Goal: Task Accomplishment & Management: Use online tool/utility

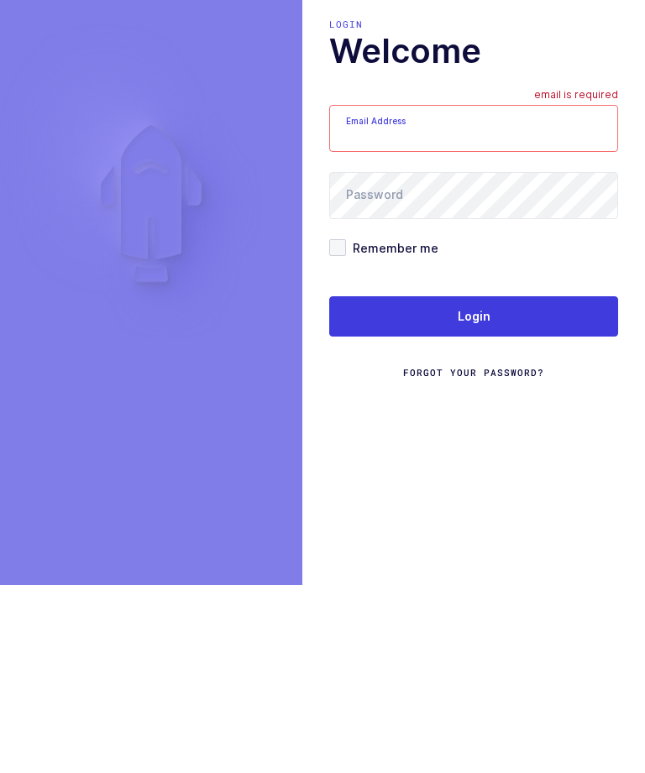
type input "zack1239753@gmail.com"
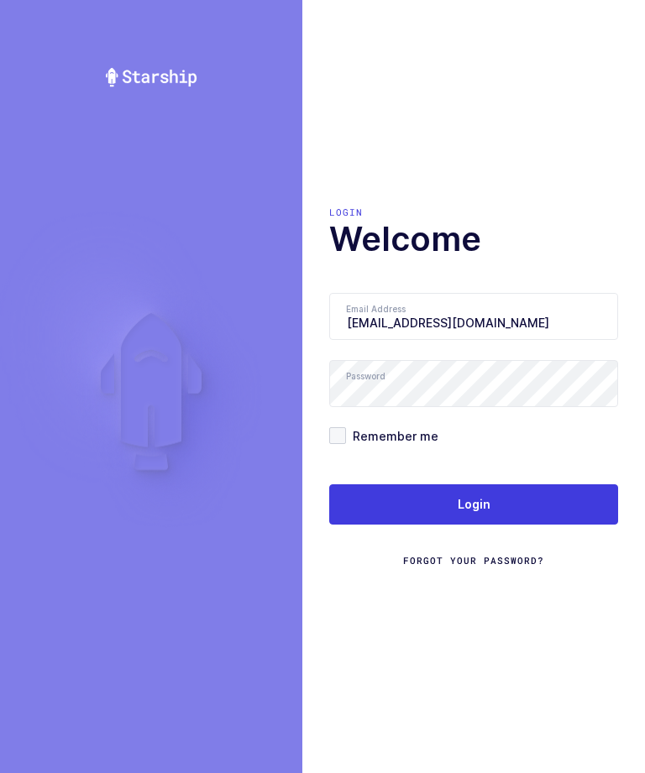
click at [464, 496] on span "Login" at bounding box center [474, 504] width 33 height 17
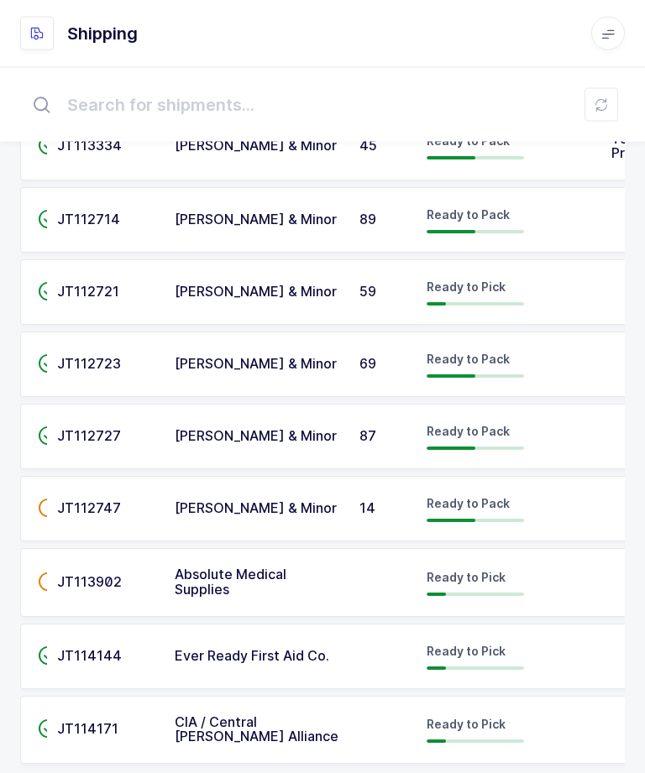
scroll to position [197, 0]
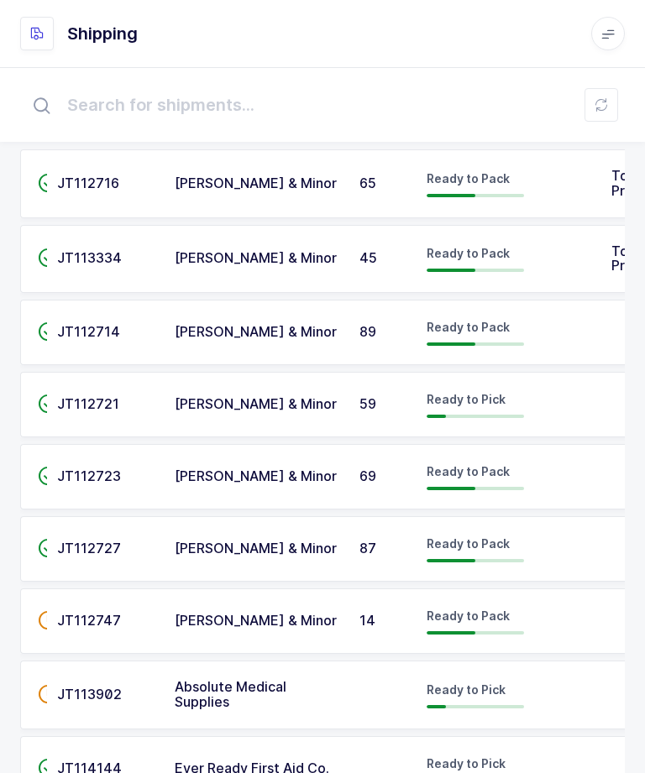
scroll to position [31, 0]
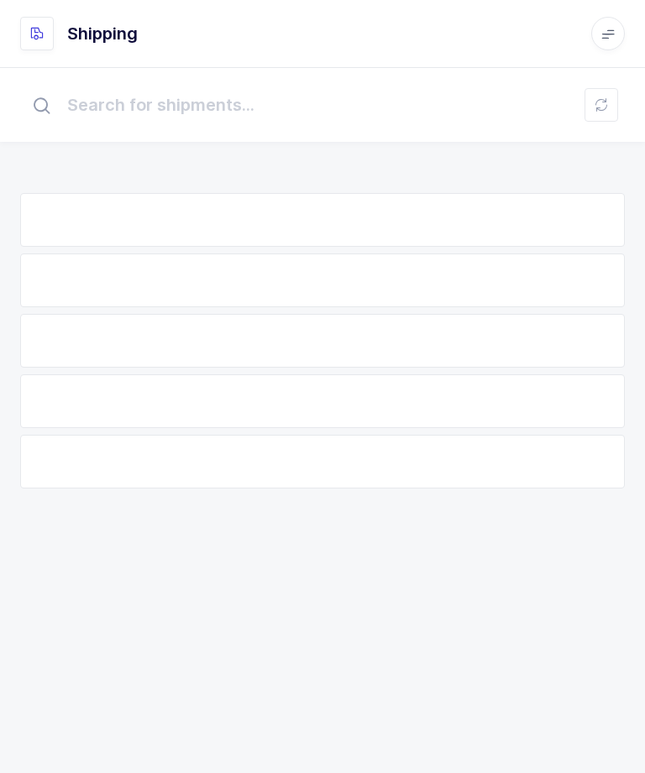
scroll to position [31, 0]
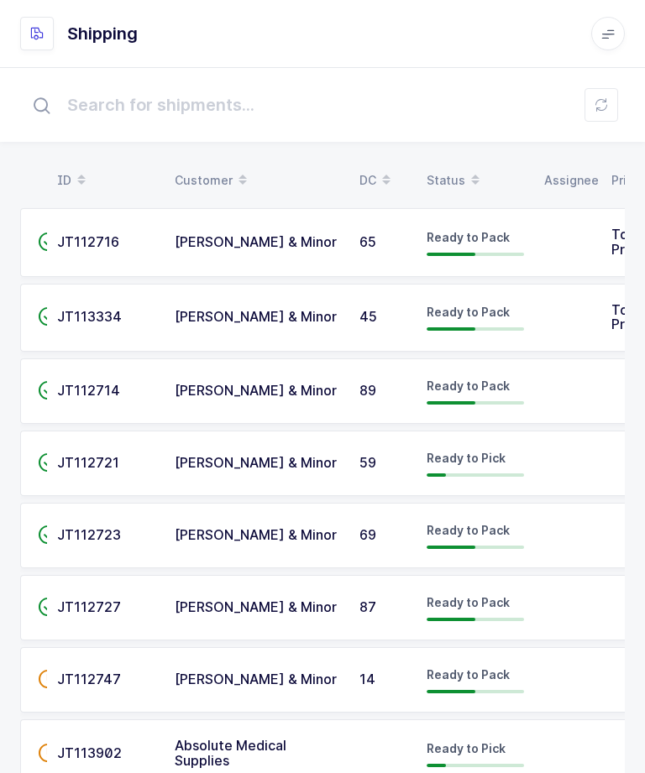
scroll to position [31, 0]
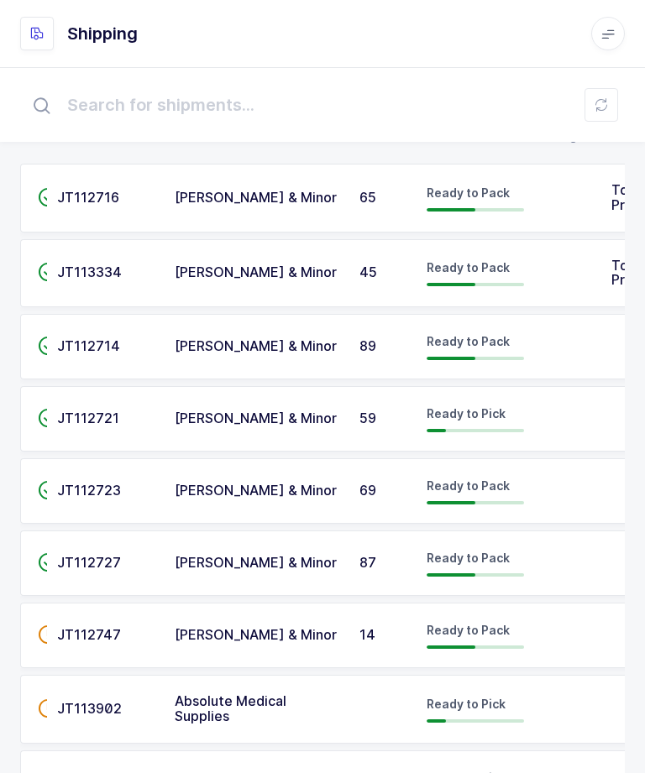
scroll to position [45, 0]
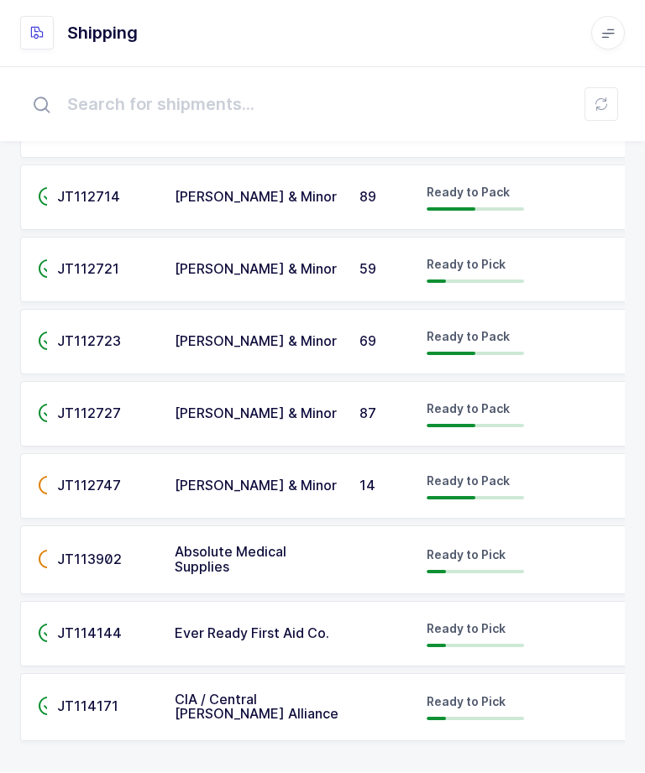
scroll to position [197, 0]
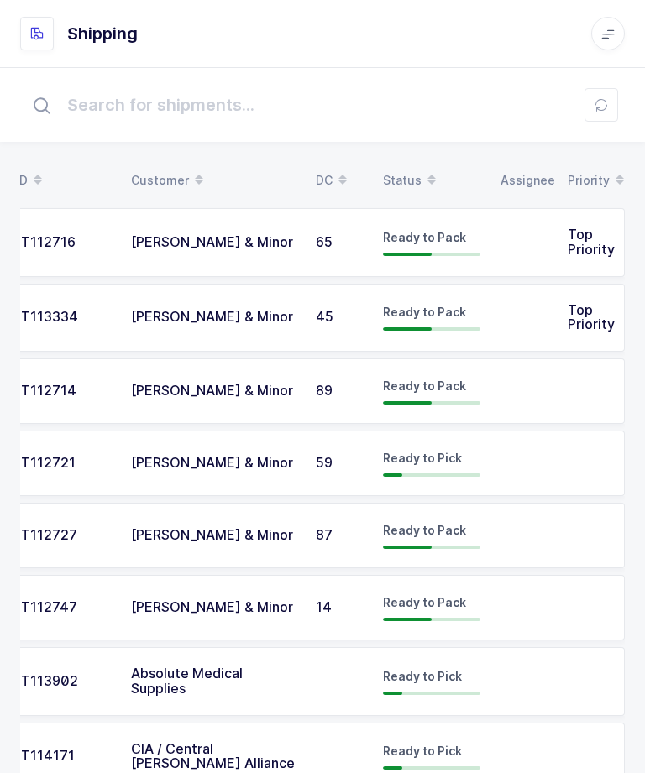
scroll to position [0, 44]
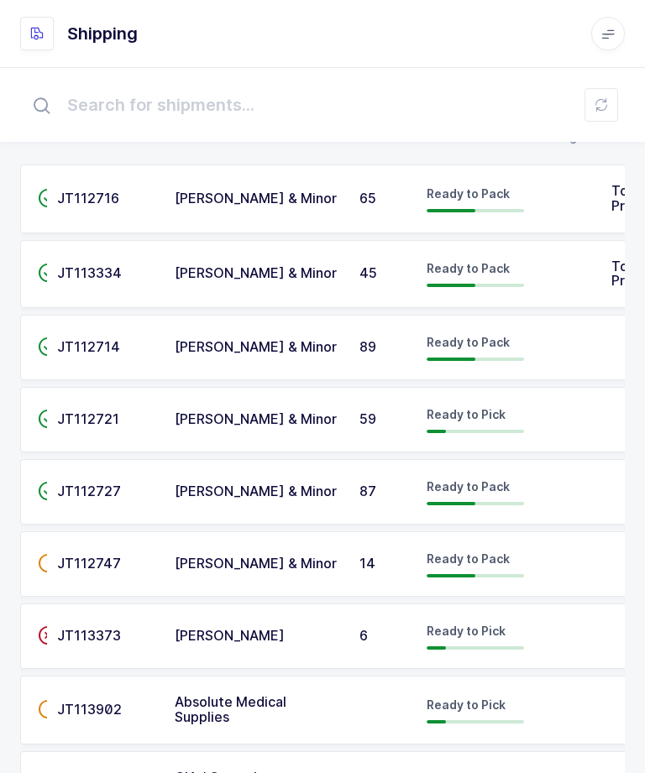
scroll to position [69, 0]
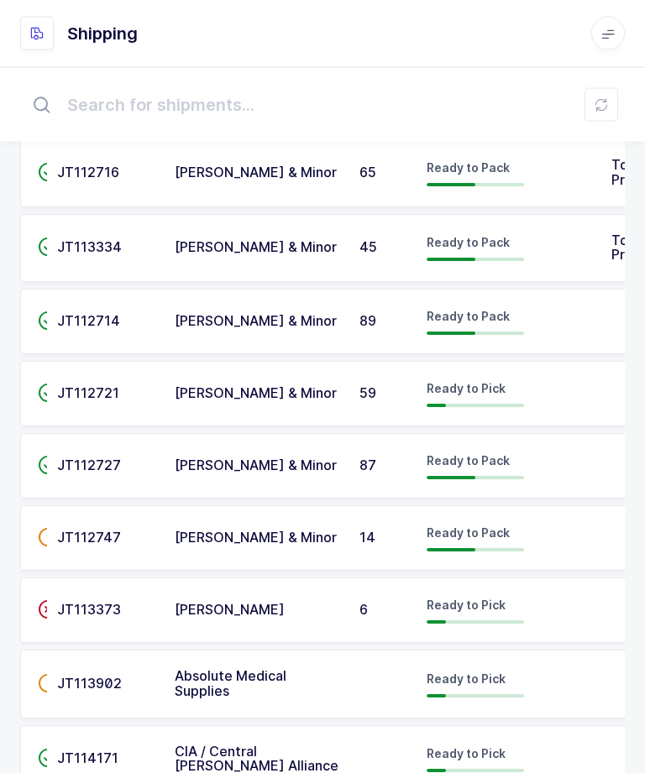
click at [541, 609] on td at bounding box center [567, 610] width 67 height 65
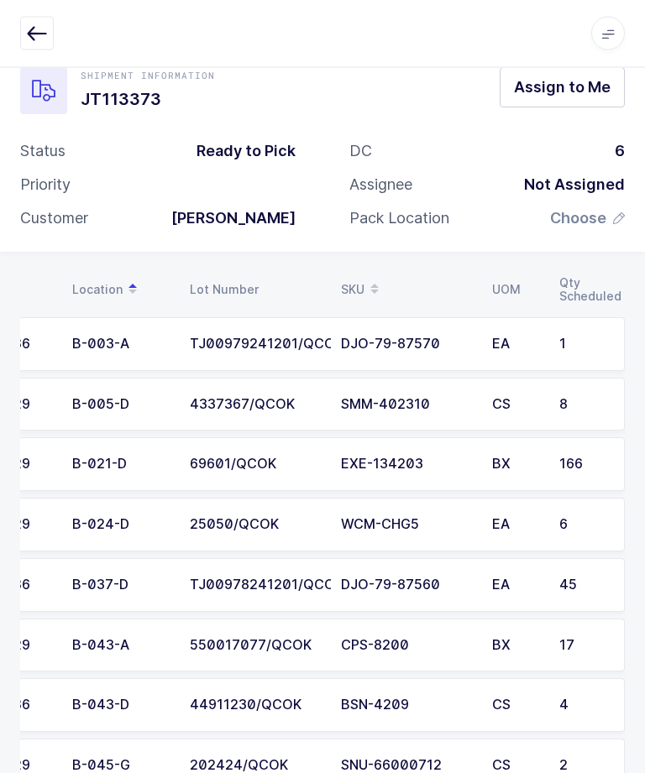
scroll to position [0, 76]
click at [296, 458] on div "69601/QCOK" at bounding box center [255, 465] width 131 height 15
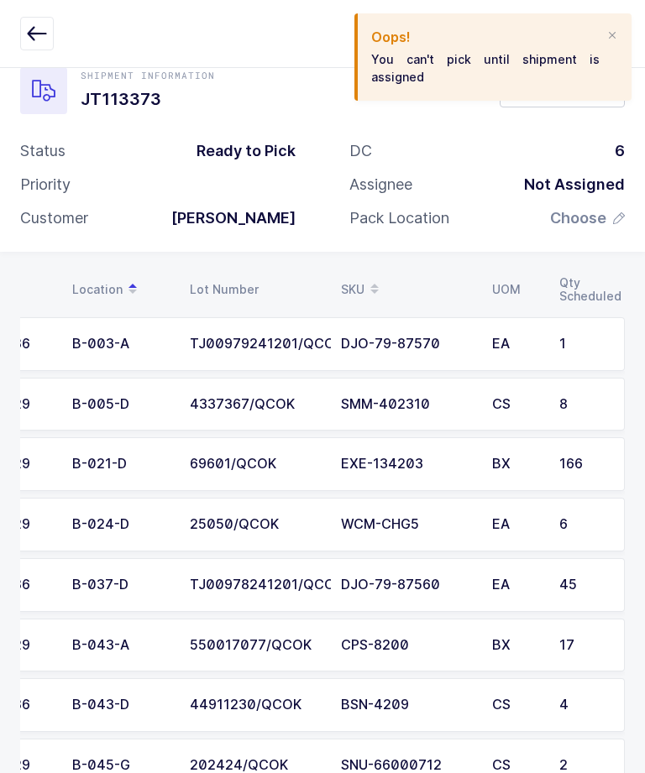
click at [550, 92] on span "Assign to Me" at bounding box center [562, 86] width 97 height 21
click at [322, 465] on td "69601/QCOK" at bounding box center [255, 464] width 151 height 54
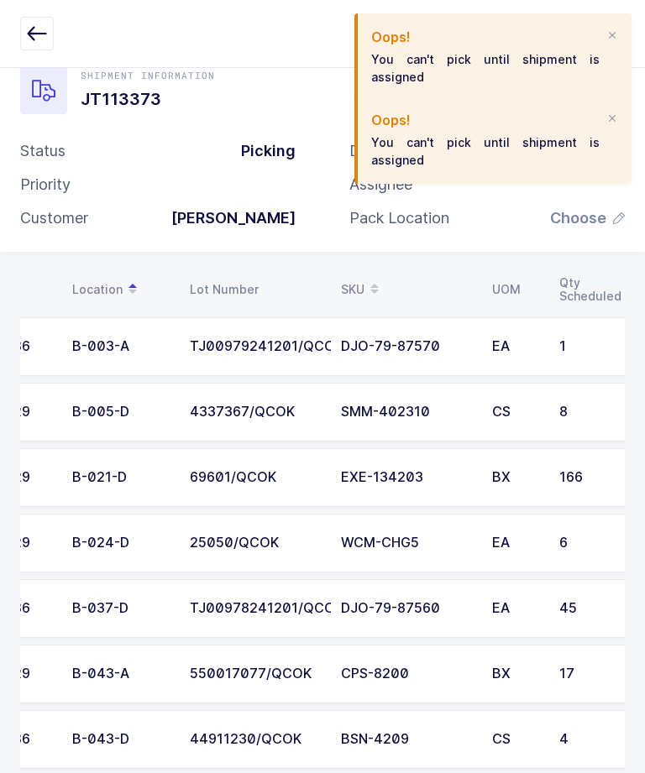
click at [596, 123] on h2 "Oops!" at bounding box center [485, 120] width 228 height 20
click at [608, 115] on div at bounding box center [611, 119] width 13 height 15
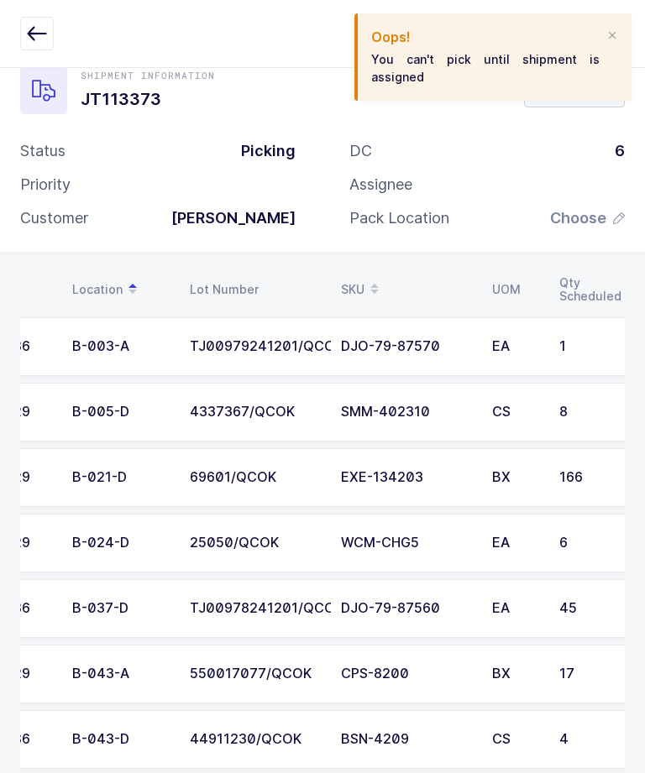
click at [606, 35] on div at bounding box center [611, 36] width 13 height 15
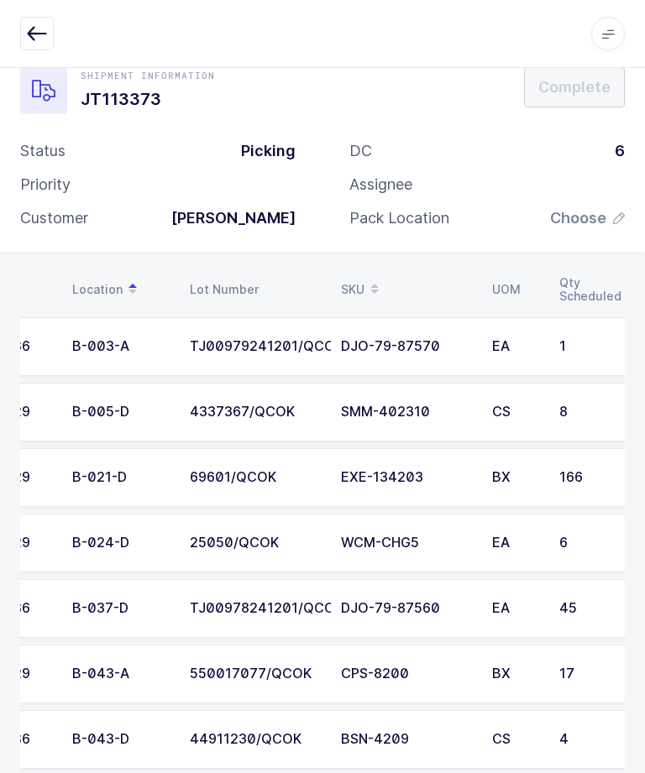
click at [208, 478] on div "69601/QCOK" at bounding box center [255, 477] width 131 height 15
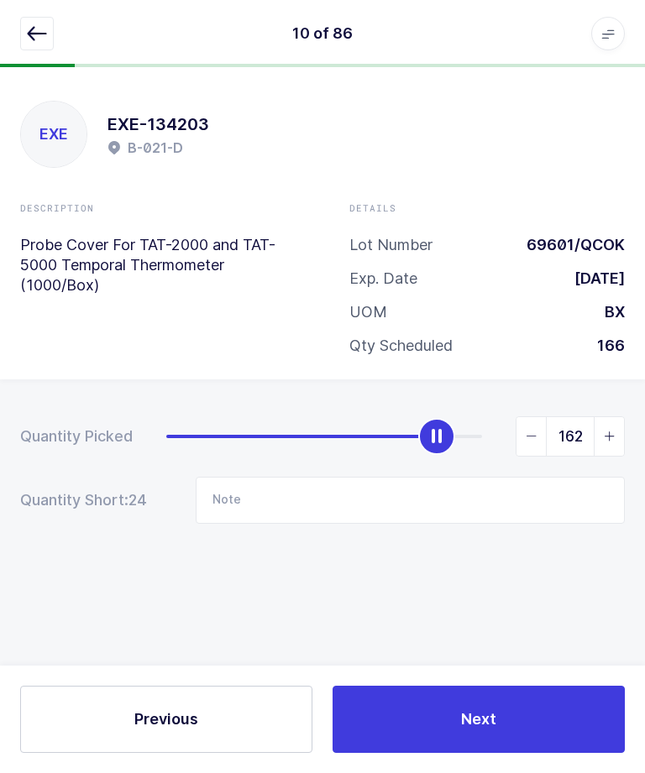
type input "166"
click at [470, 735] on button "Next" at bounding box center [478, 719] width 292 height 67
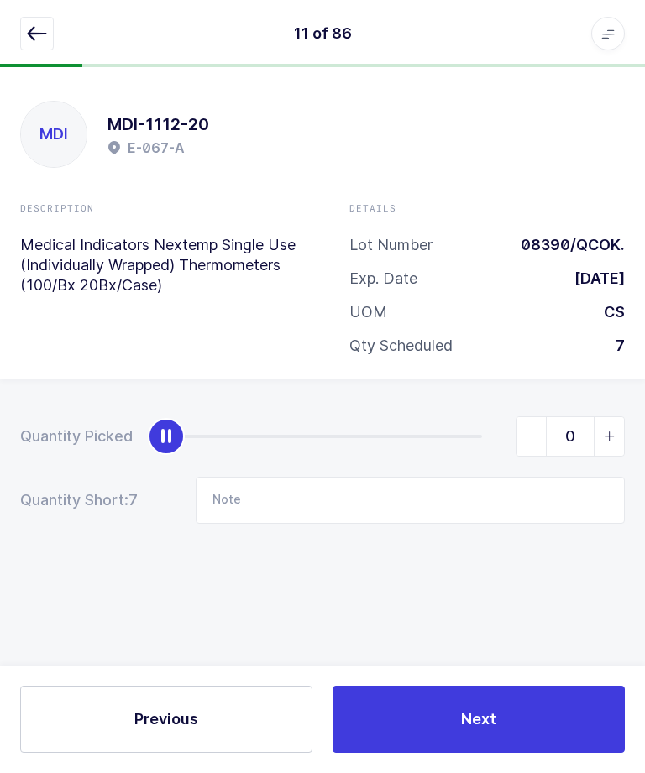
click at [37, 44] on button "button" at bounding box center [37, 34] width 34 height 34
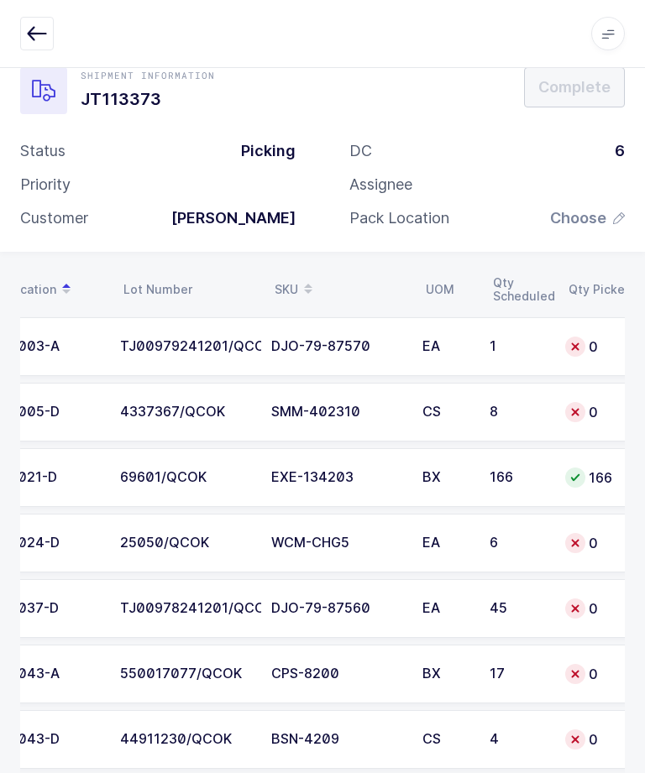
scroll to position [0, 149]
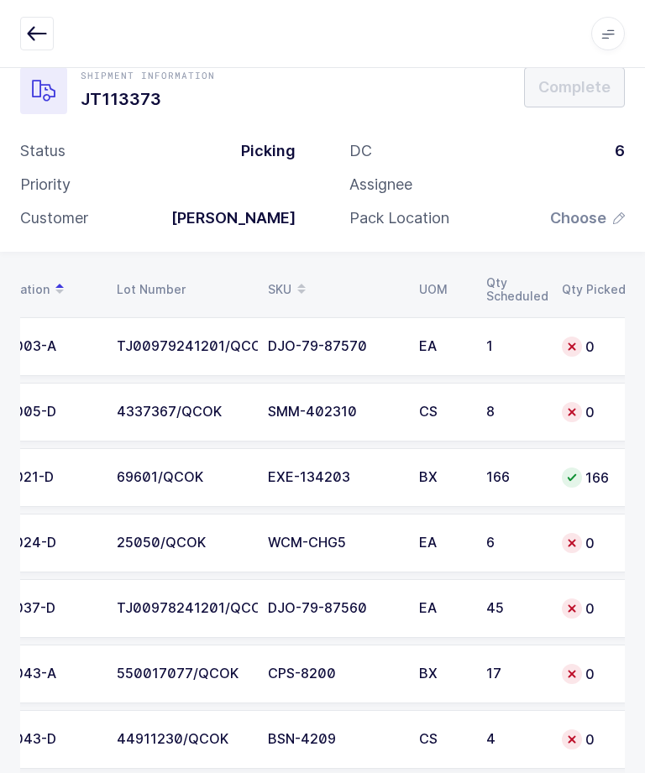
click at [226, 357] on td "TJ00979241201/QCOK" at bounding box center [182, 346] width 151 height 59
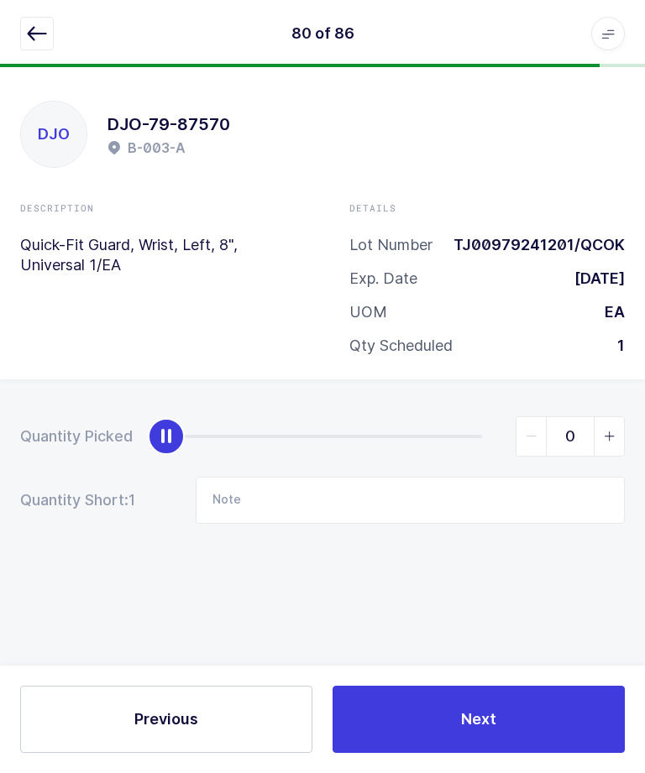
type input "1"
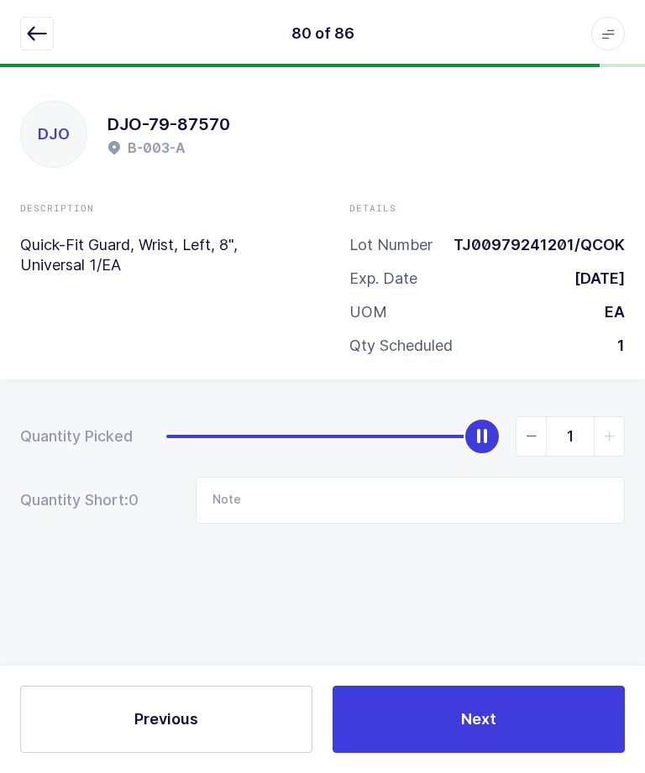
click at [477, 720] on span "Next" at bounding box center [478, 719] width 35 height 21
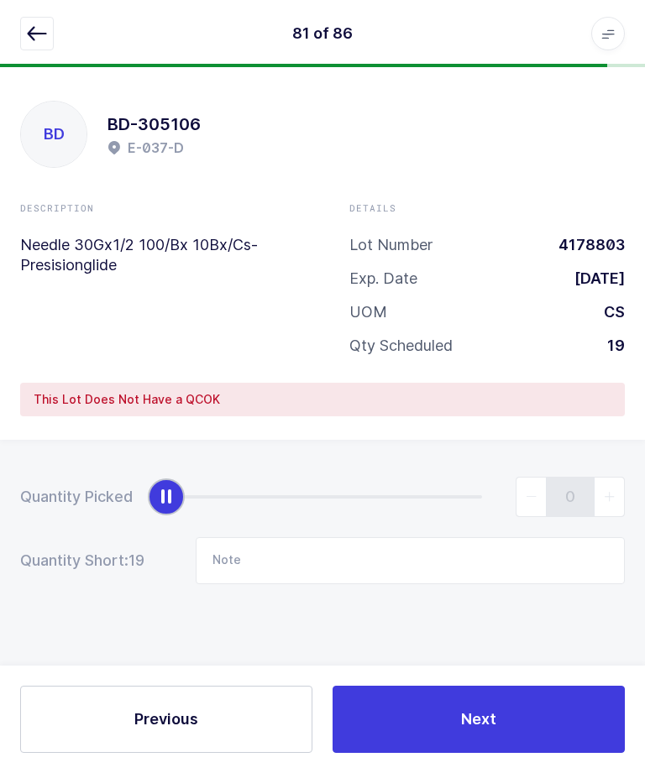
click at [44, 48] on button "button" at bounding box center [37, 34] width 34 height 34
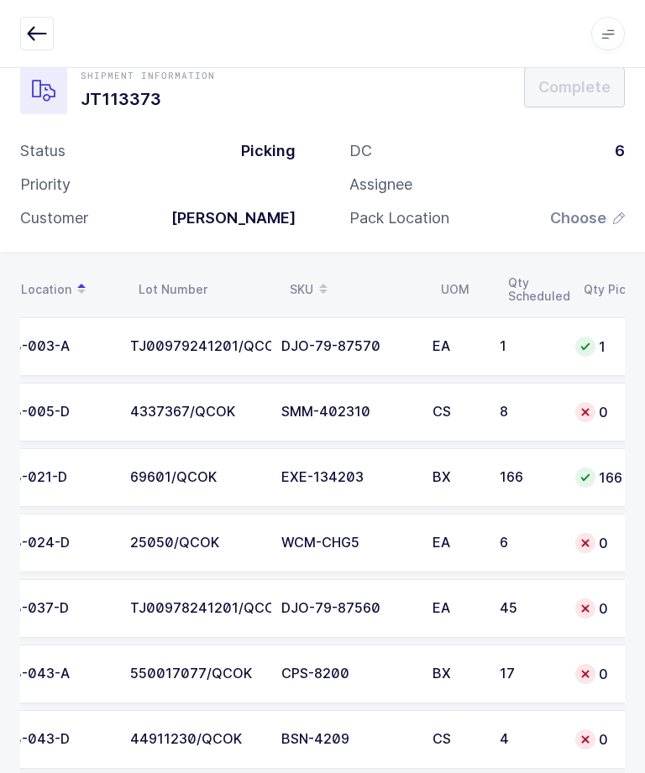
scroll to position [0, 147]
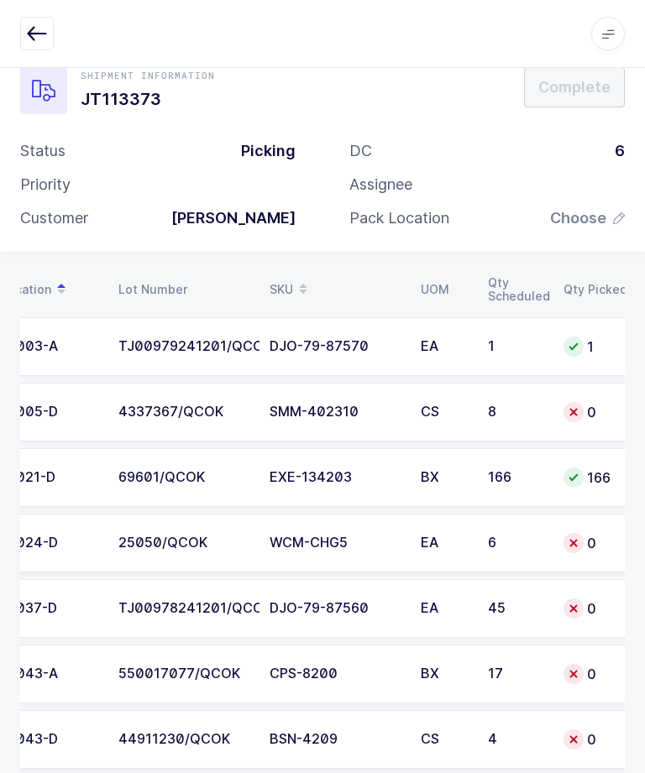
click at [247, 415] on div "4337367/QCOK" at bounding box center [183, 412] width 131 height 15
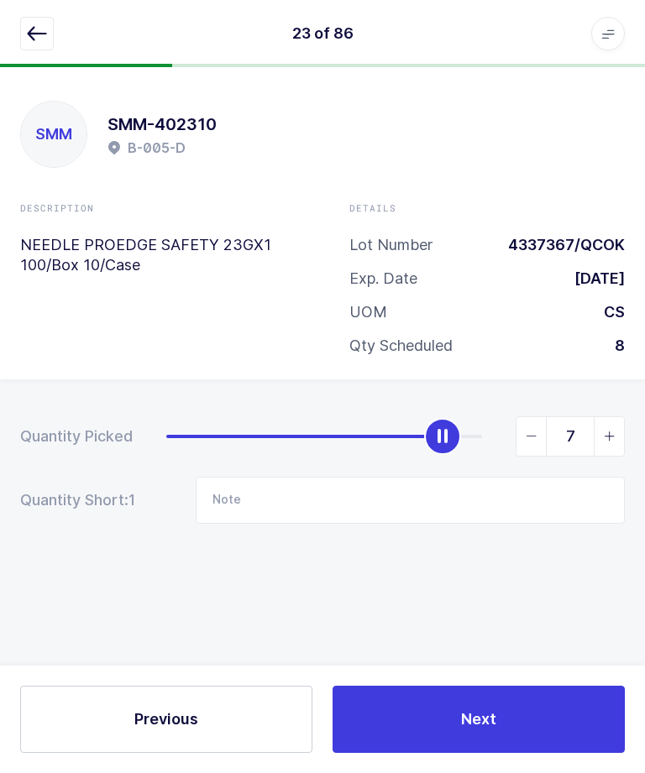
type input "8"
click at [480, 703] on button "Next" at bounding box center [478, 719] width 292 height 67
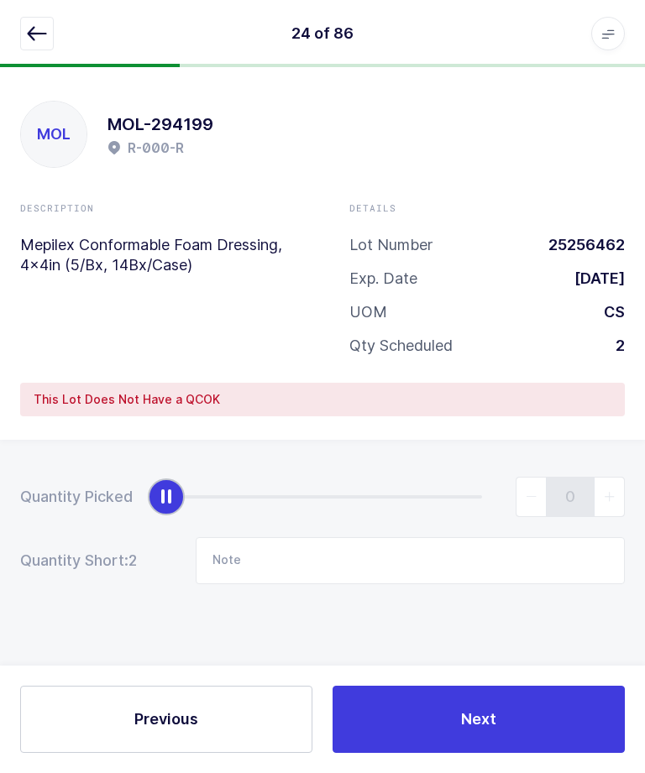
click at [23, 39] on button "button" at bounding box center [37, 34] width 34 height 34
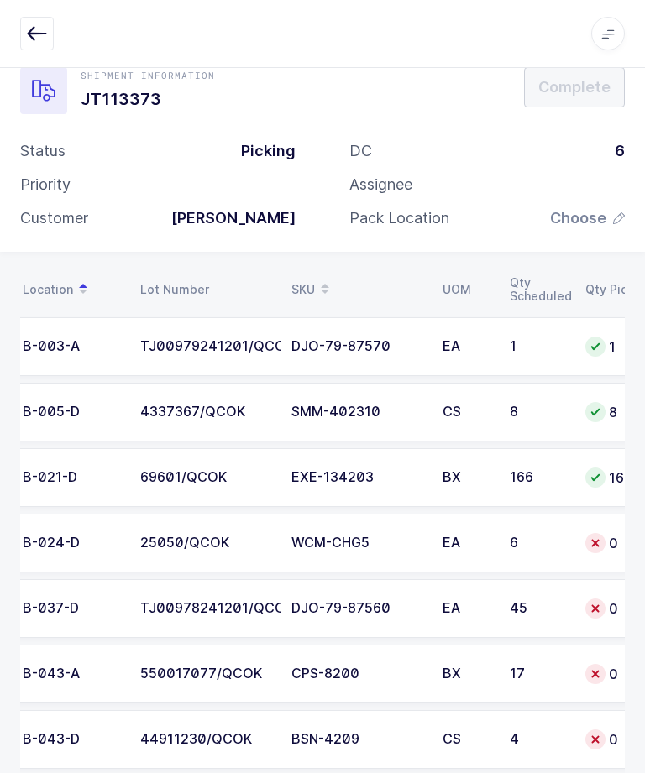
scroll to position [0, 126]
click at [174, 601] on div "TJ00978241201/QCOK" at bounding box center [204, 608] width 131 height 15
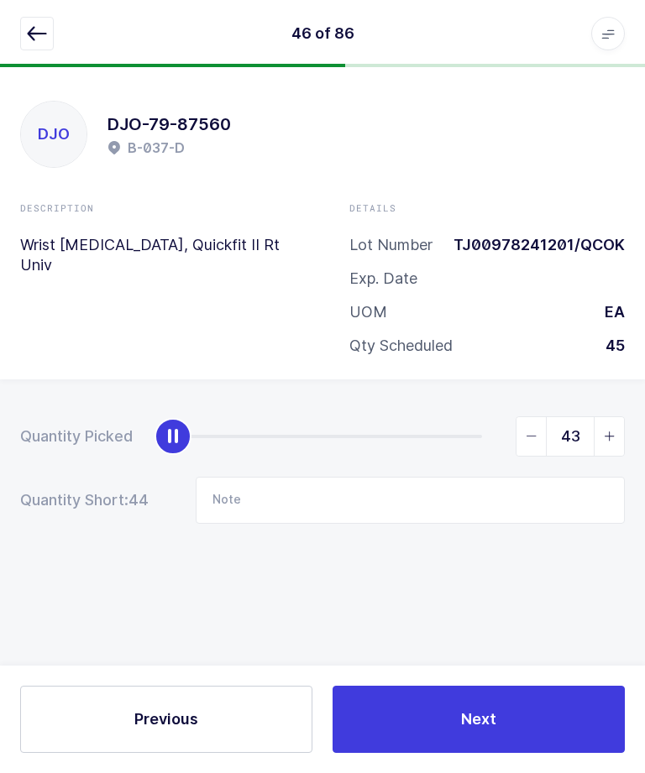
type input "45"
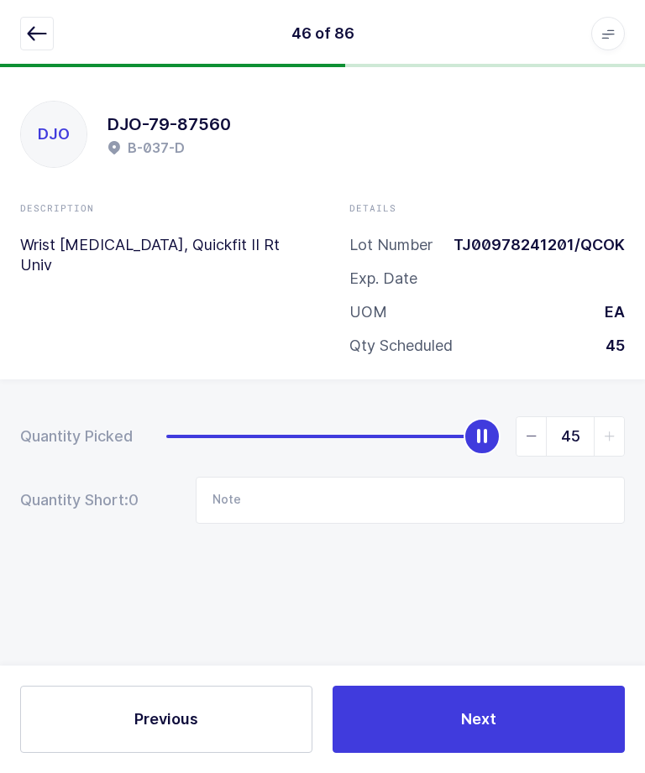
click at [632, 691] on div "Next" at bounding box center [478, 719] width 312 height 67
click at [595, 725] on button "Next" at bounding box center [478, 719] width 292 height 67
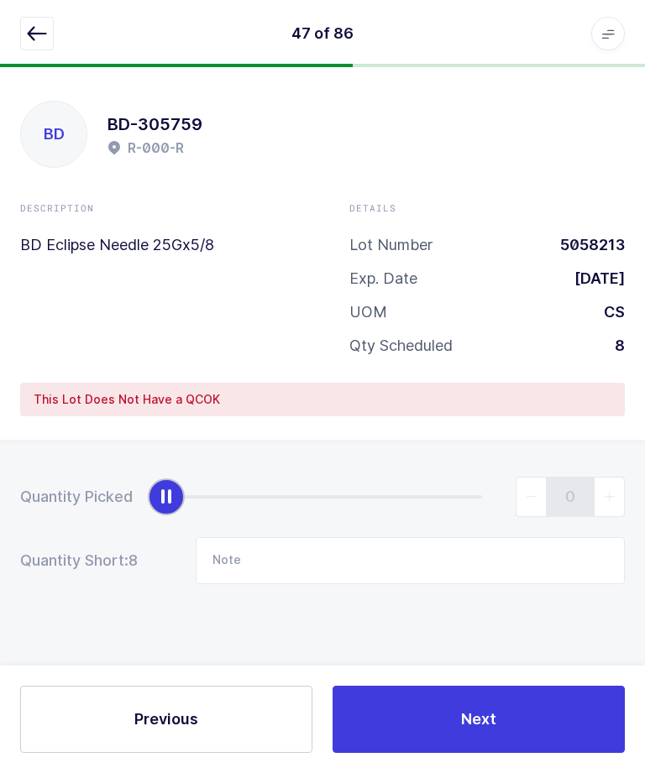
click at [41, 34] on icon "button" at bounding box center [37, 34] width 20 height 20
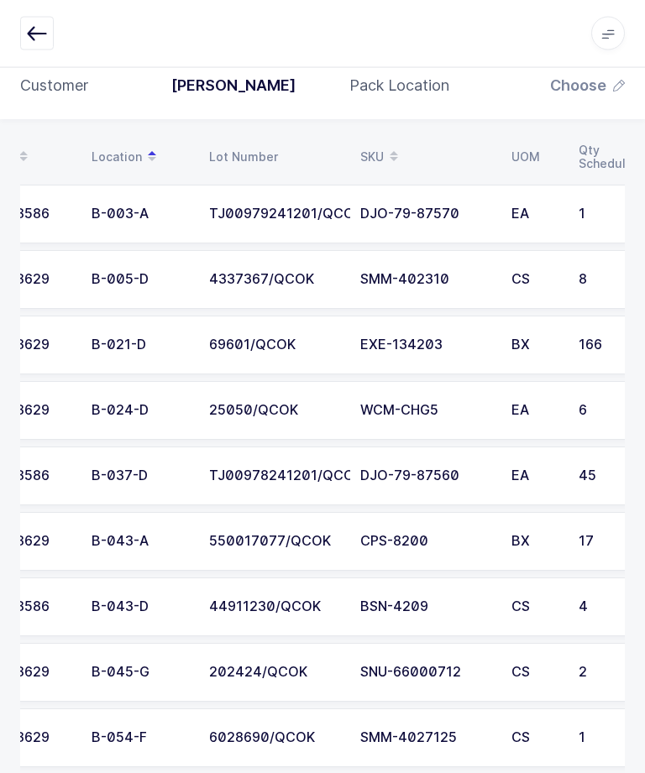
scroll to position [0, 57]
click at [207, 397] on td "25050/QCOK" at bounding box center [273, 411] width 151 height 59
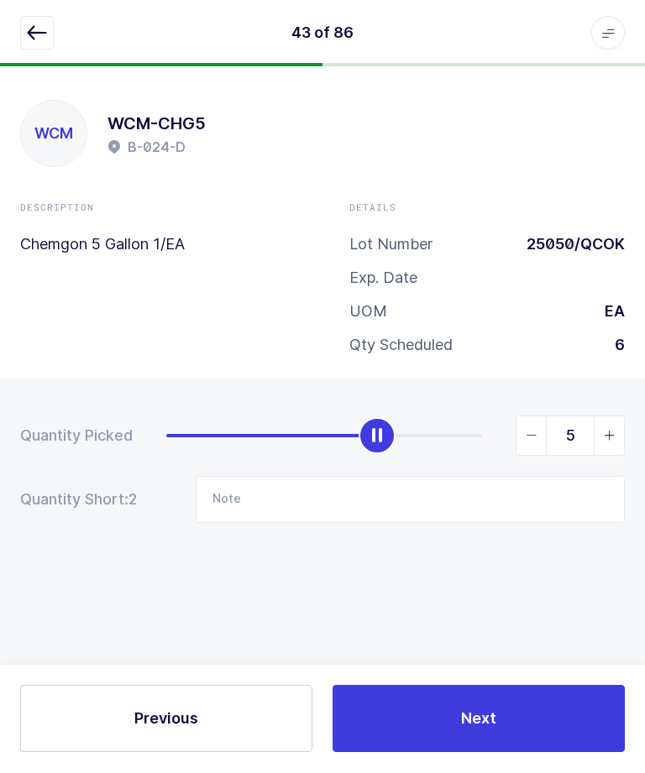
type input "6"
click at [462, 740] on button "Next" at bounding box center [478, 719] width 292 height 67
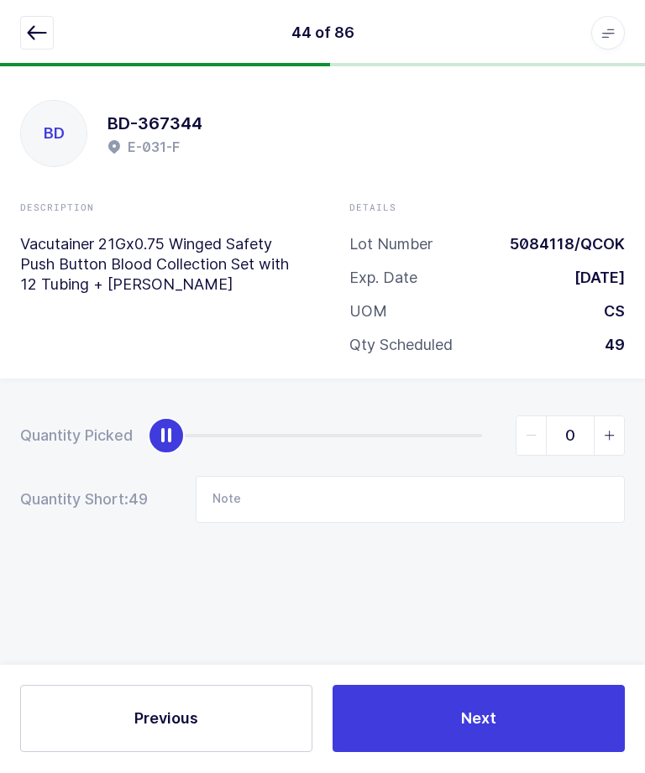
click at [47, 47] on button "button" at bounding box center [37, 34] width 34 height 34
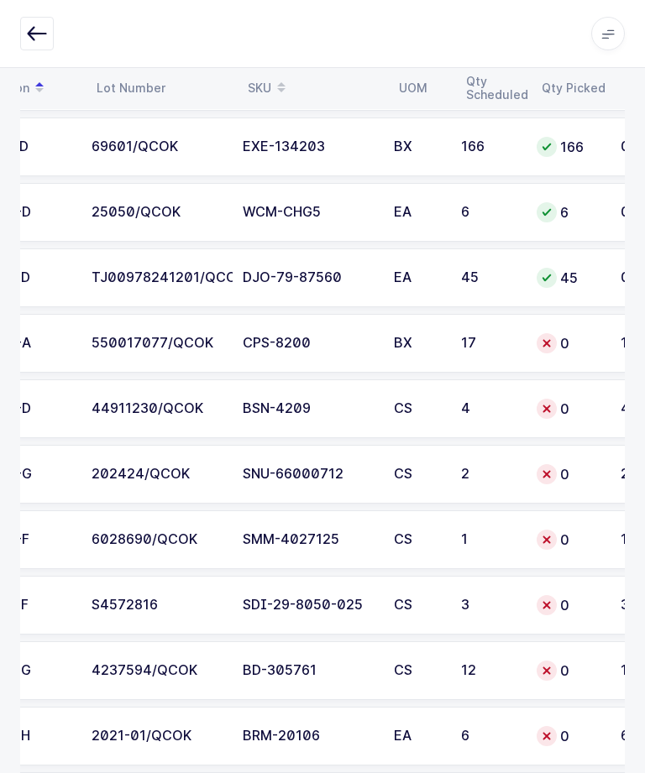
scroll to position [0, 179]
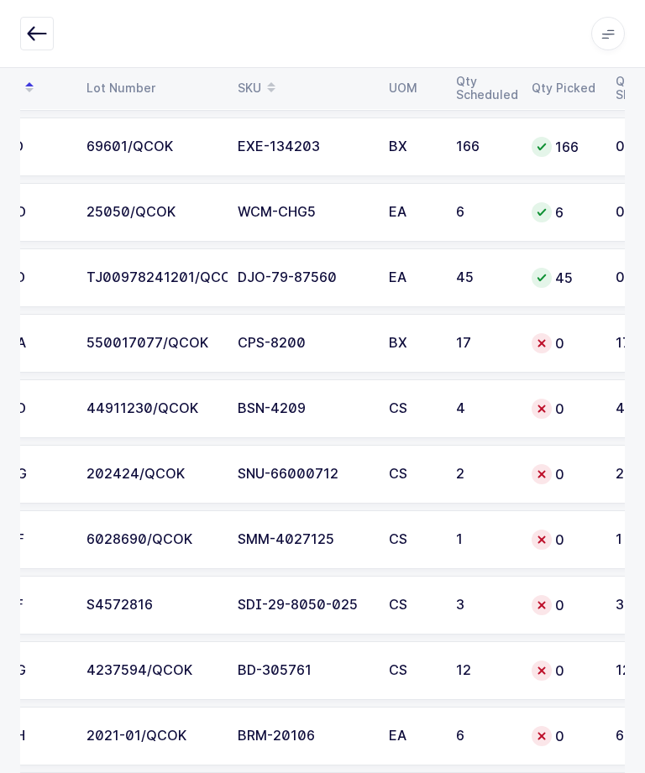
click at [170, 325] on td "550017077/QCOK" at bounding box center [151, 343] width 151 height 59
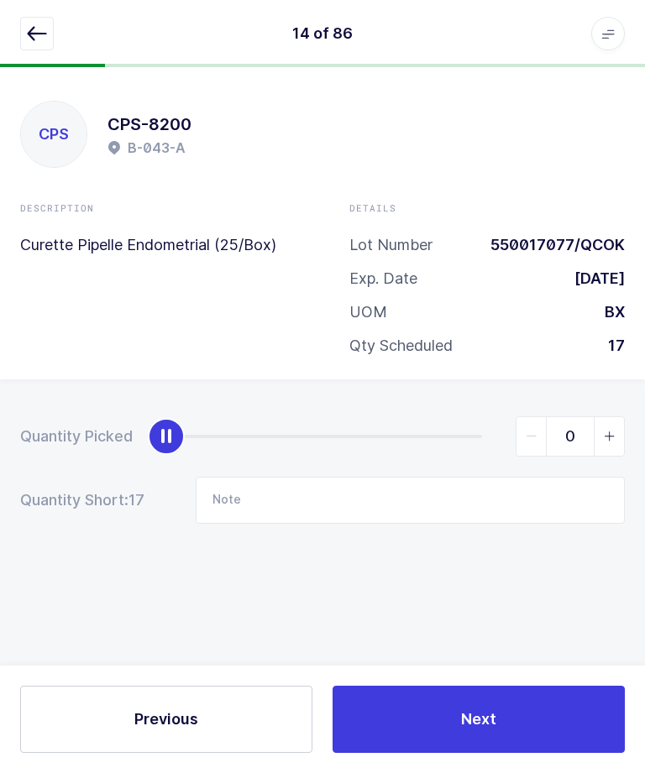
scroll to position [0, 0]
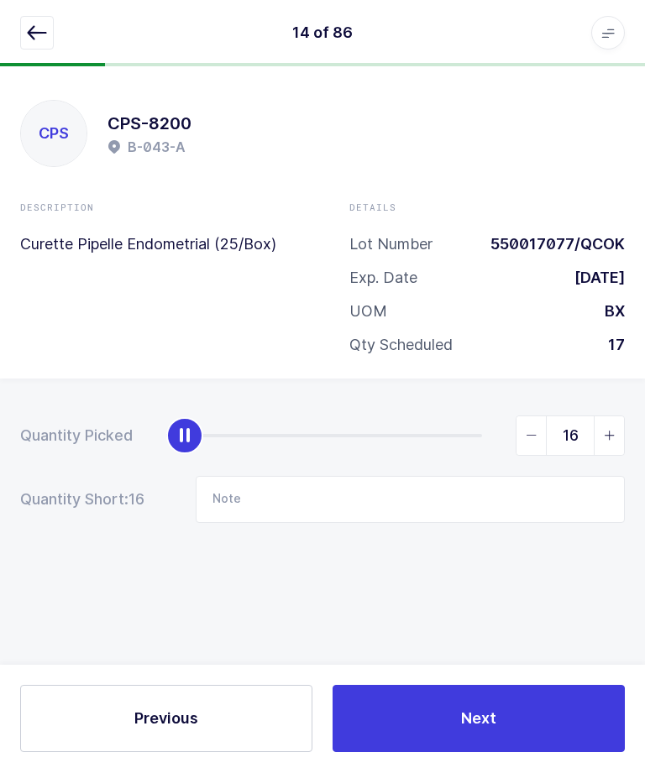
type input "17"
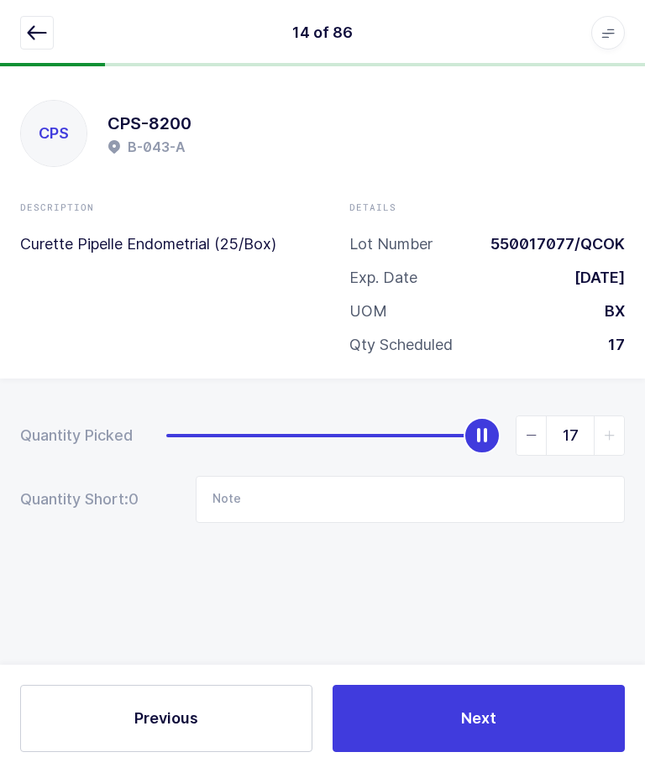
click at [522, 753] on button "Next" at bounding box center [478, 719] width 292 height 67
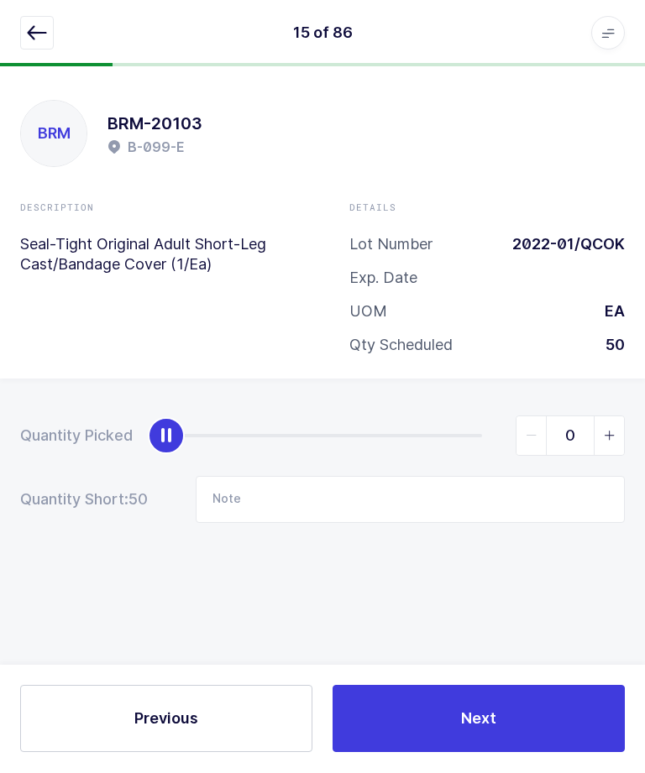
click at [27, 38] on icon "button" at bounding box center [37, 34] width 20 height 20
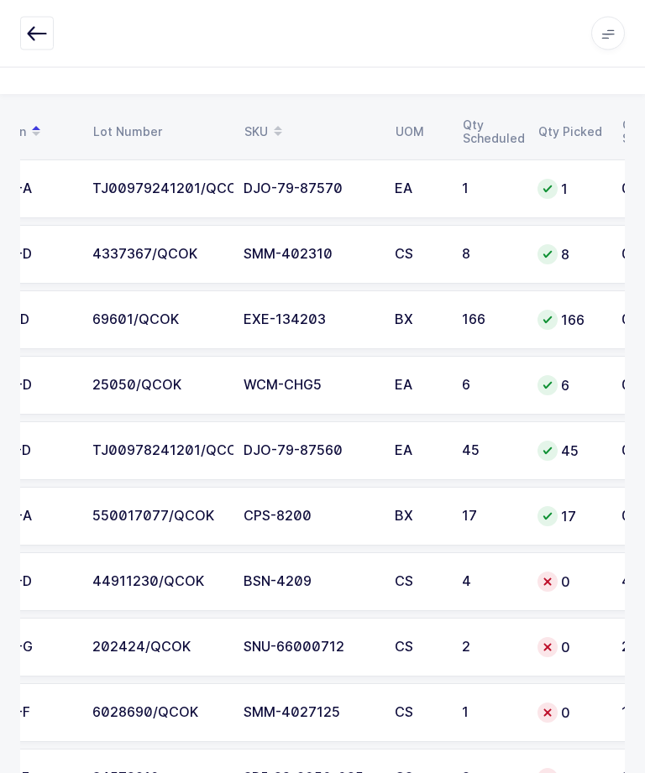
scroll to position [0, 173]
click at [196, 580] on div "44911230/QCOK" at bounding box center [157, 582] width 131 height 15
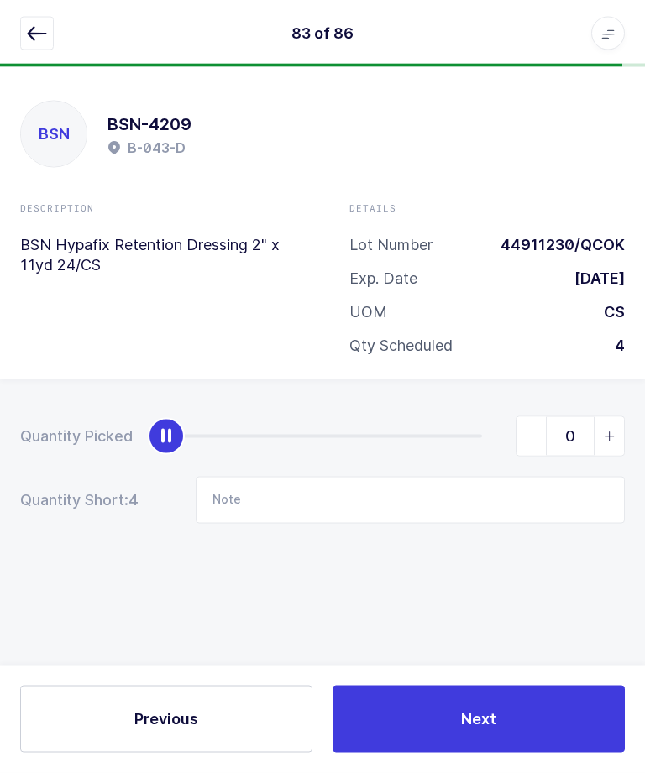
scroll to position [0, 0]
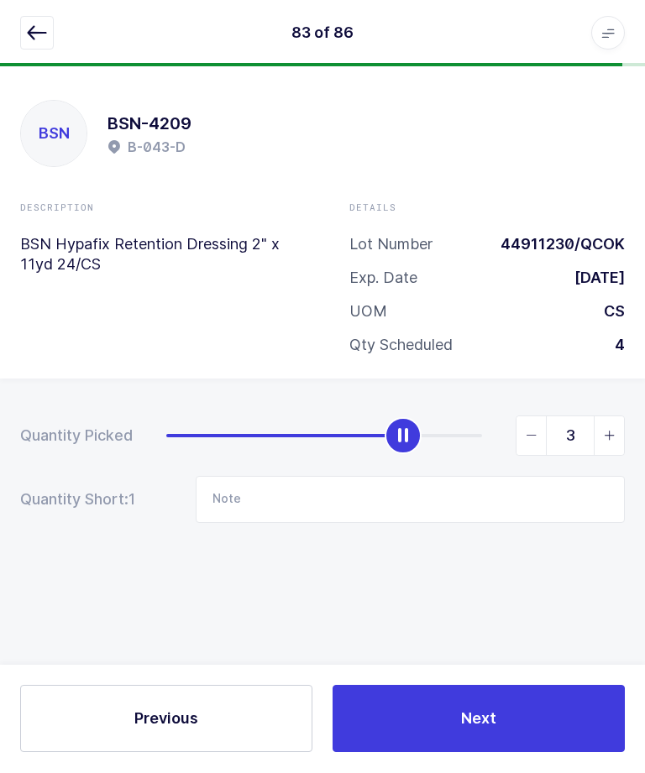
type input "4"
click at [537, 753] on button "Next" at bounding box center [478, 719] width 292 height 67
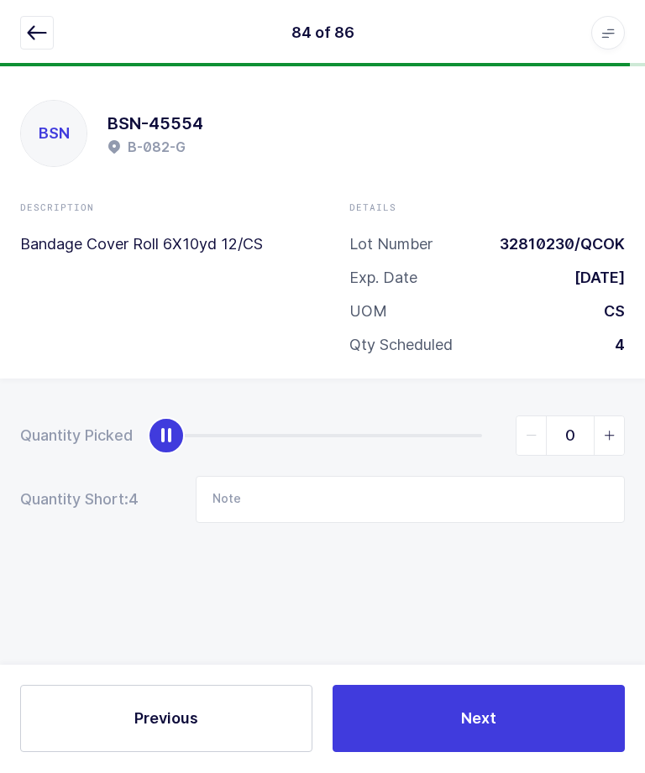
click at [43, 45] on button "button" at bounding box center [37, 34] width 34 height 34
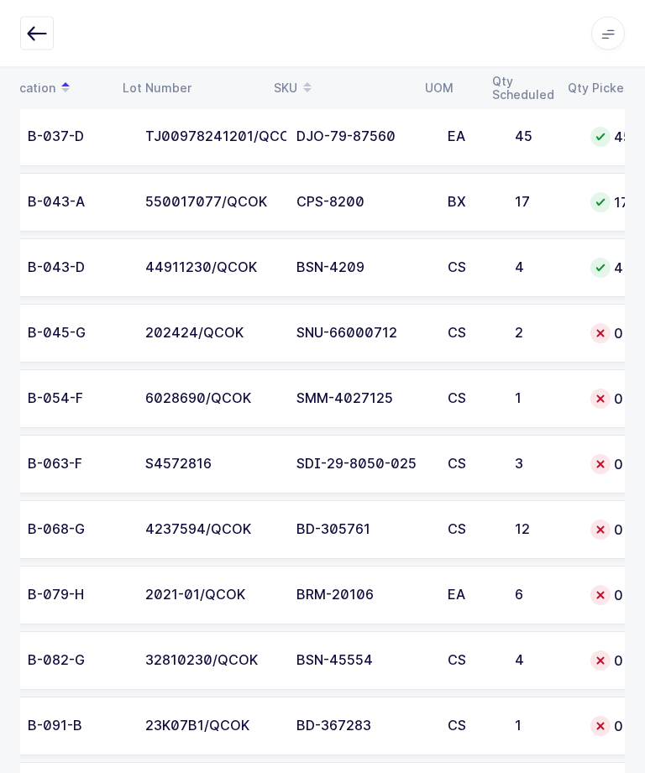
scroll to position [0, 147]
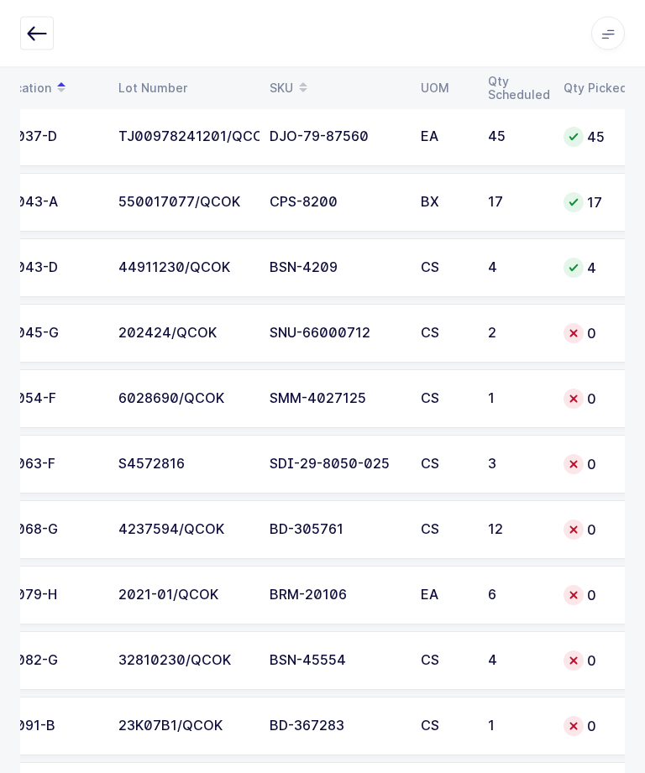
click at [224, 328] on div "202424/QCOK" at bounding box center [183, 334] width 131 height 15
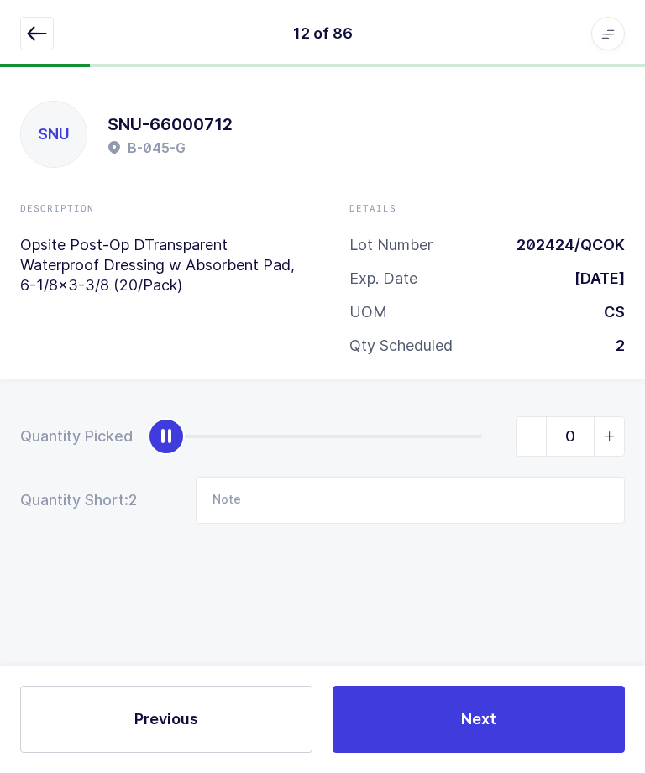
scroll to position [43, 0]
type input "2"
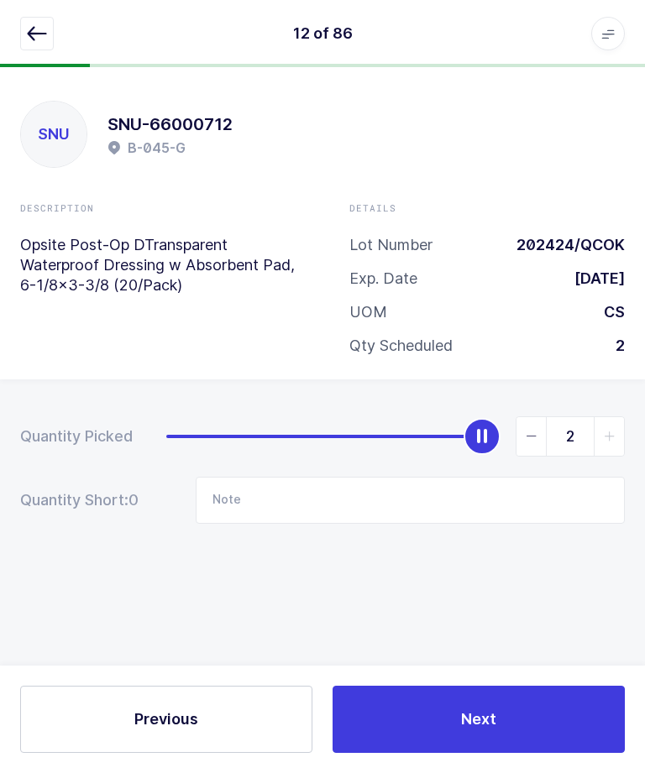
click at [454, 723] on button "Next" at bounding box center [478, 719] width 292 height 67
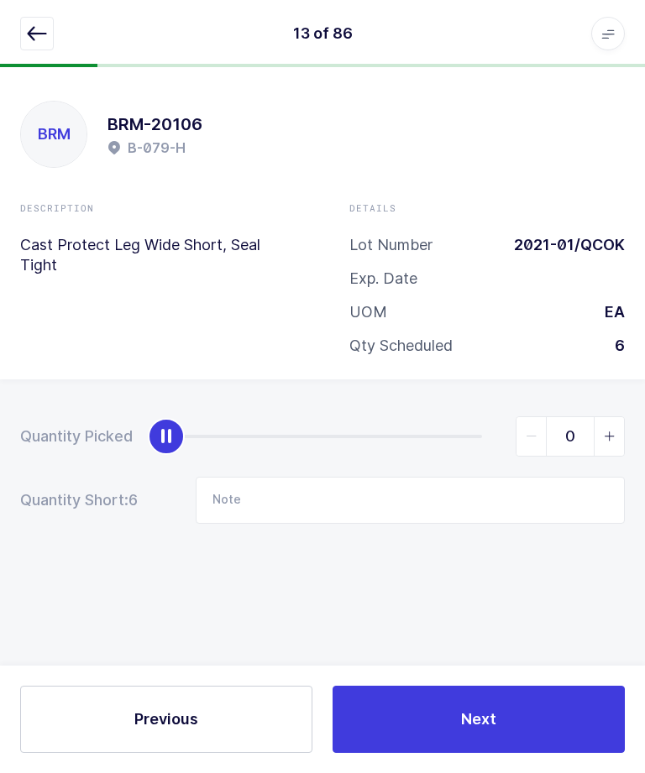
click at [24, 21] on button "button" at bounding box center [37, 34] width 34 height 34
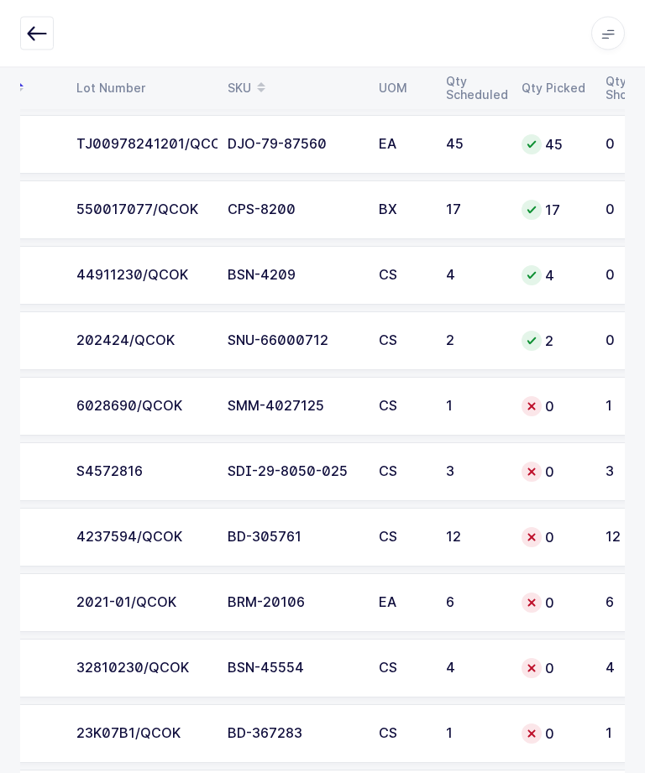
scroll to position [0, 191]
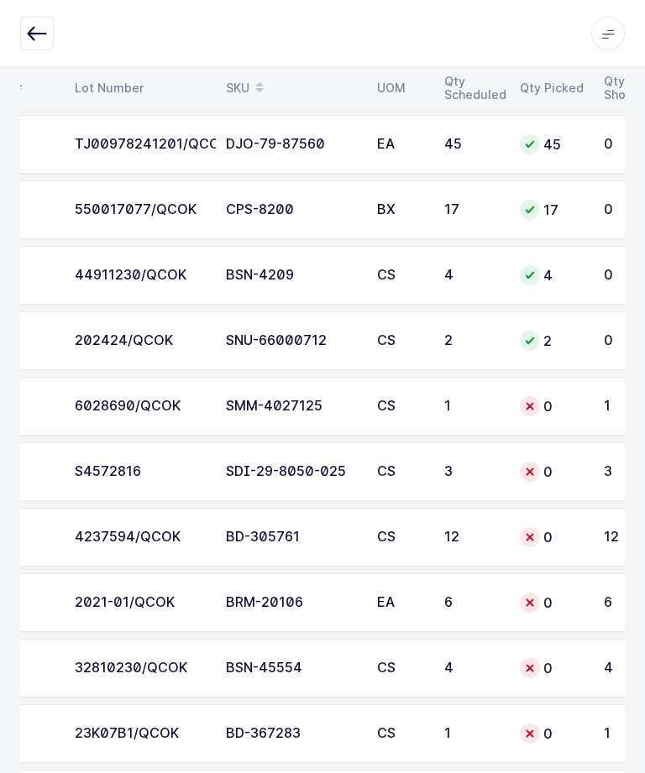
click at [195, 405] on div "6028690/QCOK" at bounding box center [140, 407] width 131 height 15
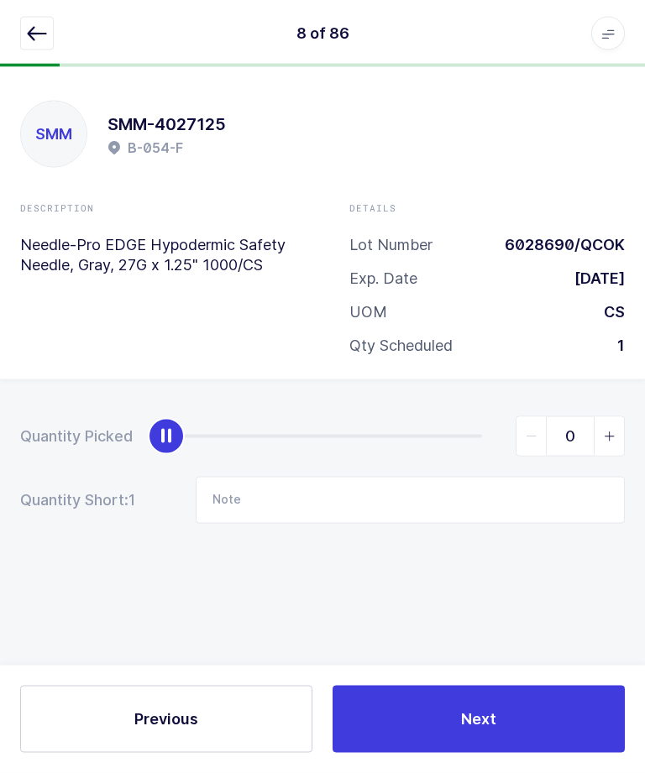
scroll to position [0, 0]
type input "1"
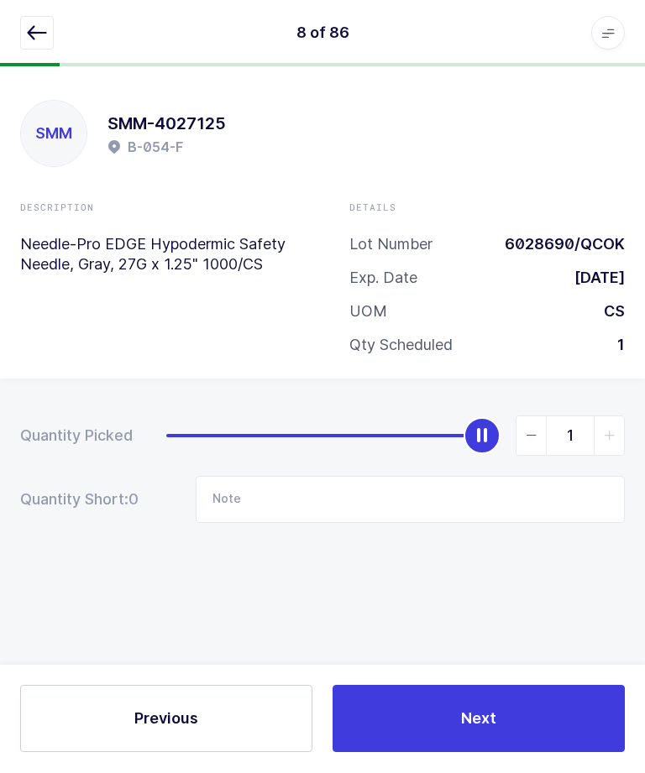
click at [458, 772] on div "Previous Next" at bounding box center [322, 719] width 645 height 107
click at [426, 753] on button "Next" at bounding box center [478, 719] width 292 height 67
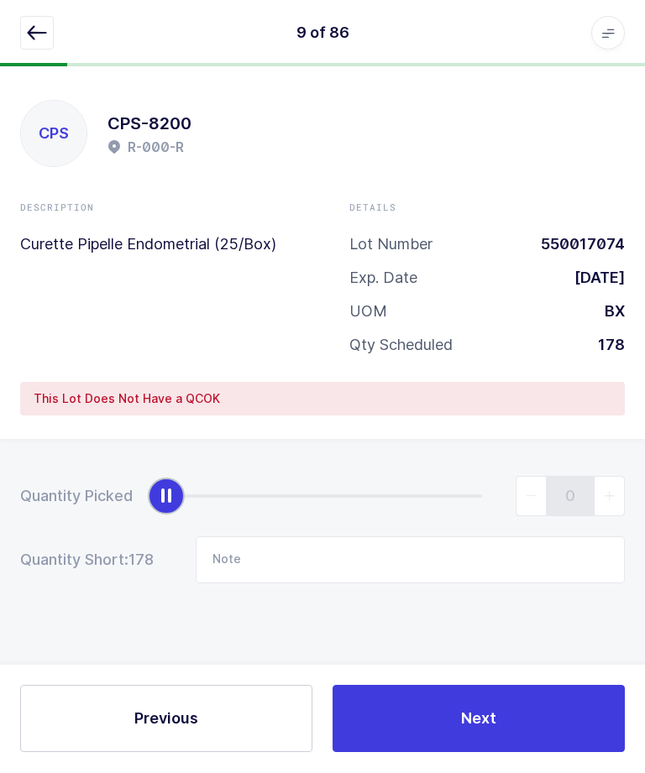
click at [27, 54] on div "9 of 86 Apps Core [GEOGRAPHIC_DATA] Admin Mission Control Purchasing [PERSON_NA…" at bounding box center [322, 33] width 645 height 67
click at [46, 46] on button "button" at bounding box center [37, 34] width 34 height 34
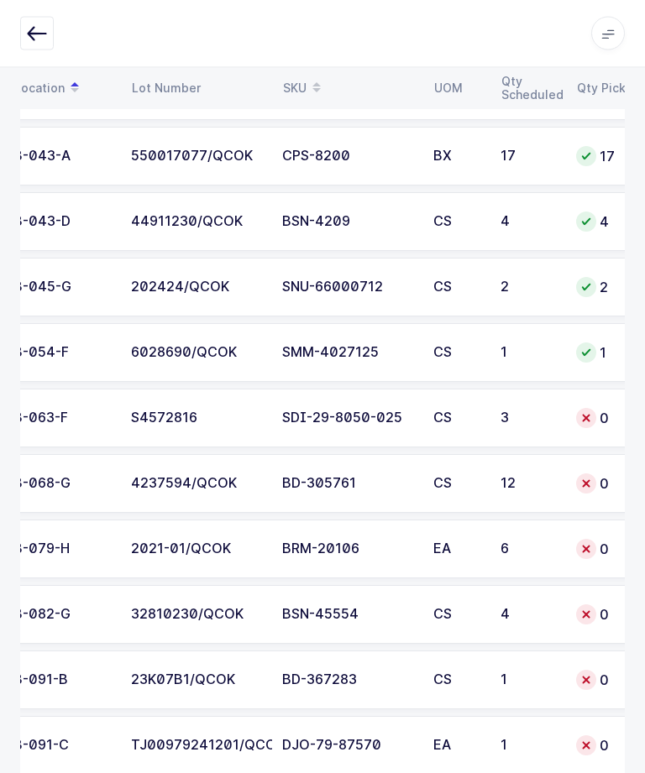
scroll to position [0, 134]
click at [225, 415] on div "S4572816" at bounding box center [196, 418] width 131 height 15
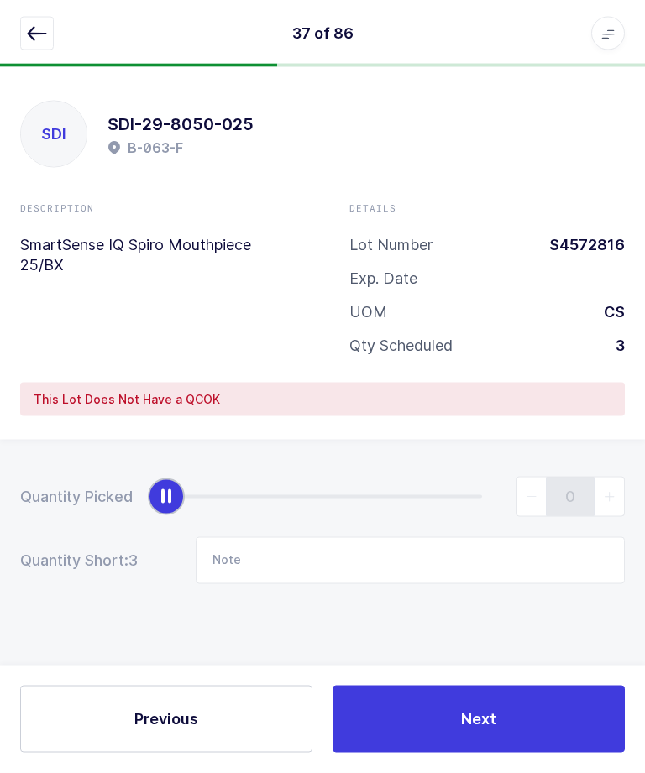
scroll to position [29, 0]
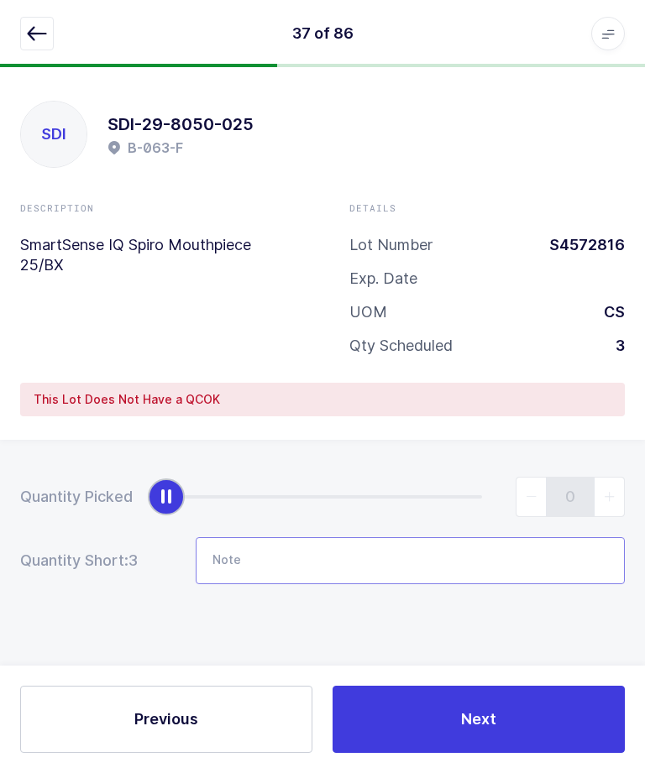
click at [269, 537] on input "Note" at bounding box center [410, 560] width 429 height 47
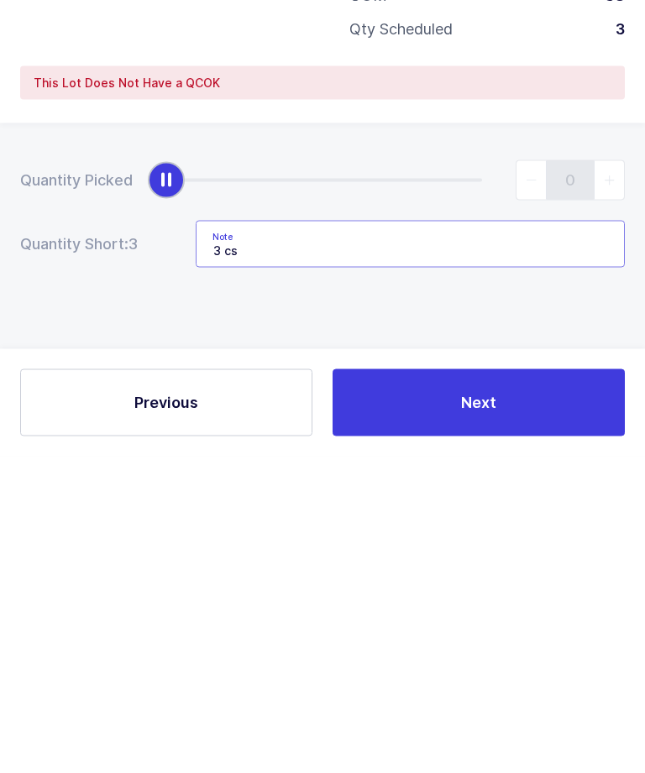
type input "3 cs"
click at [541, 686] on button "Next" at bounding box center [478, 719] width 292 height 67
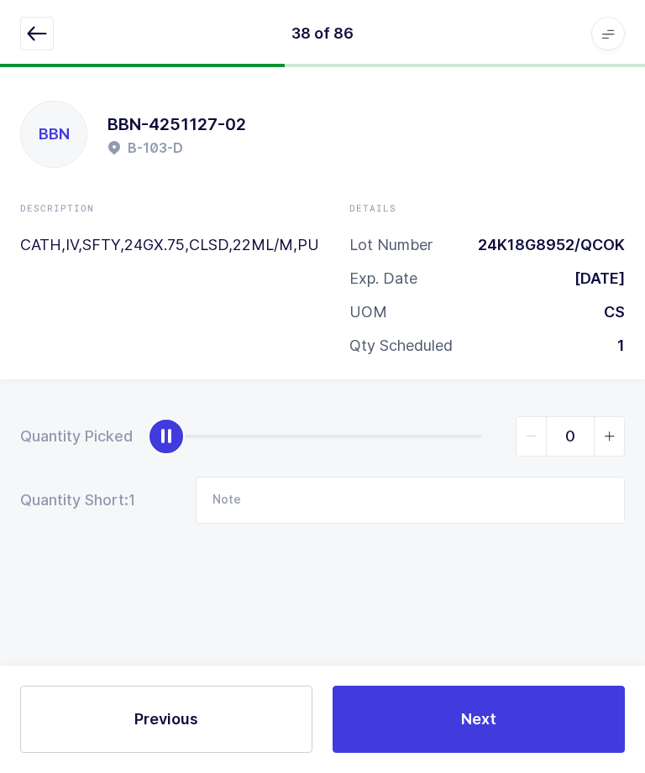
click at [34, 40] on icon "button" at bounding box center [37, 34] width 20 height 20
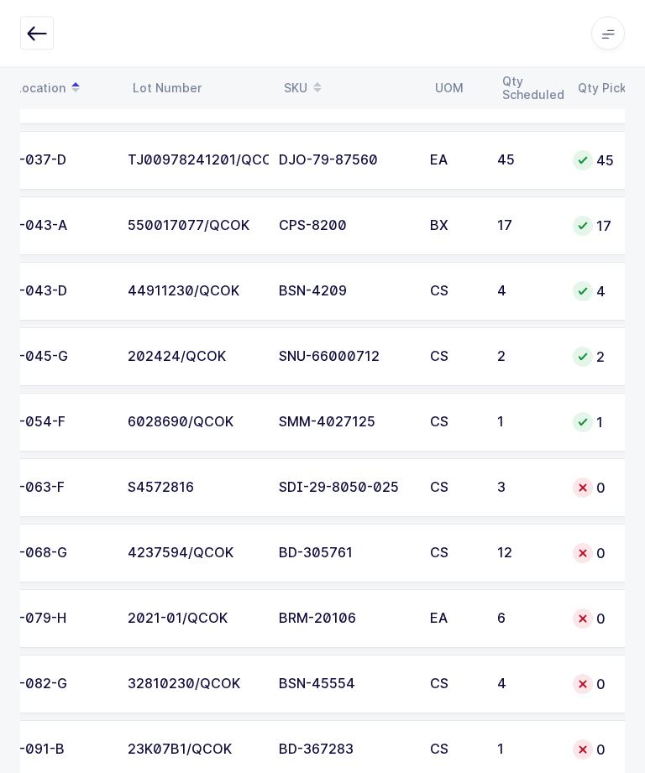
scroll to position [0, 207]
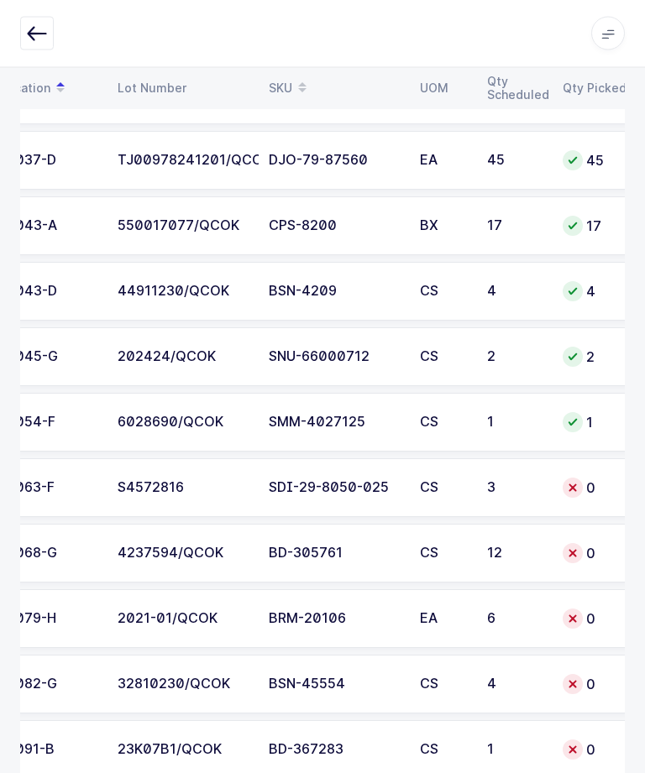
click at [495, 556] on div "12" at bounding box center [514, 553] width 55 height 15
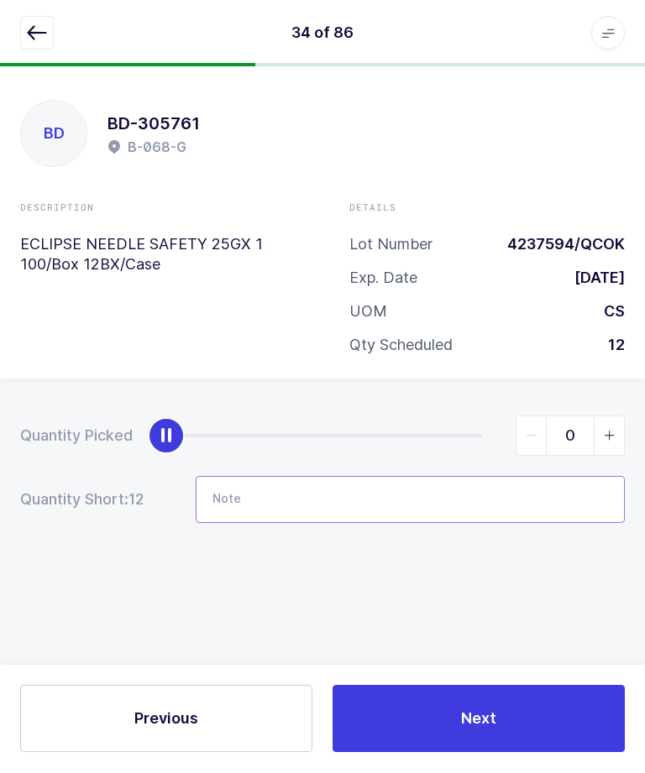
click at [505, 483] on input "Note" at bounding box center [410, 500] width 429 height 47
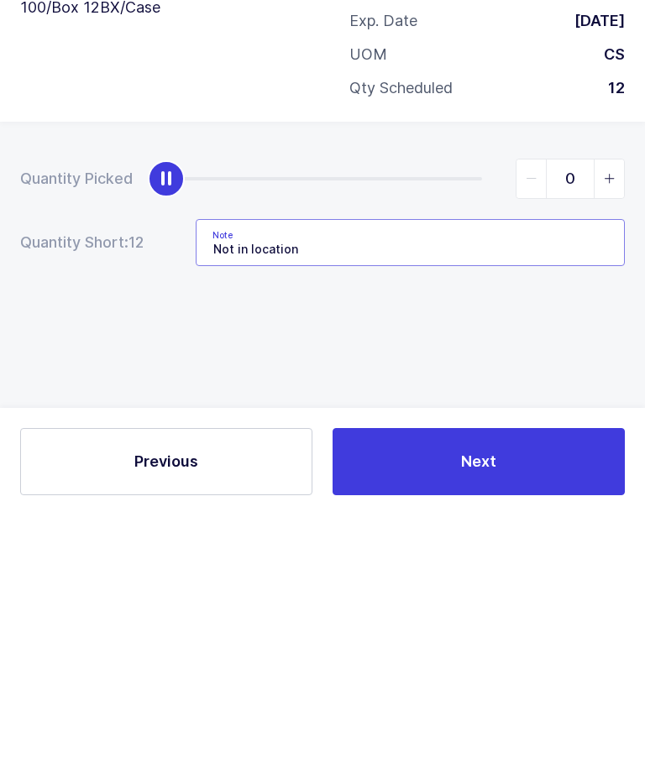
type input "Not in location"
click at [542, 686] on button "Next" at bounding box center [478, 719] width 292 height 67
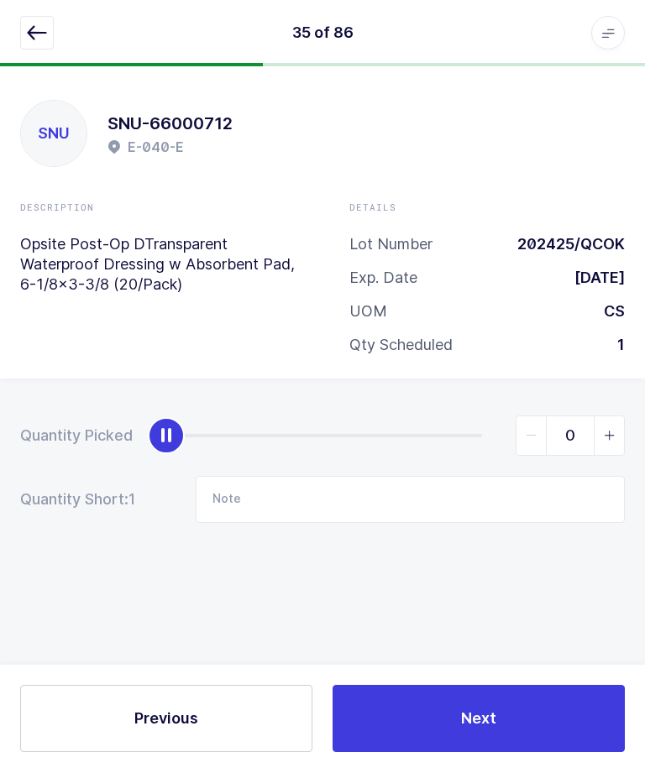
click at [33, 33] on icon "button" at bounding box center [37, 34] width 20 height 20
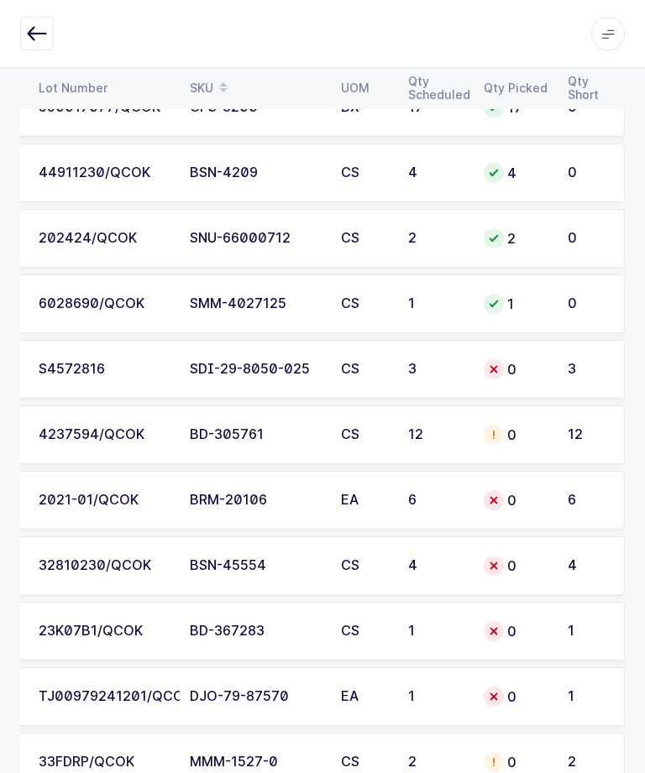
click at [234, 442] on td "BD-305761" at bounding box center [255, 434] width 151 height 59
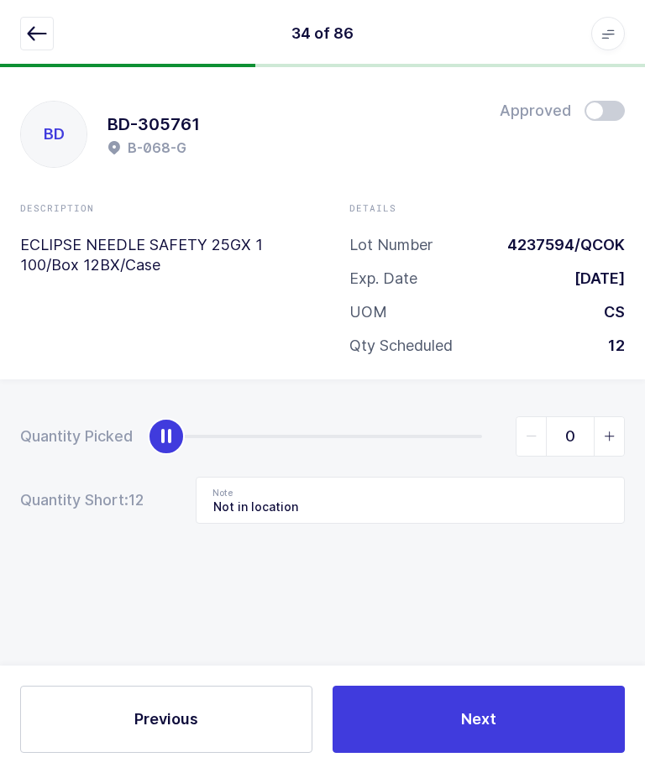
scroll to position [0, 0]
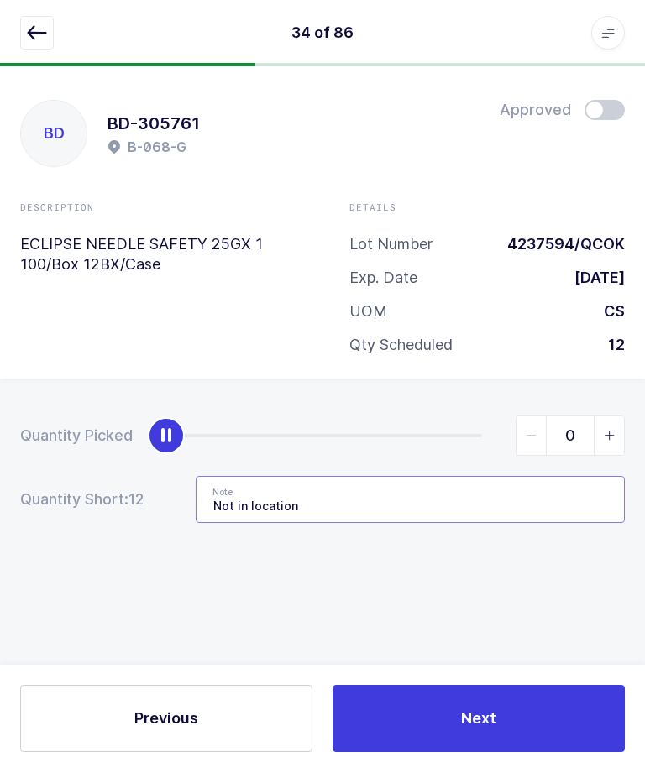
click at [442, 502] on input "Not in location" at bounding box center [410, 500] width 429 height 47
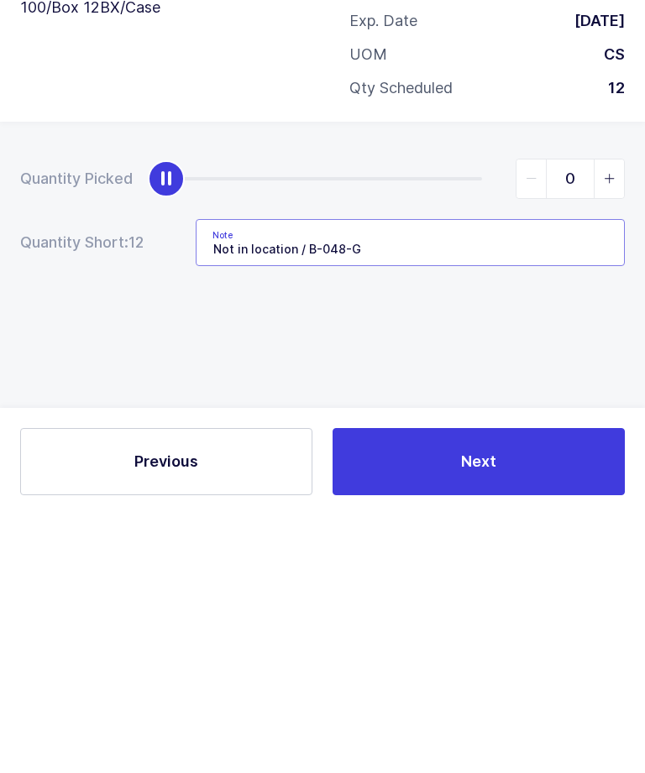
type input "Not in location / B-048-G"
click at [557, 385] on div "Quantity Picked 0 Quantity Short: 12 Note Not in location / B-048-G" at bounding box center [322, 528] width 645 height 299
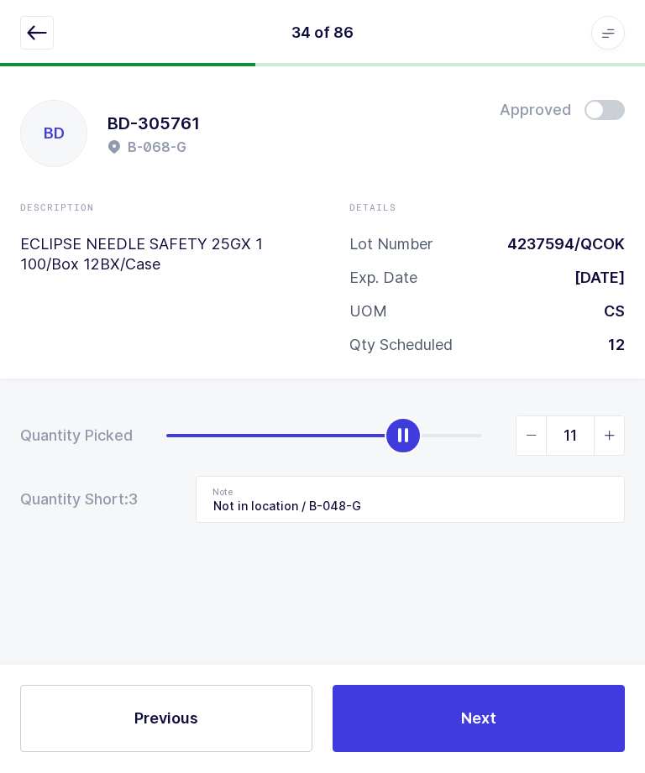
type input "12"
click at [542, 753] on button "Next" at bounding box center [478, 719] width 292 height 67
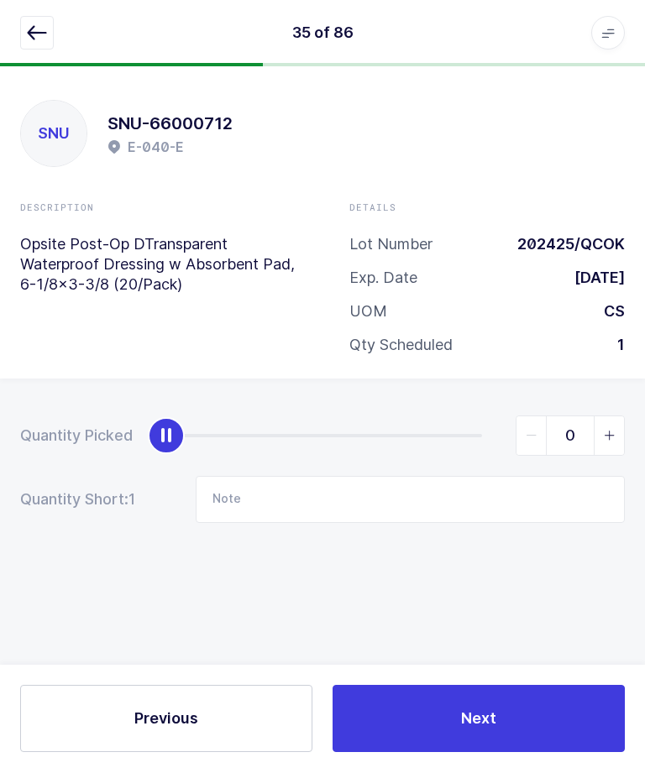
click at [34, 29] on icon "button" at bounding box center [37, 34] width 20 height 20
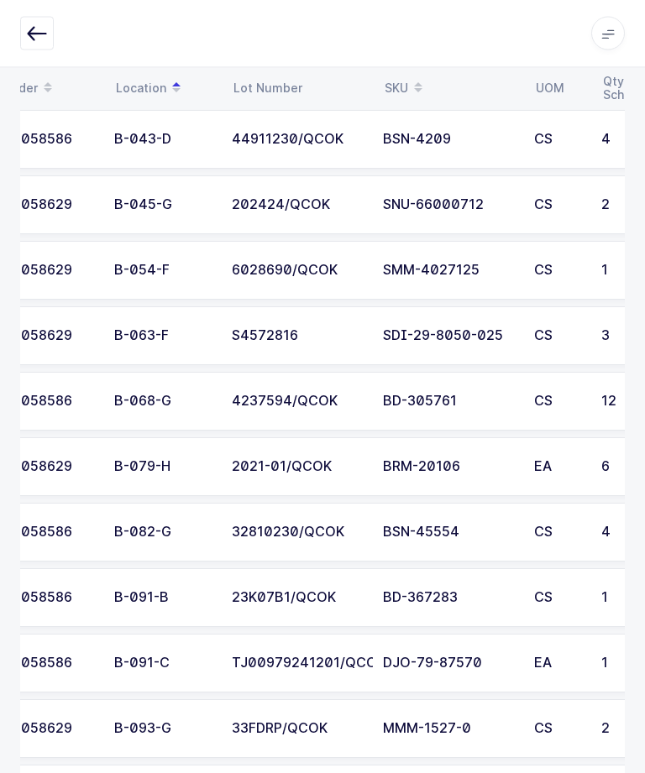
scroll to position [0, 34]
click at [242, 469] on div "2021-01/QCOK" at bounding box center [297, 467] width 131 height 15
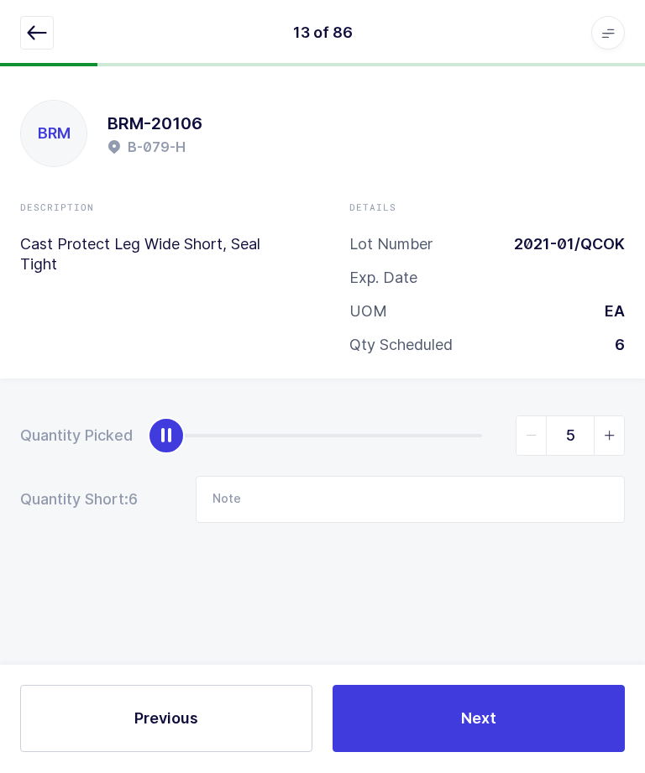
type input "6"
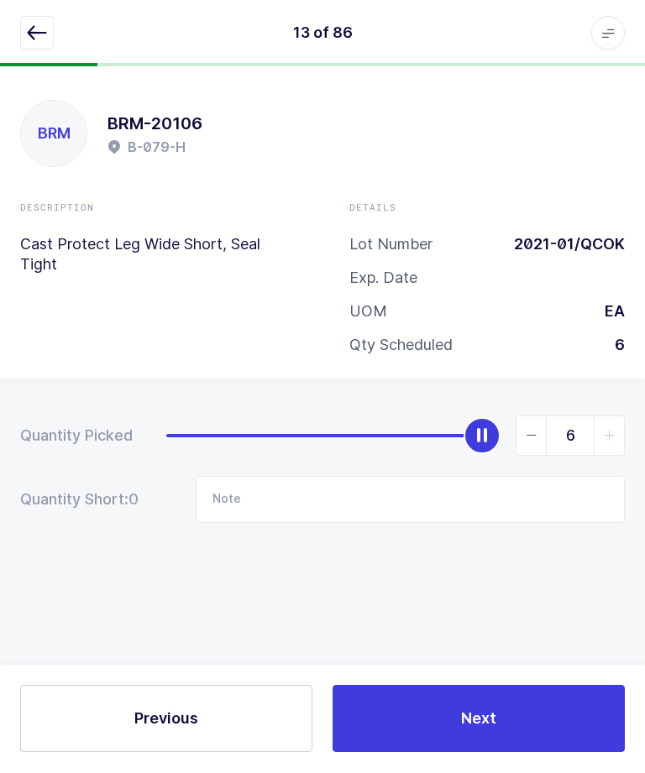
click at [498, 753] on button "Next" at bounding box center [478, 719] width 292 height 67
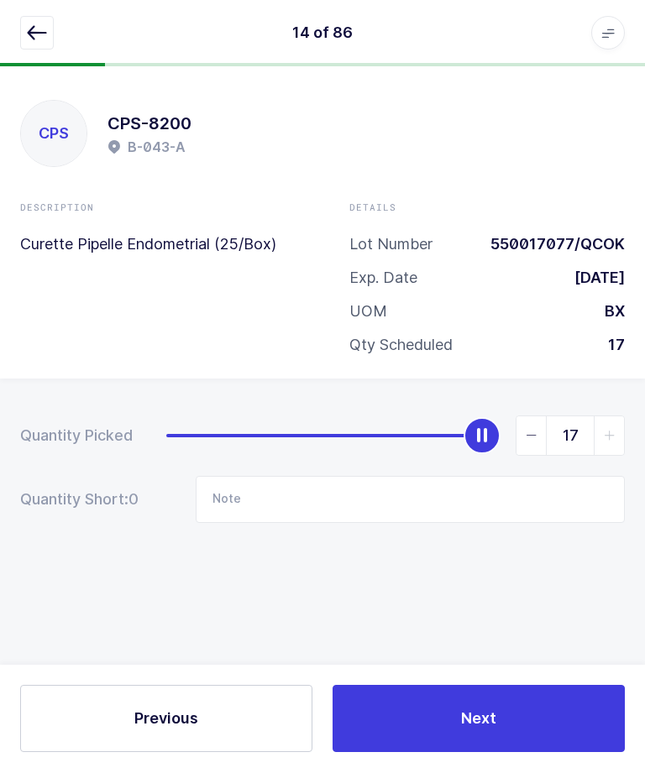
click at [34, 33] on icon "button" at bounding box center [37, 34] width 20 height 20
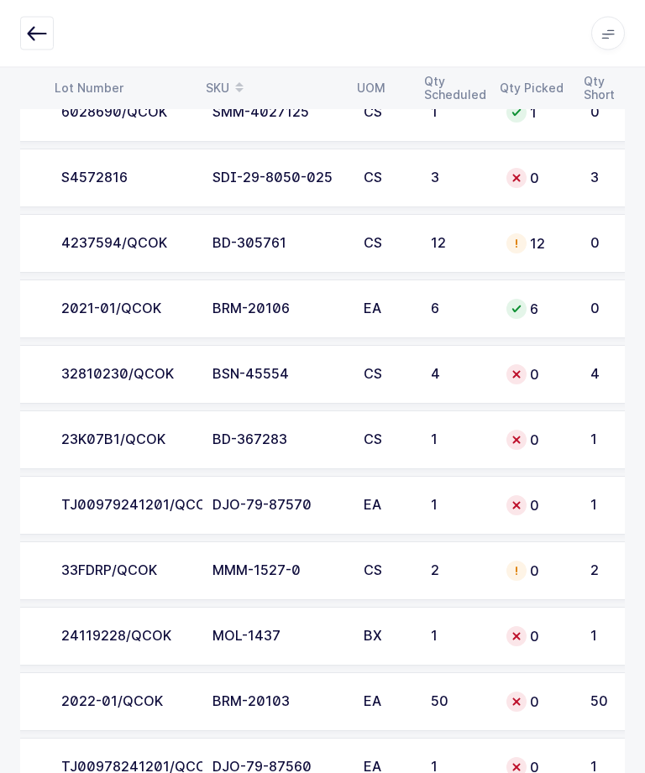
scroll to position [0, 211]
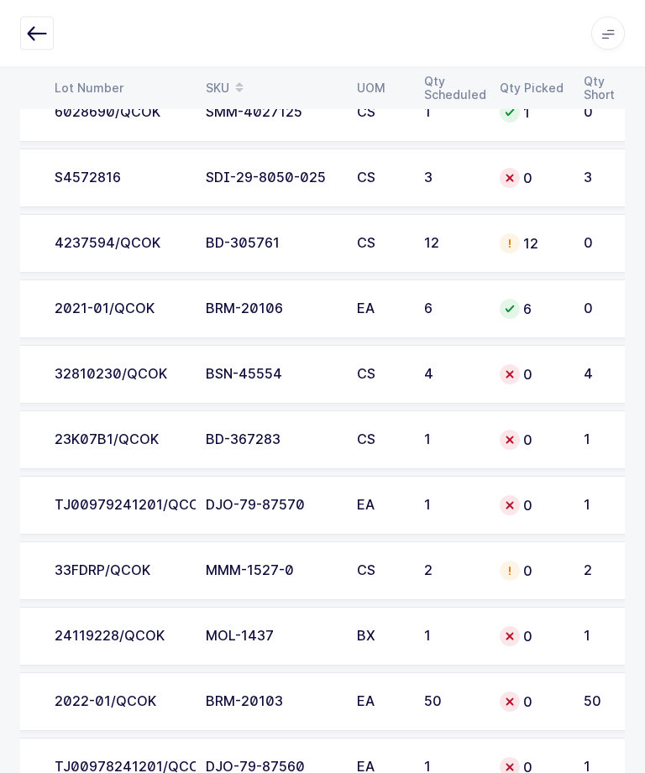
click at [222, 362] on td "BSN-45554" at bounding box center [271, 375] width 151 height 59
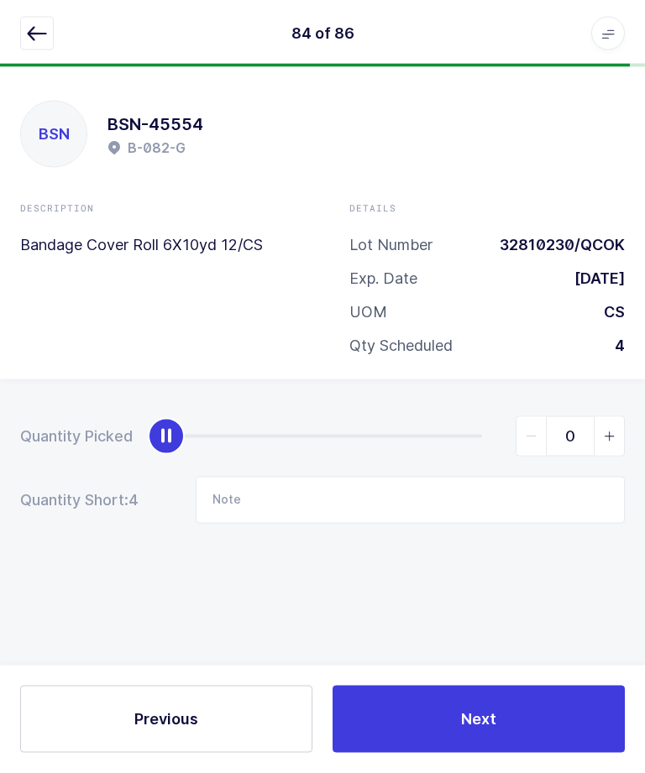
scroll to position [0, 0]
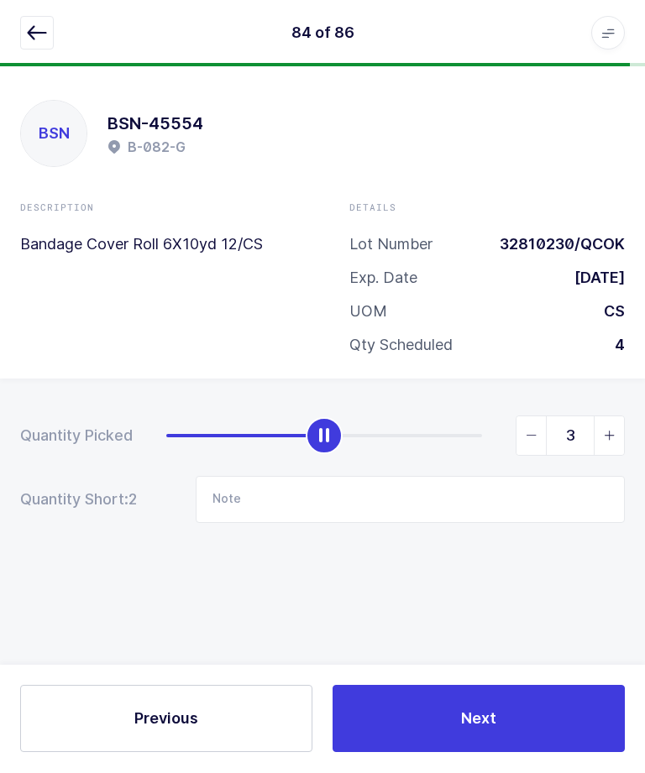
type input "4"
click at [468, 729] on span "Next" at bounding box center [478, 719] width 35 height 21
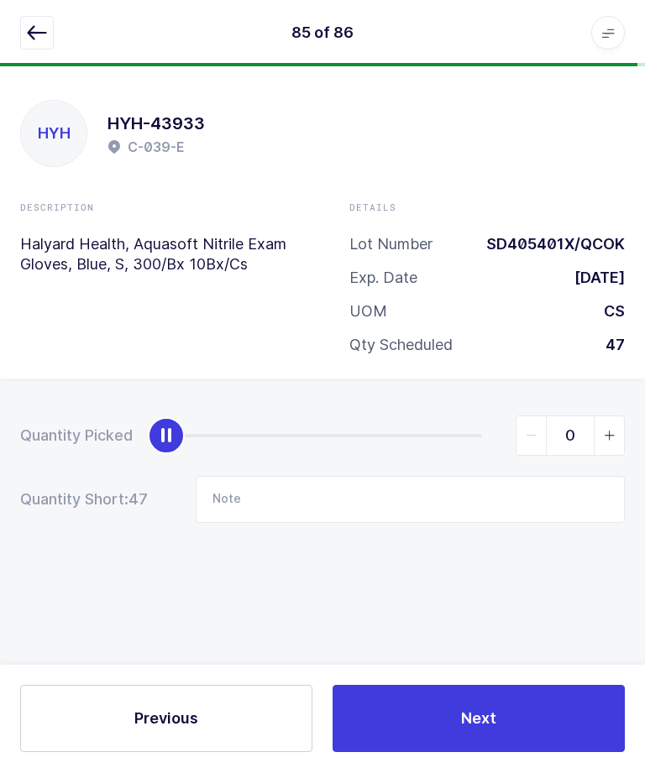
click at [29, 32] on icon "button" at bounding box center [37, 34] width 20 height 20
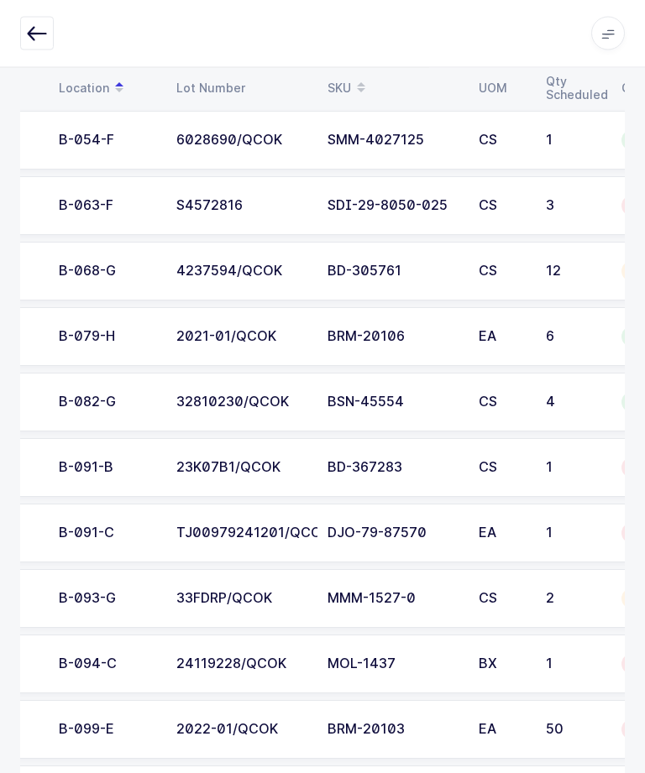
scroll to position [0, 86]
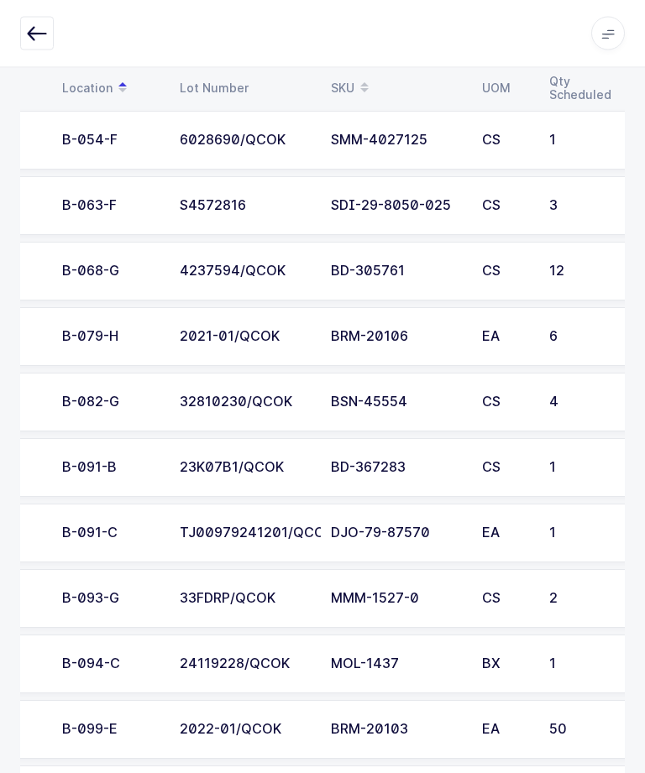
click at [186, 463] on div "23K07B1/QCOK" at bounding box center [245, 468] width 131 height 15
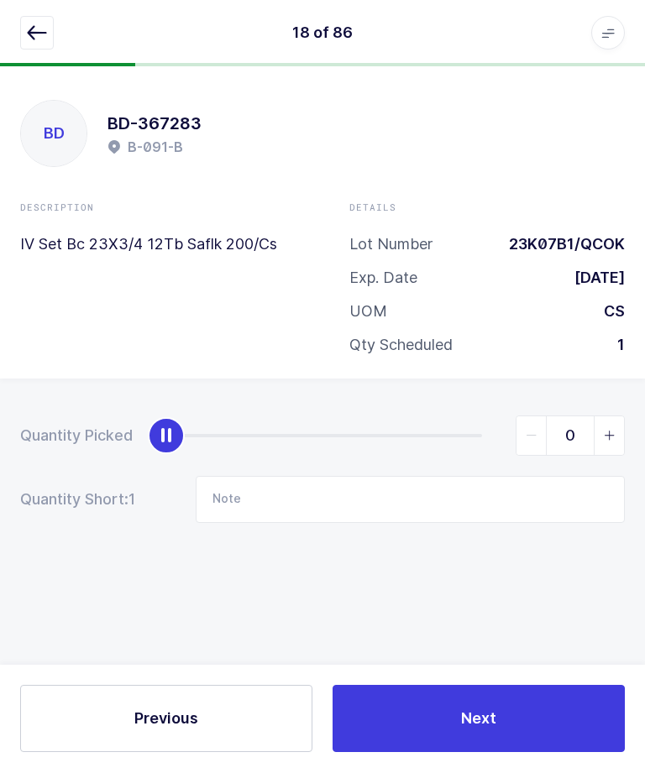
type input "1"
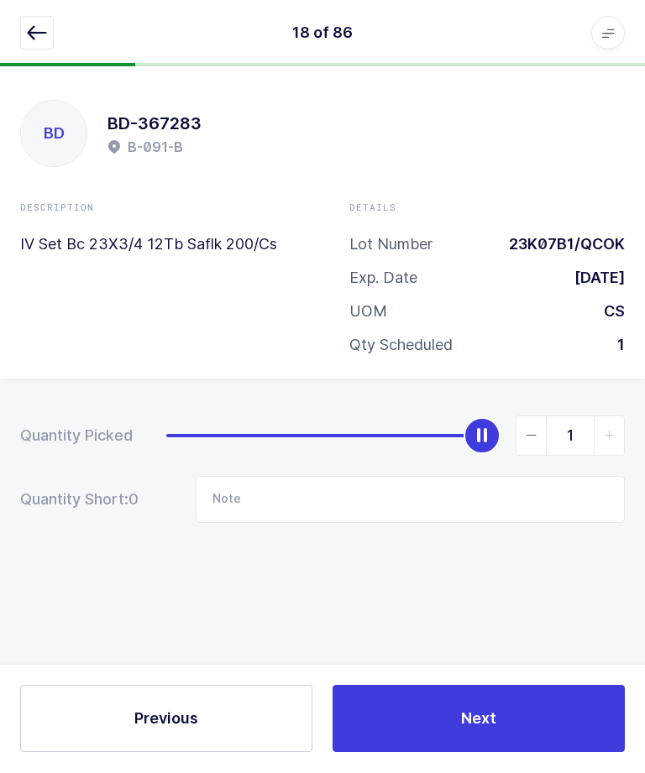
click at [472, 729] on span "Next" at bounding box center [478, 719] width 35 height 21
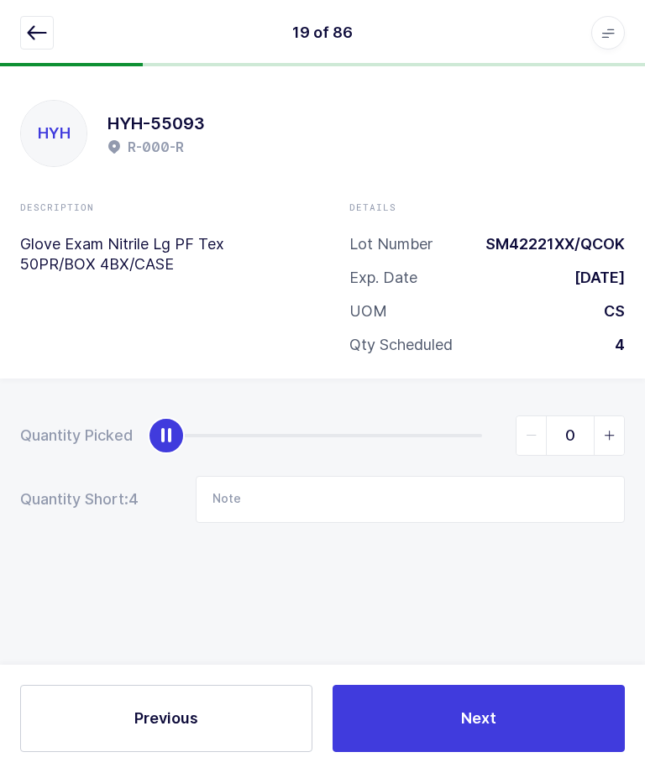
click at [35, 41] on icon "button" at bounding box center [37, 34] width 20 height 20
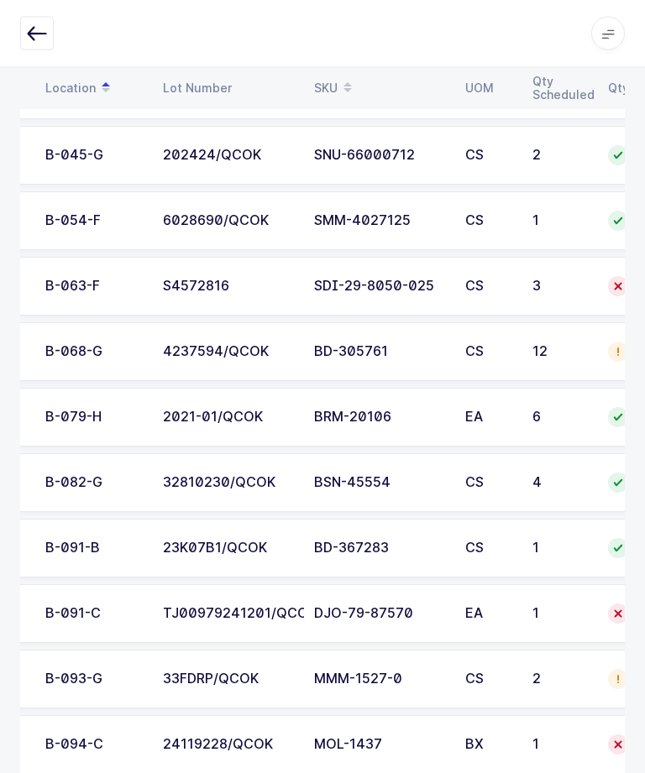
scroll to position [683, 0]
click at [549, 606] on div "1" at bounding box center [559, 613] width 55 height 15
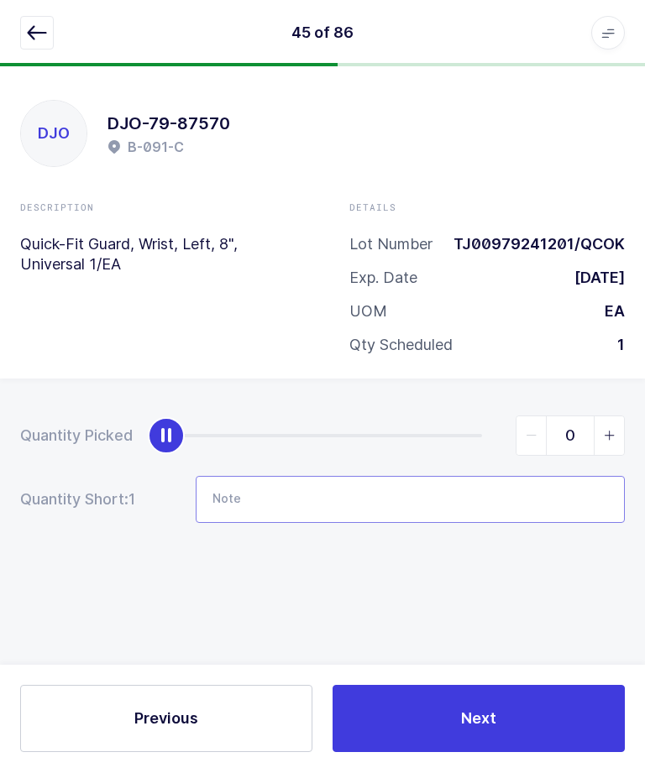
click at [496, 498] on input "Note" at bounding box center [410, 500] width 429 height 47
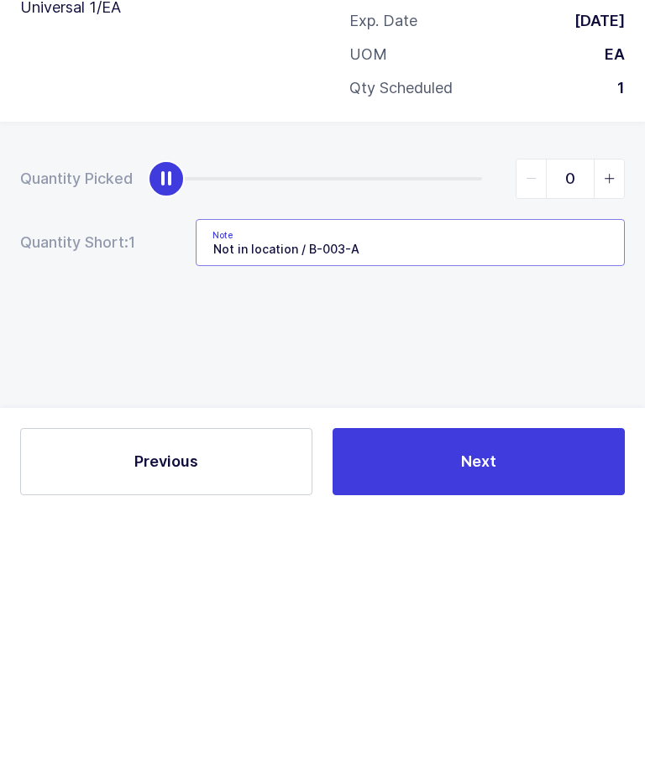
type input "Not in location / B-003-A"
click at [111, 379] on div "Quantity Picked 0 Quantity Short: 1 Note Not in location / B-003-A" at bounding box center [322, 528] width 645 height 299
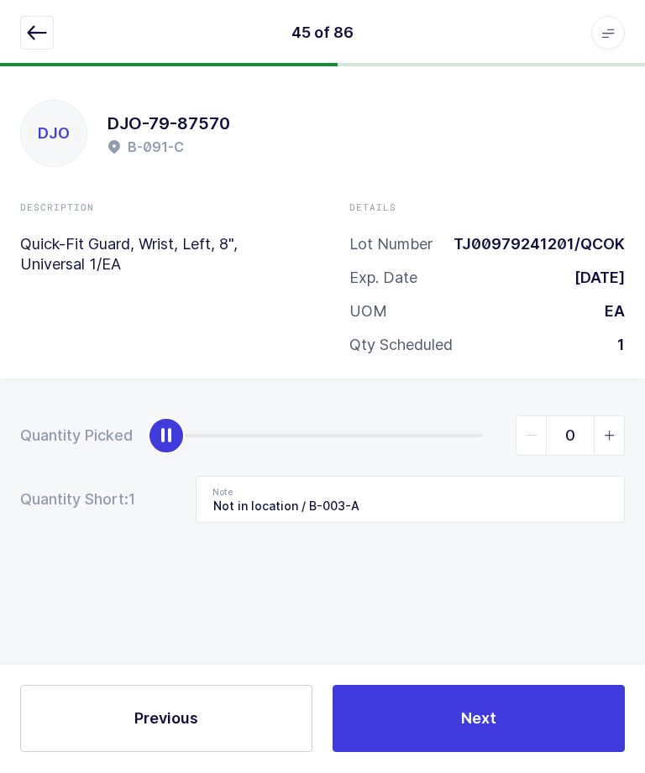
click at [475, 753] on button "Next" at bounding box center [478, 719] width 292 height 67
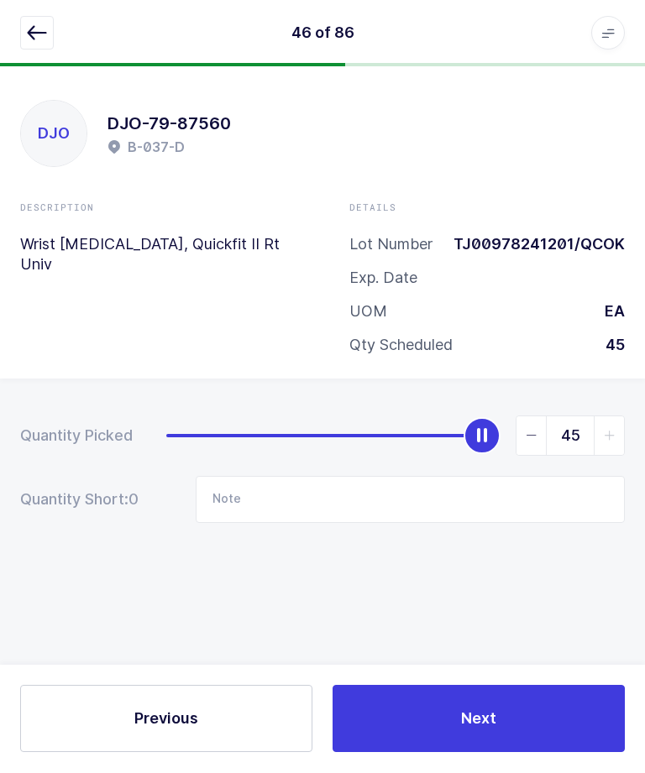
click at [32, 44] on button "button" at bounding box center [37, 34] width 34 height 34
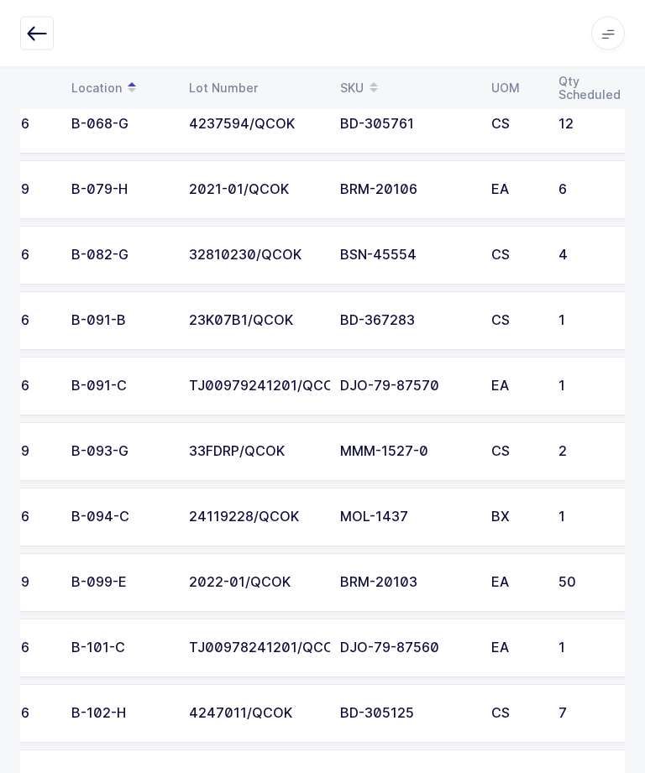
scroll to position [0, 79]
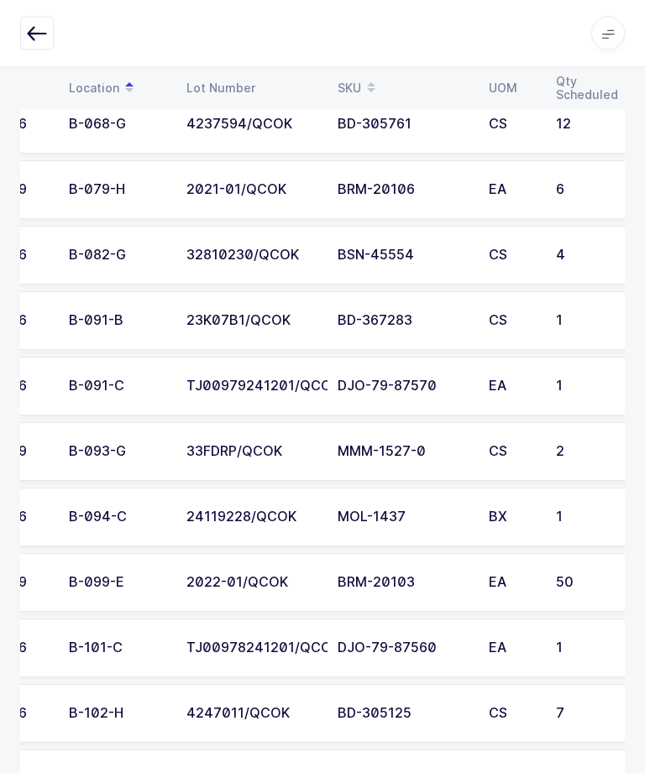
click at [244, 456] on div "33FDRP/QCOK" at bounding box center [251, 452] width 131 height 15
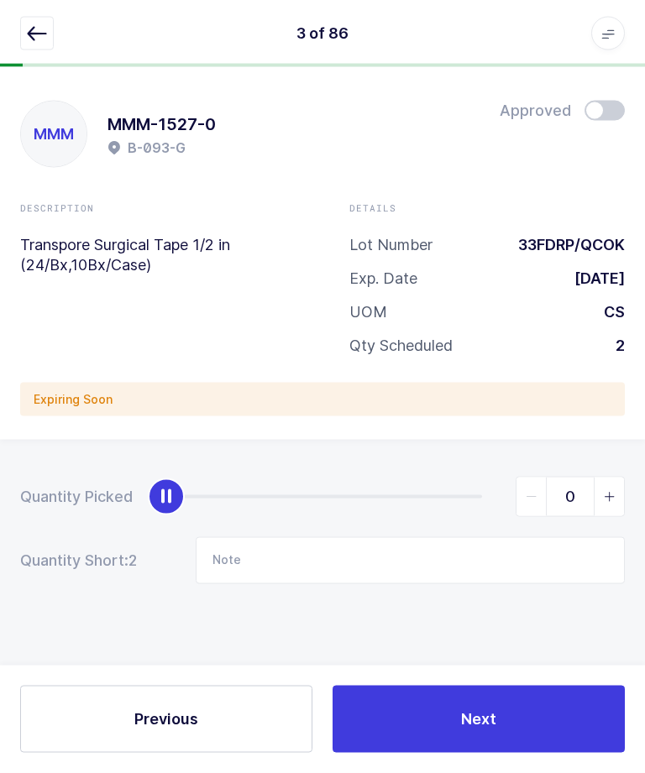
scroll to position [0, 0]
type input "2"
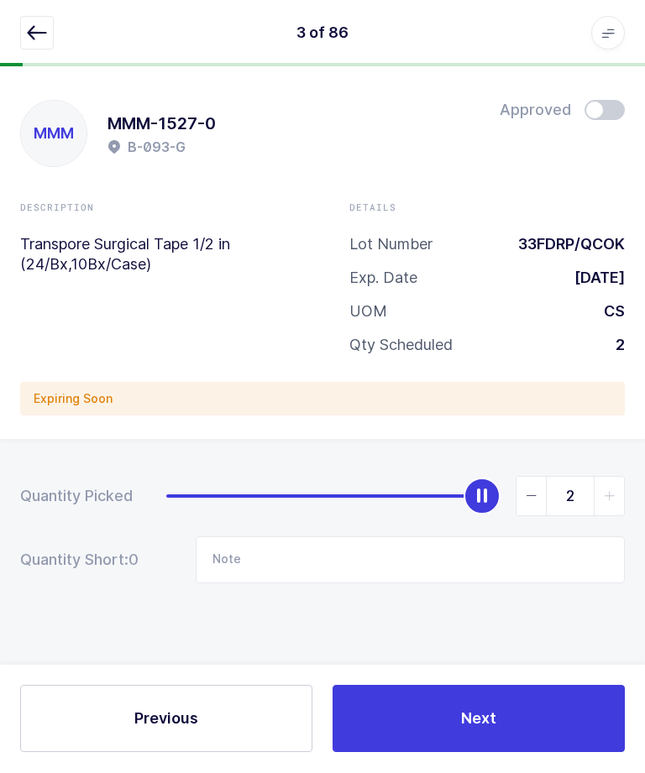
click at [555, 753] on button "Next" at bounding box center [478, 719] width 292 height 67
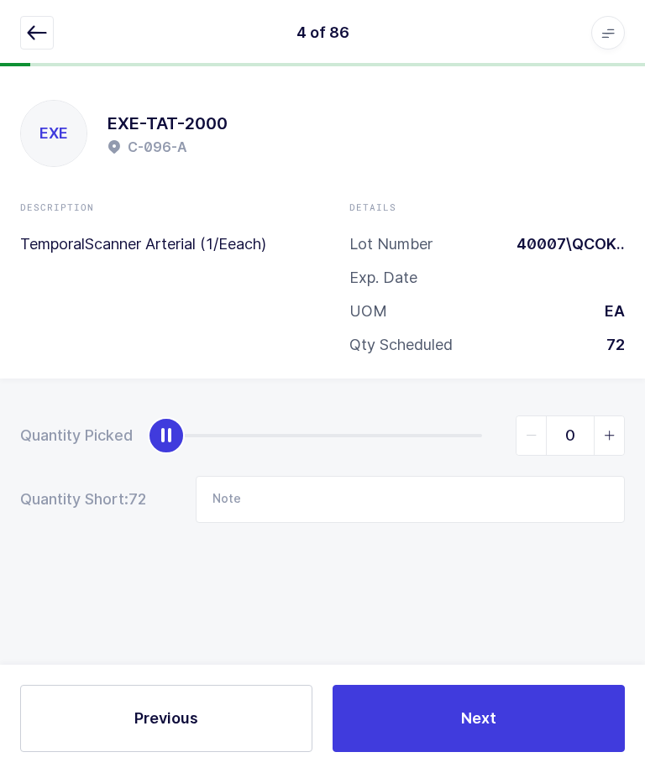
click at [7, 26] on div "4 of 86 Apps Core [GEOGRAPHIC_DATA] Admin Mission Control Purchasing [PERSON_NA…" at bounding box center [322, 33] width 645 height 67
click at [35, 24] on icon "button" at bounding box center [37, 34] width 20 height 20
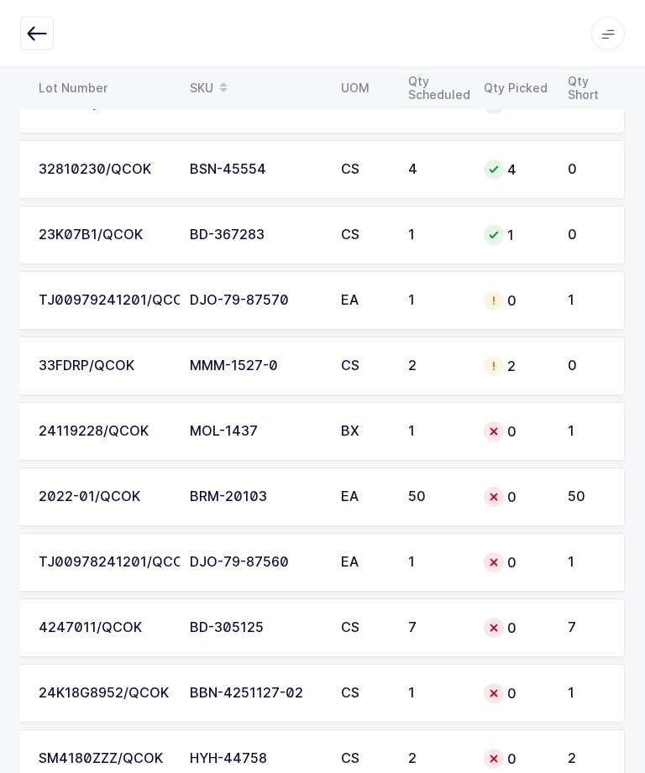
scroll to position [0, 227]
click at [238, 415] on td "MOL-1437" at bounding box center [255, 432] width 151 height 59
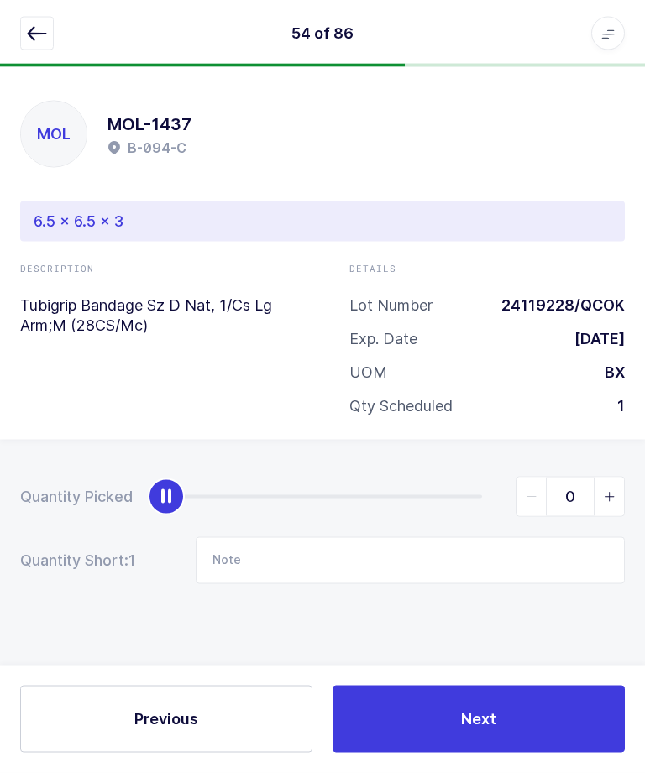
scroll to position [0, 0]
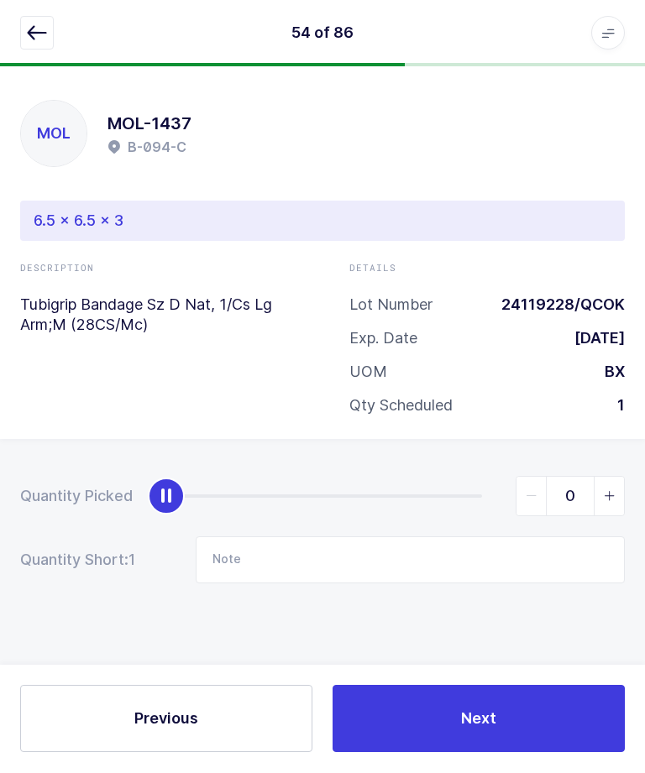
click at [635, 478] on div "Quantity Picked 0 Quantity Short: 1 Note" at bounding box center [322, 589] width 645 height 299
click at [614, 494] on icon "slider between 0 and 1" at bounding box center [610, 497] width 12 height 12
type input "1"
click at [525, 753] on button "Next" at bounding box center [478, 719] width 292 height 67
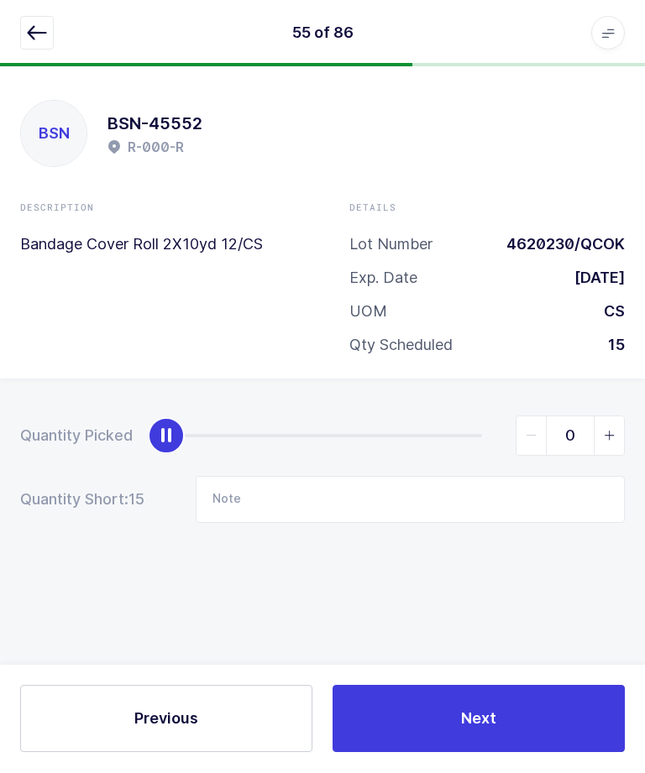
click at [48, 49] on button "button" at bounding box center [37, 34] width 34 height 34
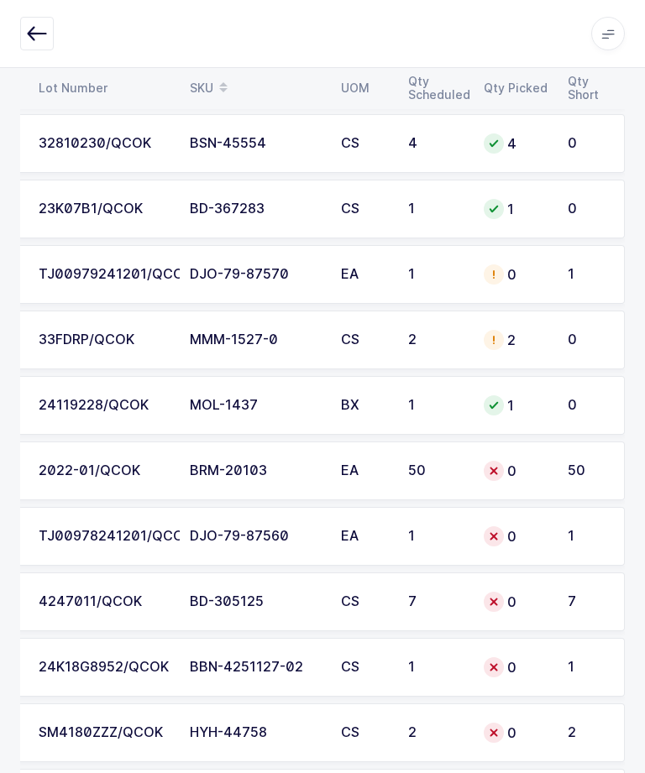
scroll to position [0, 143]
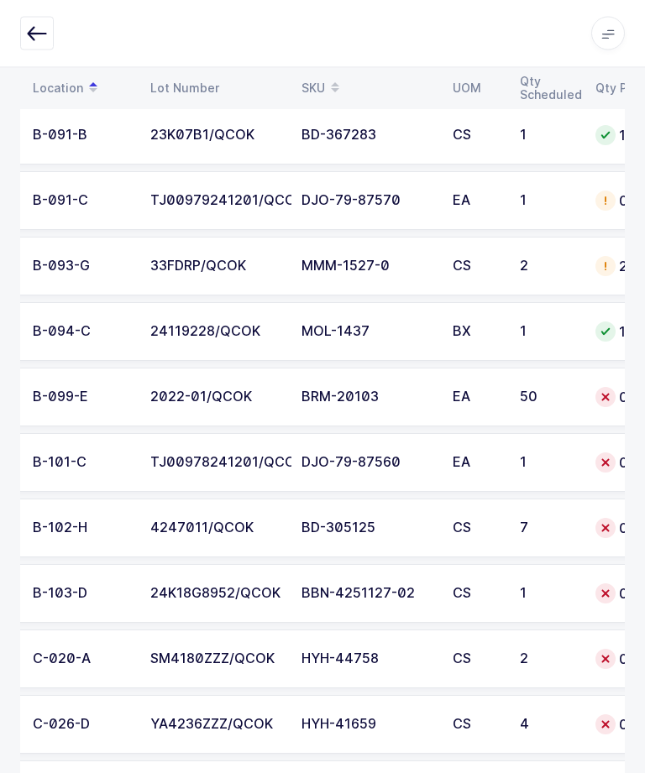
click at [193, 467] on div "TJ00978241201/QCOK" at bounding box center [215, 463] width 131 height 15
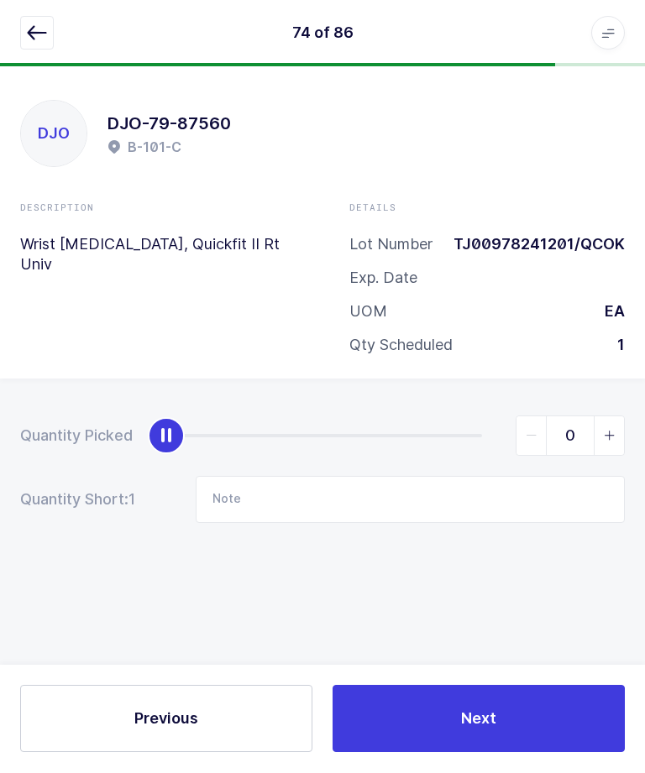
click at [602, 444] on span "slider between 0 and 1" at bounding box center [609, 436] width 30 height 39
type input "1"
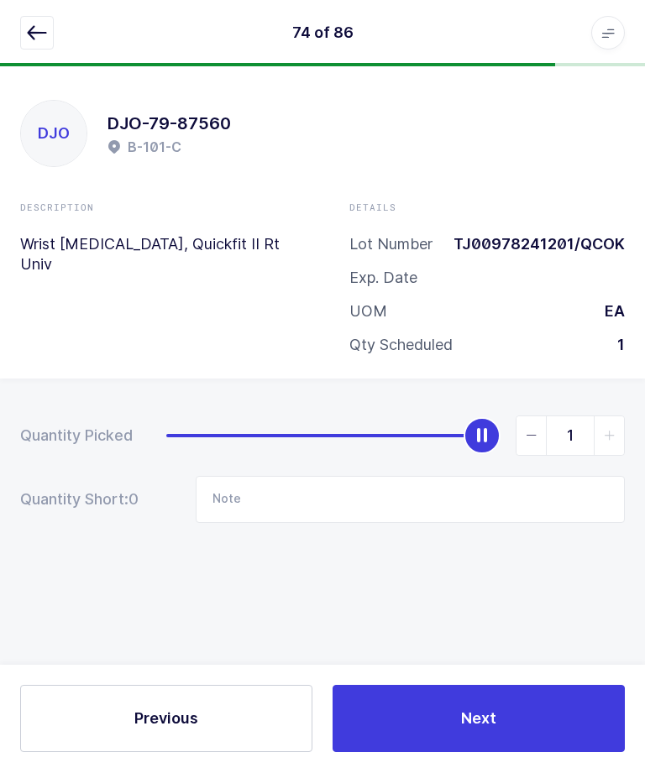
click at [513, 753] on button "Next" at bounding box center [478, 719] width 292 height 67
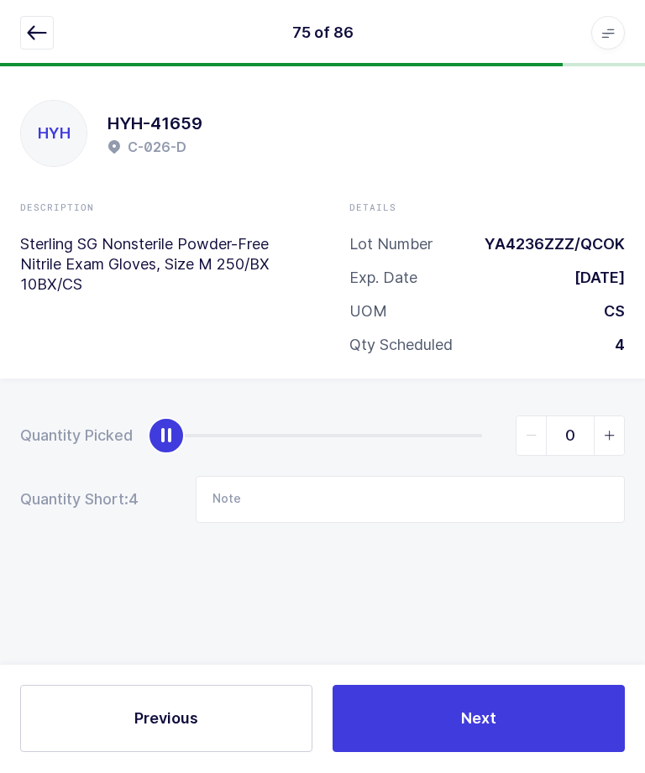
click at [26, 40] on button "button" at bounding box center [37, 34] width 34 height 34
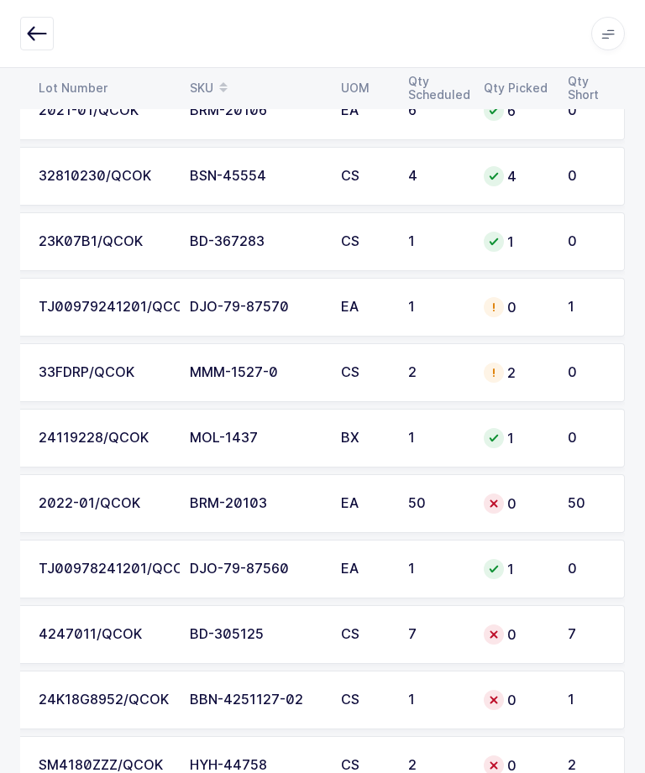
scroll to position [972, 0]
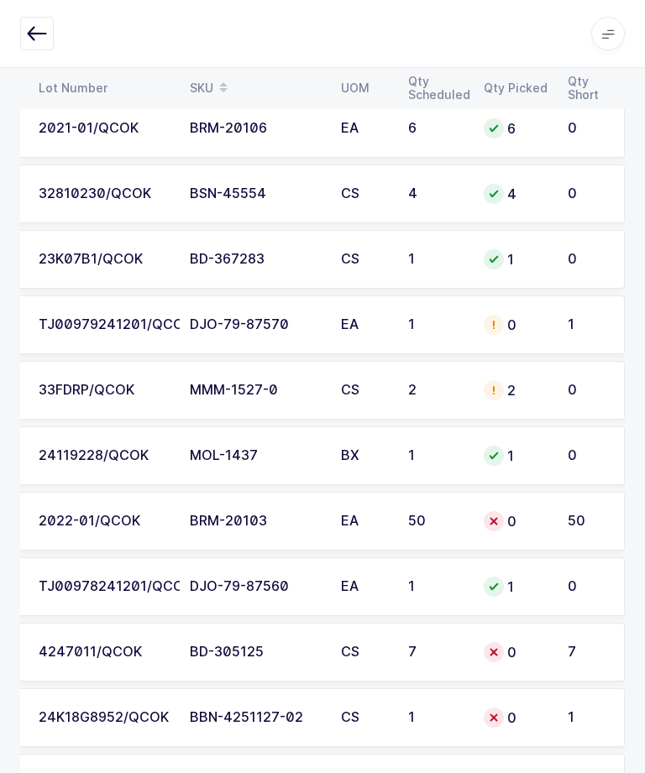
click at [207, 311] on td "DJO-79-87570" at bounding box center [255, 324] width 151 height 59
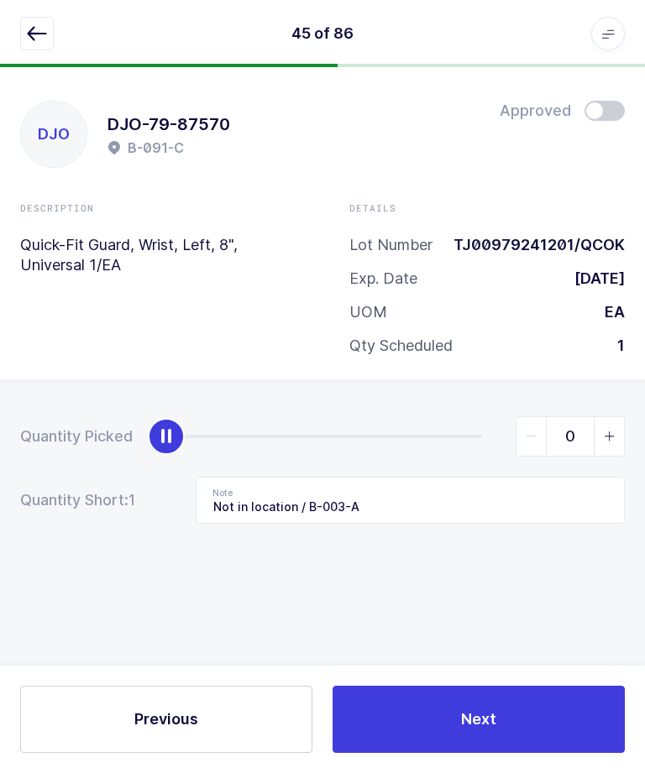
scroll to position [56, 0]
click at [604, 431] on icon "slider between 0 and 1" at bounding box center [610, 437] width 12 height 12
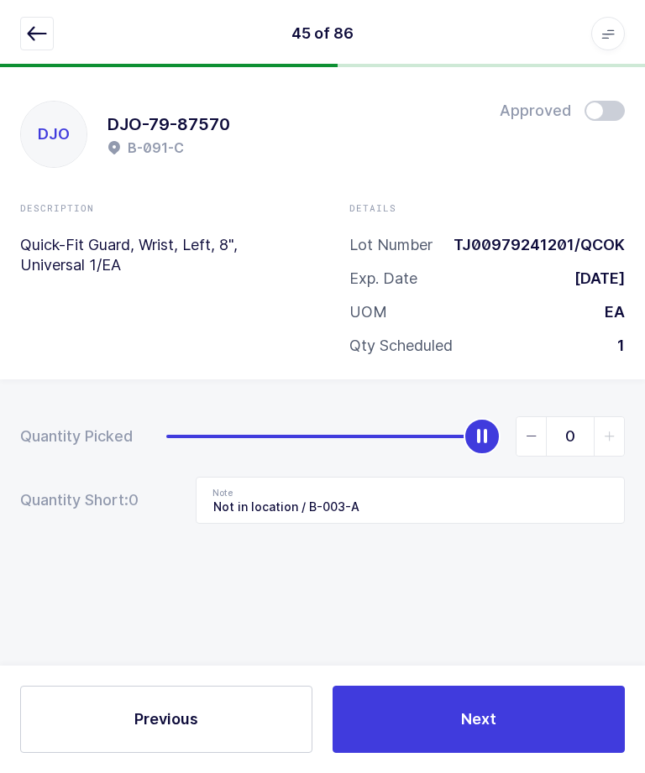
type input "1"
click at [506, 697] on button "Next" at bounding box center [478, 719] width 292 height 67
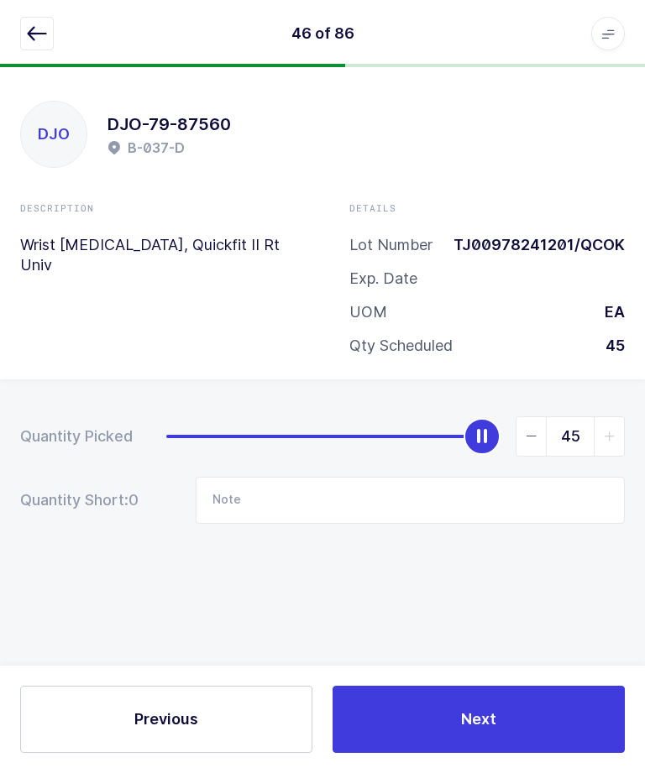
click at [35, 45] on button "button" at bounding box center [37, 34] width 34 height 34
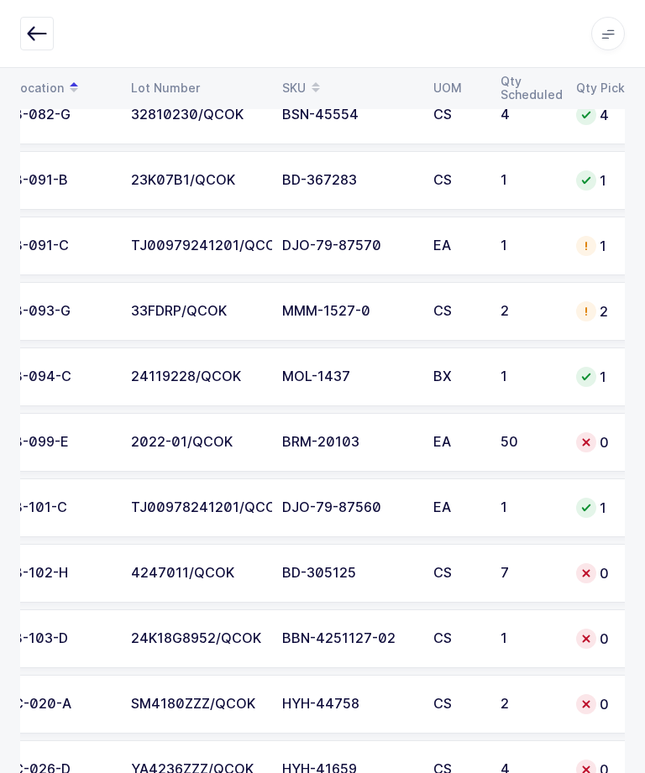
scroll to position [0, 128]
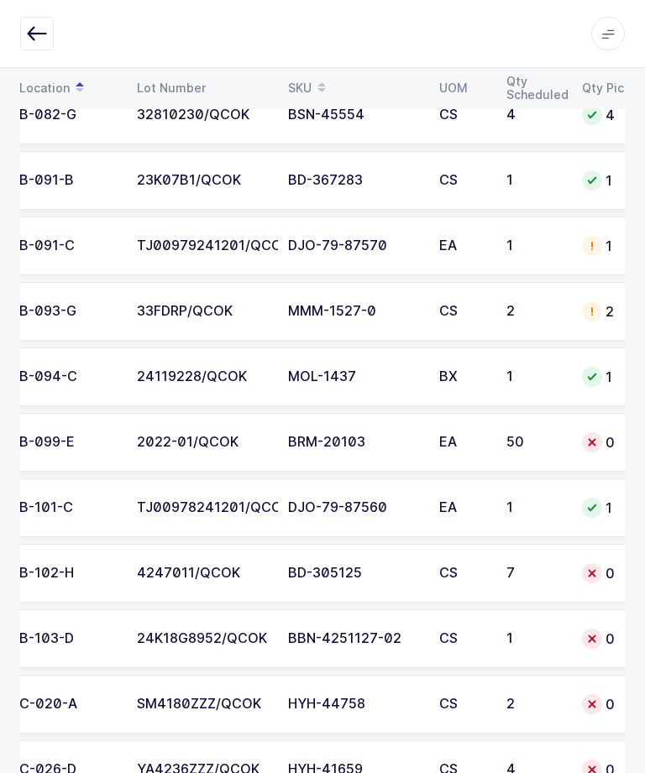
click at [344, 435] on div "BRM-20103" at bounding box center [353, 442] width 131 height 15
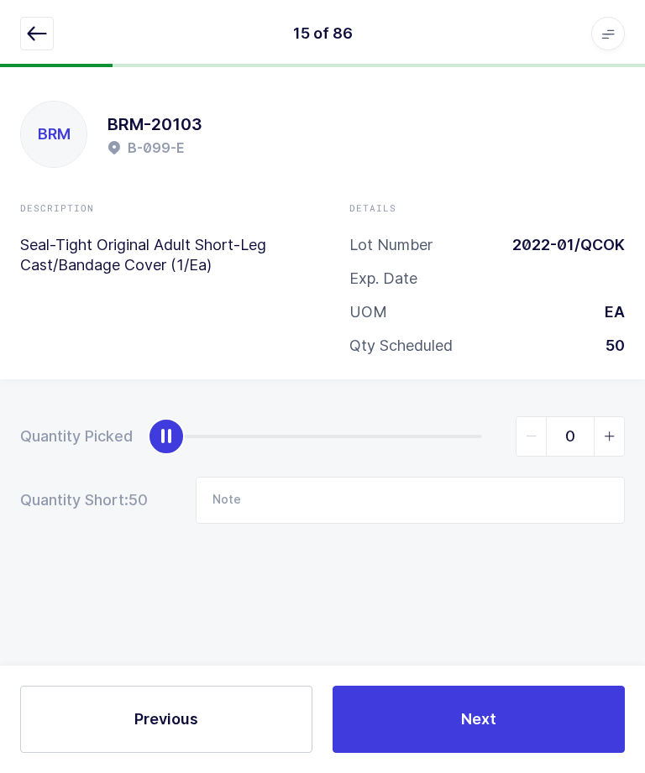
scroll to position [56, 0]
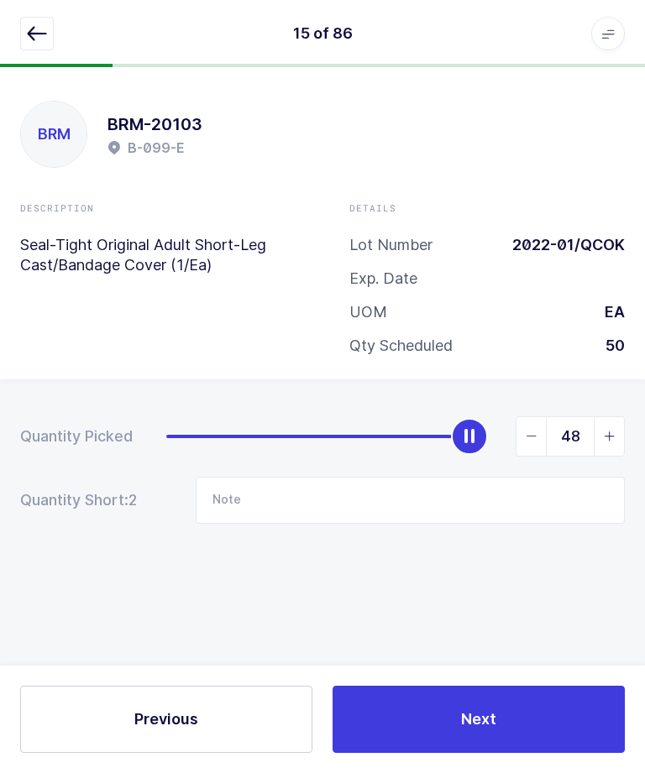
type input "50"
click at [485, 690] on button "Next" at bounding box center [478, 719] width 292 height 67
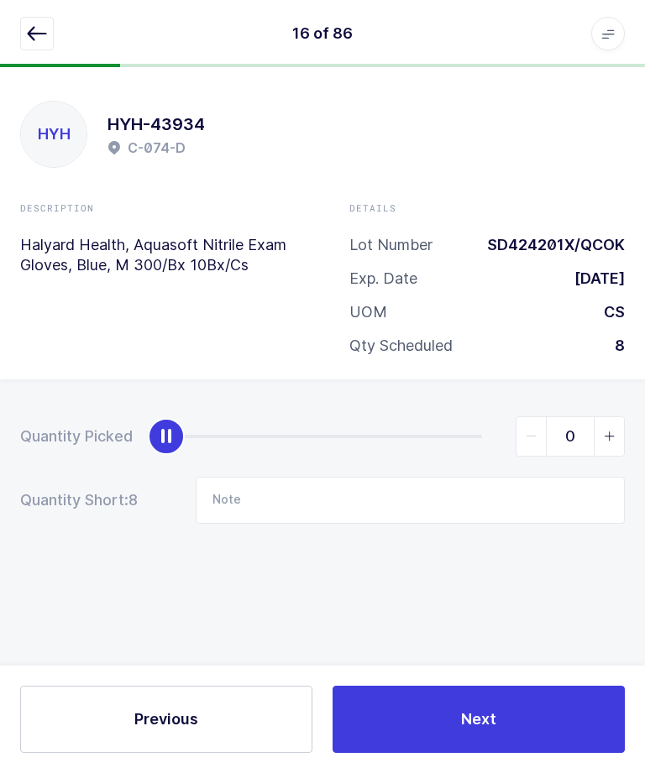
click at [20, 34] on button "button" at bounding box center [37, 34] width 34 height 34
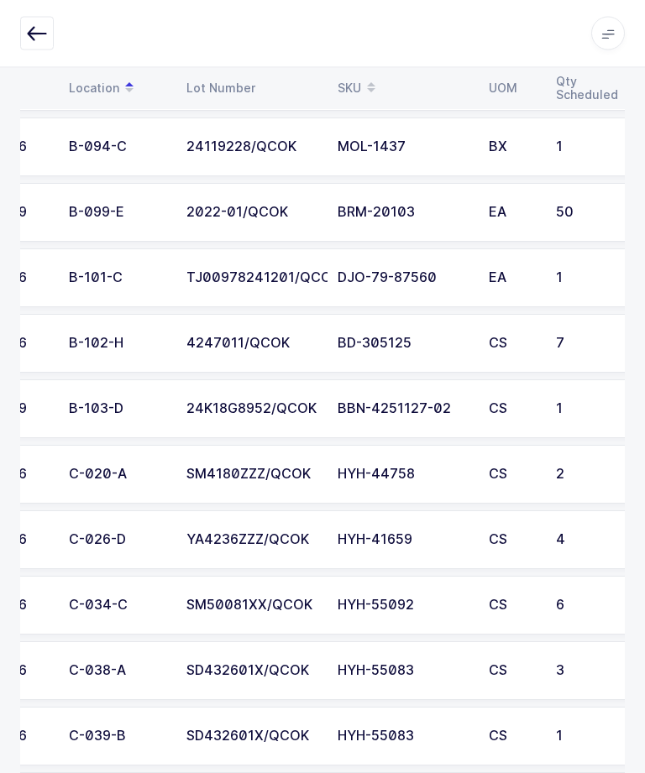
scroll to position [0, 84]
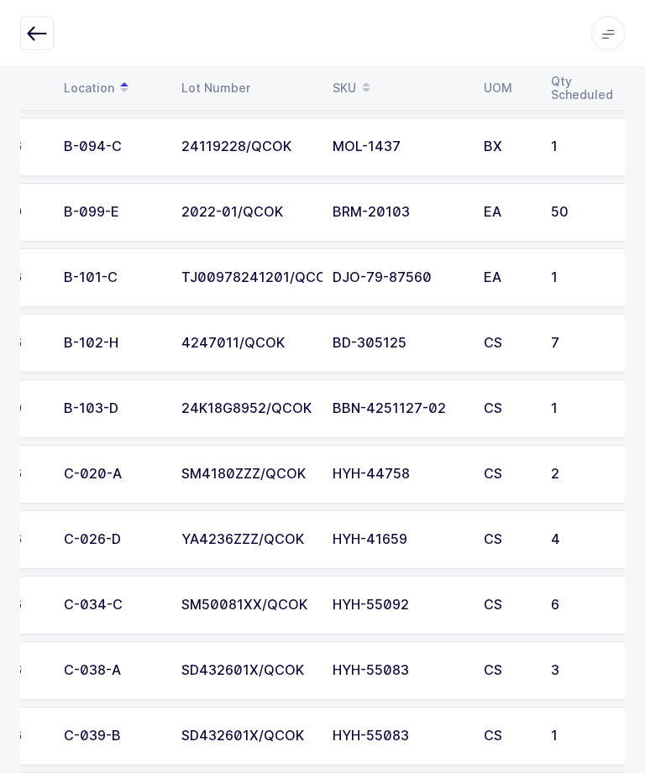
click at [261, 355] on td "4247011/QCOK" at bounding box center [246, 344] width 151 height 59
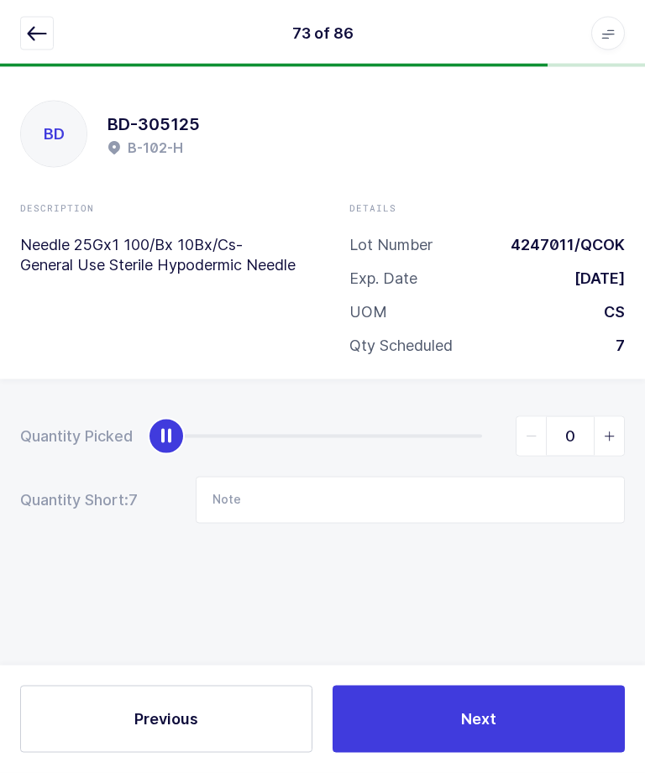
scroll to position [0, 0]
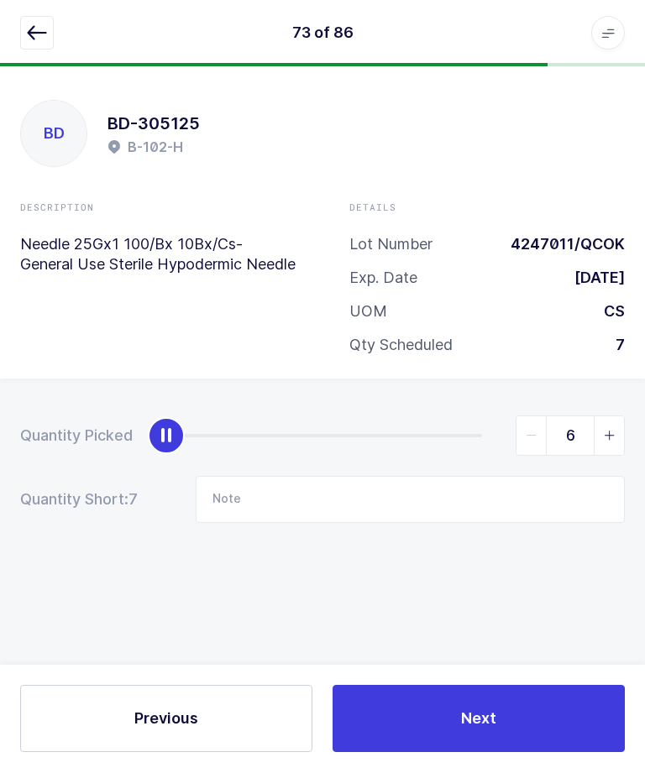
type input "7"
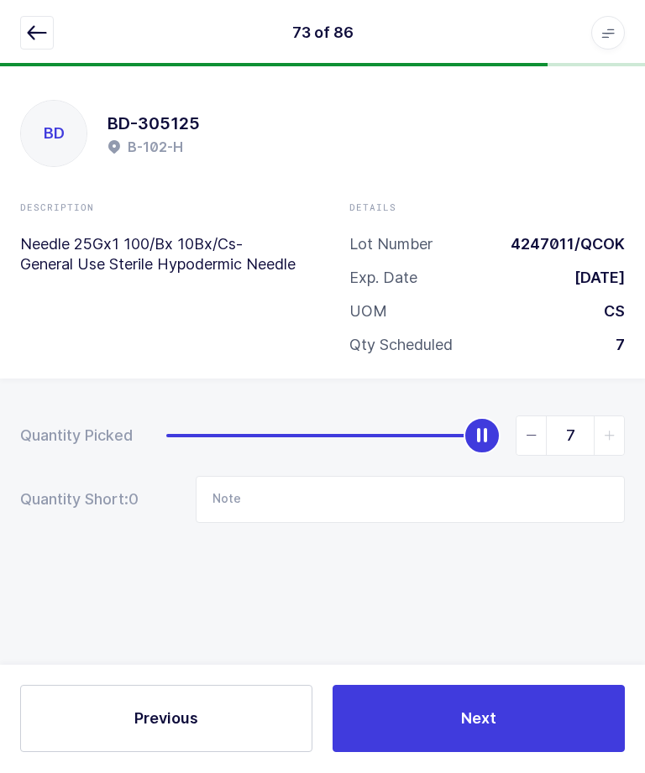
click at [482, 749] on button "Next" at bounding box center [478, 719] width 292 height 67
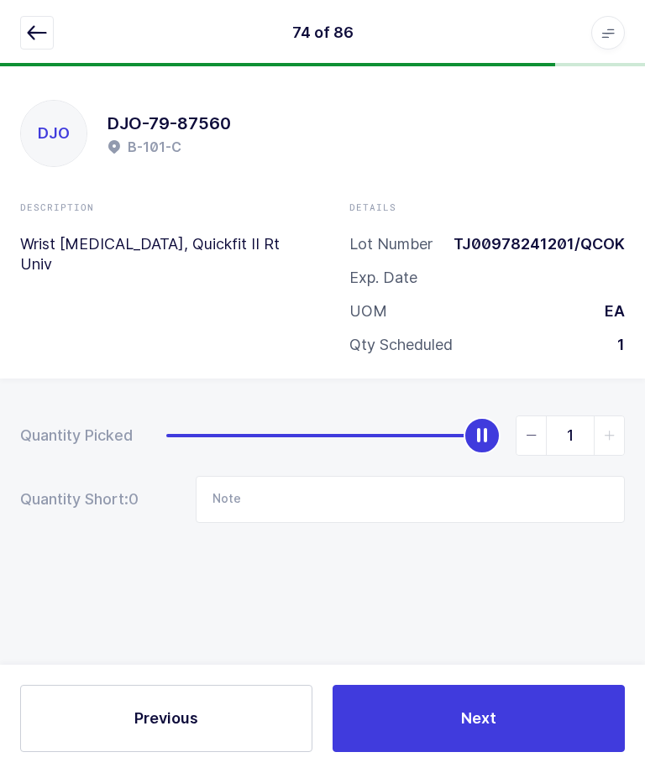
click at [29, 38] on icon "button" at bounding box center [37, 34] width 20 height 20
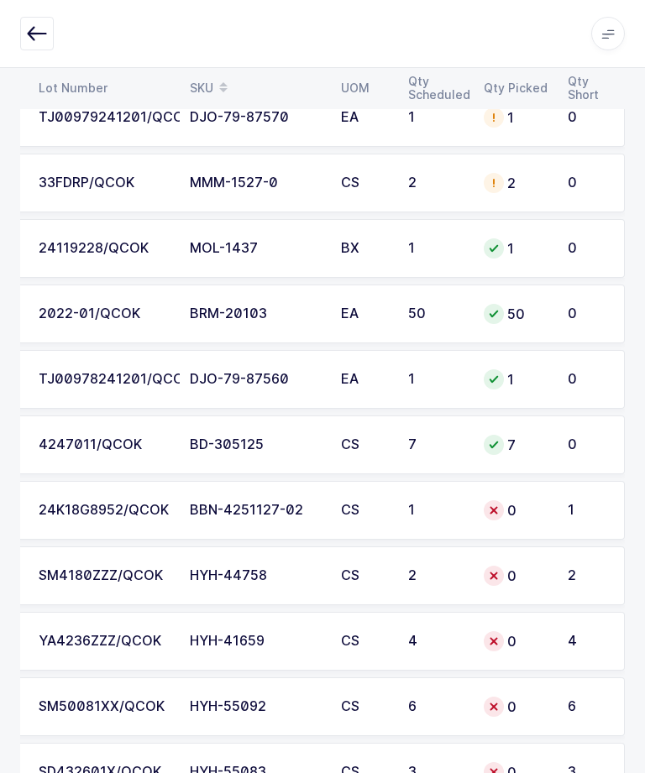
scroll to position [0, 227]
click at [212, 516] on td "BBN-4251127-02" at bounding box center [255, 510] width 151 height 59
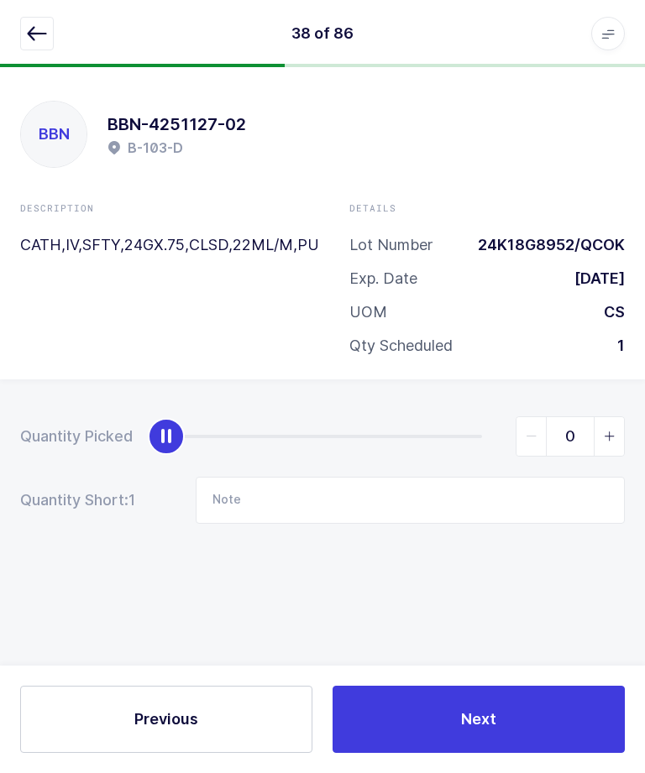
scroll to position [0, 0]
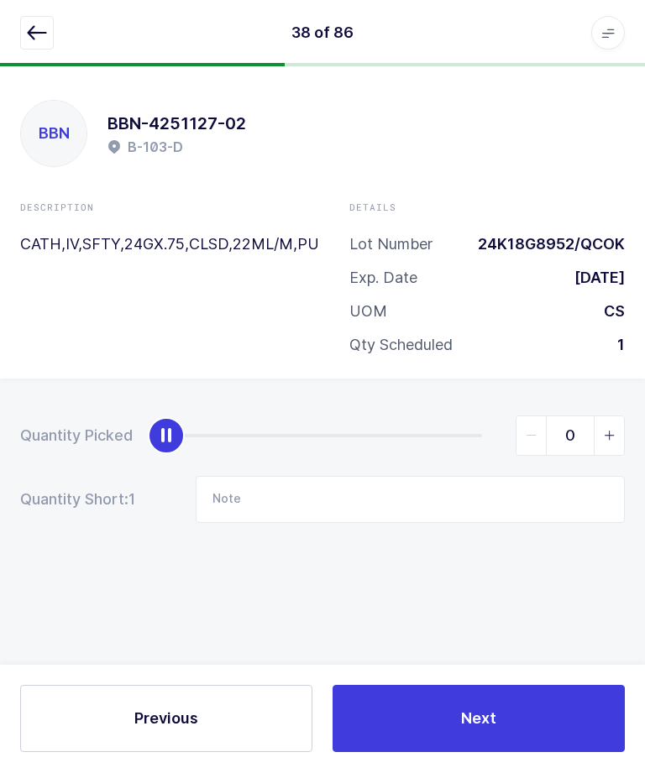
click at [608, 431] on icon "slider between 0 and 1" at bounding box center [610, 437] width 12 height 12
type input "1"
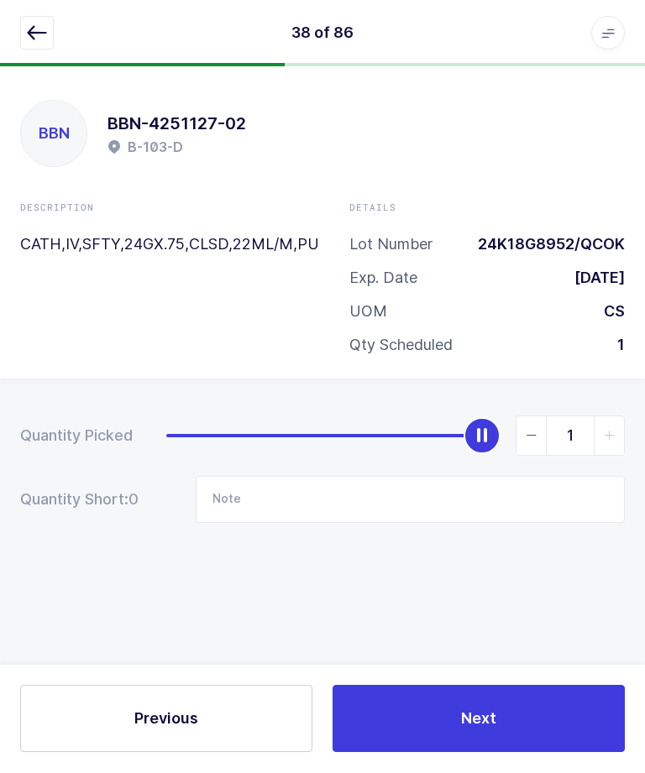
click at [479, 753] on button "Next" at bounding box center [478, 719] width 292 height 67
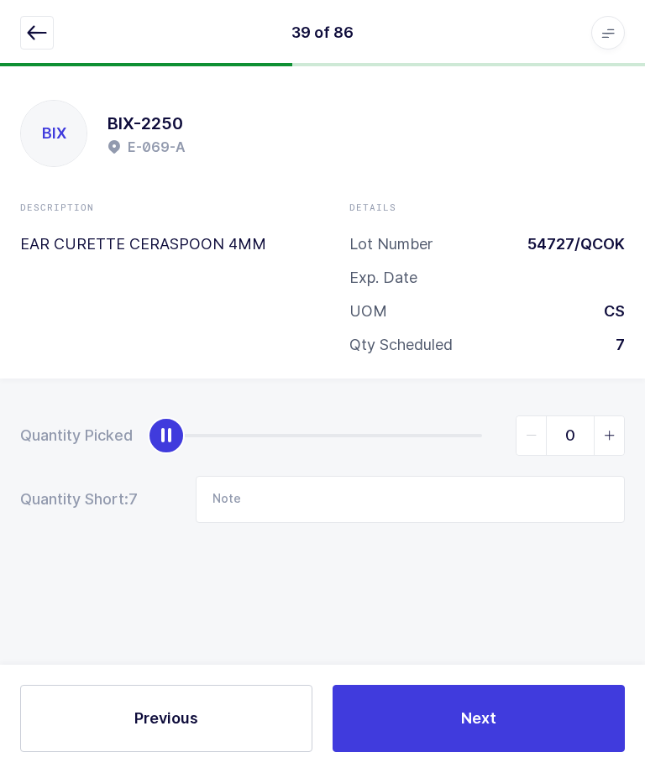
click at [40, 26] on icon "button" at bounding box center [37, 34] width 20 height 20
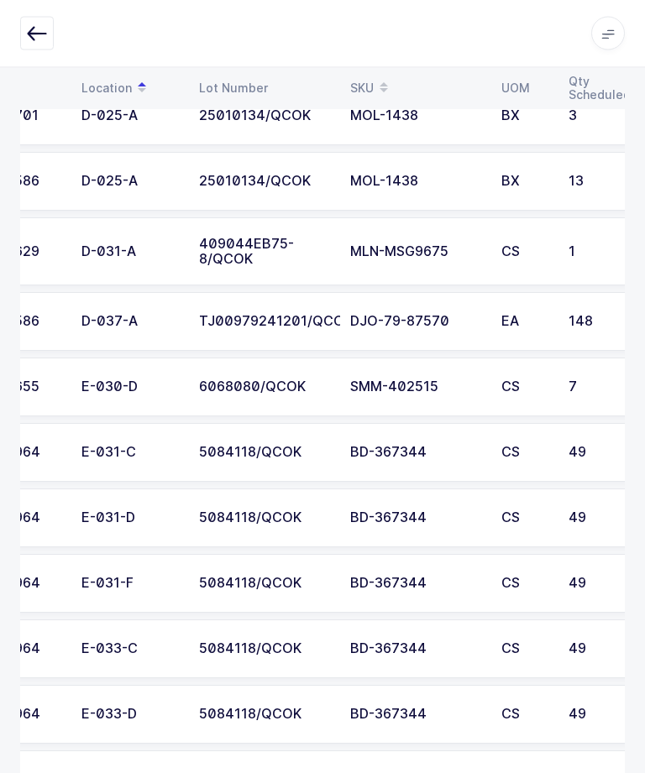
scroll to position [0, 141]
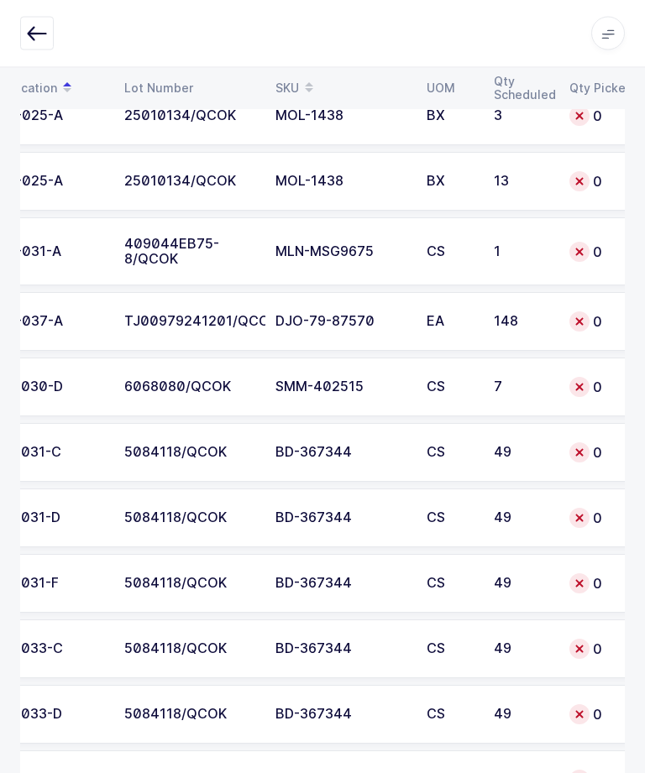
click at [128, 450] on div "5084118/QCOK" at bounding box center [189, 453] width 131 height 15
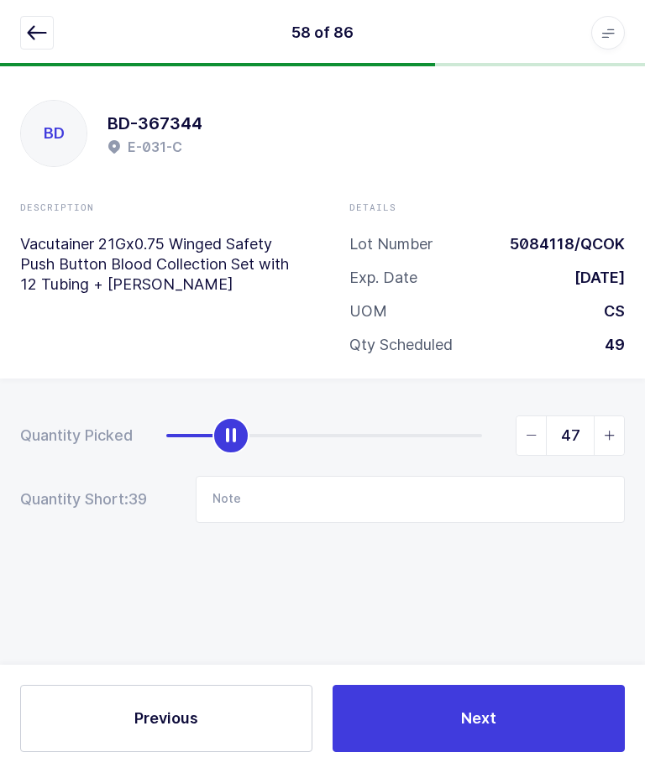
type input "49"
click at [444, 753] on button "Next" at bounding box center [478, 719] width 292 height 67
click at [29, 44] on button "button" at bounding box center [37, 34] width 34 height 34
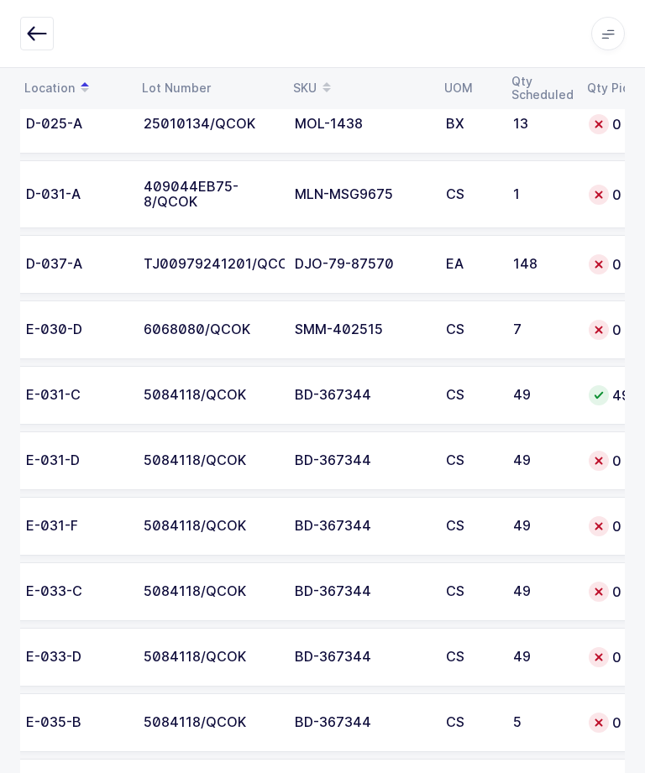
scroll to position [0, 119]
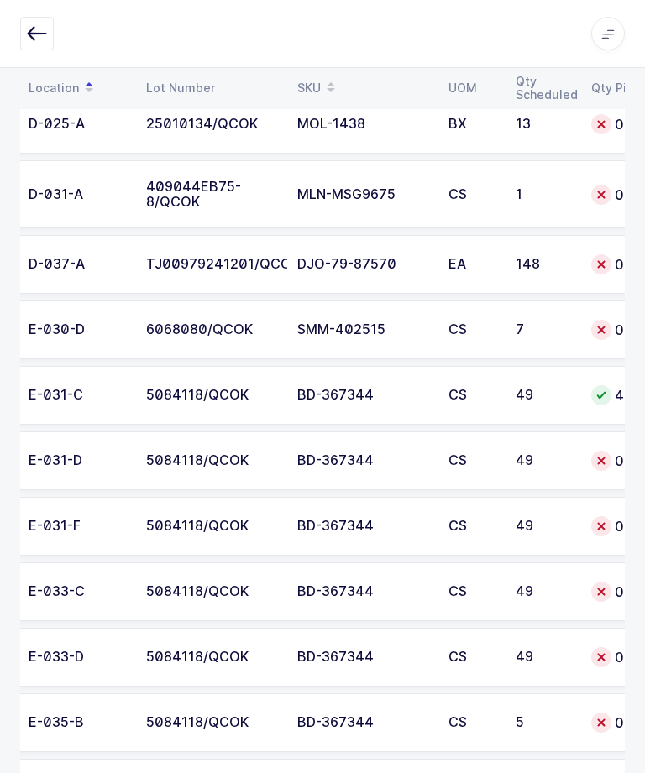
click at [180, 331] on div "6068080/QCOK" at bounding box center [211, 329] width 131 height 15
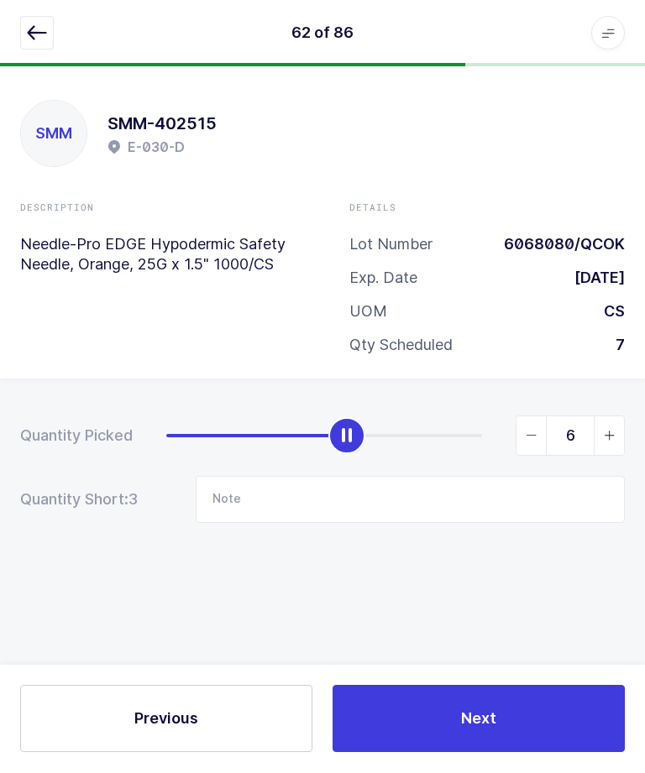
type input "7"
click at [478, 753] on button "Next" at bounding box center [478, 719] width 292 height 67
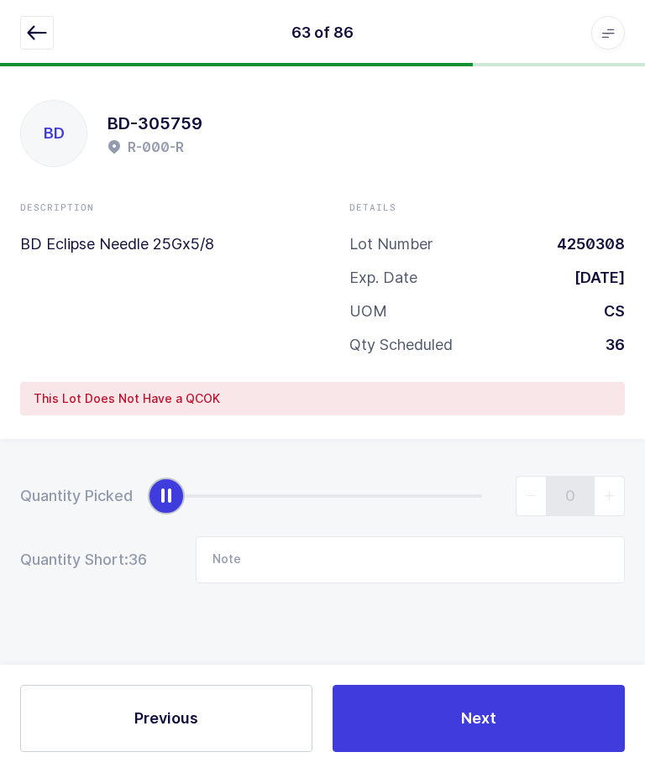
click at [20, 46] on button "button" at bounding box center [37, 34] width 34 height 34
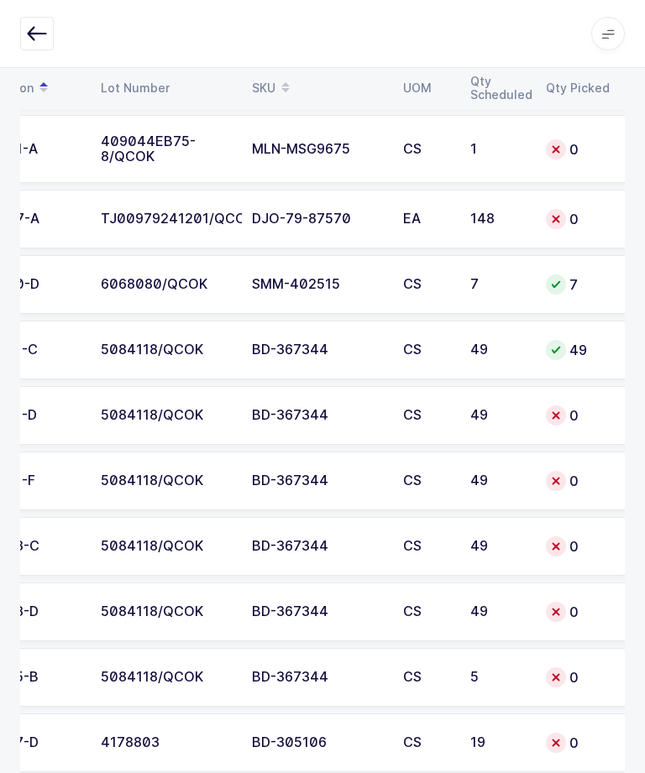
scroll to position [0, 98]
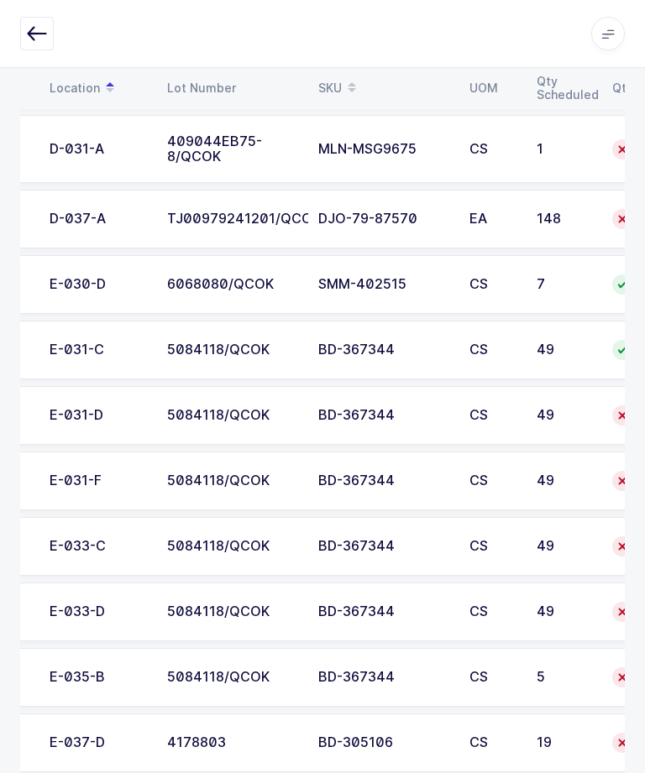
click at [263, 395] on td "5084118/QCOK" at bounding box center [232, 415] width 151 height 59
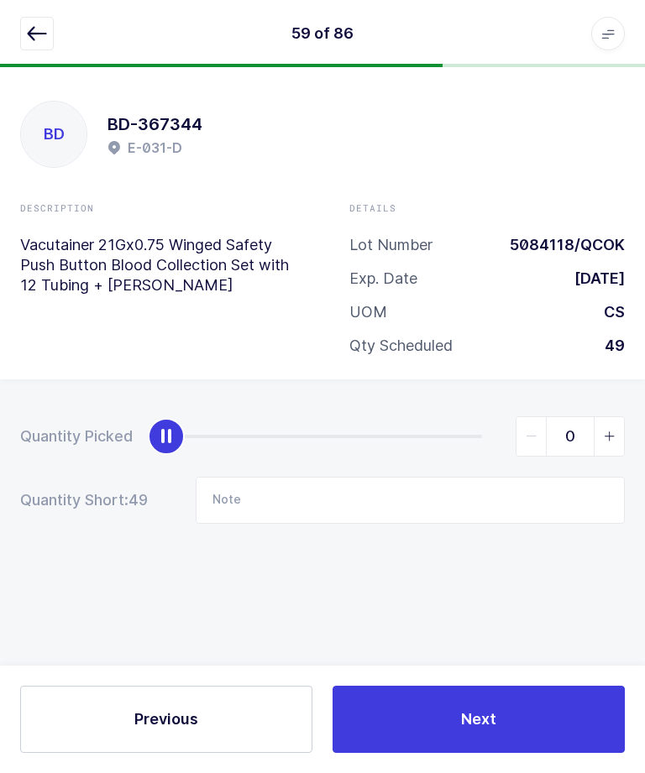
scroll to position [0, 0]
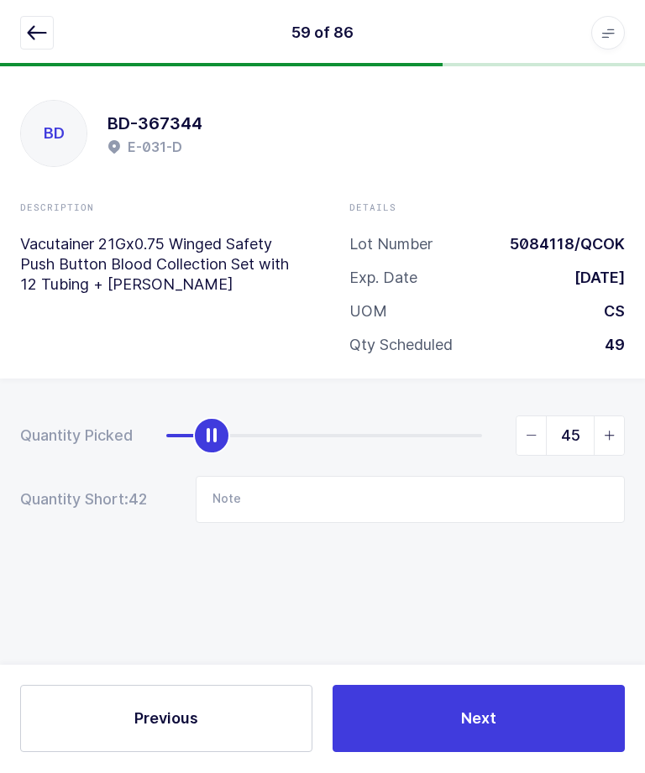
type input "49"
click at [489, 753] on button "Next" at bounding box center [478, 719] width 292 height 67
click at [476, 753] on button "Next" at bounding box center [478, 719] width 292 height 67
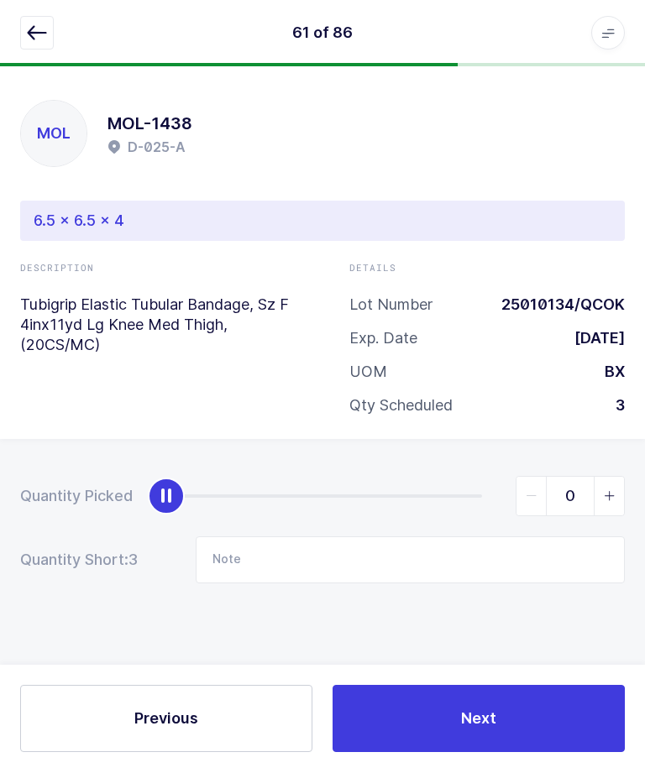
click at [32, 37] on icon "button" at bounding box center [37, 34] width 20 height 20
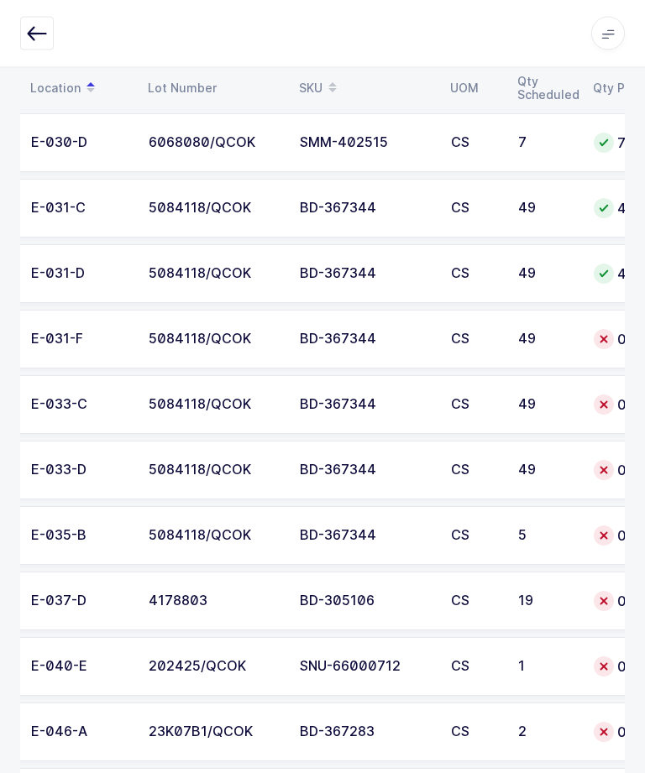
scroll to position [0, 114]
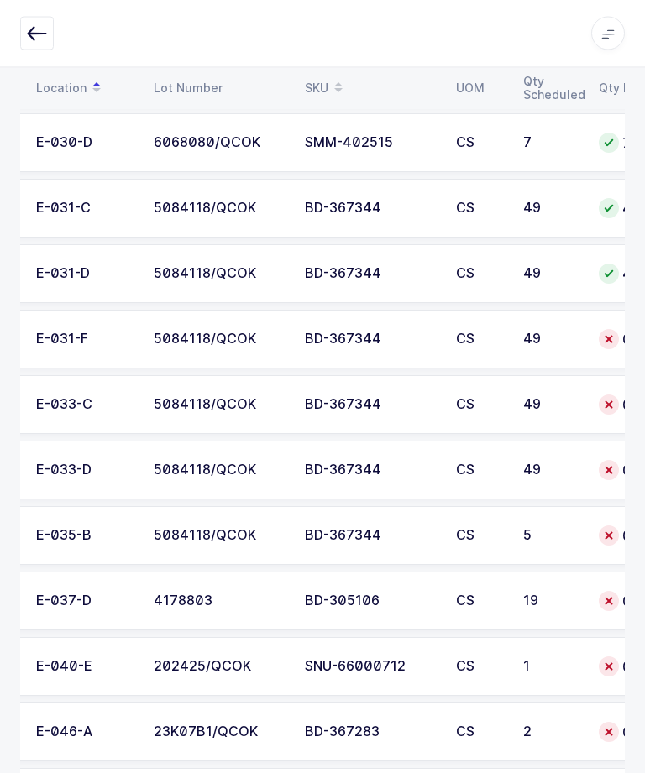
click at [209, 529] on div "5084118/QCOK" at bounding box center [219, 536] width 131 height 15
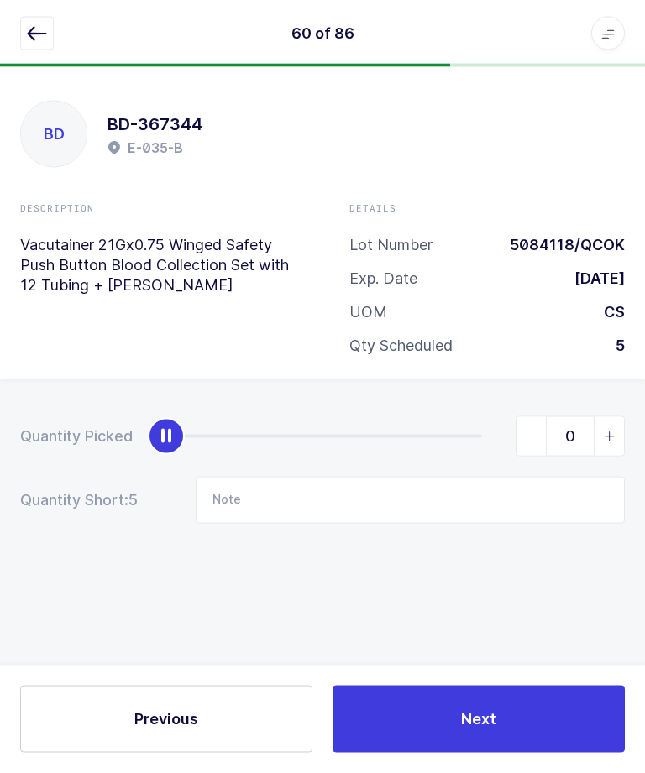
scroll to position [0, 0]
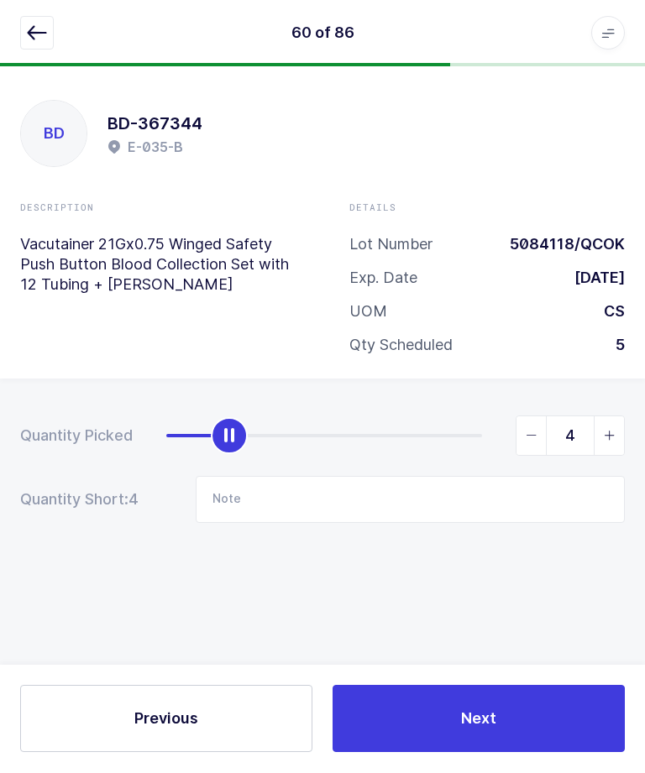
type input "5"
click at [471, 753] on button "Next" at bounding box center [478, 719] width 292 height 67
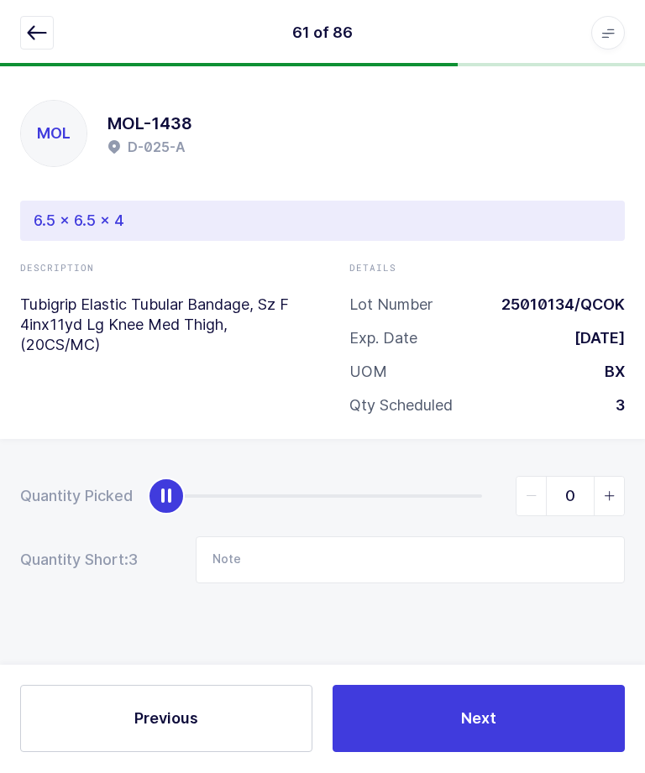
click at [42, 37] on icon "button" at bounding box center [37, 34] width 20 height 20
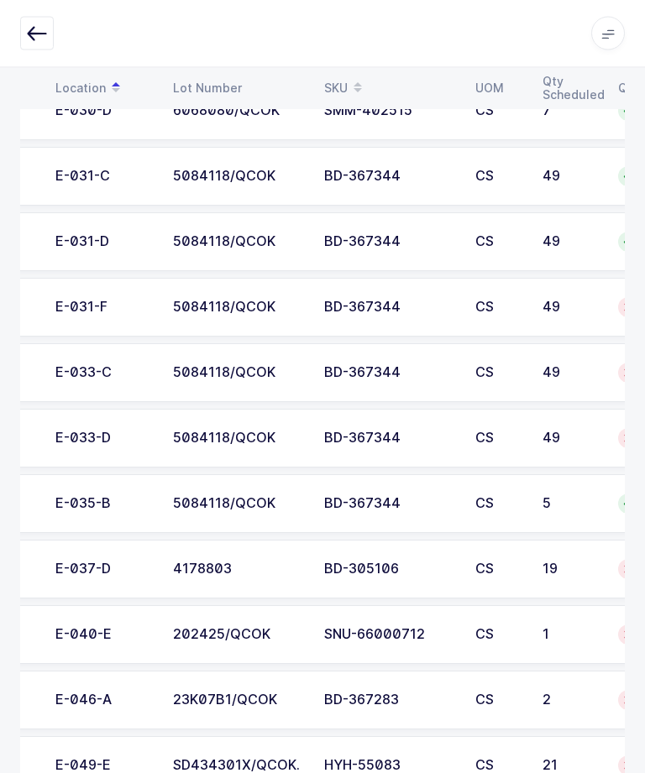
scroll to position [0, 188]
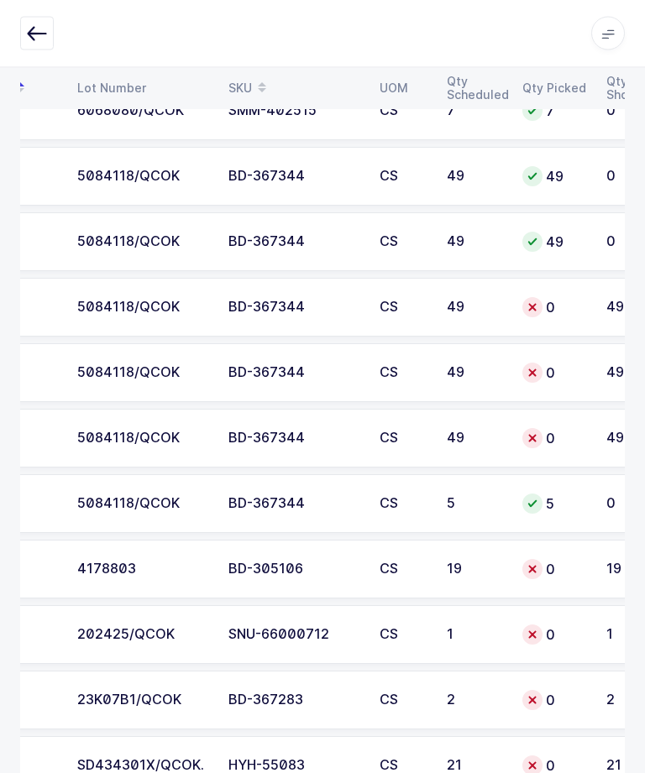
click at [243, 618] on td "SNU-66000712" at bounding box center [293, 635] width 151 height 59
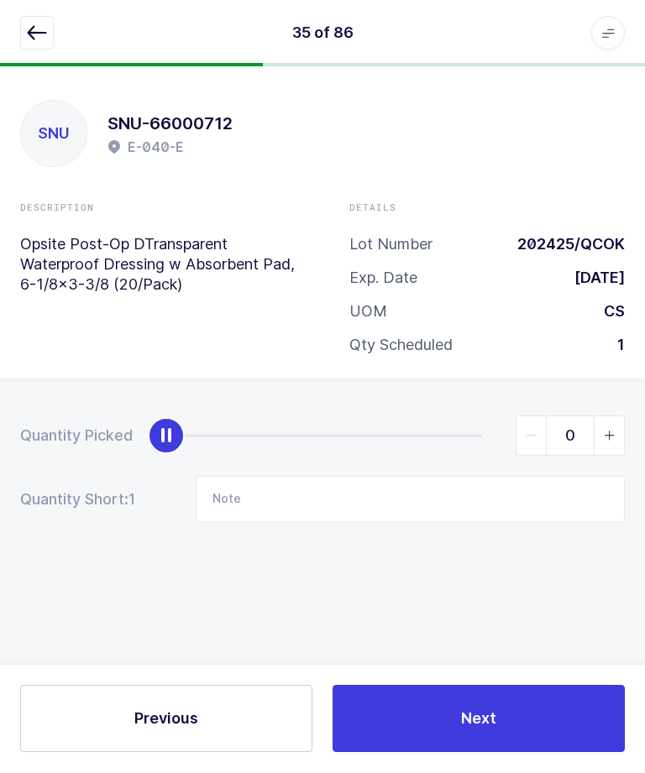
type input "1"
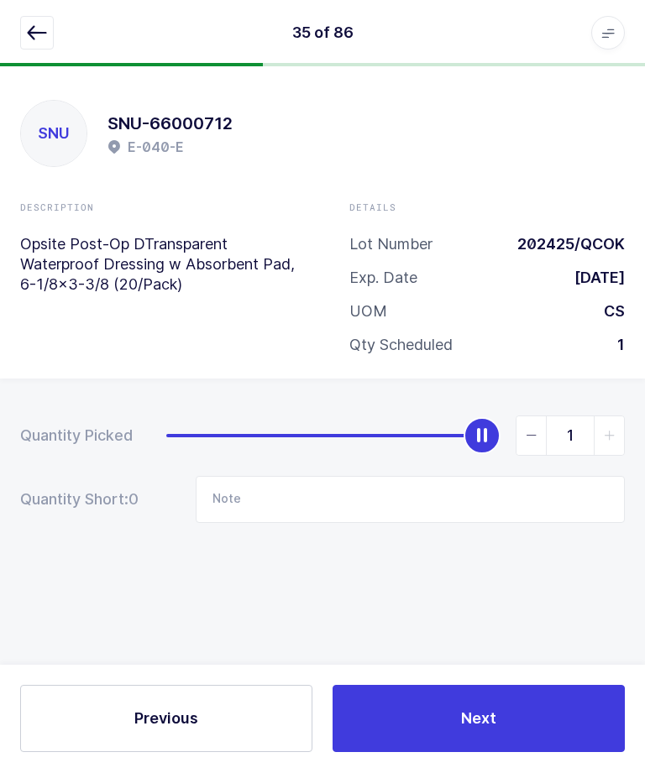
click at [530, 748] on button "Next" at bounding box center [478, 719] width 292 height 67
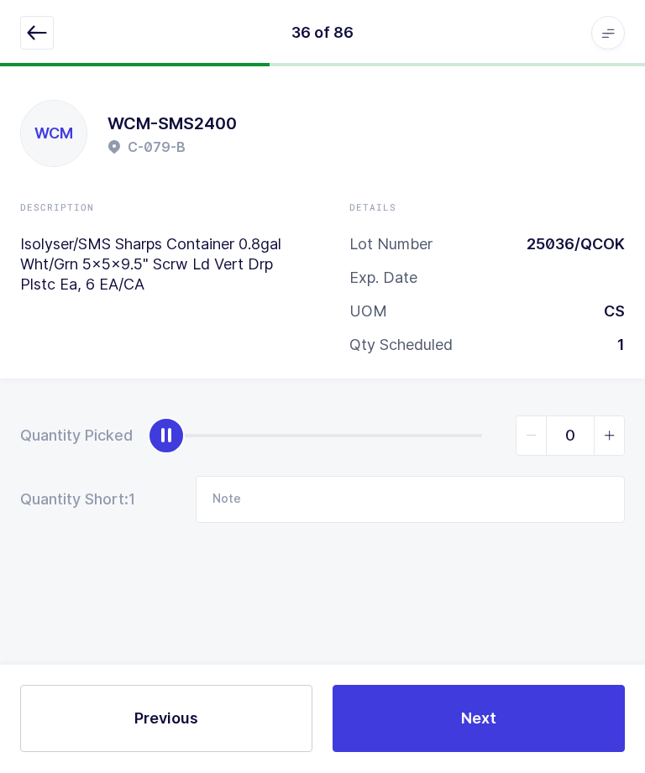
click at [36, 25] on icon "button" at bounding box center [37, 34] width 20 height 20
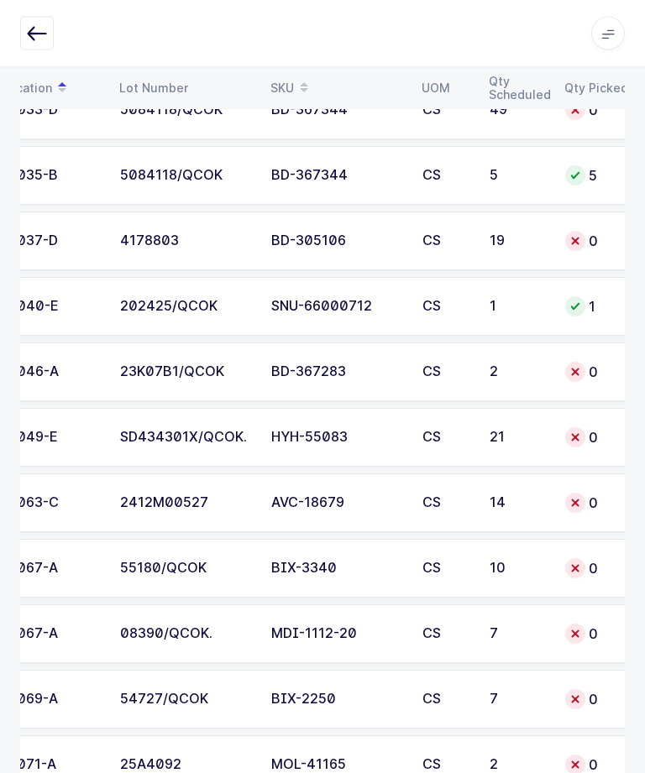
scroll to position [0, 146]
click at [475, 384] on td "CS" at bounding box center [444, 372] width 67 height 59
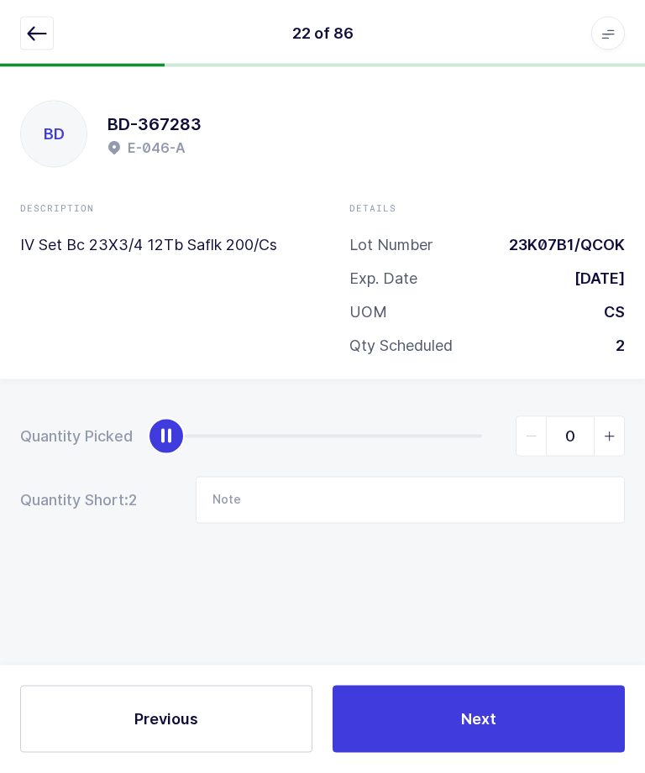
scroll to position [0, 0]
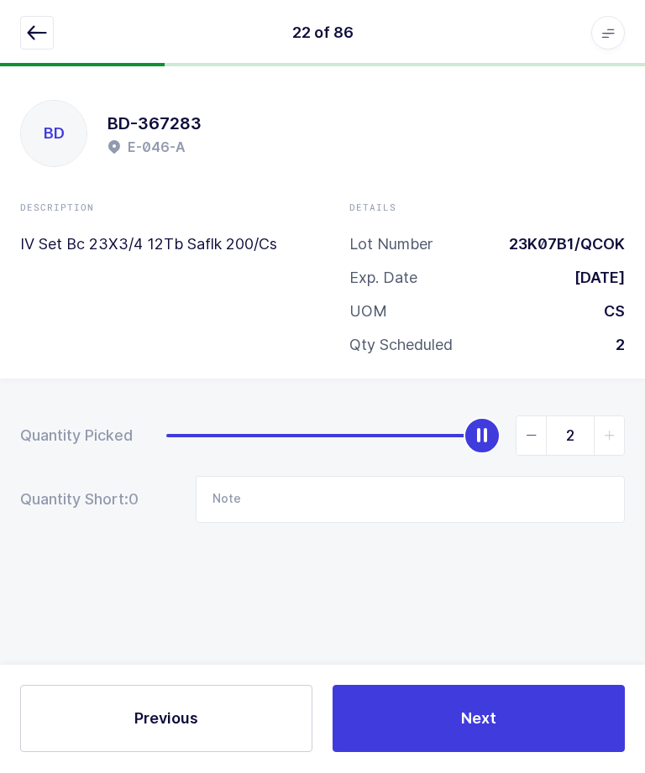
click at [465, 445] on div "slider between 0 and 2" at bounding box center [481, 436] width 37 height 37
type input "1"
click at [330, 505] on input "Note" at bounding box center [410, 500] width 429 height 47
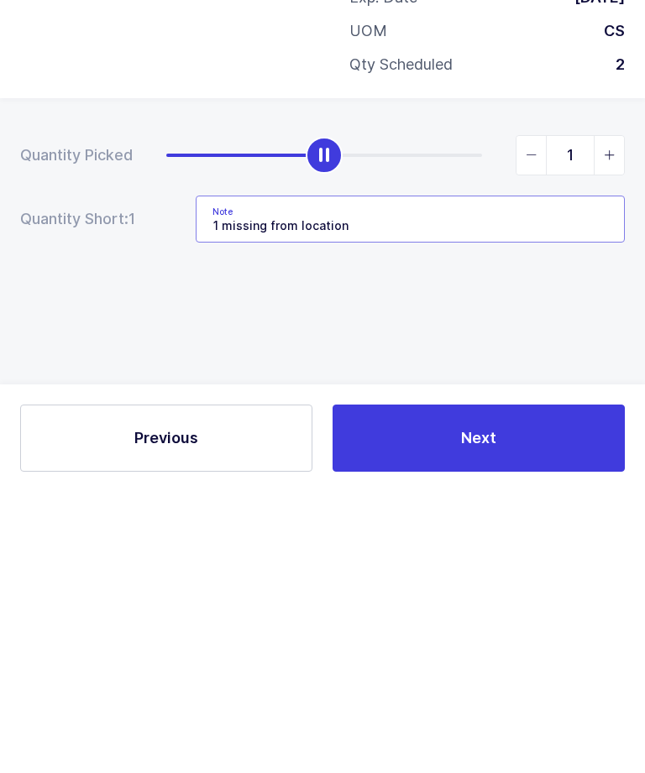
type input "1 missing from location"
click at [474, 379] on div "Quantity Picked 1 Quantity Short: 1 Note 1 missing from location" at bounding box center [322, 528] width 645 height 299
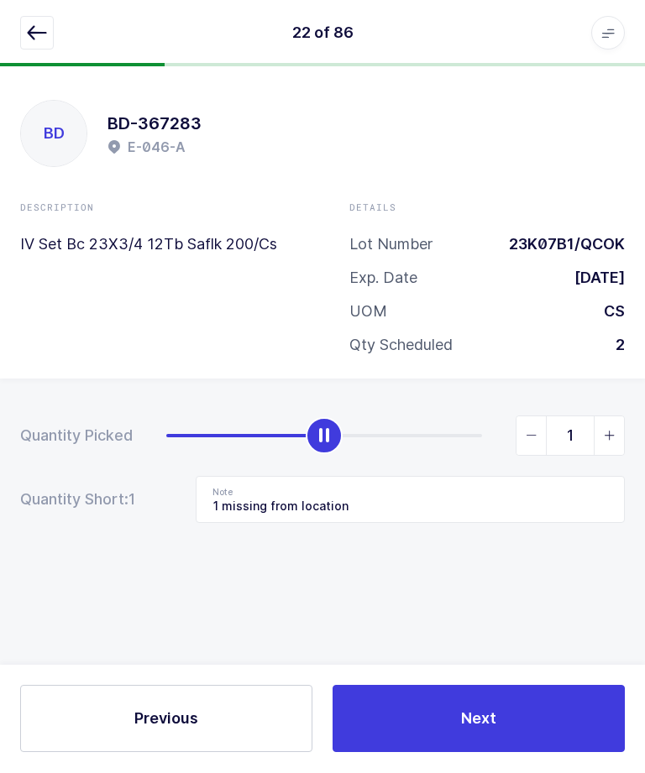
click at [444, 750] on button "Next" at bounding box center [478, 719] width 292 height 67
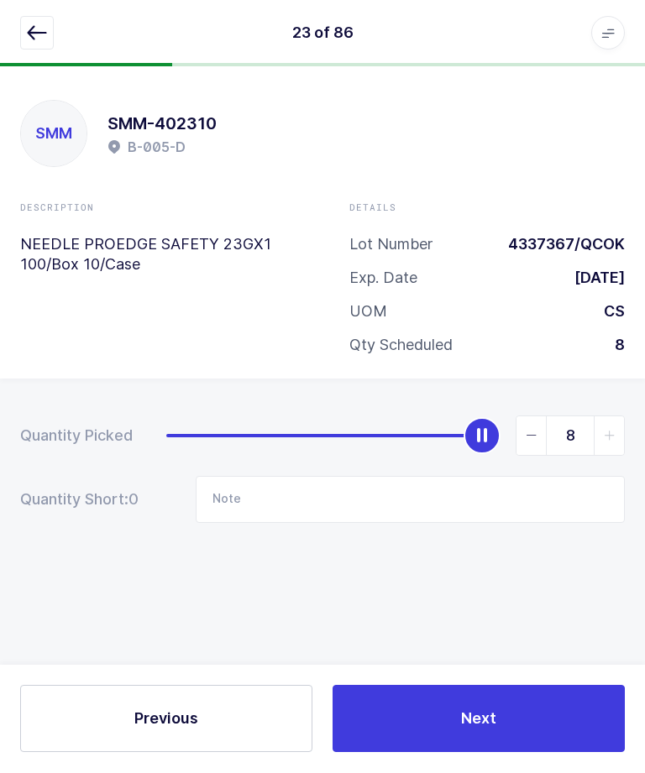
click at [38, 37] on icon "button" at bounding box center [37, 34] width 20 height 20
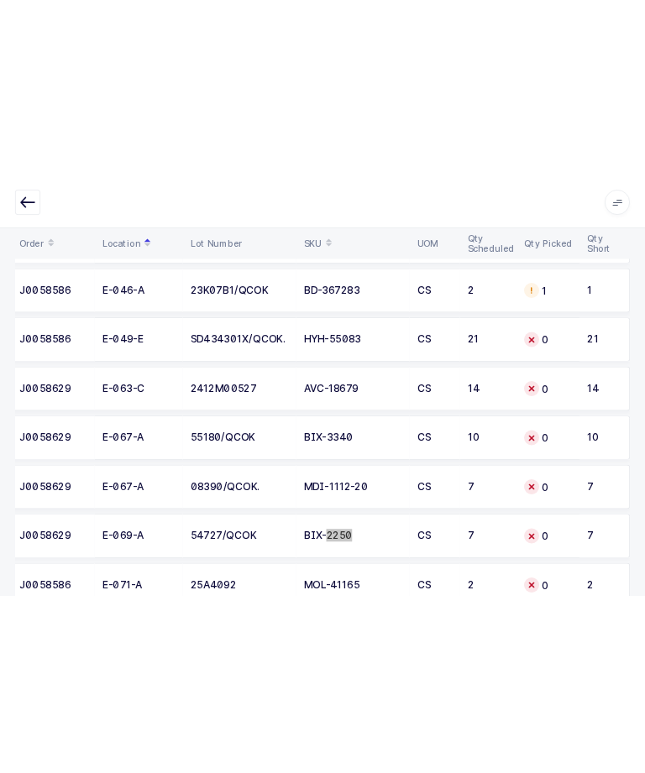
scroll to position [3798, 0]
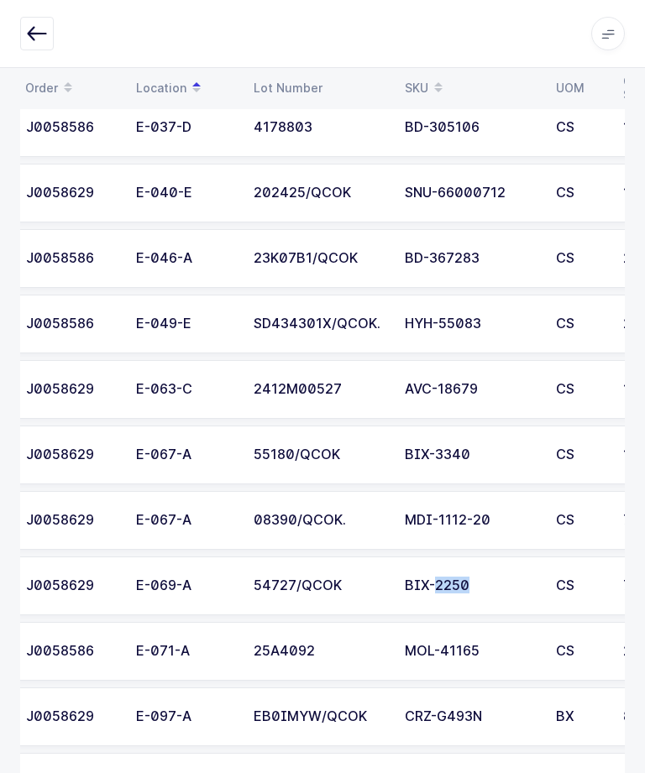
click at [538, 447] on td "BIX-3340" at bounding box center [470, 455] width 151 height 59
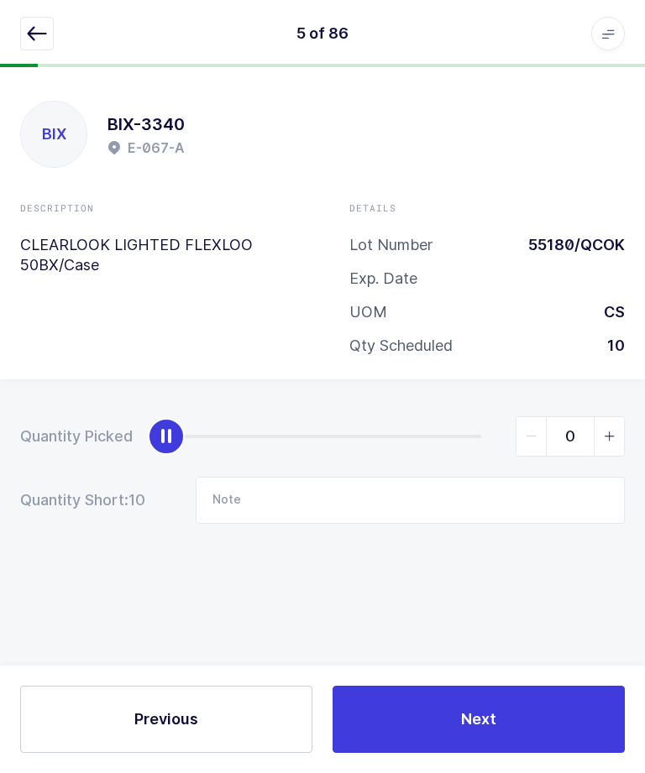
scroll to position [0, 0]
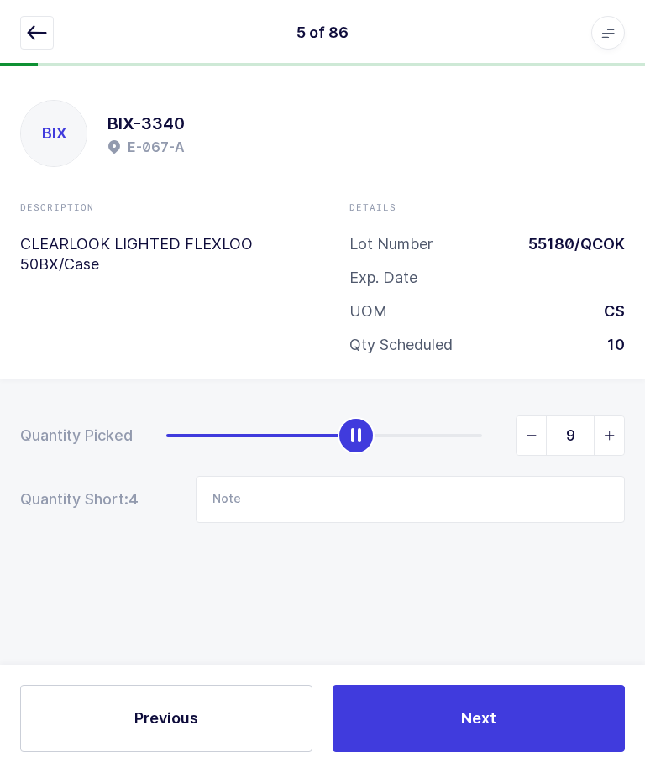
type input "10"
click at [462, 753] on button "Next" at bounding box center [478, 719] width 292 height 67
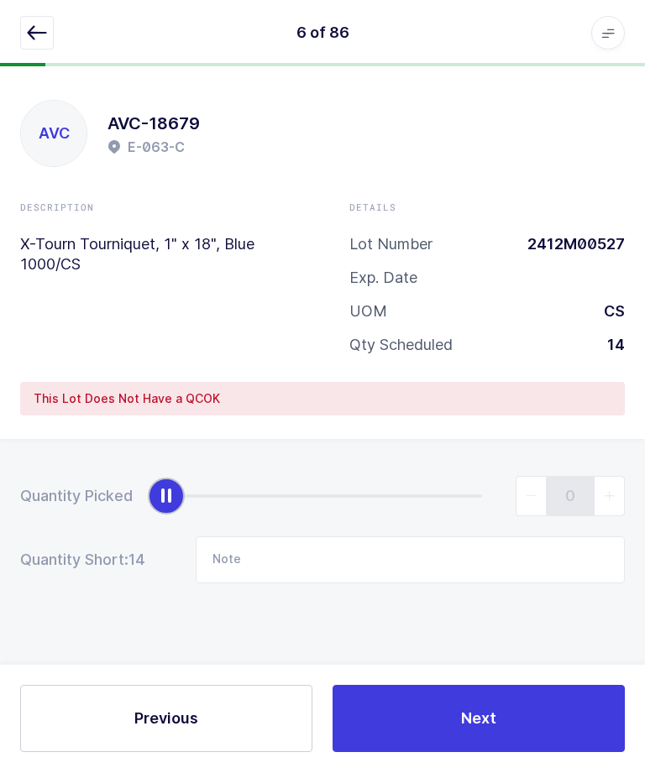
click at [23, 32] on button "button" at bounding box center [37, 34] width 34 height 34
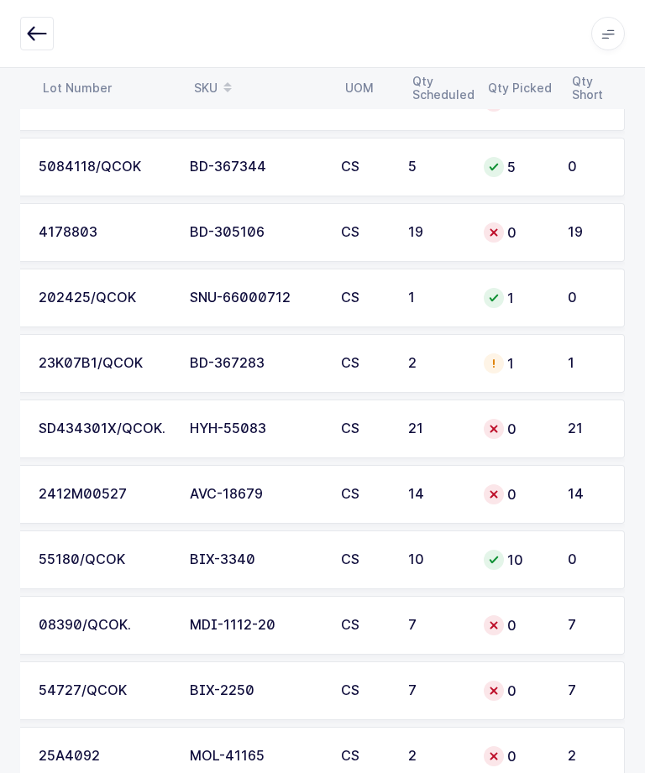
scroll to position [0, 227]
click at [495, 627] on icon at bounding box center [493, 625] width 13 height 13
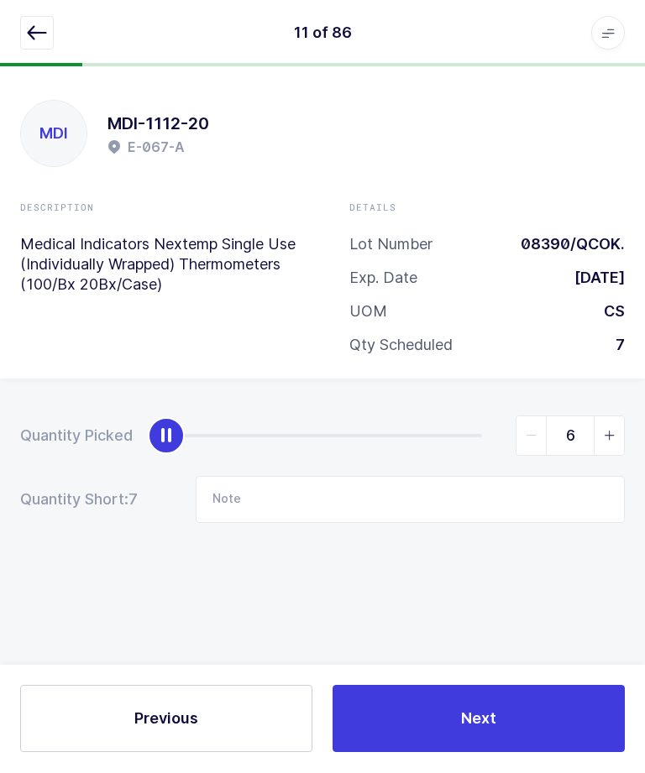
type input "7"
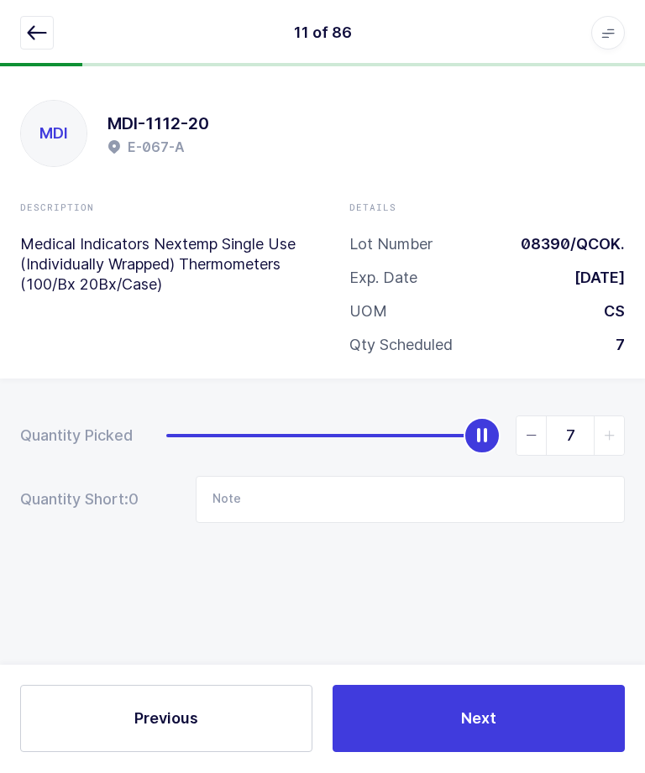
click at [520, 753] on button "Next" at bounding box center [478, 719] width 292 height 67
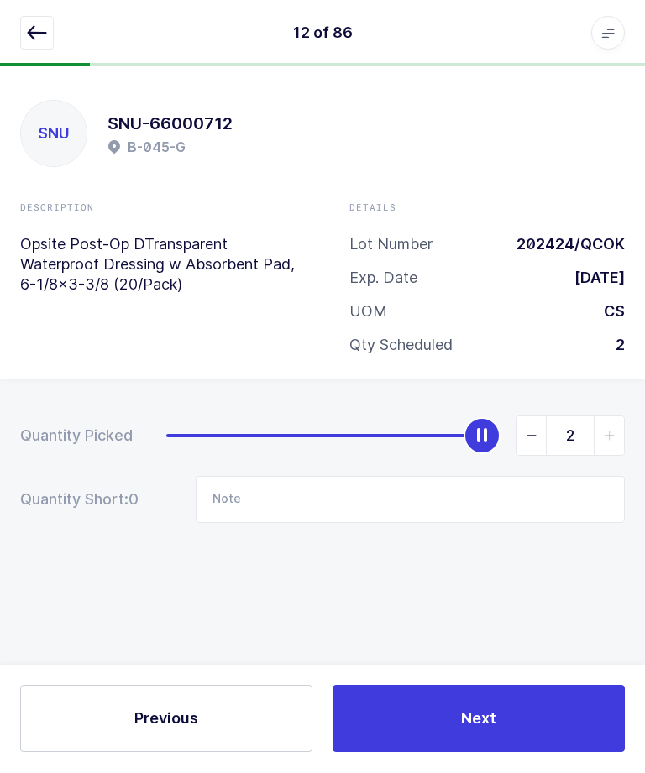
click at [32, 38] on icon "button" at bounding box center [37, 34] width 20 height 20
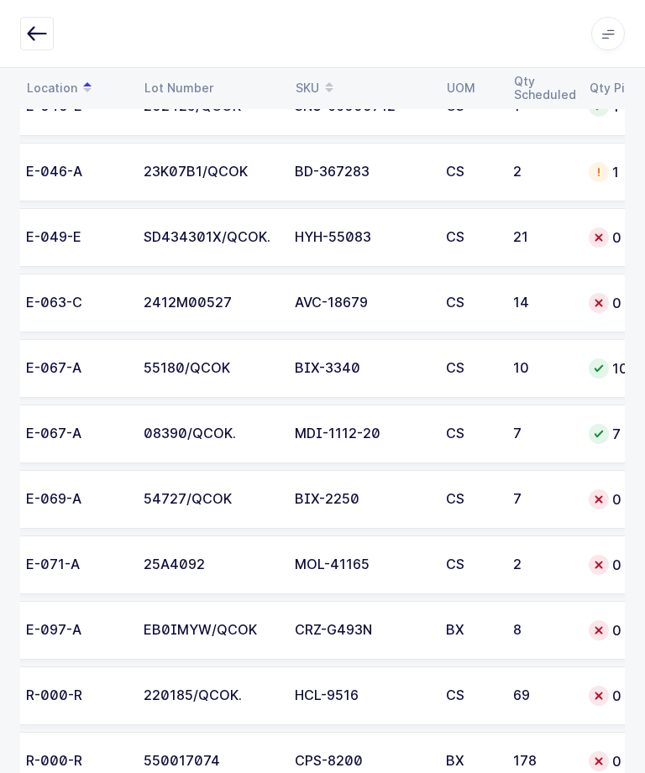
scroll to position [0, 138]
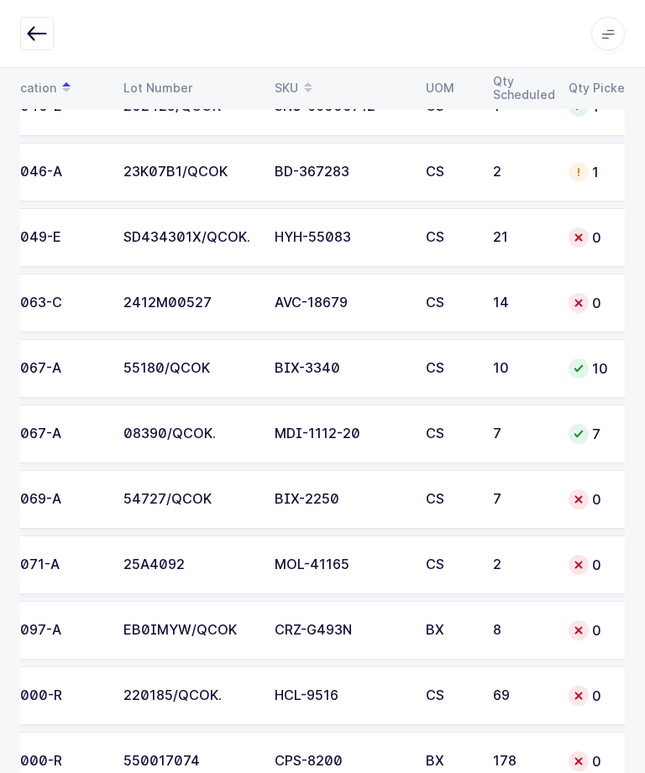
click at [366, 502] on div "BIX-2250" at bounding box center [340, 499] width 131 height 15
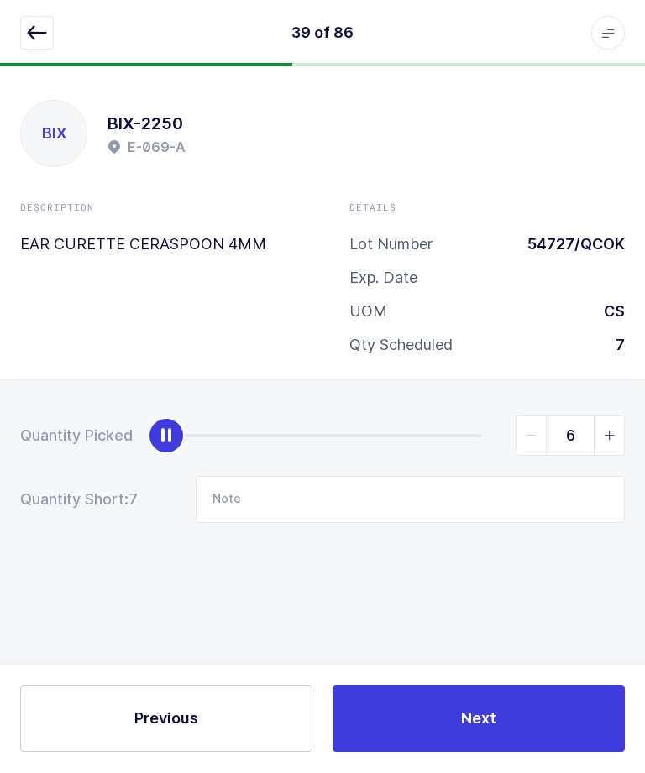
type input "7"
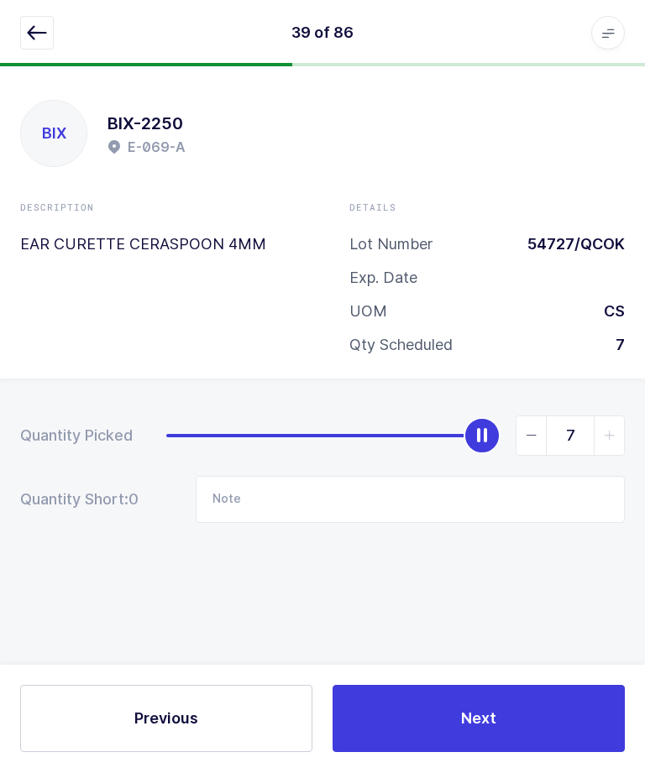
click at [473, 729] on span "Next" at bounding box center [478, 719] width 35 height 21
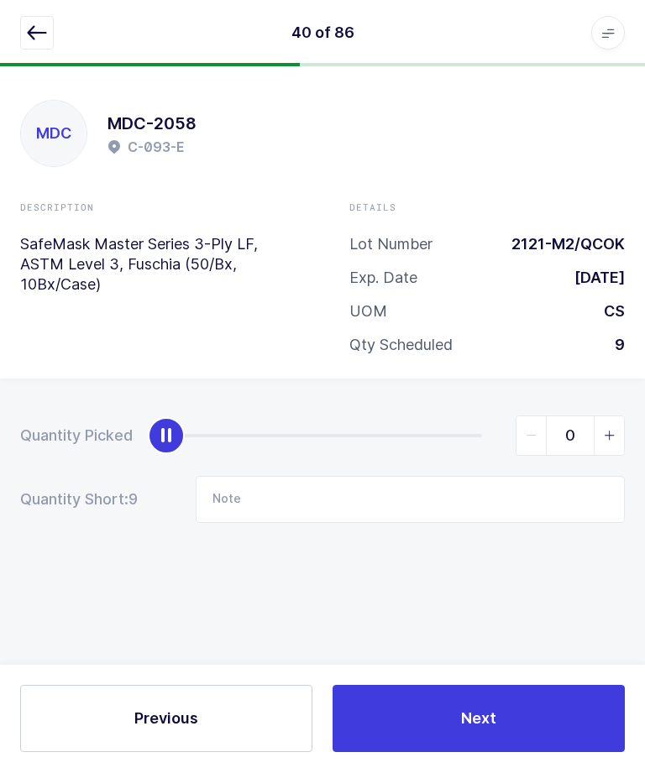
click at [39, 44] on button "button" at bounding box center [37, 34] width 34 height 34
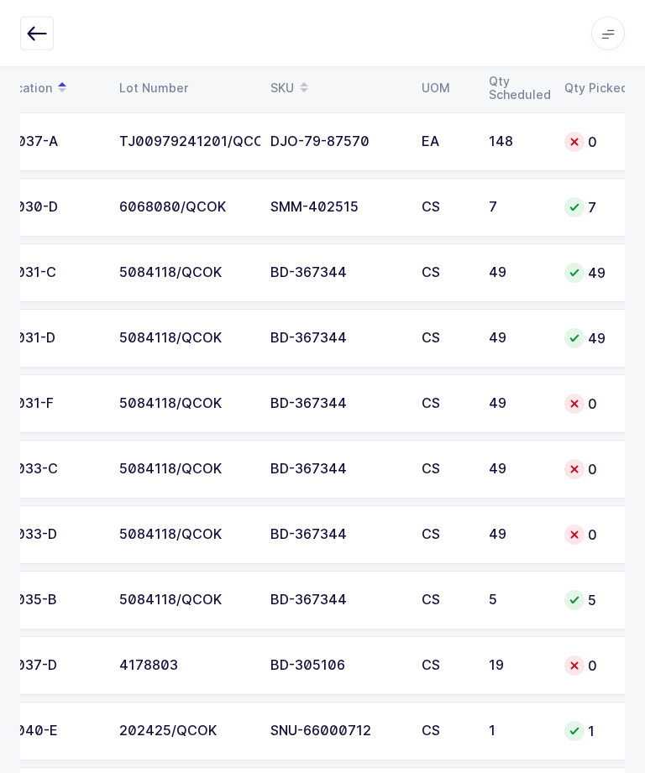
scroll to position [0, 180]
click at [212, 382] on td "5084118/QCOK" at bounding box center [183, 404] width 151 height 59
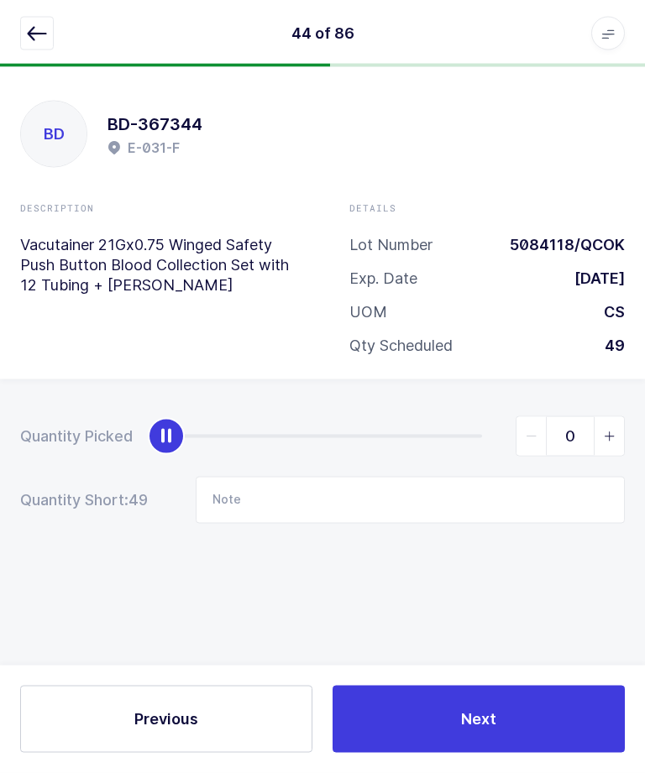
scroll to position [56, 0]
type input "49"
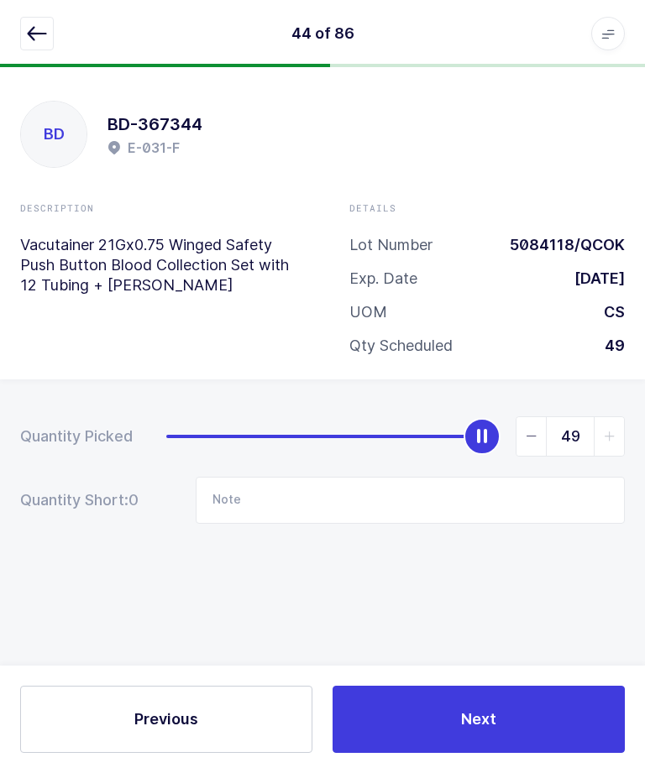
click at [464, 750] on button "Next" at bounding box center [478, 719] width 292 height 67
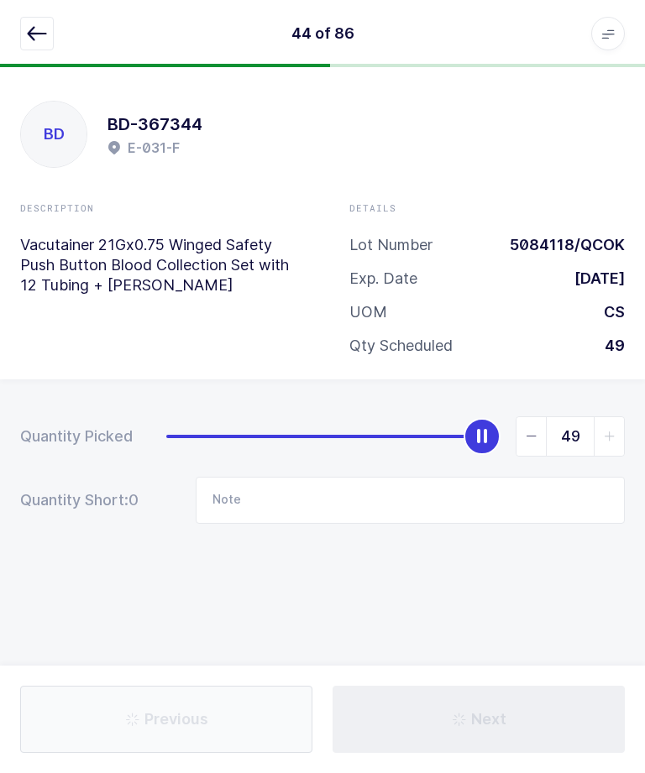
type input "Not in location / B-003-A"
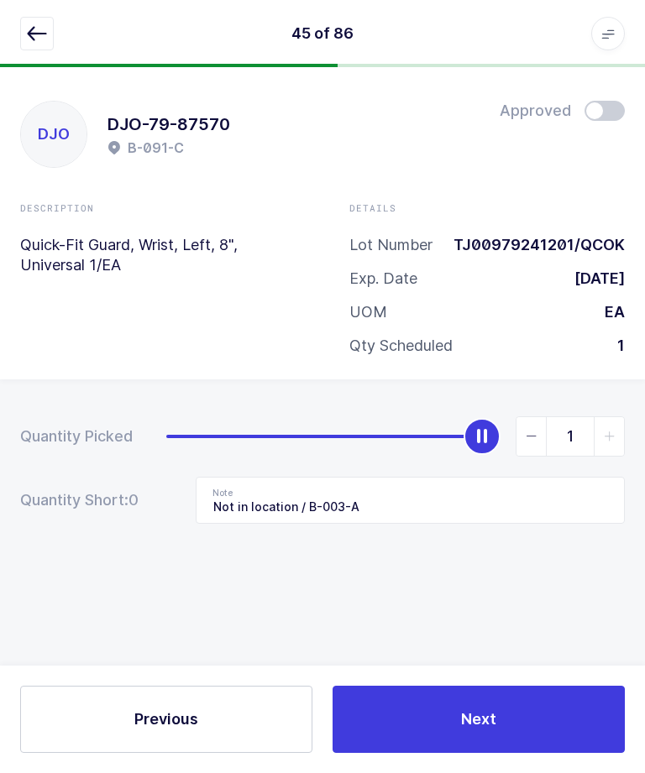
click at [42, 43] on icon "button" at bounding box center [37, 34] width 20 height 20
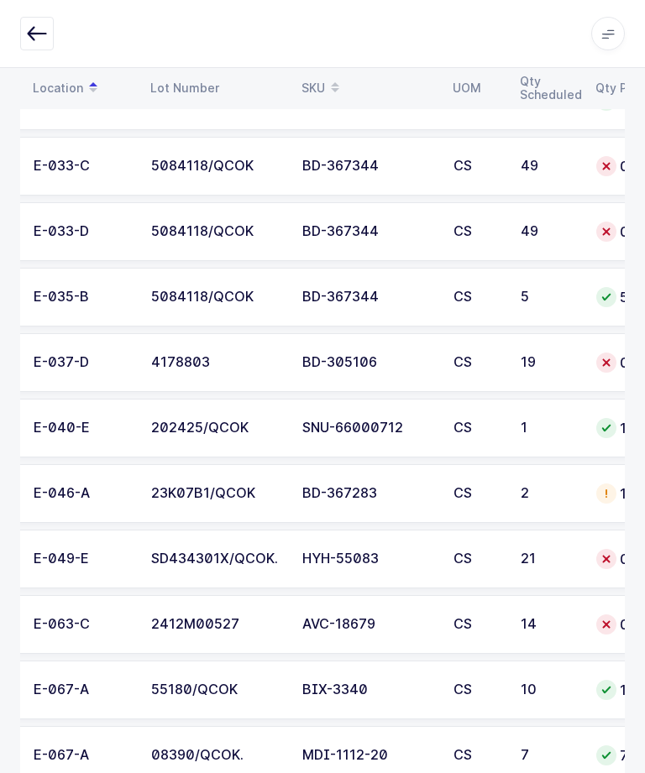
scroll to position [0, 105]
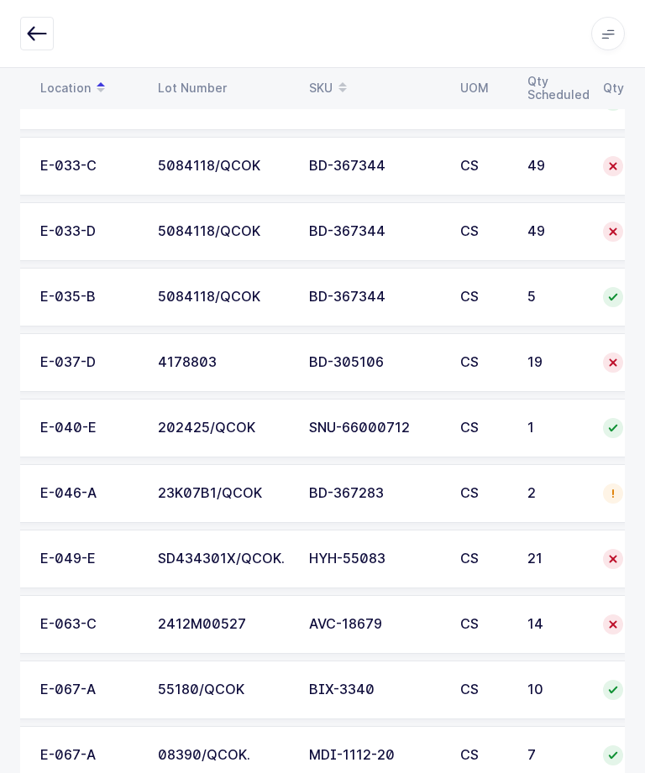
click at [383, 516] on td "BD-367283" at bounding box center [374, 493] width 151 height 59
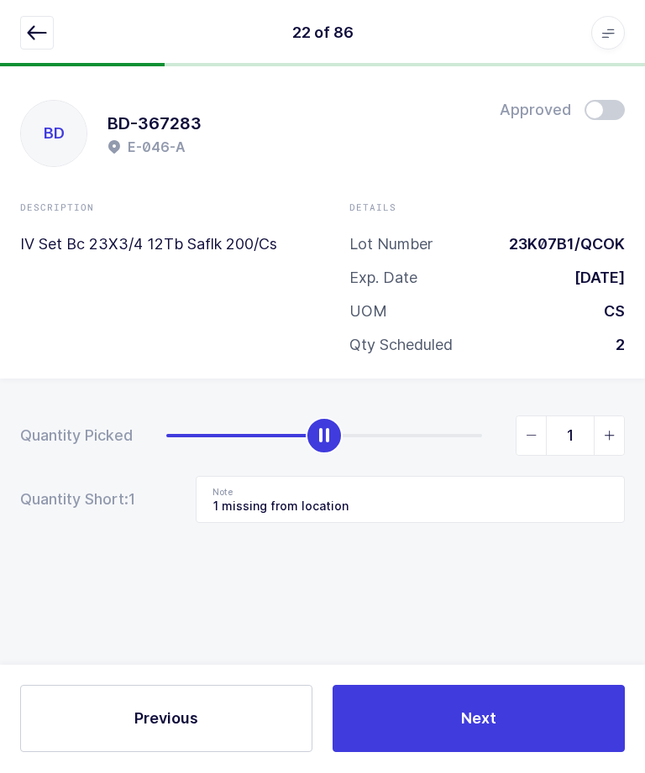
click at [28, 46] on button "button" at bounding box center [37, 34] width 34 height 34
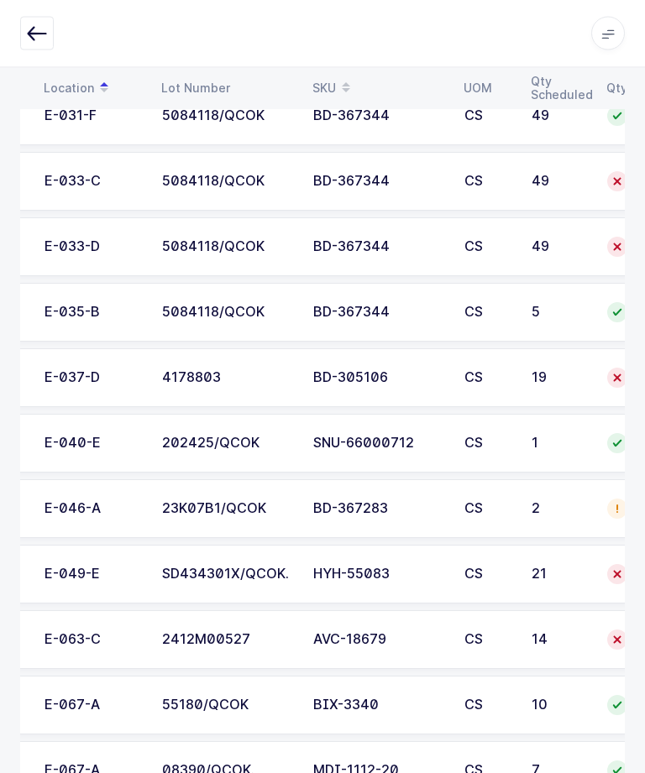
scroll to position [0, 104]
click at [234, 366] on td "4178803" at bounding box center [226, 378] width 151 height 59
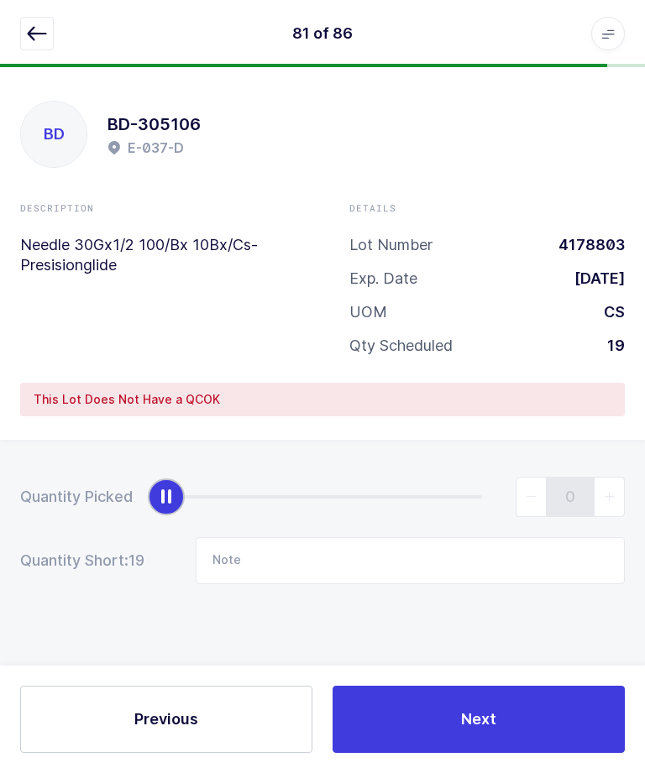
scroll to position [53, 0]
click at [322, 537] on input "Note" at bounding box center [410, 560] width 429 height 47
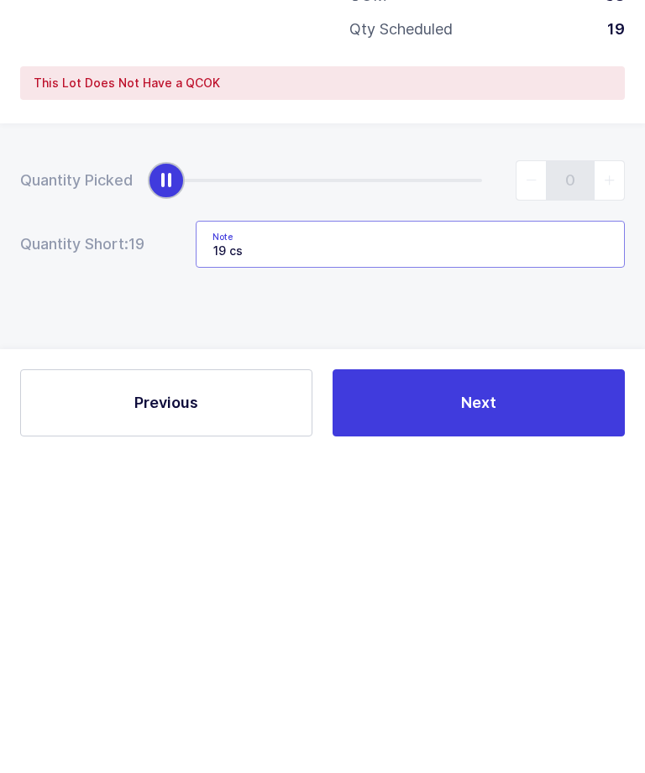
type input "19 cs"
click at [468, 440] on div "Quantity Picked 0 Quantity Short: 19 Note 19 cs" at bounding box center [322, 589] width 645 height 299
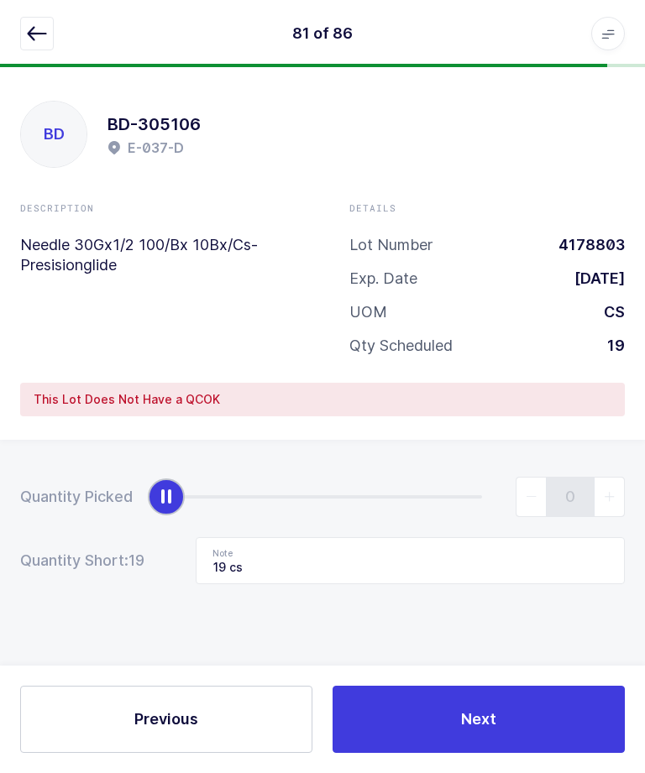
click at [440, 746] on button "Next" at bounding box center [478, 719] width 292 height 67
click at [43, 35] on icon "button" at bounding box center [37, 34] width 20 height 20
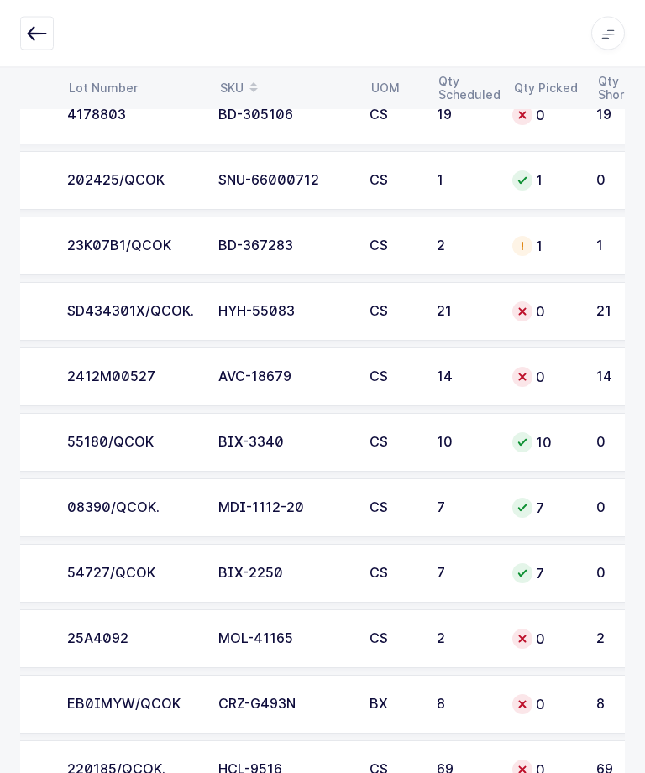
scroll to position [0, 198]
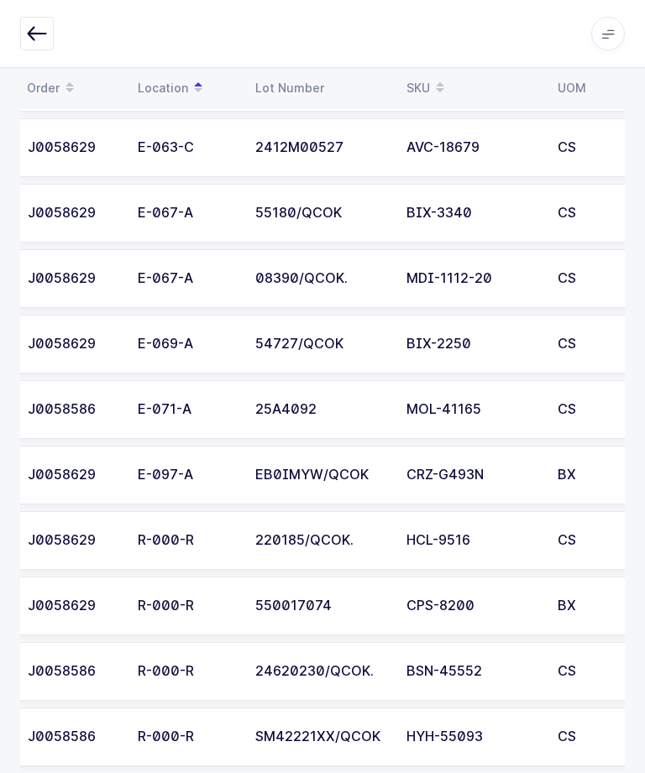
click at [207, 402] on div "E-071-A" at bounding box center [186, 409] width 97 height 15
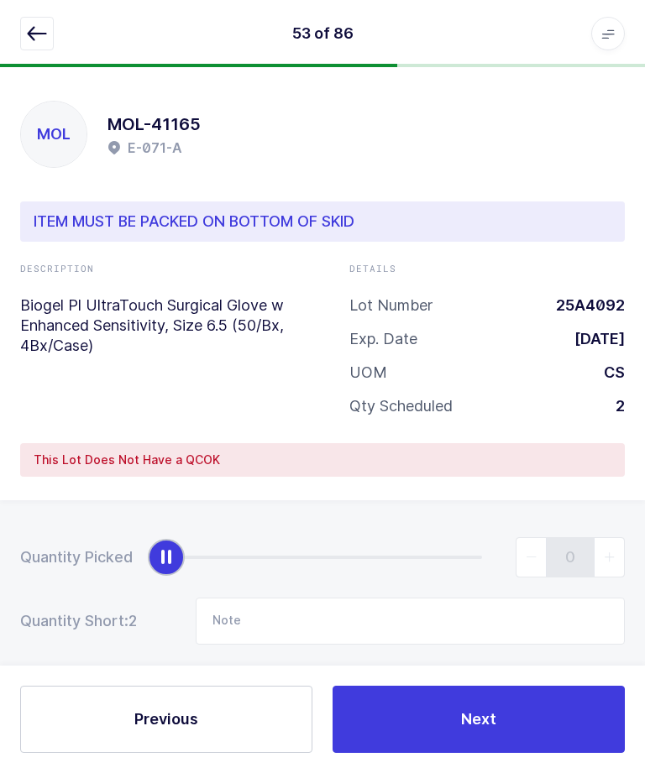
scroll to position [30, 0]
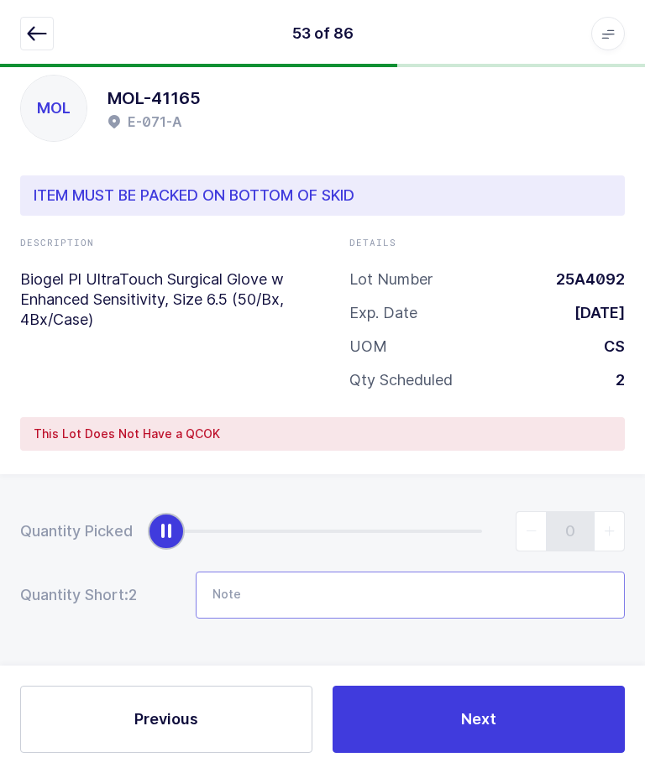
click at [290, 599] on input "Note" at bounding box center [410, 595] width 429 height 47
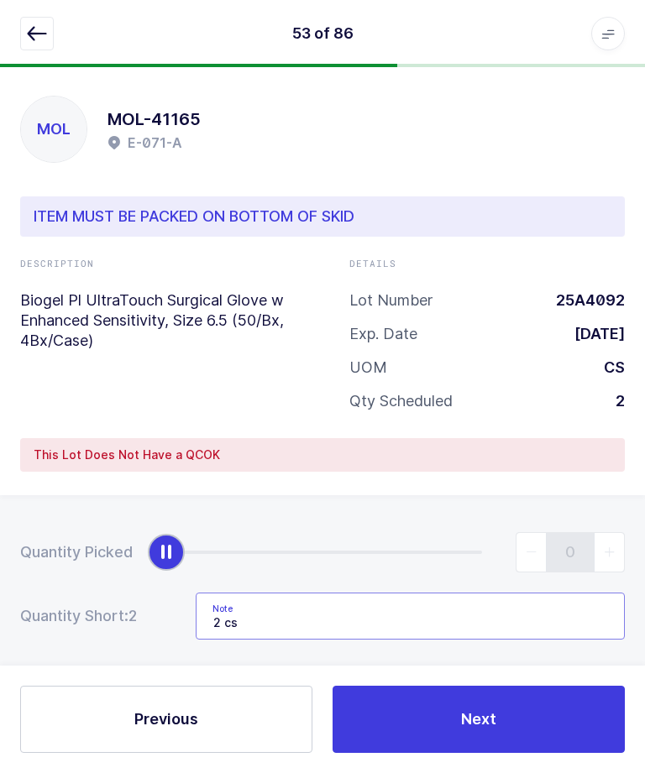
scroll to position [0, 0]
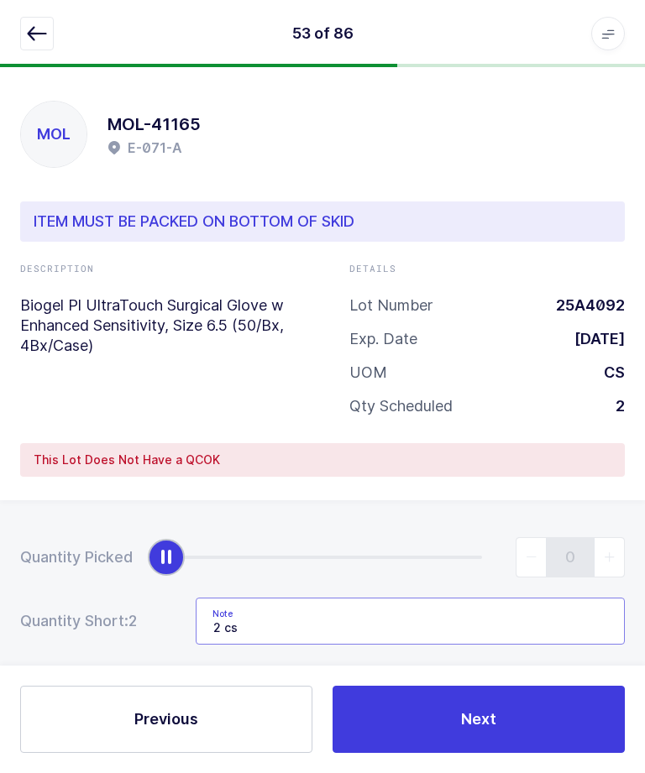
type input "2 cs"
click at [153, 240] on div "ITEM MUST BE PACKED ON BOTTOM OF SKID" at bounding box center [322, 221] width 604 height 40
click at [29, 39] on icon "button" at bounding box center [37, 34] width 20 height 20
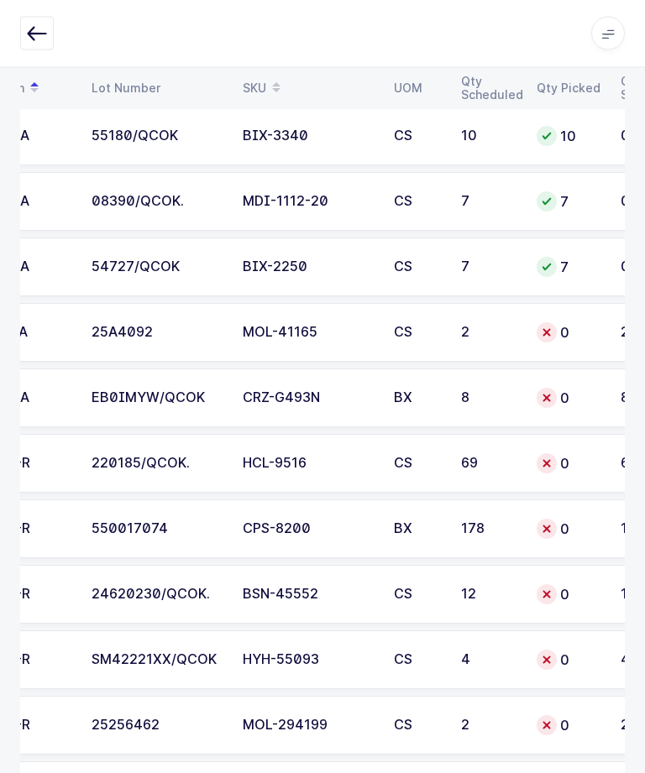
scroll to position [0, 176]
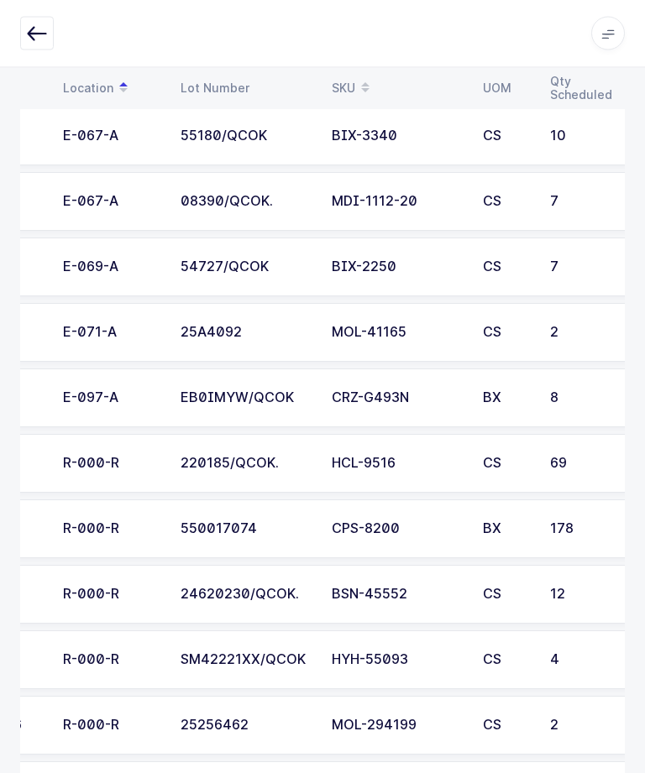
click at [260, 391] on div "EB0IMYW/QCOK" at bounding box center [245, 398] width 131 height 15
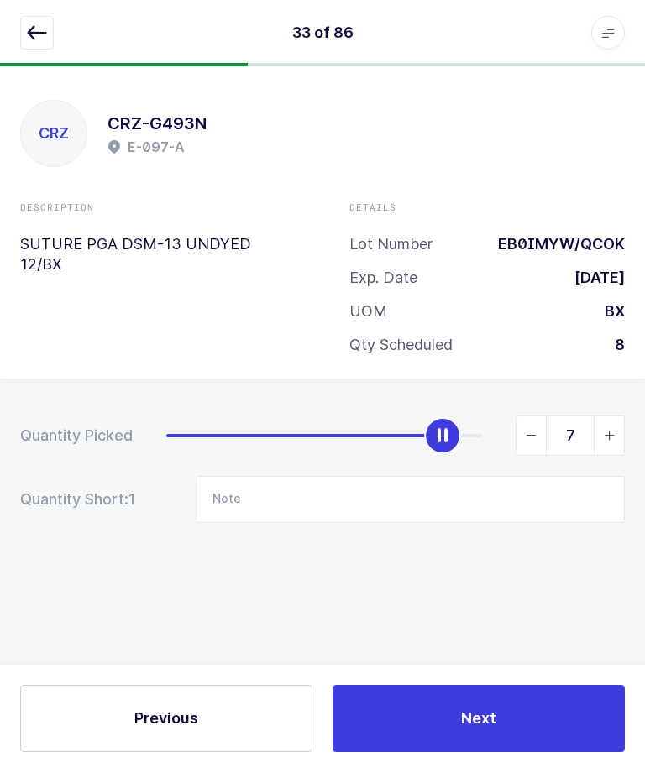
type input "8"
click at [464, 729] on span "Next" at bounding box center [478, 719] width 35 height 21
type input "Not in location / B-048-G"
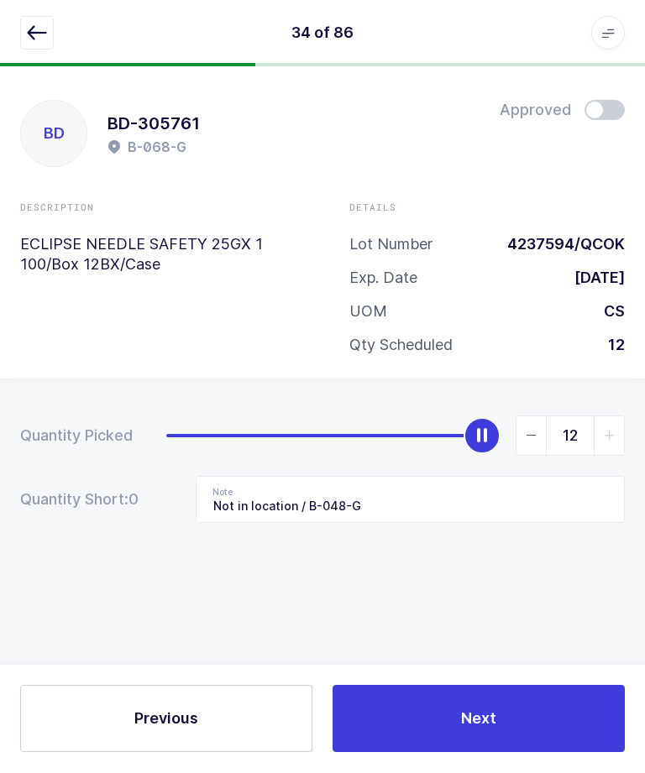
click at [44, 46] on button "button" at bounding box center [37, 34] width 34 height 34
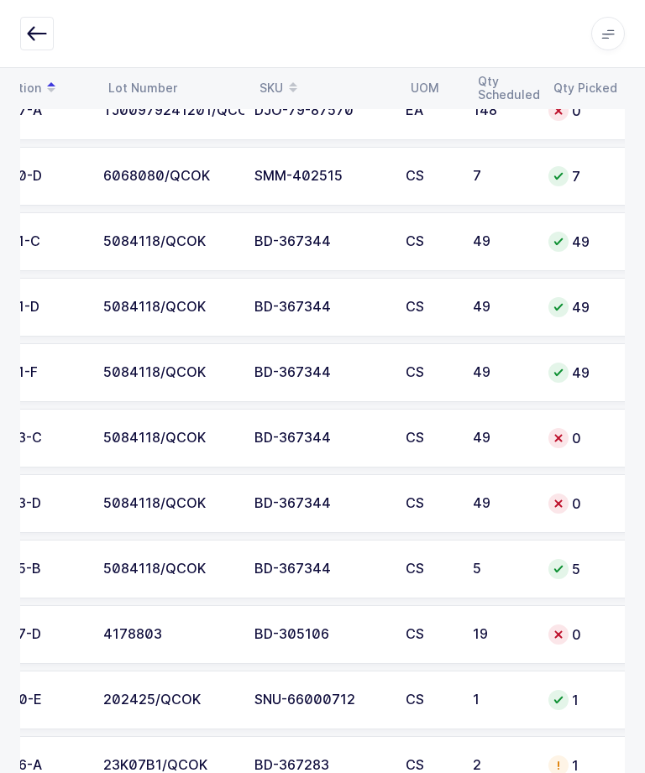
scroll to position [0, 165]
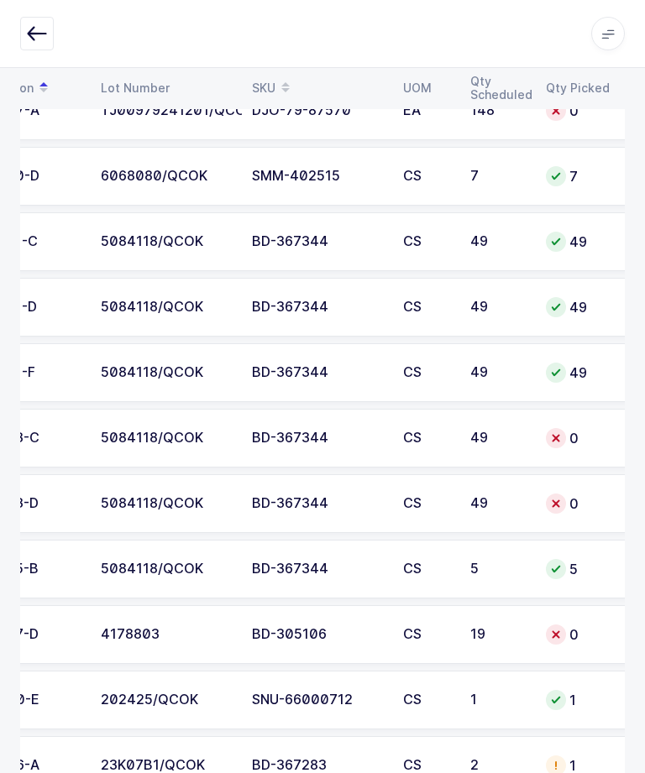
click at [150, 432] on div "5084118/QCOK" at bounding box center [166, 438] width 131 height 15
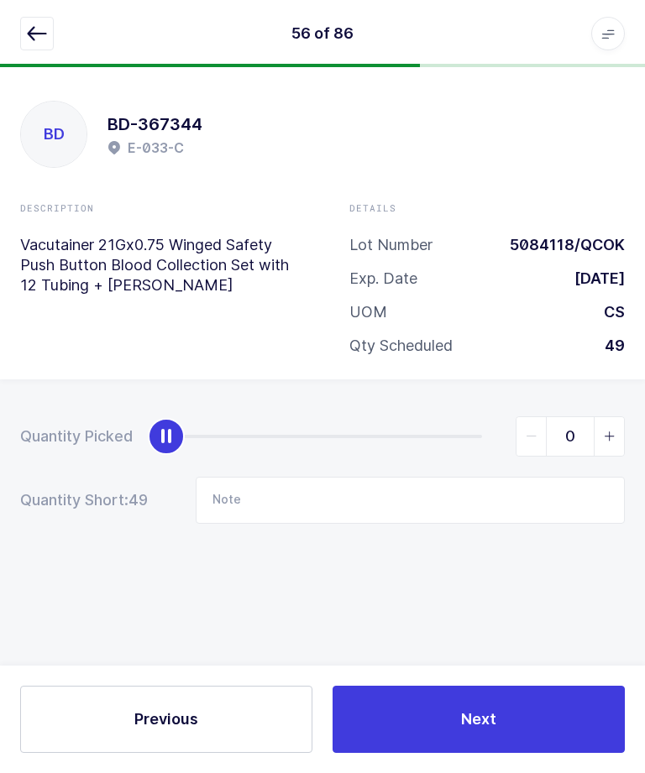
scroll to position [0, 0]
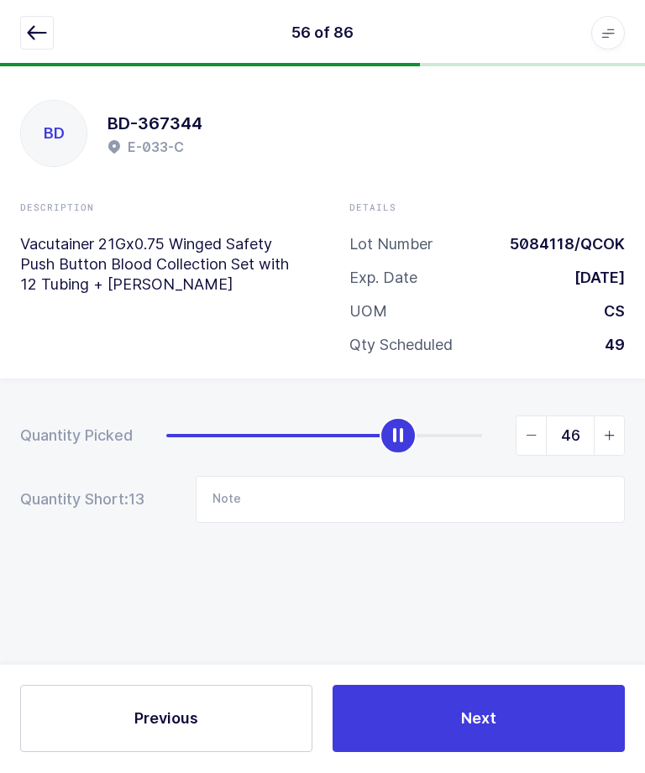
type input "49"
click at [384, 753] on button "Next" at bounding box center [478, 719] width 292 height 67
click at [21, 46] on button "button" at bounding box center [37, 34] width 34 height 34
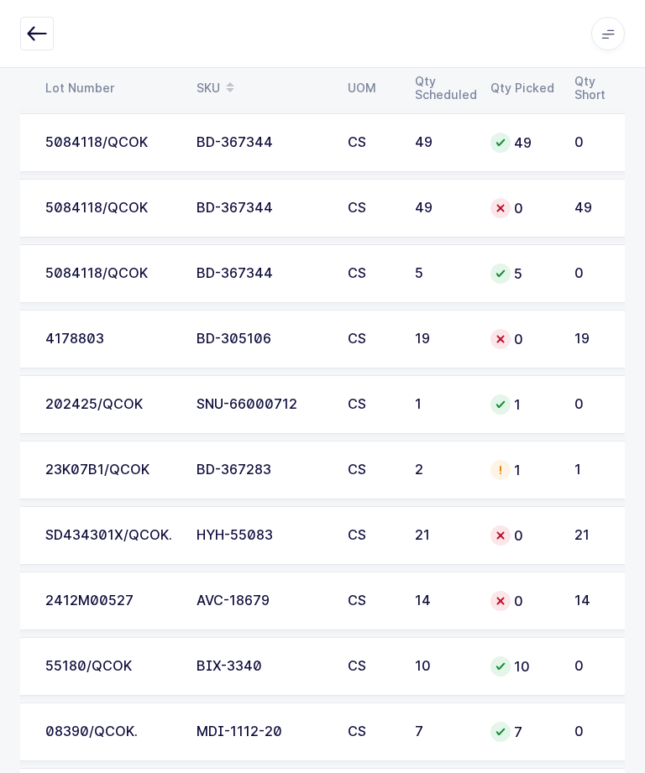
scroll to position [0, 221]
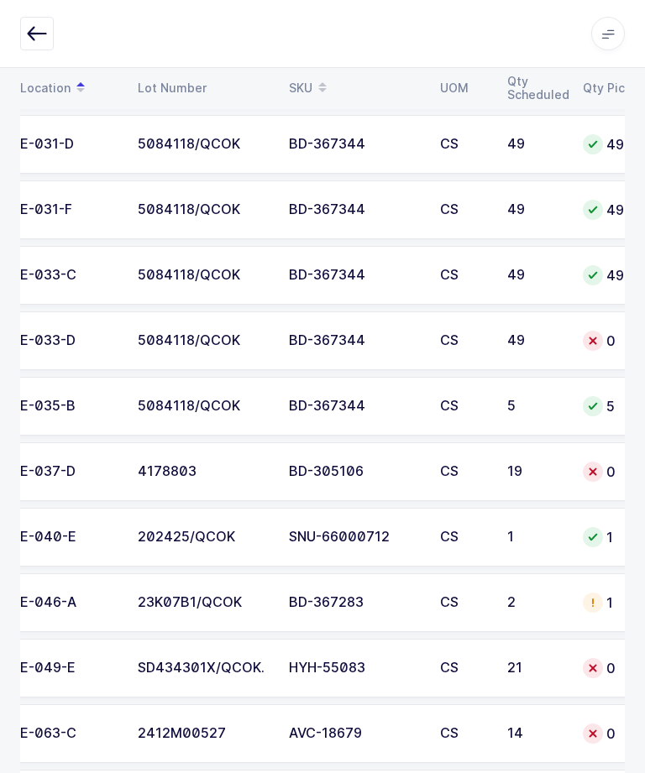
click at [247, 325] on td "5084118/QCOK" at bounding box center [203, 340] width 151 height 59
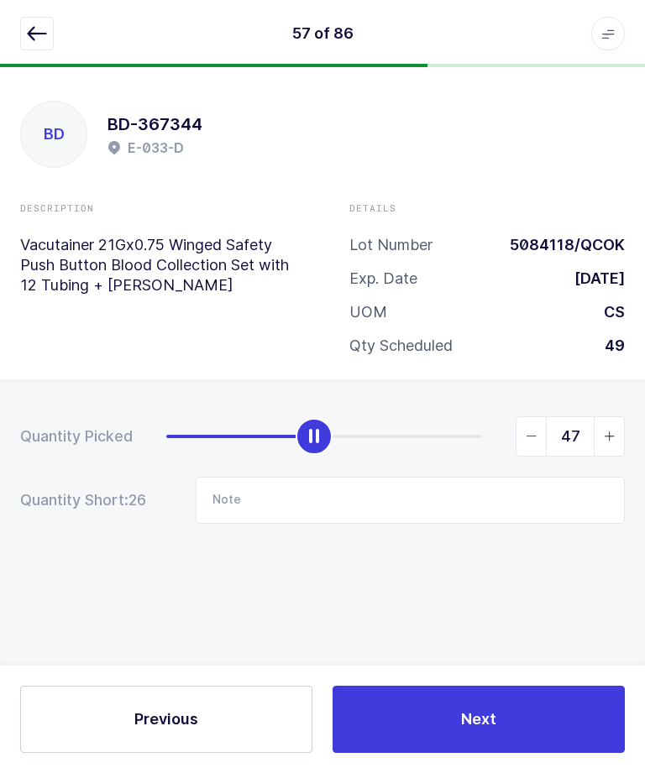
type input "49"
click at [444, 742] on button "Next" at bounding box center [478, 719] width 292 height 67
click at [30, 47] on button "button" at bounding box center [37, 34] width 34 height 34
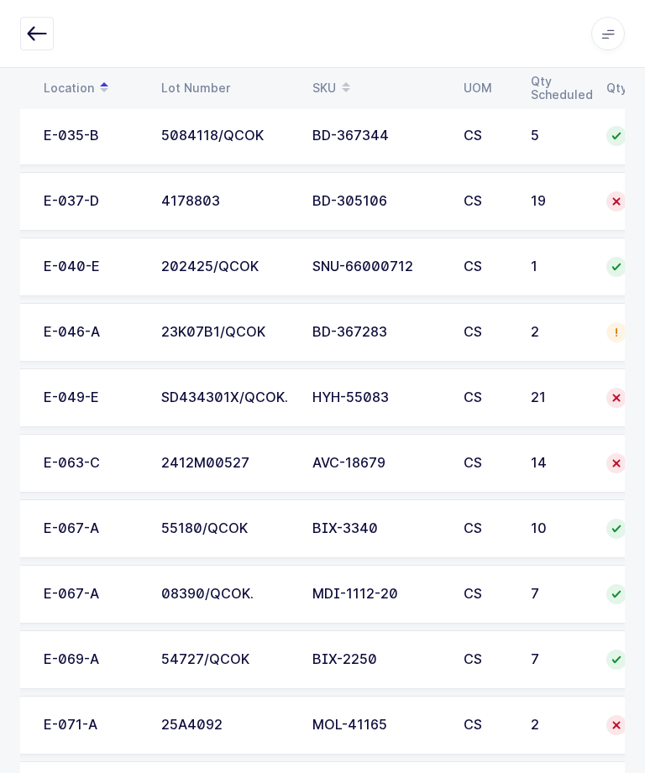
scroll to position [0, 107]
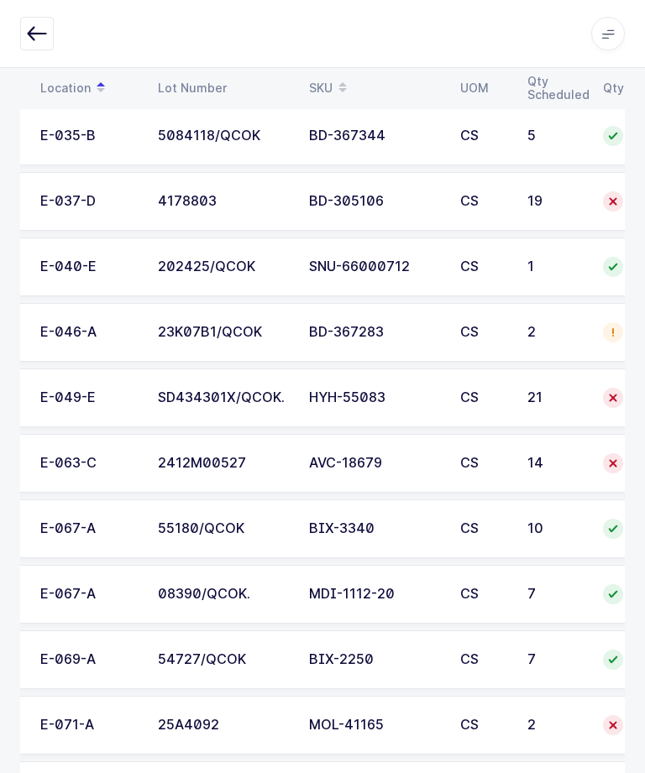
click at [254, 395] on div "SD434301X/QCOK." at bounding box center [223, 397] width 131 height 15
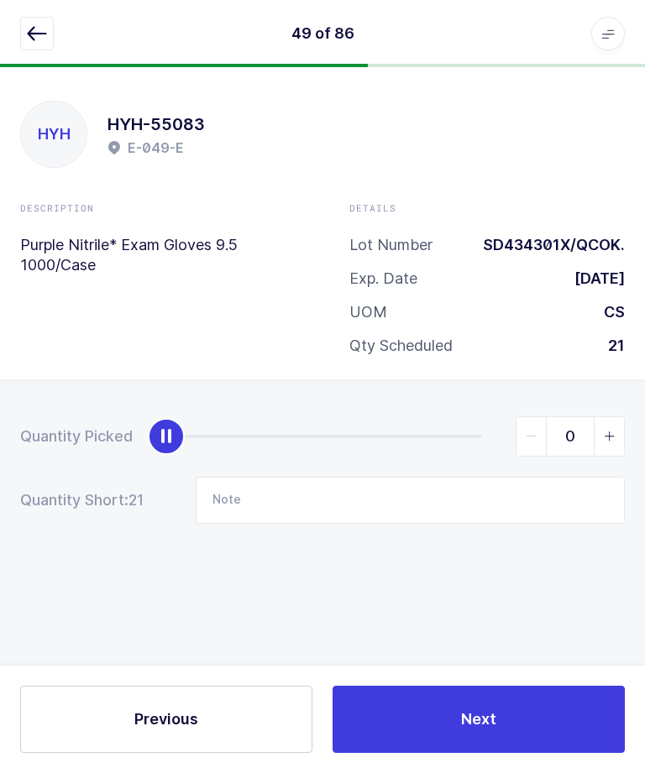
scroll to position [56, 0]
click at [295, 477] on input "Note" at bounding box center [410, 500] width 429 height 47
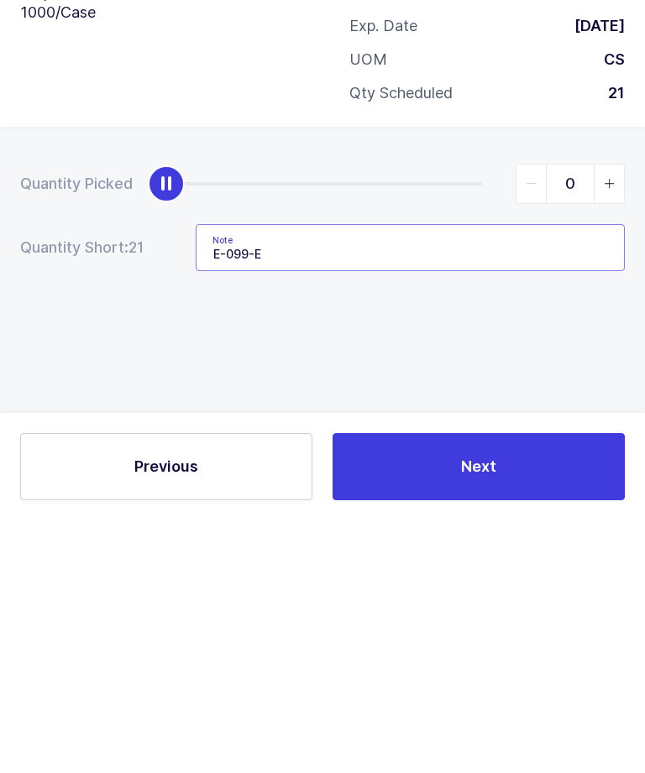
type input "E-099-E"
click at [165, 379] on div "Quantity Picked 0 Quantity Short: 21 Note E-099-E" at bounding box center [322, 528] width 645 height 299
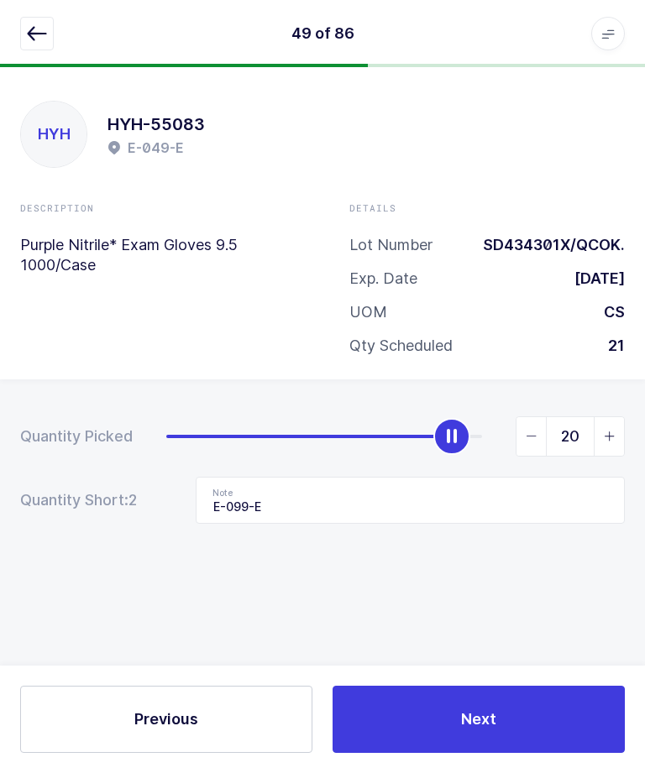
type input "21"
click at [511, 703] on button "Next" at bounding box center [478, 719] width 292 height 67
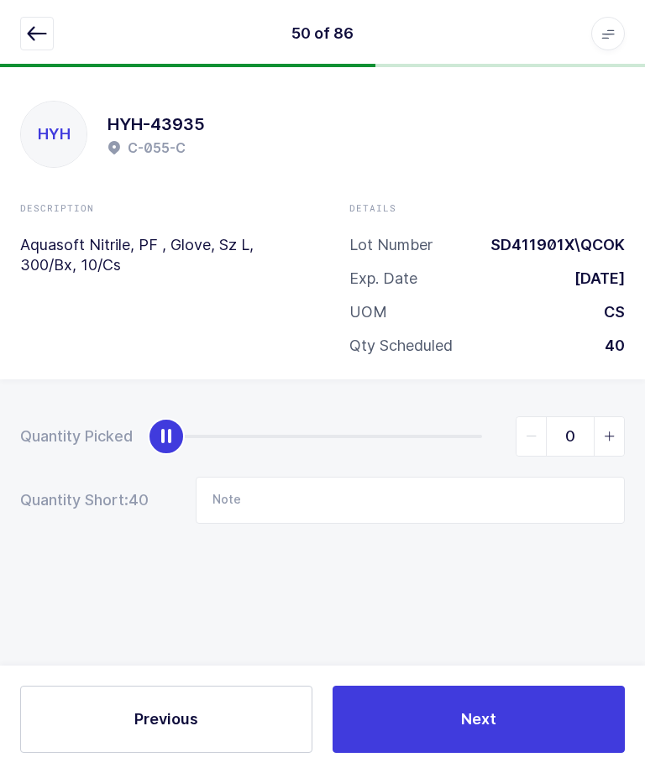
click at [22, 34] on button "button" at bounding box center [37, 34] width 34 height 34
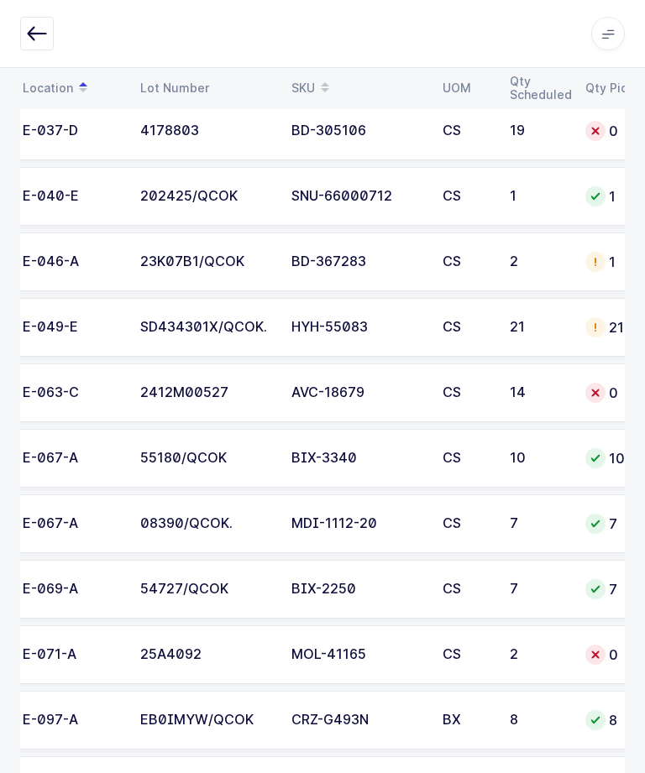
scroll to position [0, 126]
click at [239, 378] on td "2412M00527" at bounding box center [204, 392] width 151 height 59
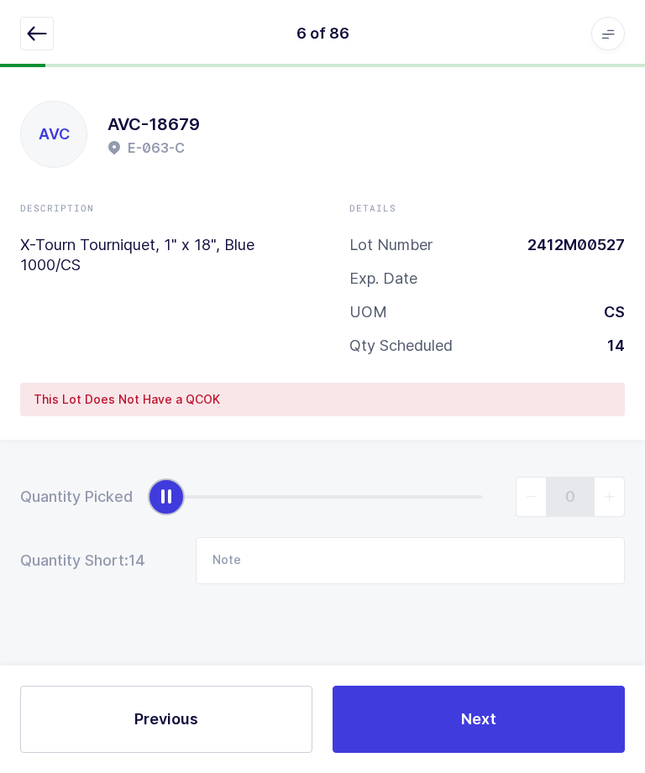
scroll to position [44, 0]
click at [314, 537] on input "Note" at bounding box center [410, 560] width 429 height 47
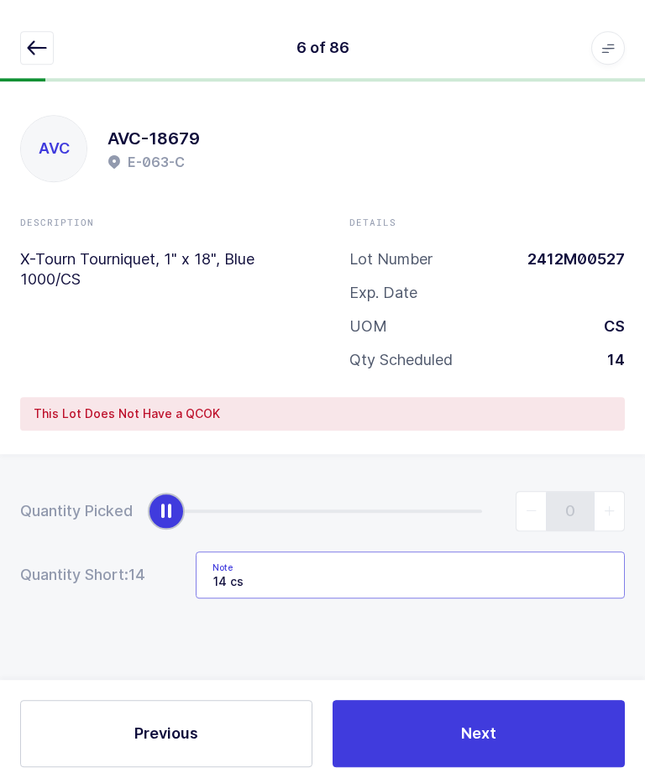
scroll to position [0, 0]
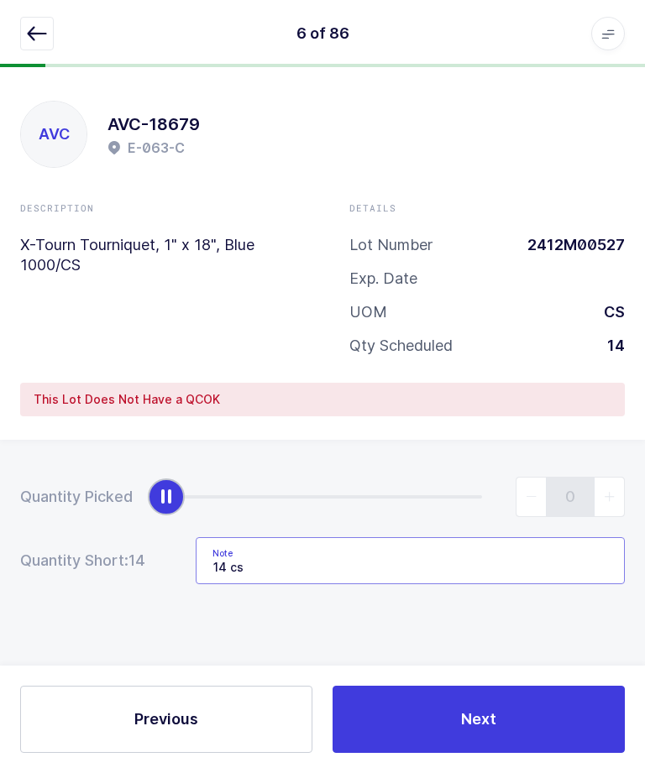
type input "14 cs"
click at [145, 318] on div "Description X-Tourn Tourniquet, 1" x 18", Blue 1000/CS Details Lot Number 2412M…" at bounding box center [322, 285] width 658 height 168
click at [405, 713] on button "Next" at bounding box center [478, 719] width 292 height 67
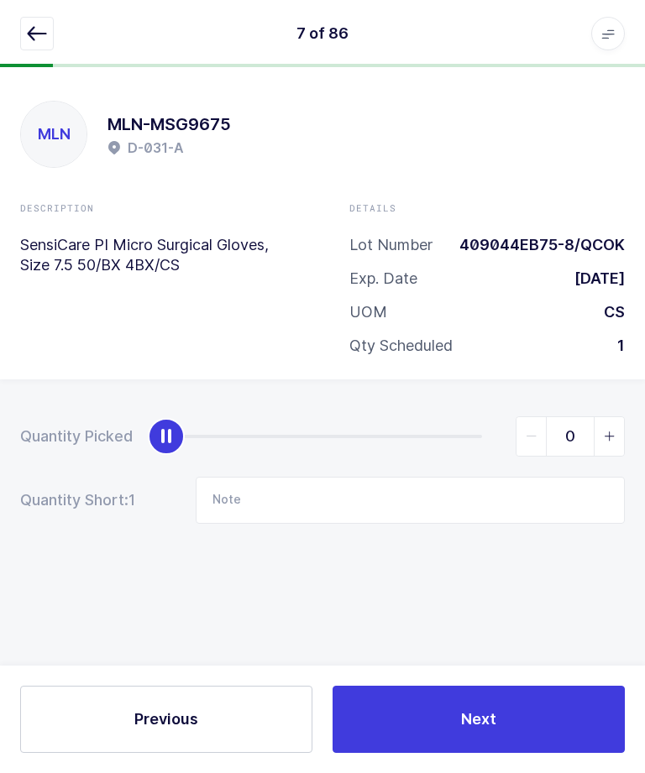
click at [24, 34] on button "button" at bounding box center [37, 34] width 34 height 34
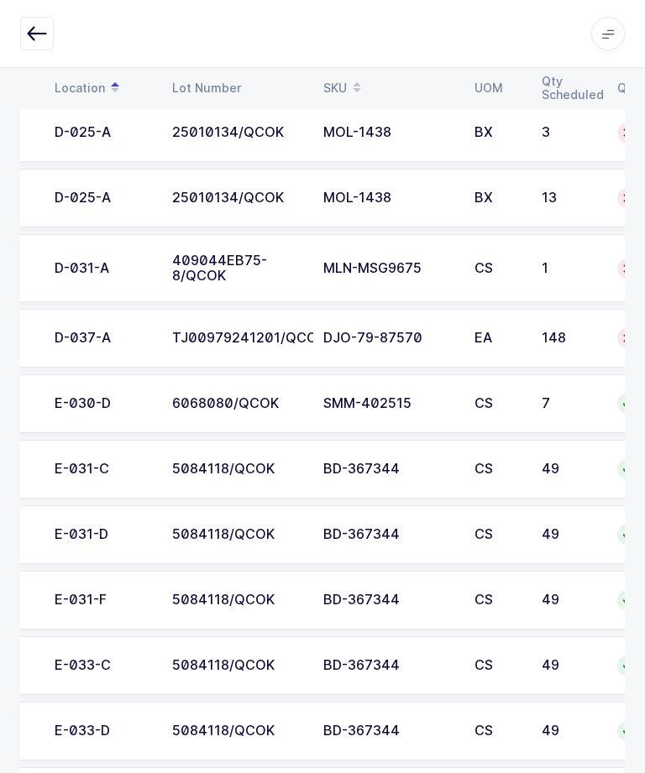
scroll to position [0, 100]
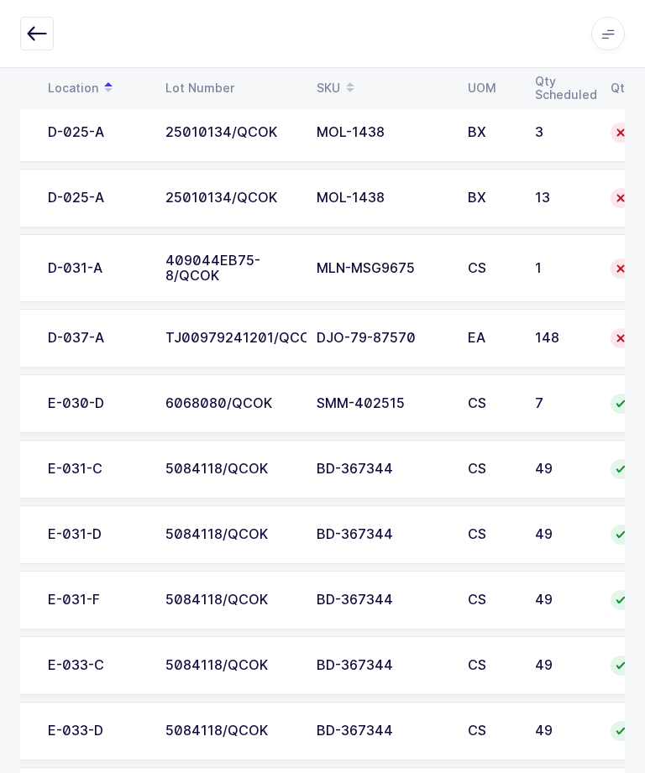
click at [236, 335] on div "TJ00979241201/QCOK" at bounding box center [230, 338] width 131 height 15
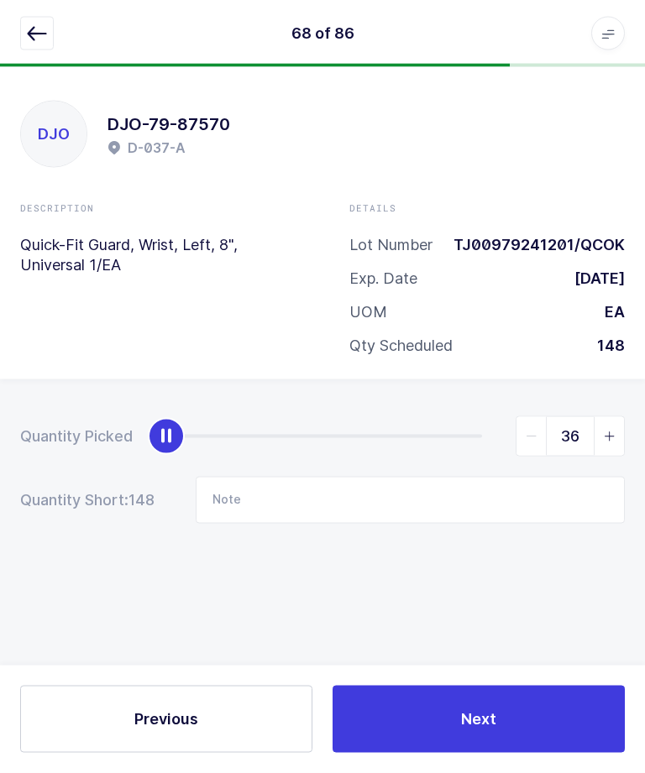
scroll to position [0, 0]
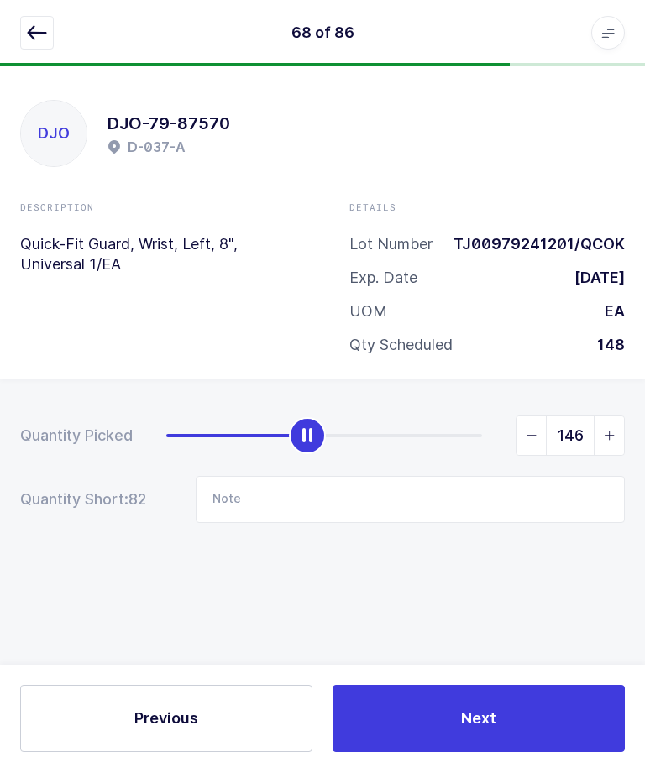
type input "148"
click at [510, 753] on button "Next" at bounding box center [478, 719] width 292 height 67
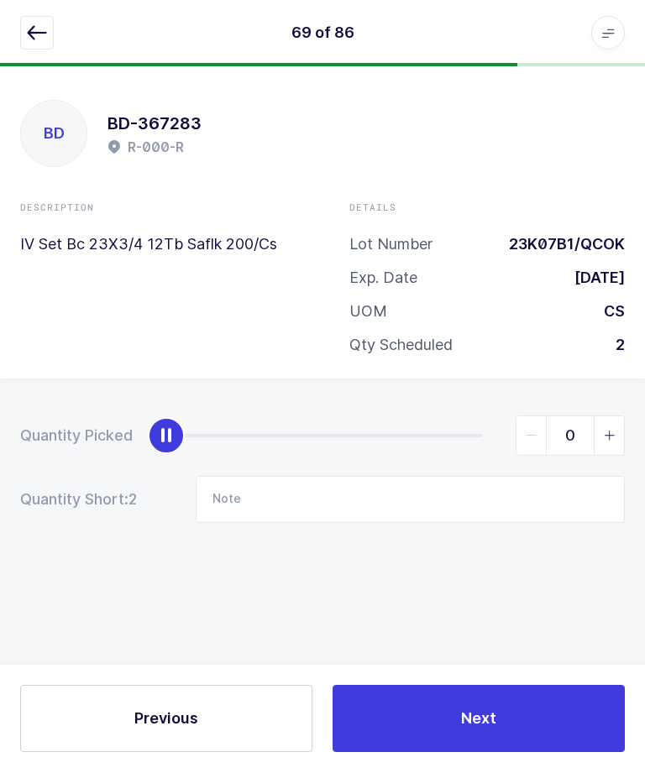
click at [48, 43] on button "button" at bounding box center [37, 34] width 34 height 34
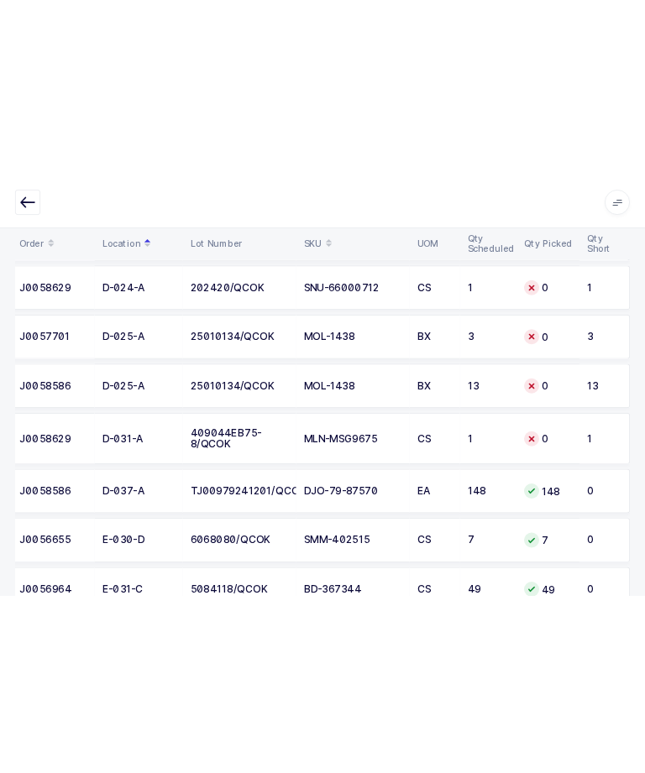
scroll to position [2875, 0]
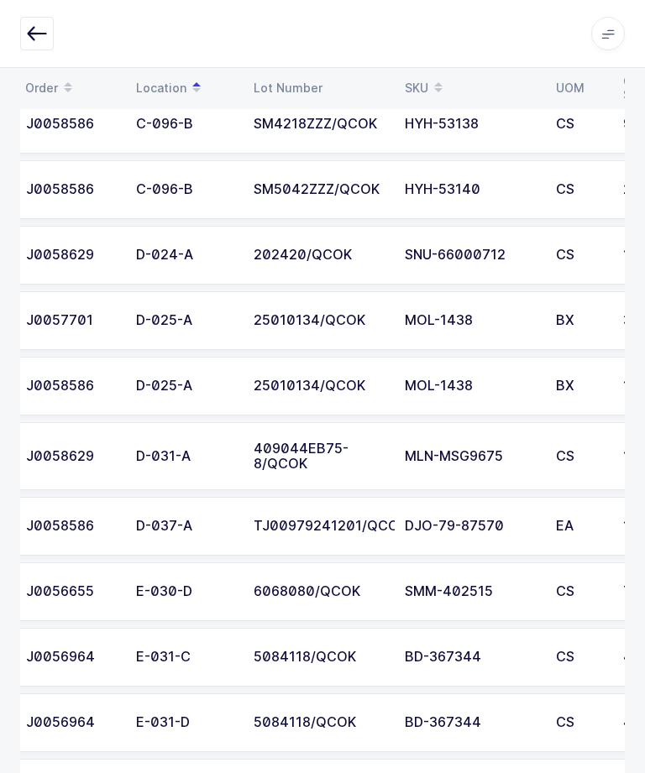
click at [574, 450] on div "CS" at bounding box center [579, 456] width 47 height 15
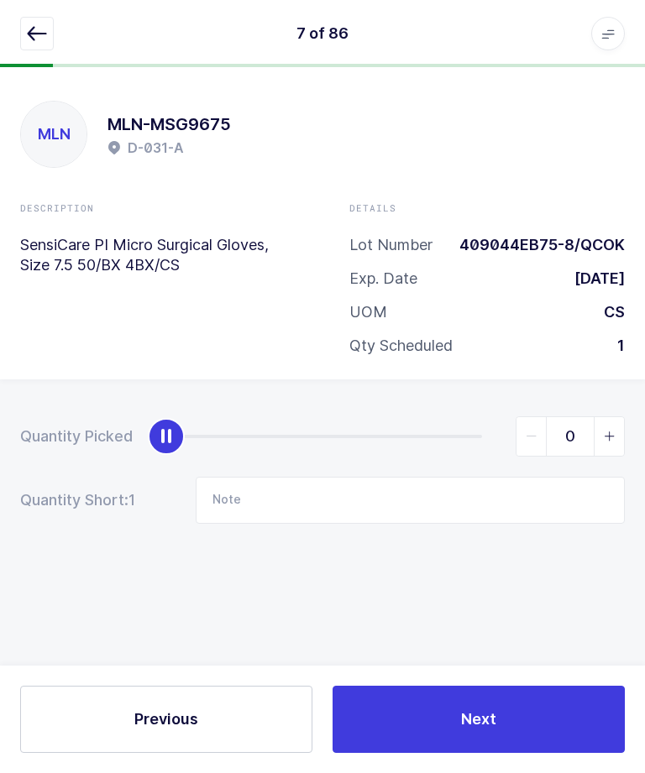
click at [598, 417] on span "slider between 0 and 1" at bounding box center [609, 436] width 30 height 39
type input "1"
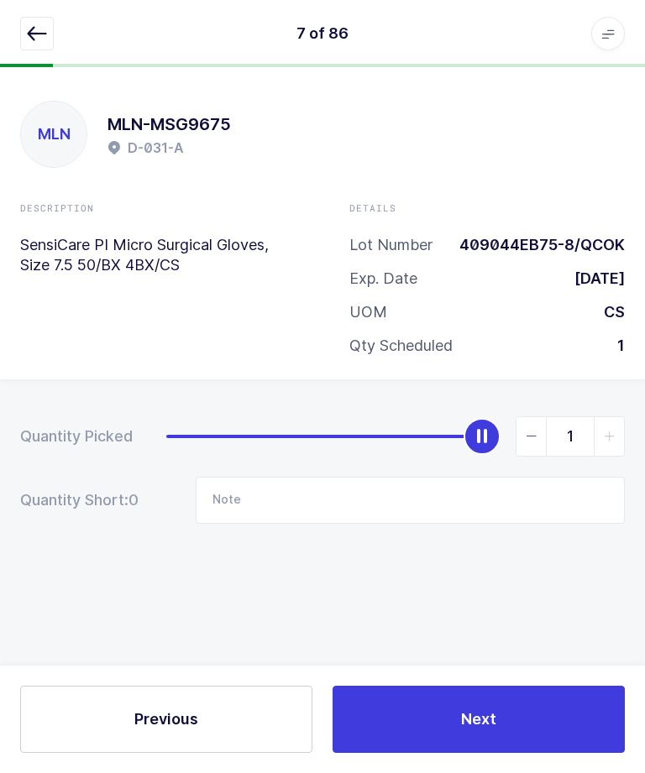
click at [531, 750] on button "Next" at bounding box center [478, 719] width 292 height 67
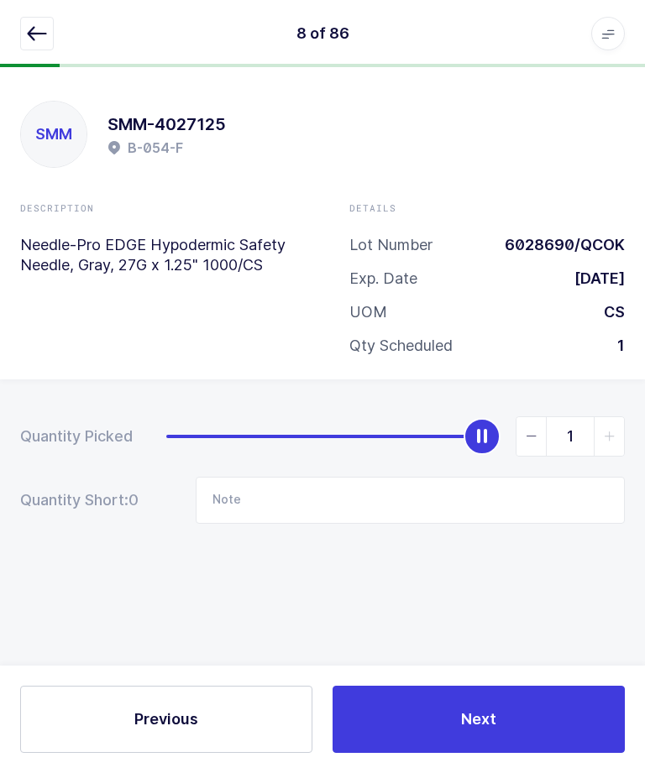
click at [50, 29] on button "button" at bounding box center [37, 34] width 34 height 34
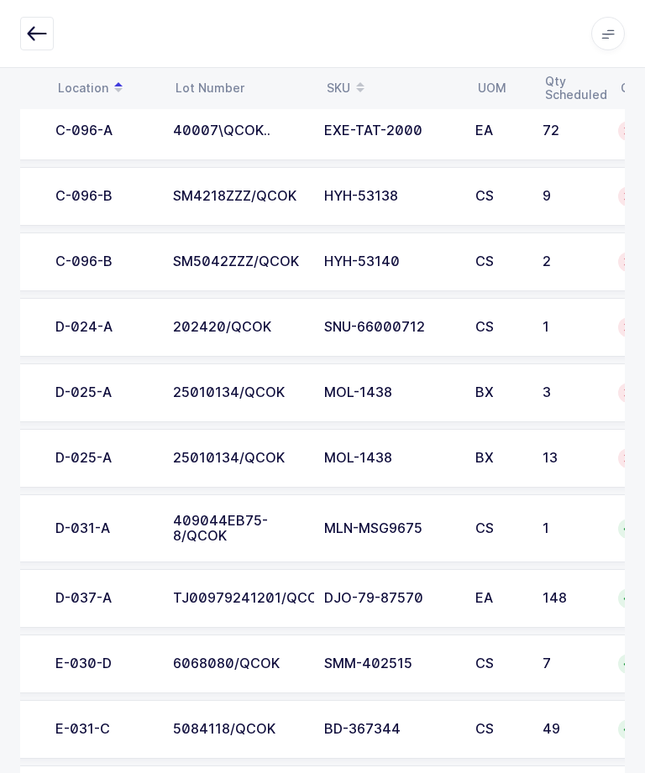
scroll to position [0, 95]
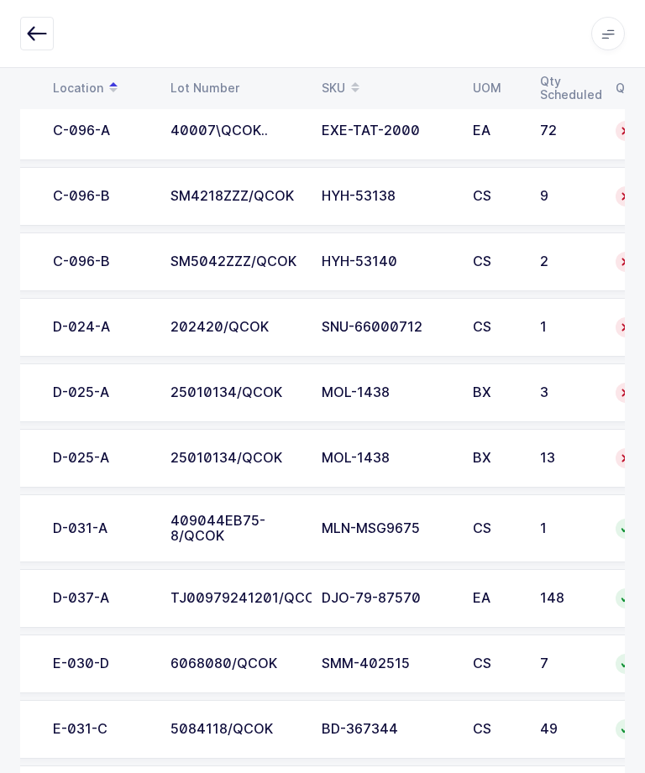
click at [526, 462] on td "BX" at bounding box center [496, 458] width 67 height 59
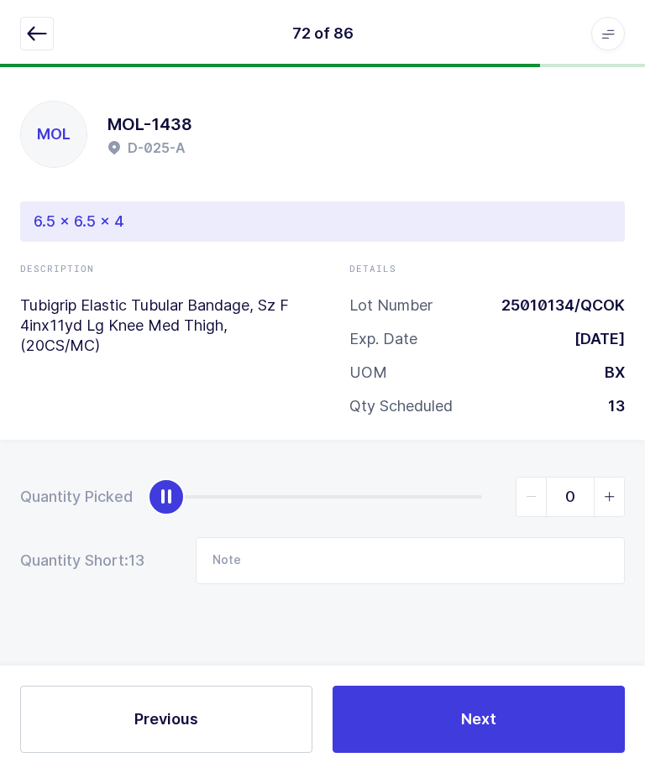
scroll to position [56, 0]
type input "13"
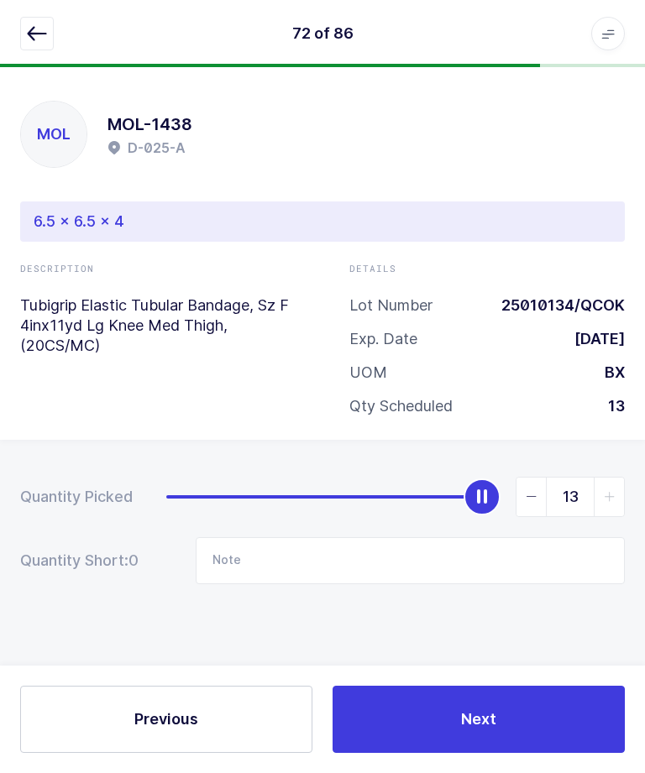
click at [520, 715] on button "Next" at bounding box center [478, 719] width 292 height 67
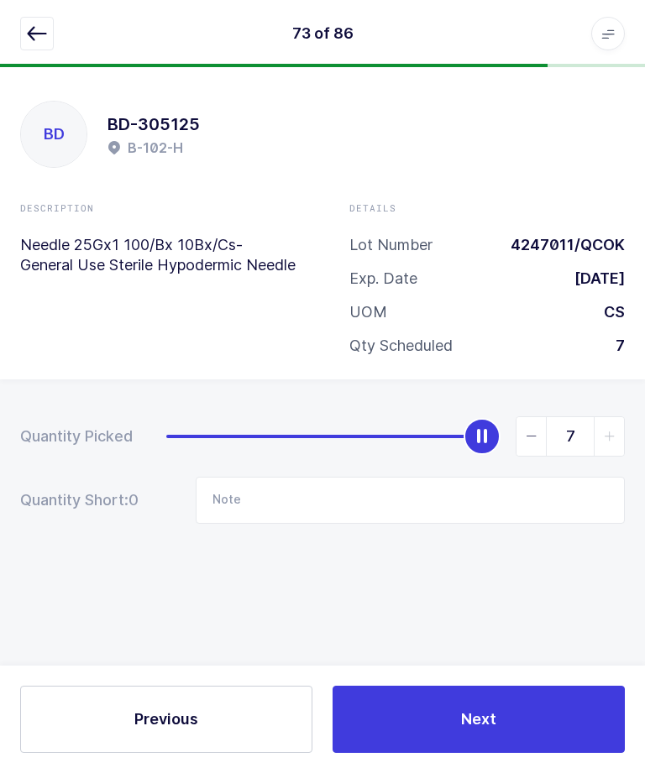
click at [24, 41] on button "button" at bounding box center [37, 34] width 34 height 34
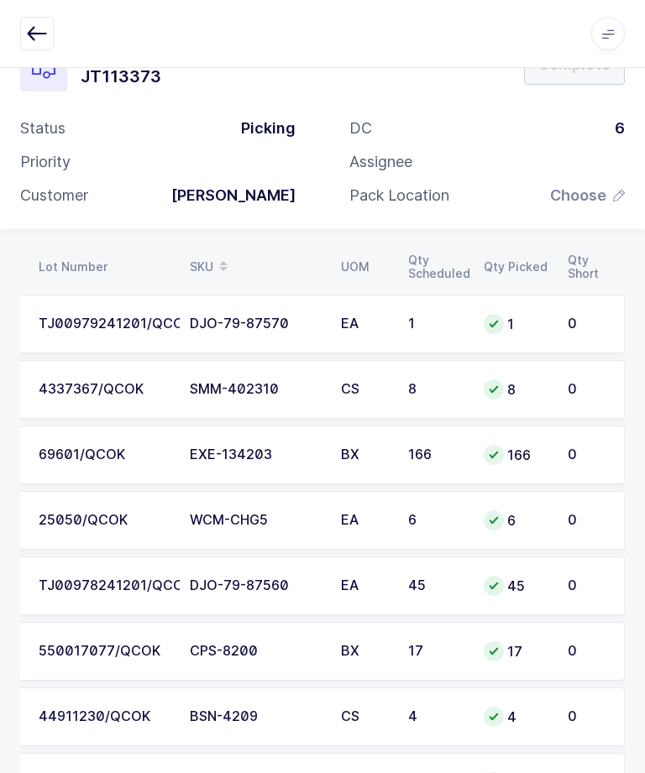
scroll to position [0, 227]
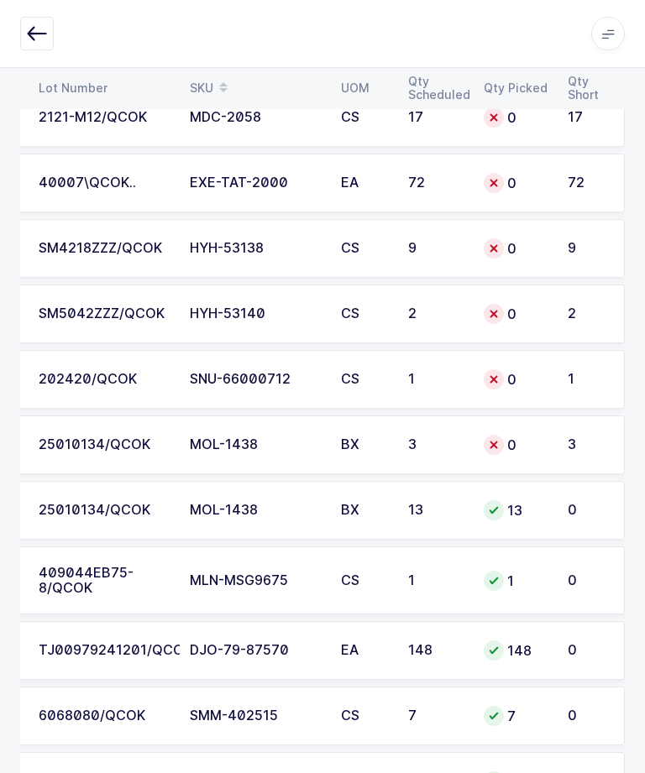
click at [553, 452] on td "0" at bounding box center [515, 445] width 84 height 59
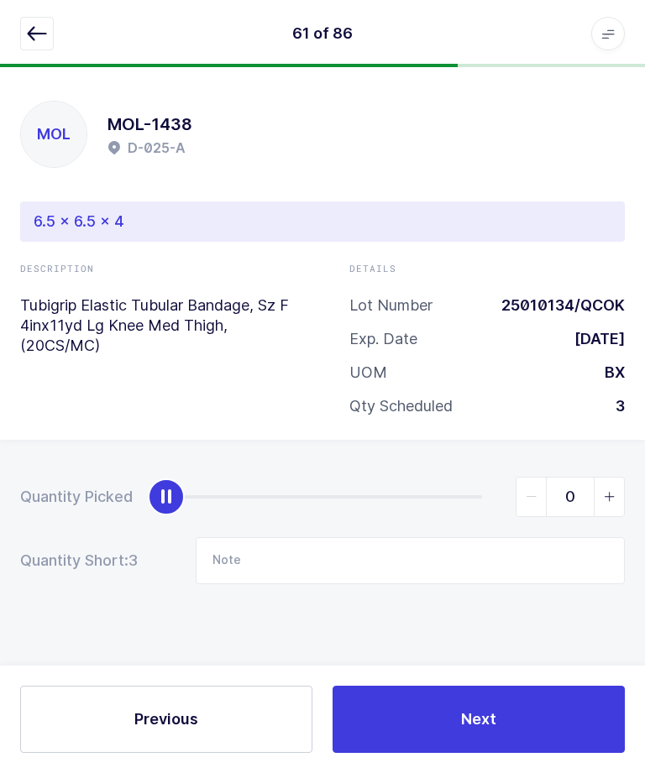
scroll to position [56, 0]
type input "3"
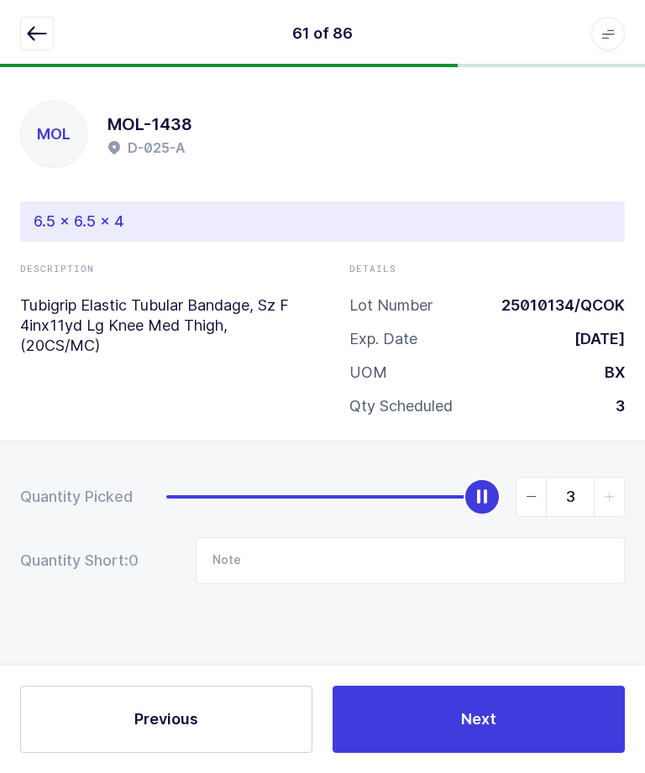
click at [531, 705] on button "Next" at bounding box center [478, 719] width 292 height 67
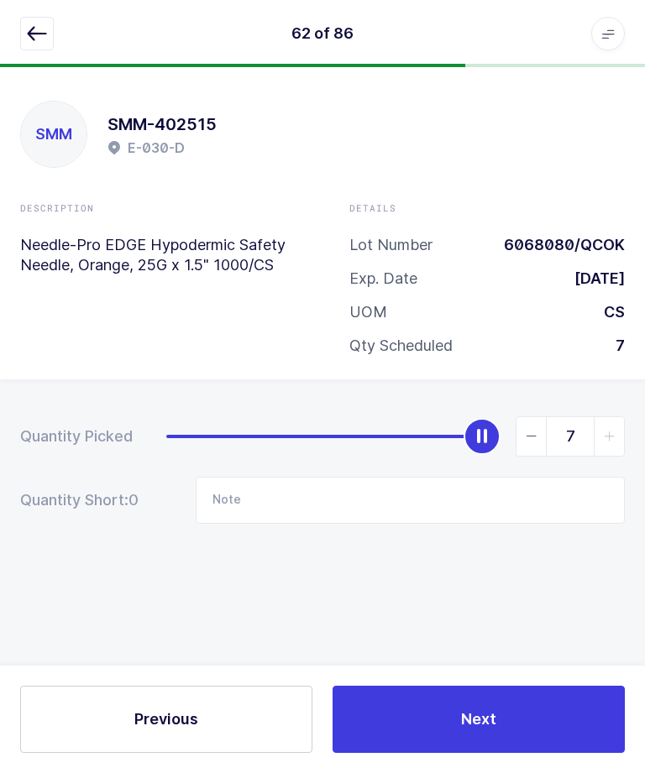
click at [38, 44] on button "button" at bounding box center [37, 34] width 34 height 34
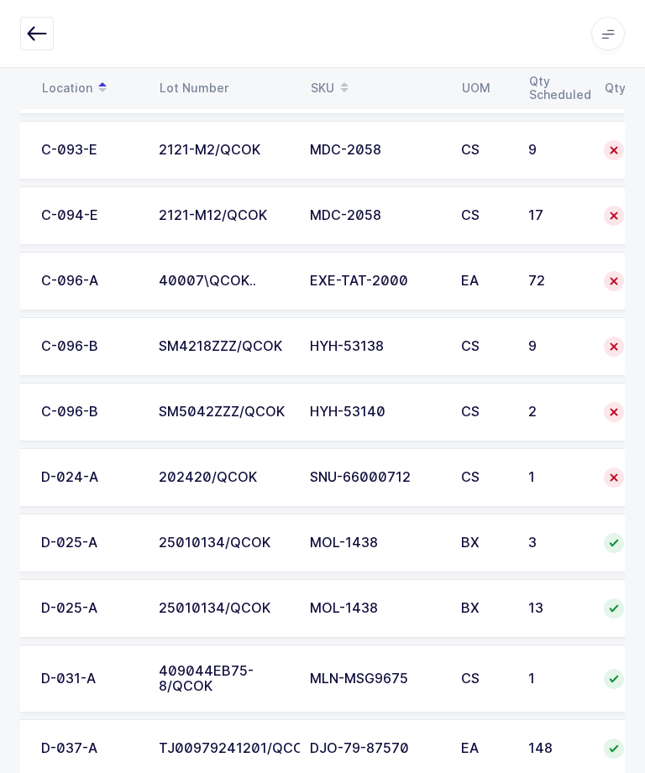
scroll to position [0, 107]
click at [201, 478] on div "202420/QCOK" at bounding box center [224, 477] width 131 height 15
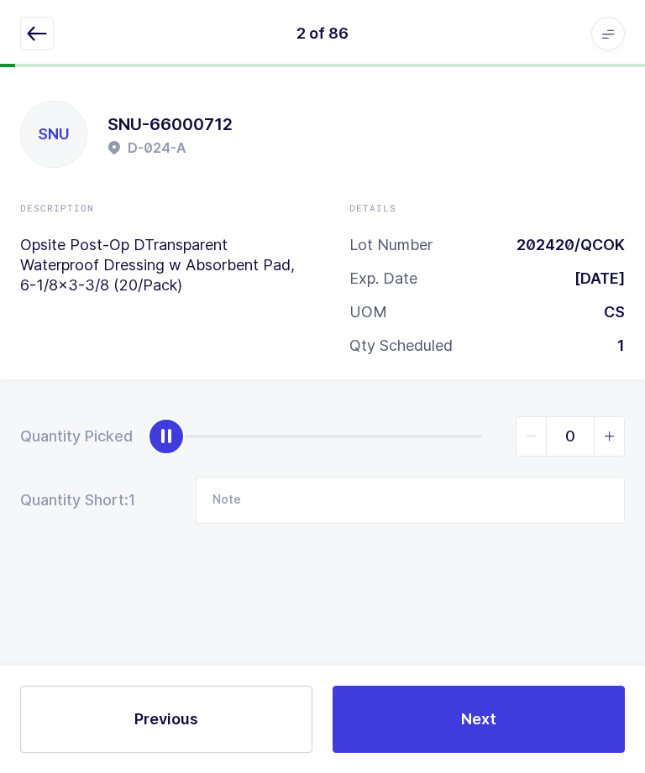
scroll to position [56, 0]
type input "1"
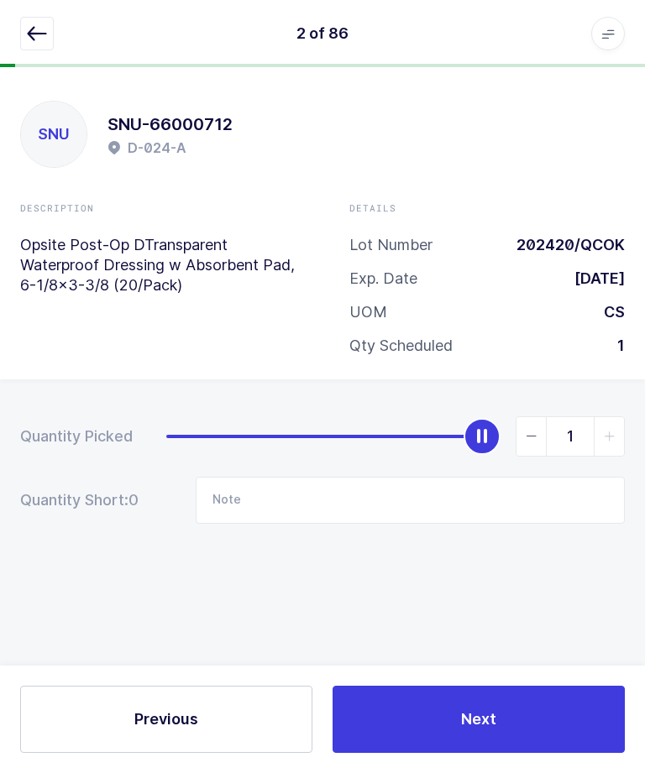
click at [510, 714] on button "Next" at bounding box center [478, 719] width 292 height 67
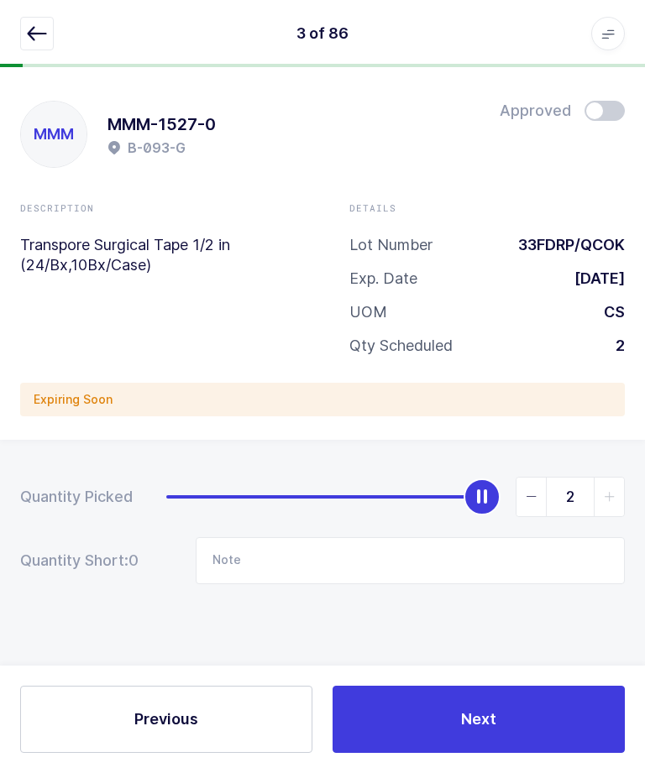
click at [8, 31] on div "3 of 86 Apps Core [GEOGRAPHIC_DATA] Admin Mission Control Purchasing [PERSON_NA…" at bounding box center [322, 33] width 645 height 67
click at [24, 48] on button "button" at bounding box center [37, 34] width 34 height 34
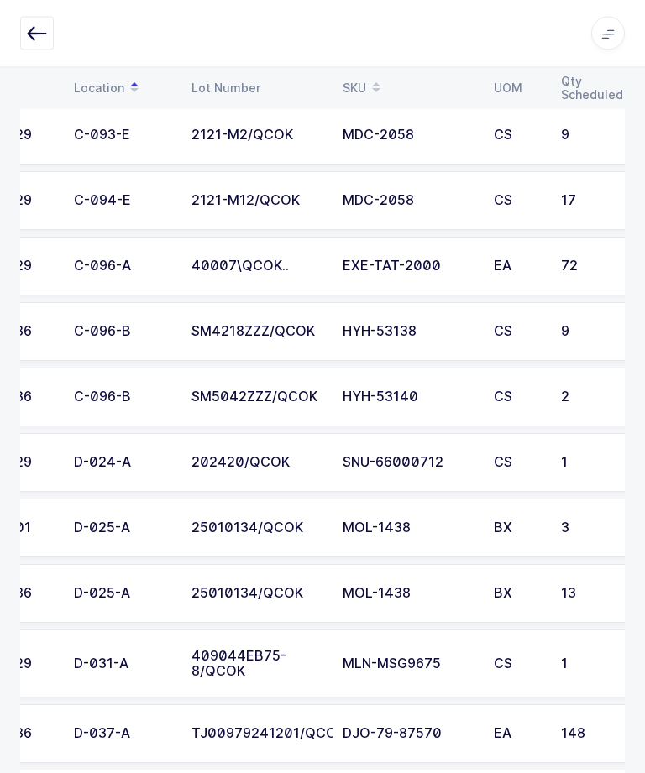
scroll to position [0, 75]
click at [567, 390] on div "2" at bounding box center [587, 397] width 55 height 15
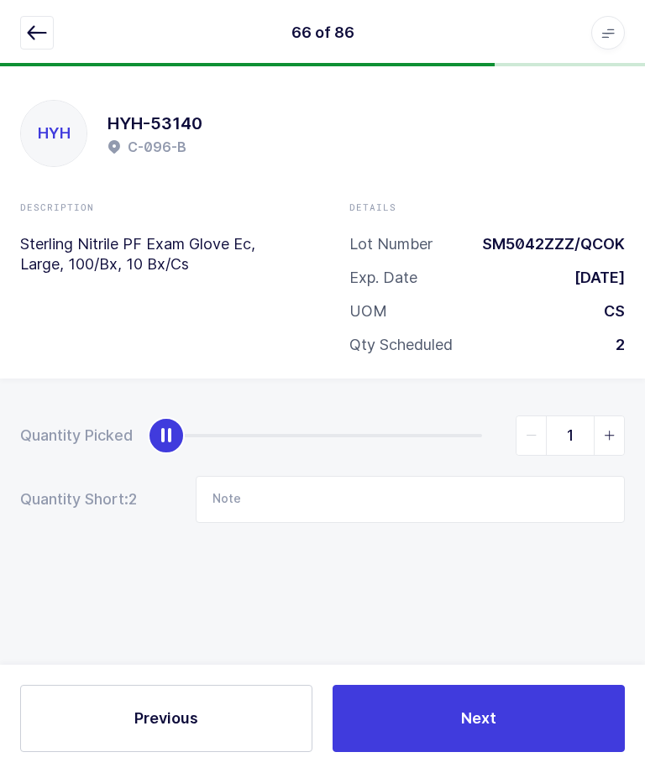
type input "2"
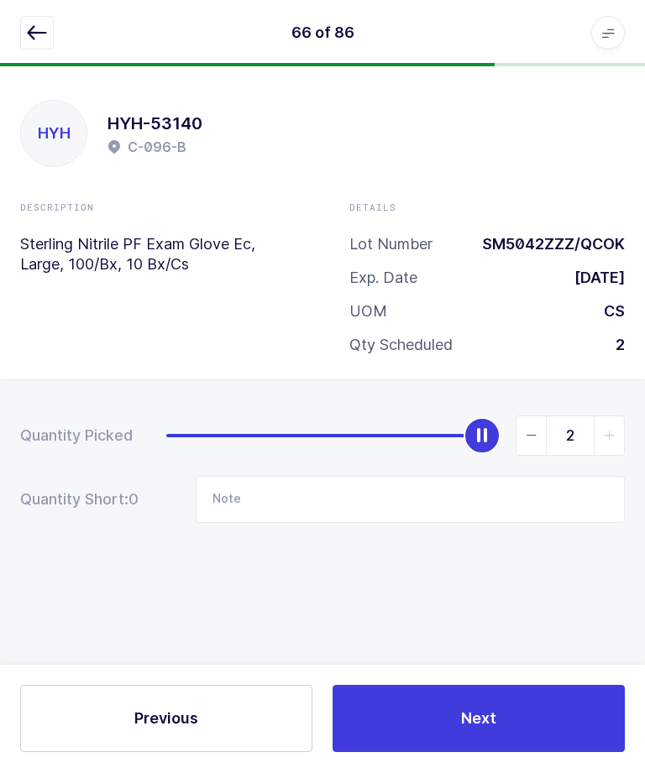
click at [460, 753] on button "Next" at bounding box center [478, 719] width 292 height 67
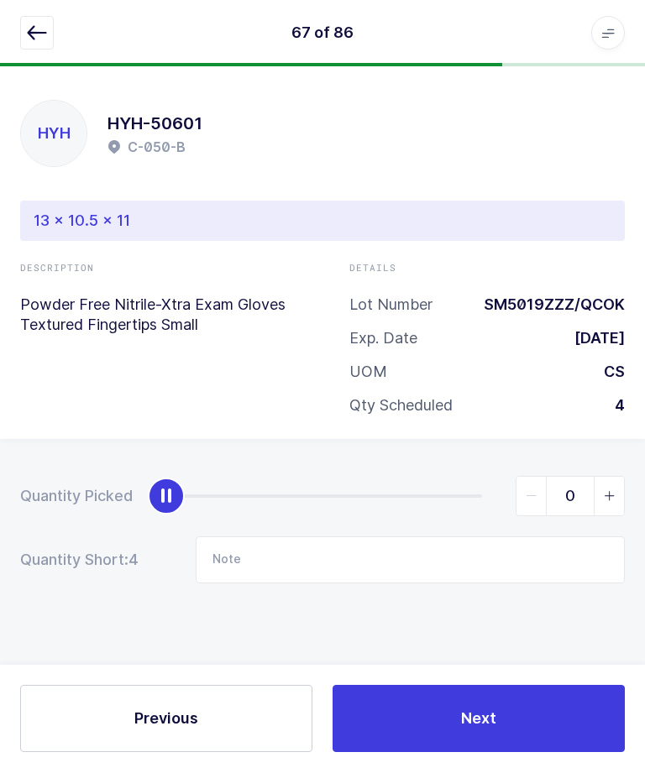
click at [37, 41] on icon "button" at bounding box center [37, 34] width 20 height 20
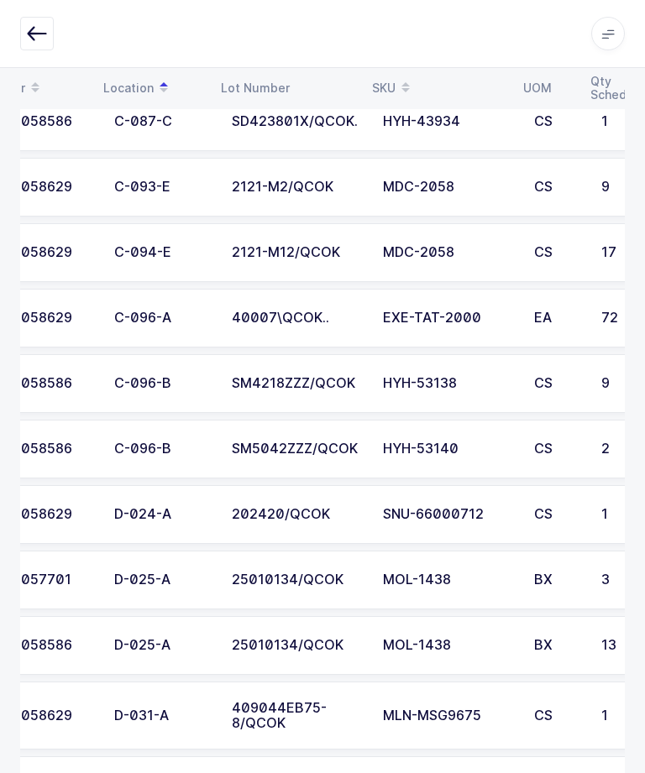
scroll to position [0, 2]
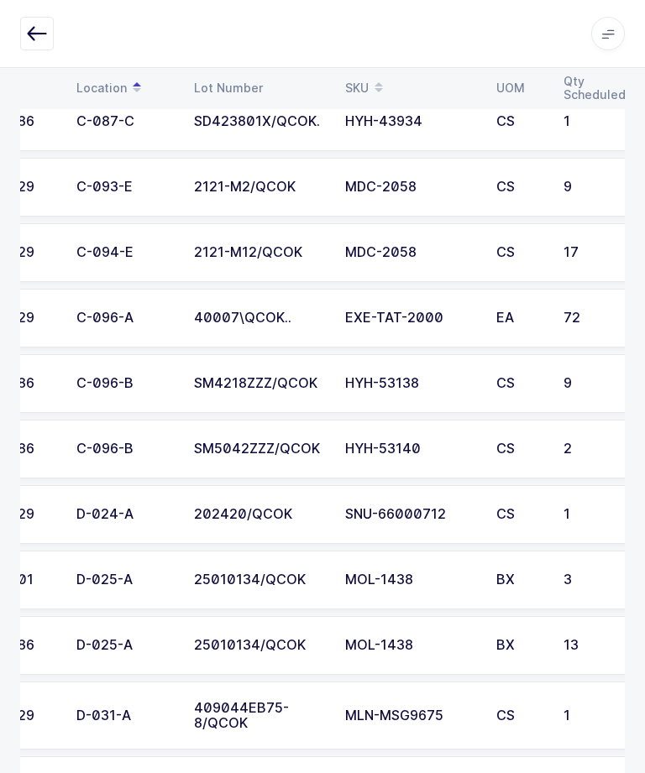
click at [247, 379] on div "SM4218ZZZ/QCOK" at bounding box center [259, 383] width 131 height 15
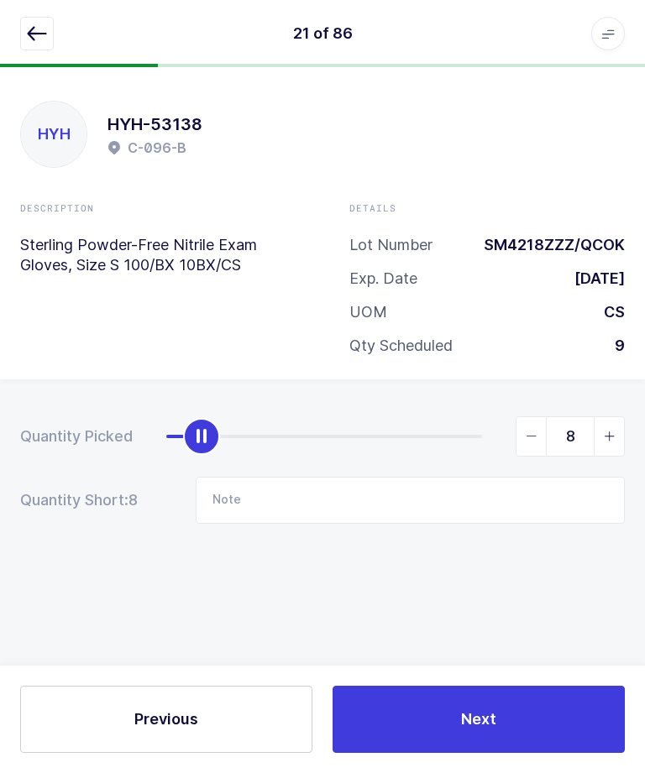
type input "9"
click at [462, 679] on div "Previous Next" at bounding box center [322, 719] width 645 height 107
click at [448, 726] on button "Next" at bounding box center [478, 719] width 292 height 67
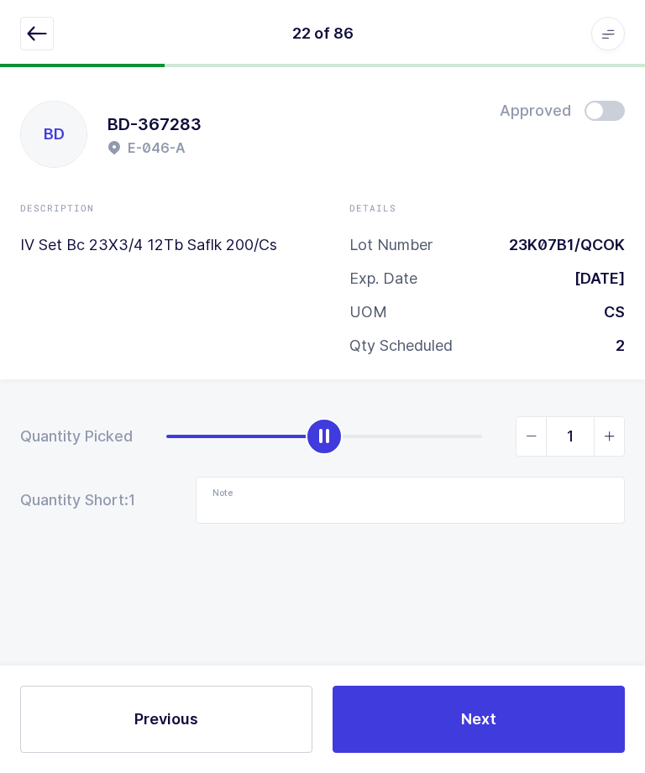
type input "1 missing from location"
click at [34, 36] on icon "button" at bounding box center [37, 34] width 20 height 20
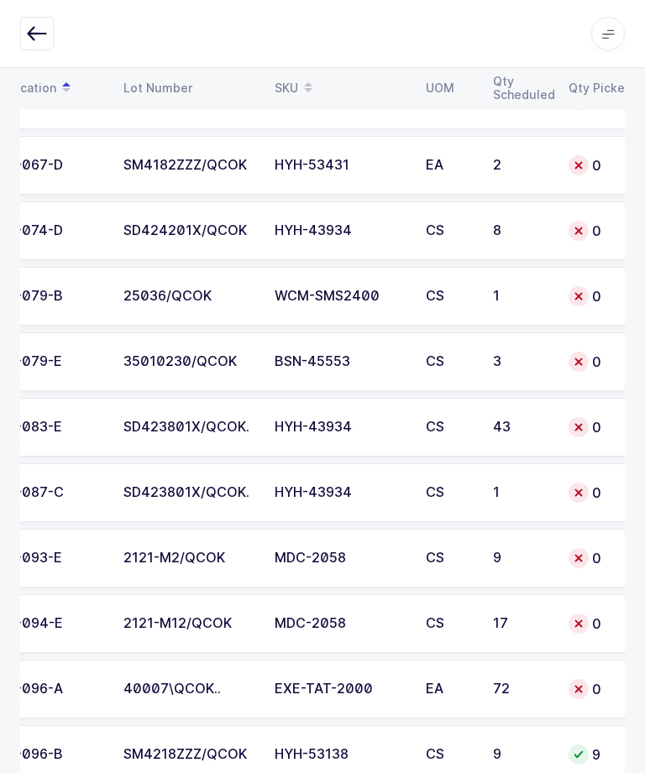
scroll to position [2464, 0]
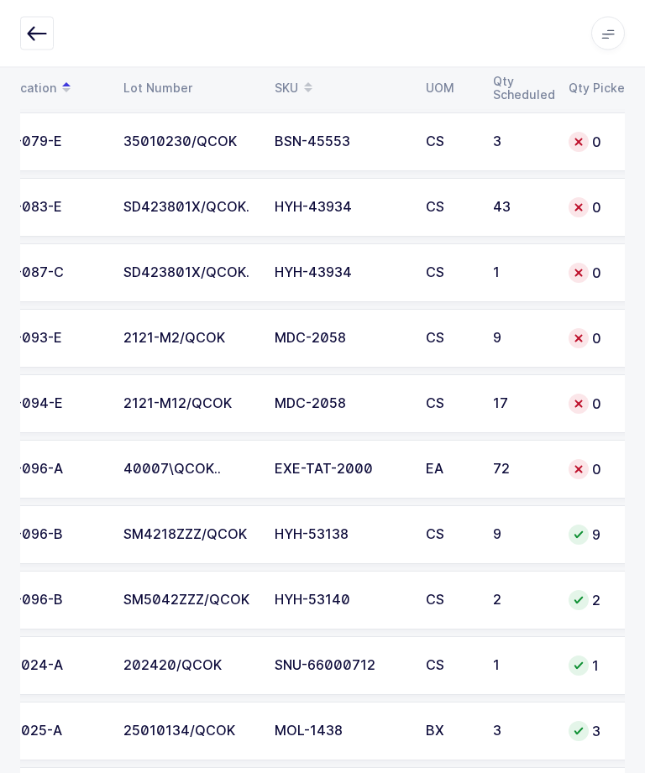
click at [219, 471] on div "40007\QCOK.." at bounding box center [188, 470] width 131 height 15
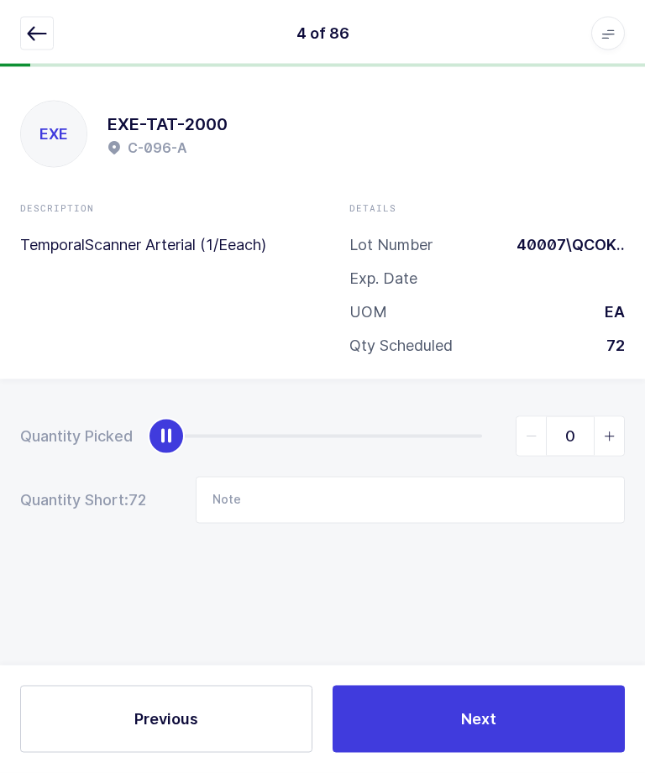
scroll to position [0, 0]
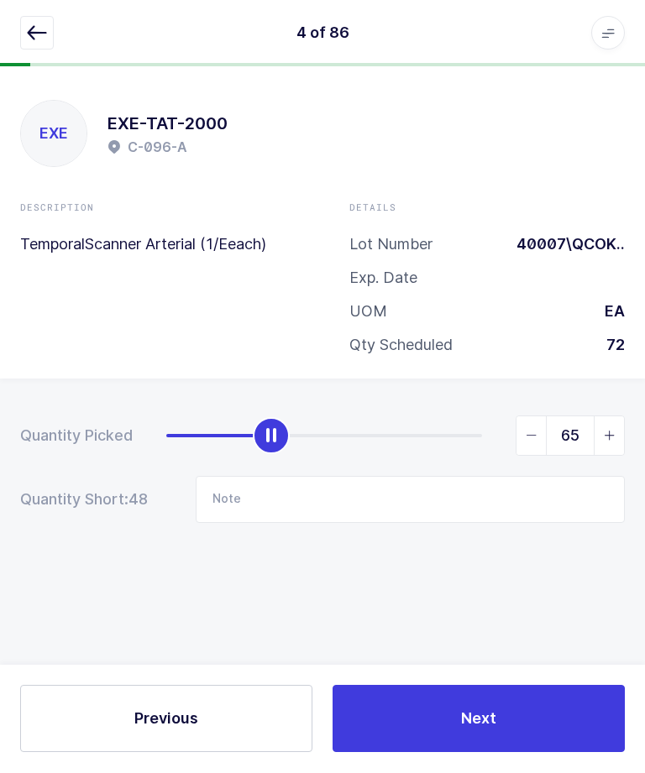
type input "72"
click at [524, 753] on button "Next" at bounding box center [478, 719] width 292 height 67
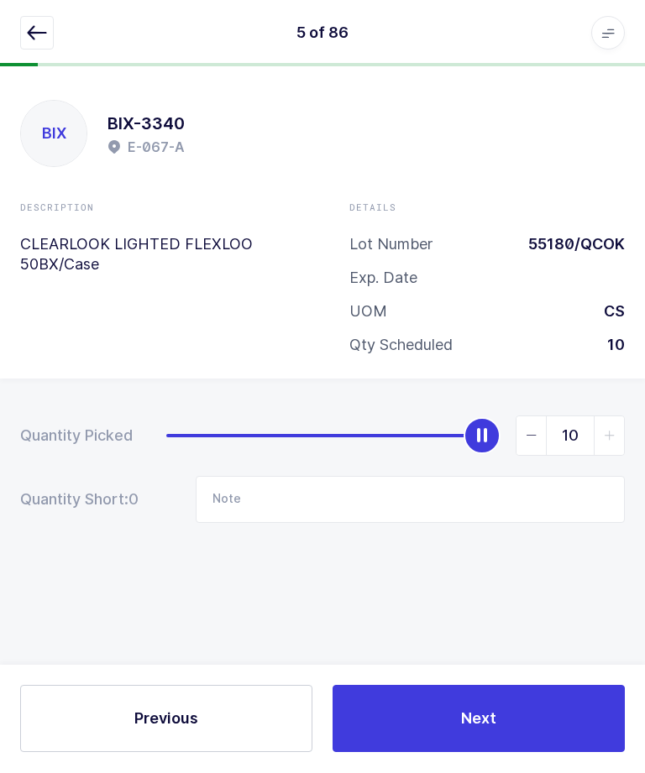
click at [31, 34] on icon "button" at bounding box center [37, 34] width 20 height 20
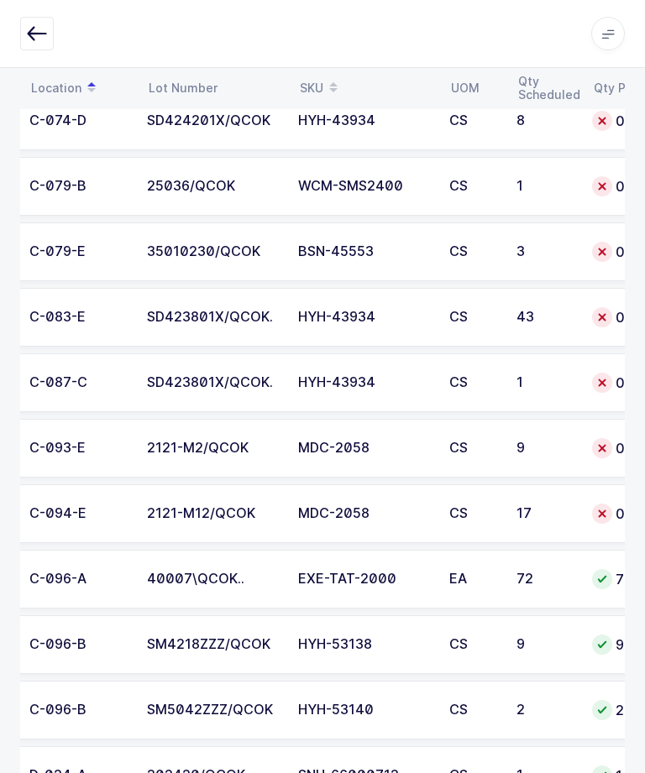
scroll to position [0, 119]
click at [180, 386] on div "SD423801X/QCOK." at bounding box center [211, 382] width 131 height 15
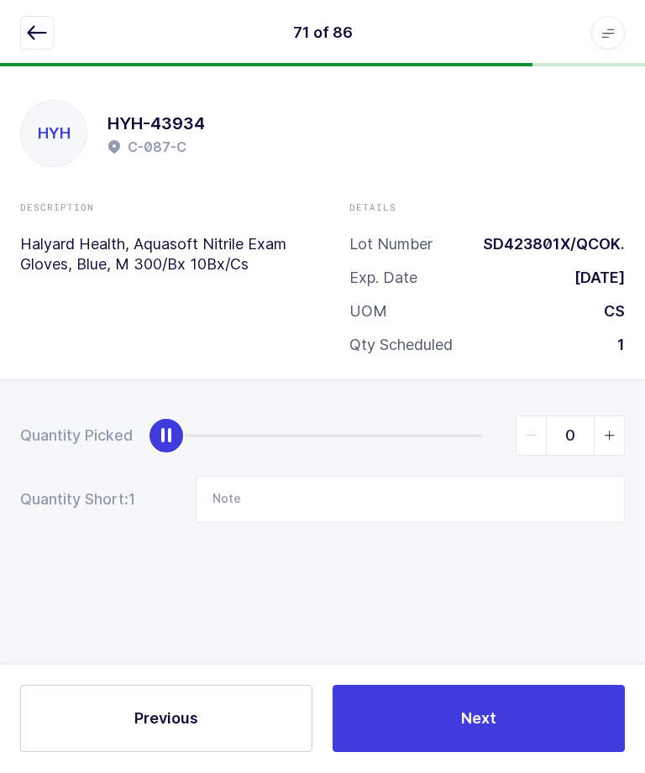
type input "1"
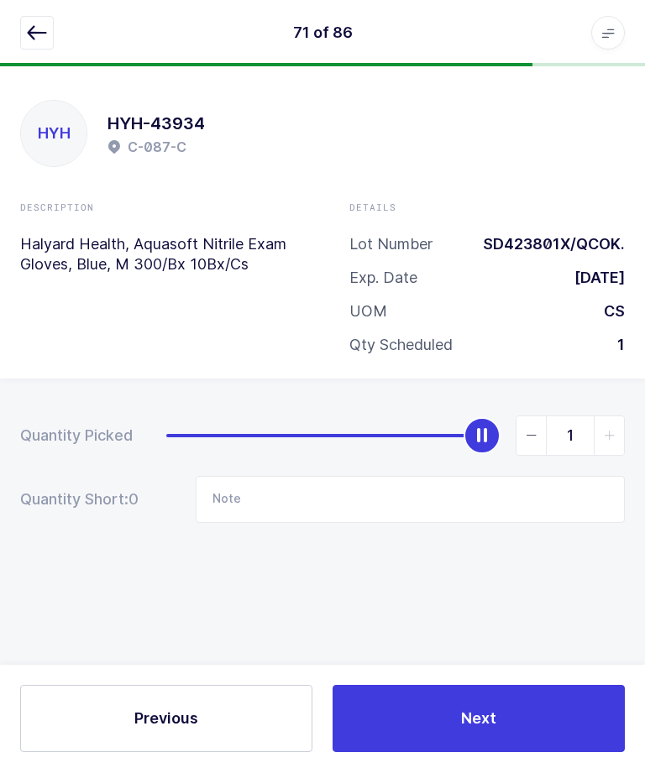
click at [492, 745] on button "Next" at bounding box center [478, 719] width 292 height 67
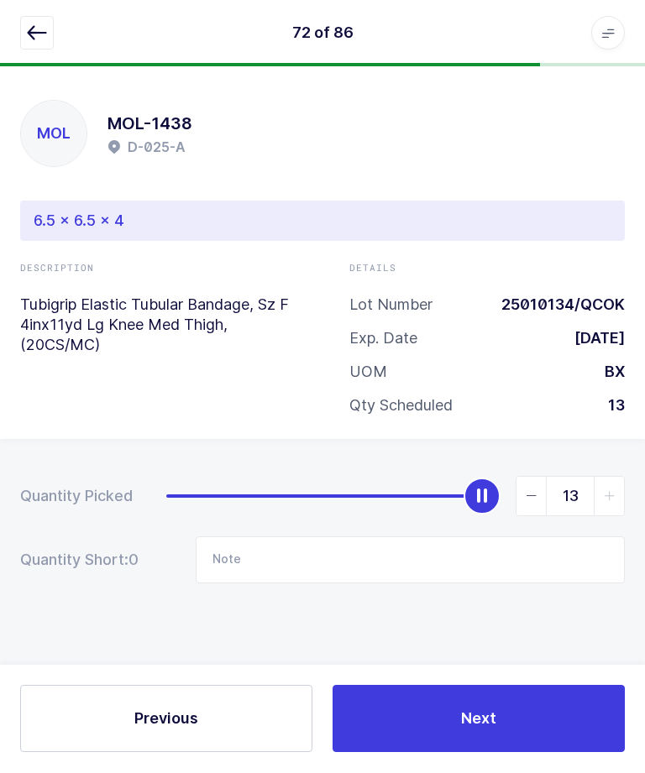
click at [46, 45] on button "button" at bounding box center [37, 34] width 34 height 34
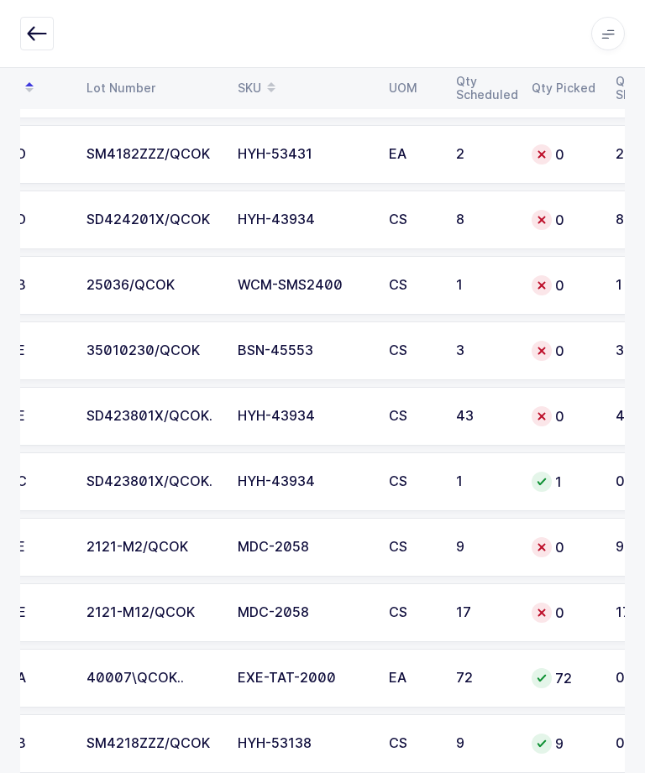
scroll to position [0, 188]
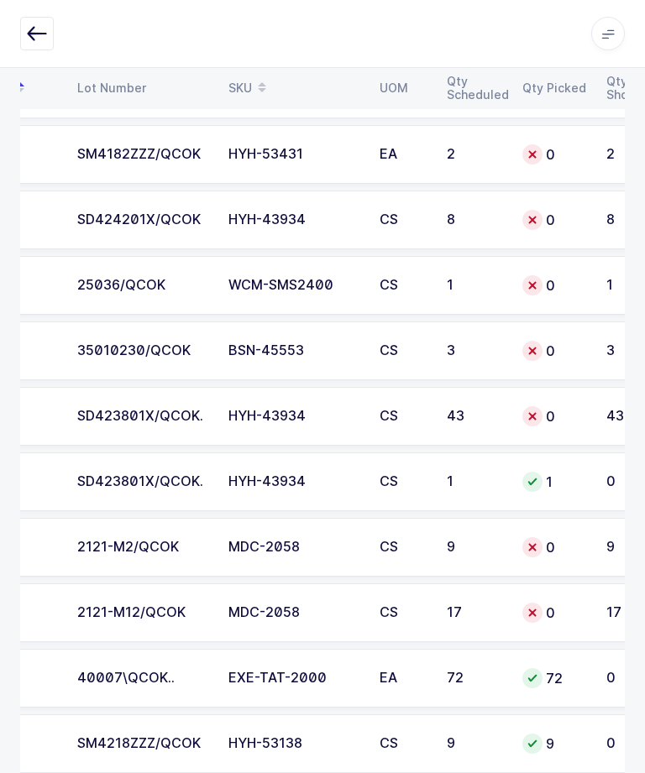
click at [144, 349] on div "35010230/QCOK" at bounding box center [142, 350] width 131 height 15
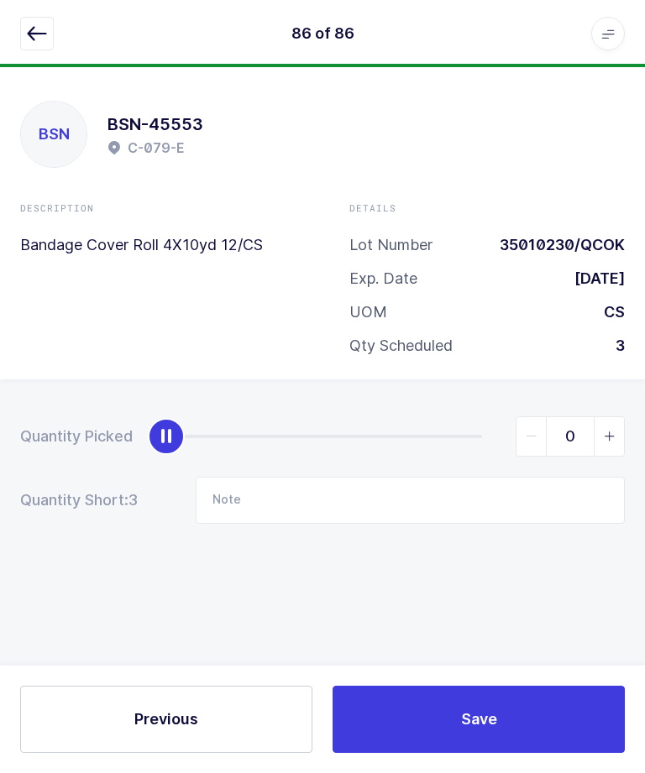
scroll to position [56, 0]
type input "3"
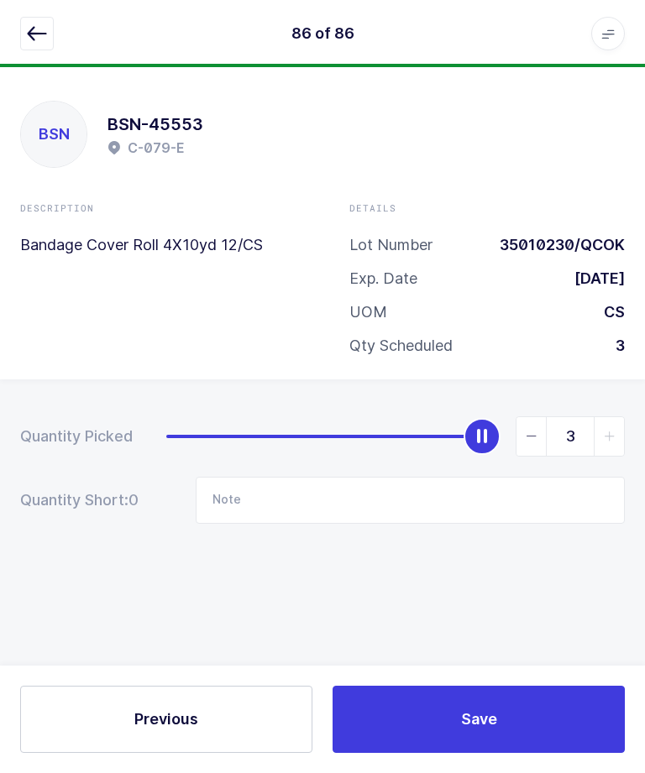
click at [473, 726] on span "Save" at bounding box center [479, 719] width 36 height 21
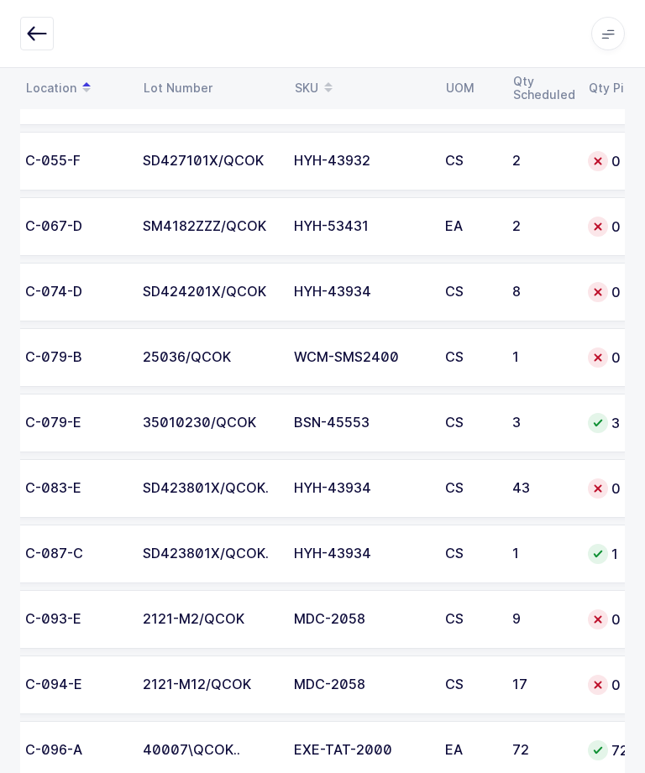
scroll to position [0, 127]
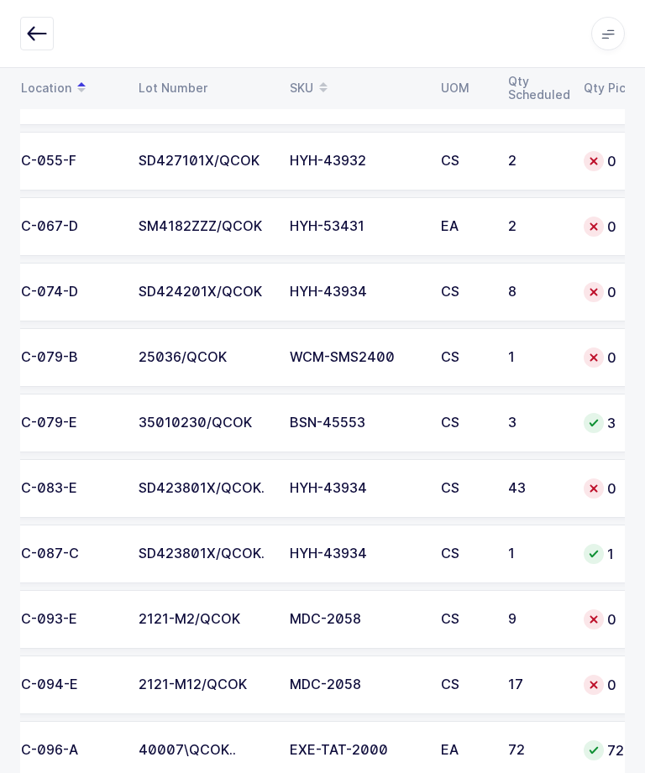
click at [255, 371] on td "25036/QCOK" at bounding box center [203, 357] width 151 height 59
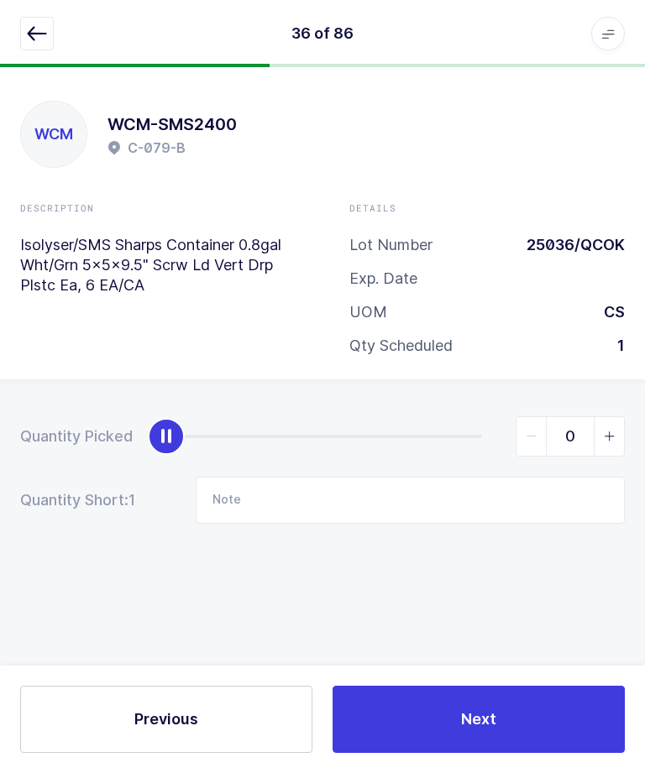
scroll to position [0, 0]
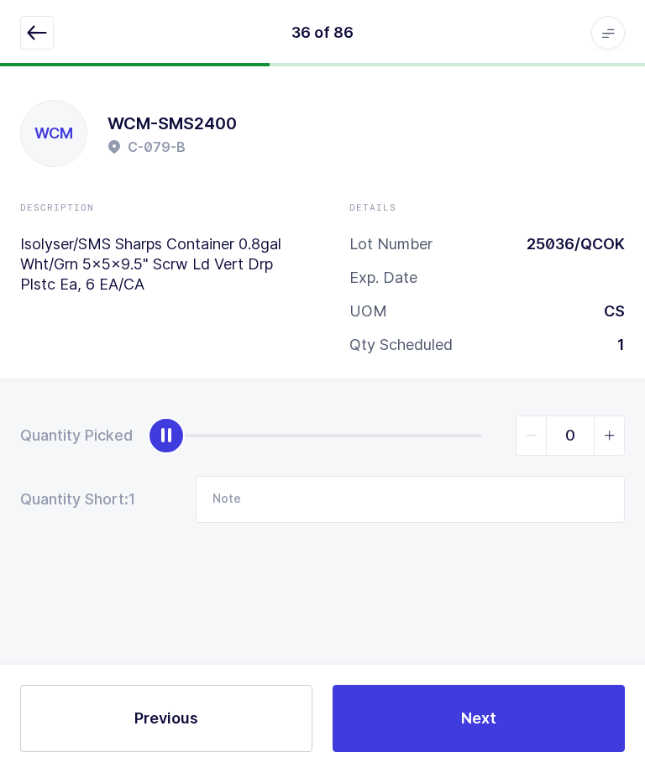
type input "1"
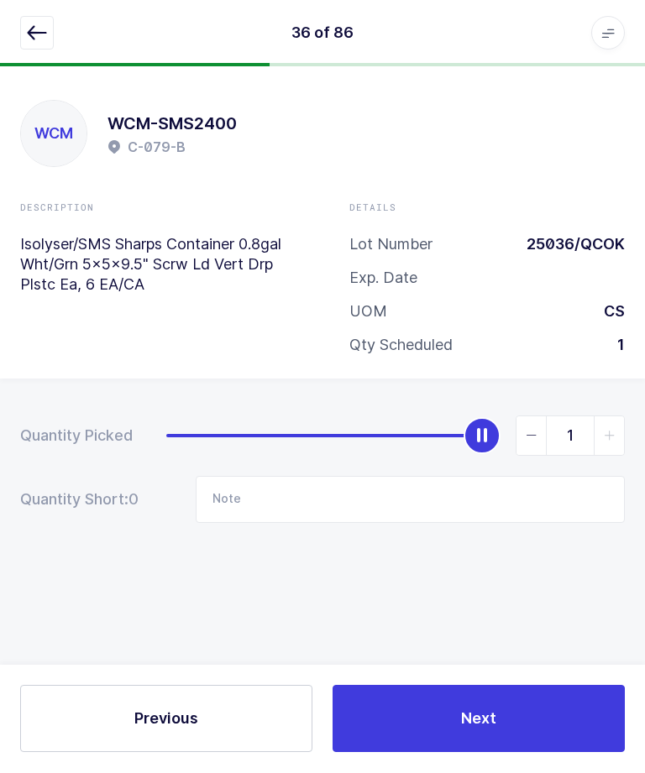
click at [434, 753] on button "Next" at bounding box center [478, 719] width 292 height 67
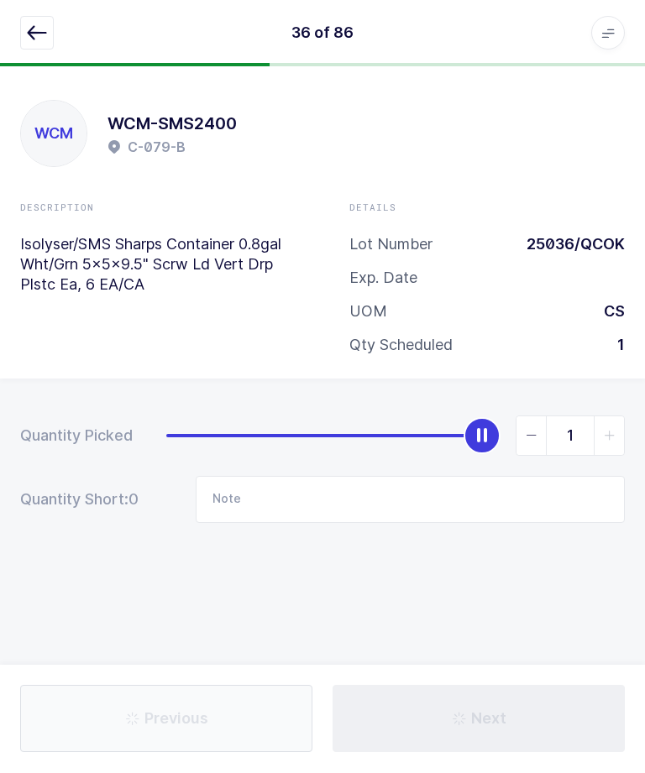
type input "3 cs"
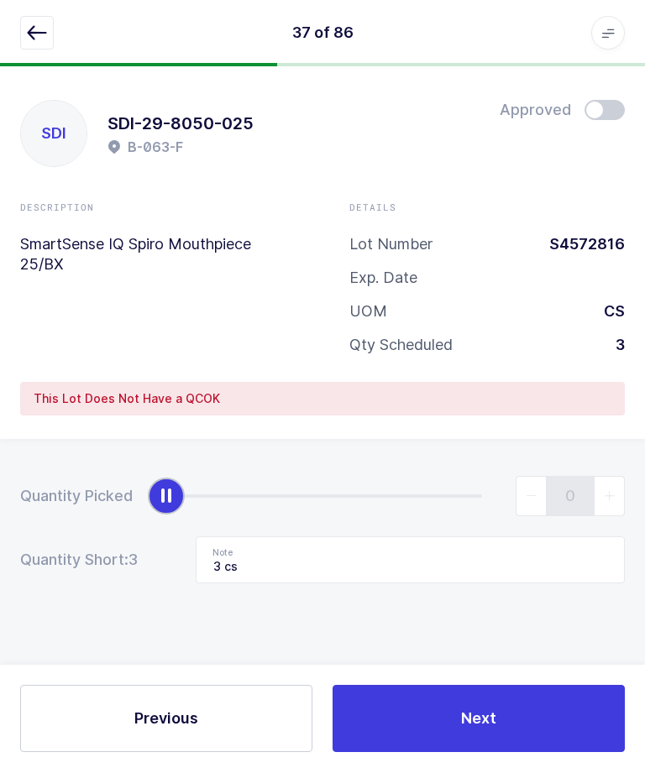
click at [39, 36] on icon "button" at bounding box center [37, 34] width 20 height 20
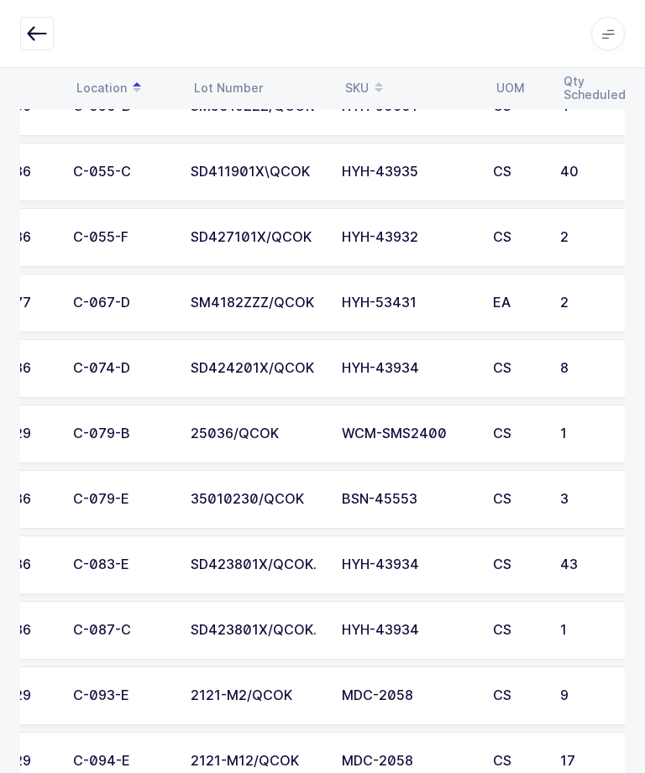
scroll to position [0, 75]
click at [238, 559] on div "SD423801X/QCOK." at bounding box center [256, 564] width 131 height 15
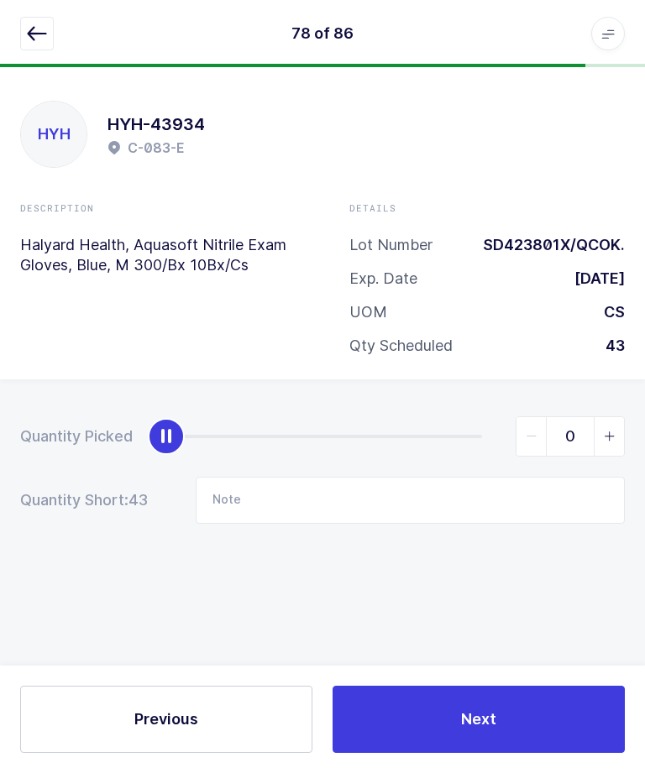
scroll to position [0, 0]
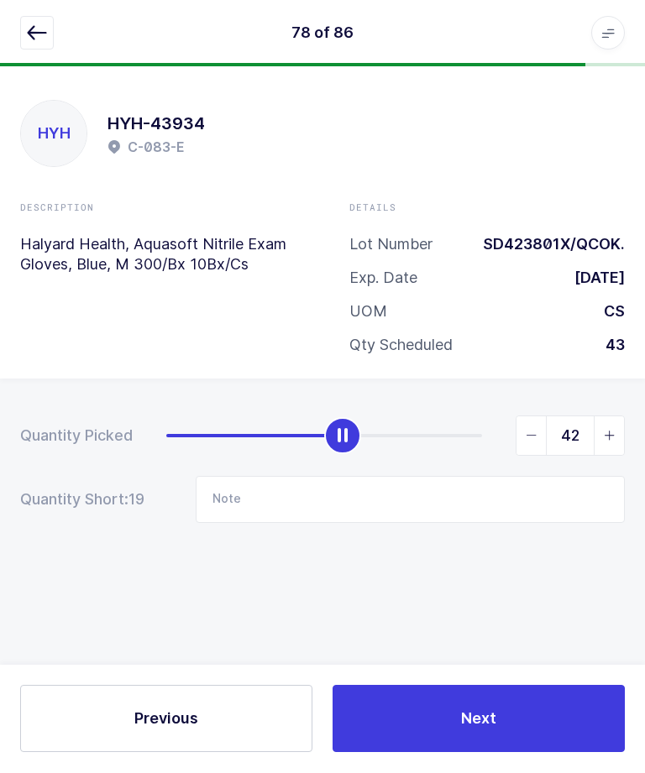
type input "43"
click at [426, 753] on button "Next" at bounding box center [478, 719] width 292 height 67
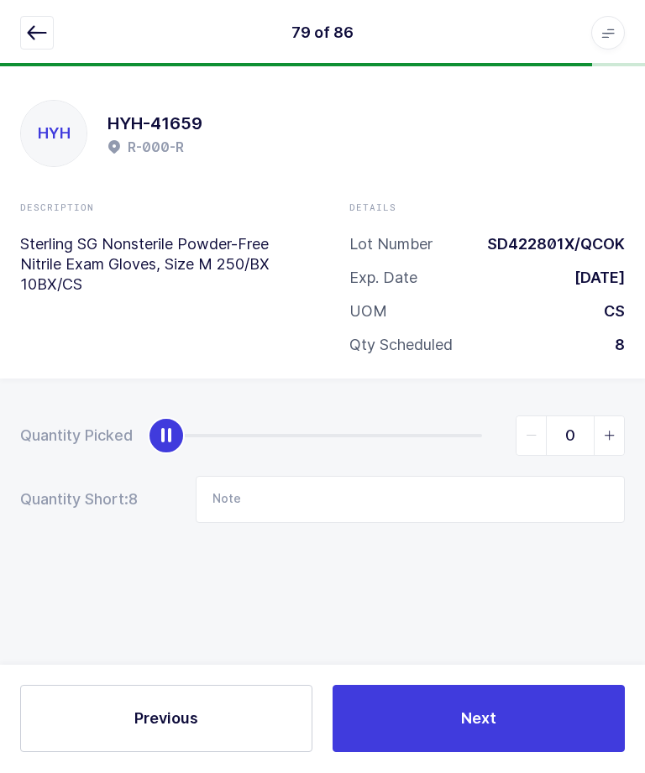
click at [33, 29] on icon "button" at bounding box center [37, 34] width 20 height 20
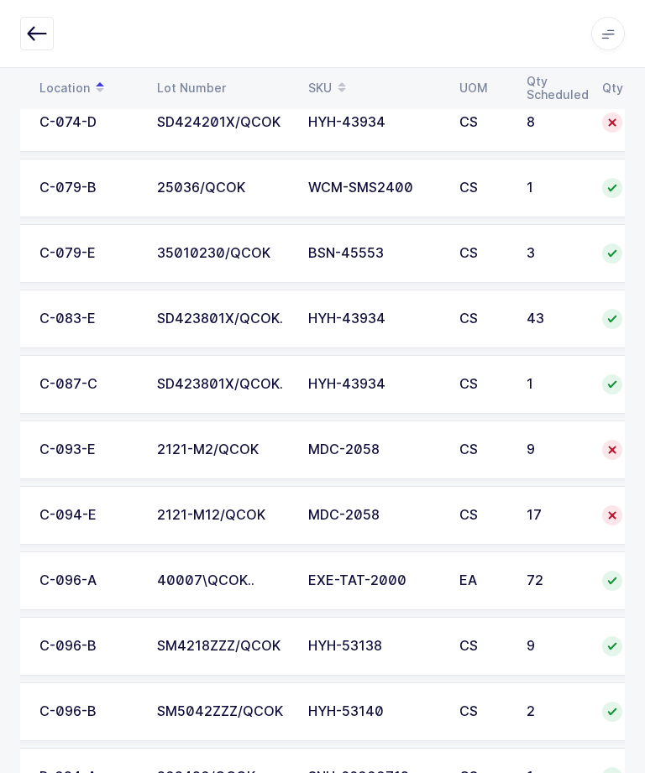
scroll to position [0, 109]
click at [198, 508] on div "2121-M12/QCOK" at bounding box center [221, 515] width 131 height 15
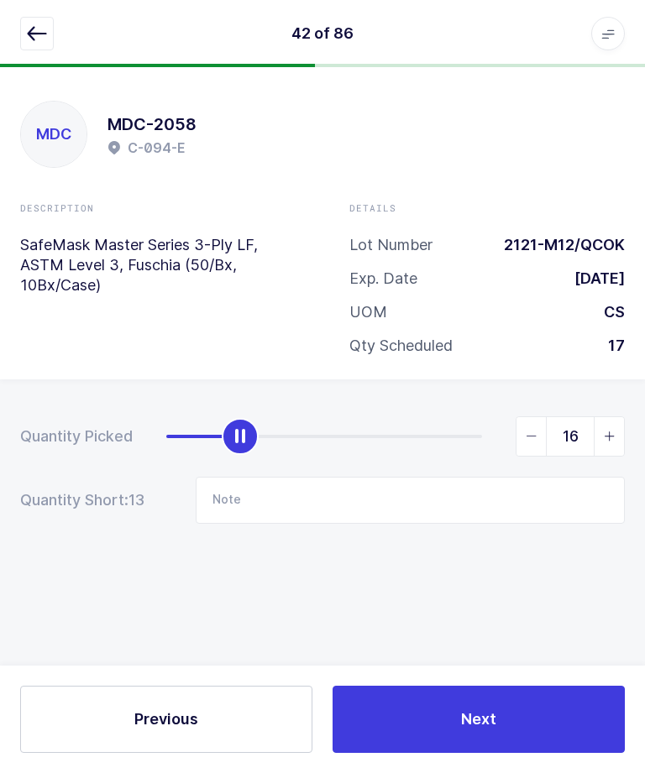
type input "17"
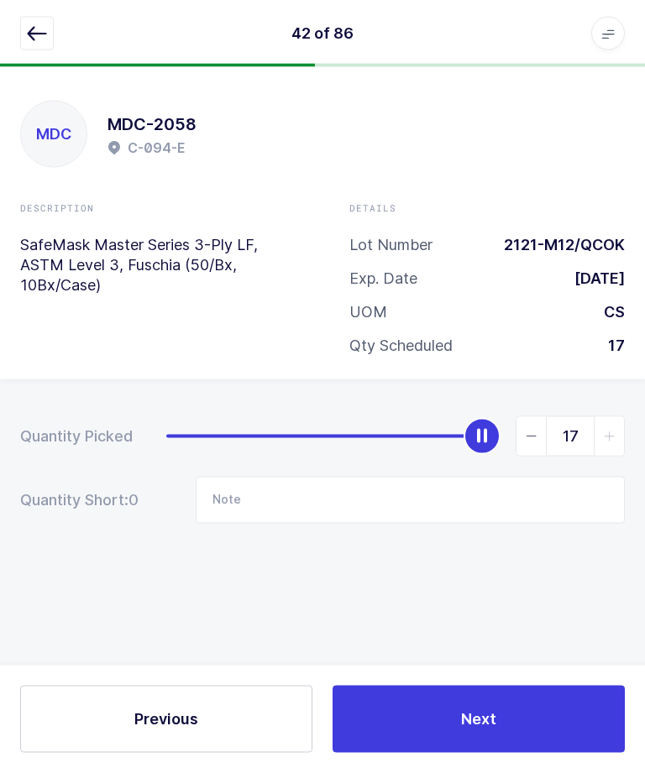
scroll to position [0, 0]
click at [496, 708] on button "Next" at bounding box center [478, 719] width 292 height 67
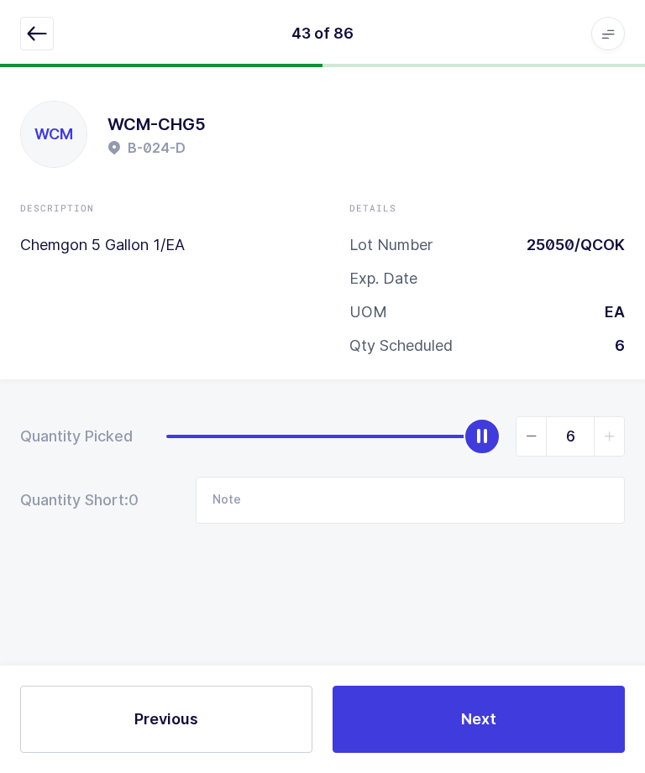
click at [38, 26] on icon "button" at bounding box center [37, 34] width 20 height 20
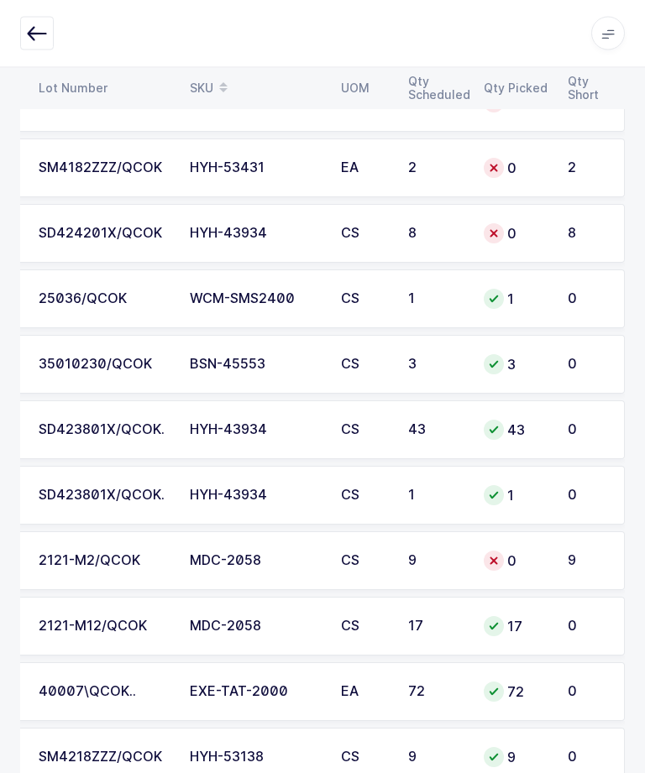
scroll to position [2260, 0]
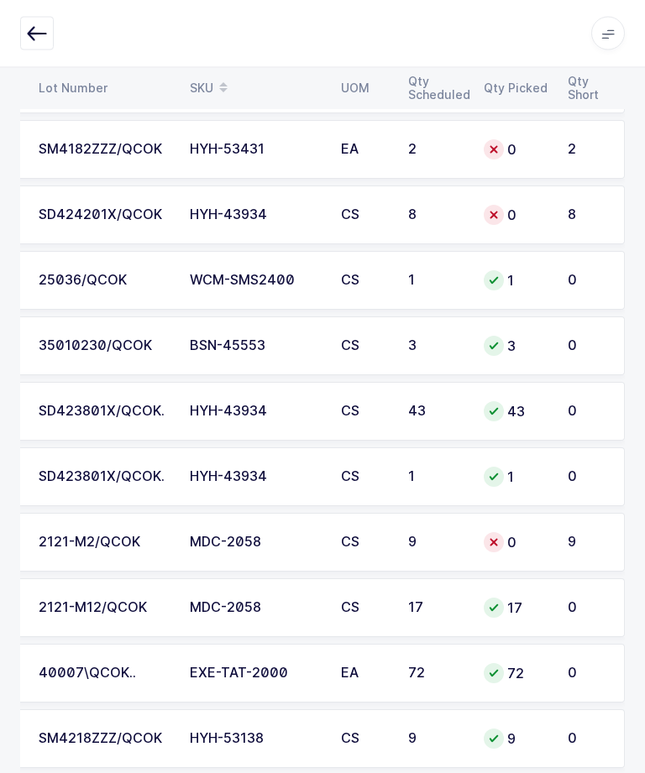
click at [186, 524] on td "MDC-2058" at bounding box center [255, 543] width 151 height 59
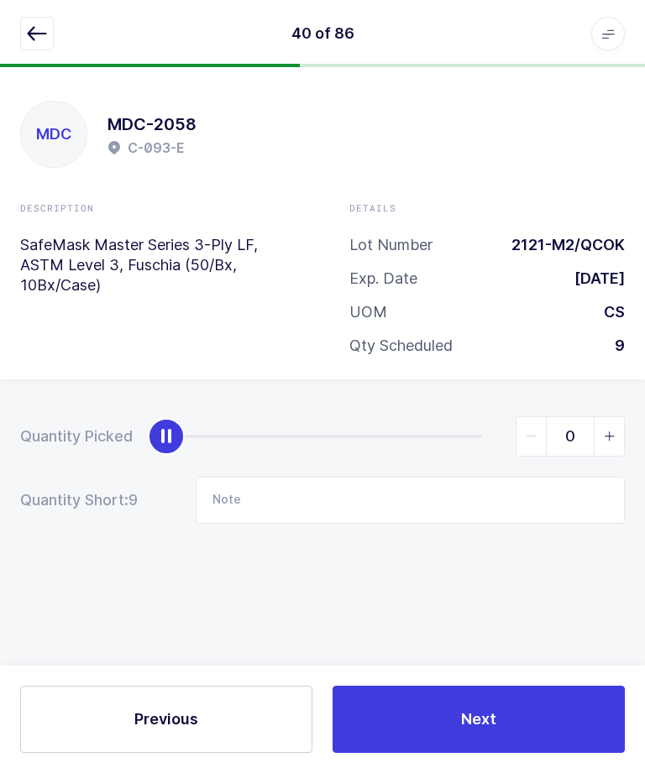
scroll to position [0, 0]
type input "9"
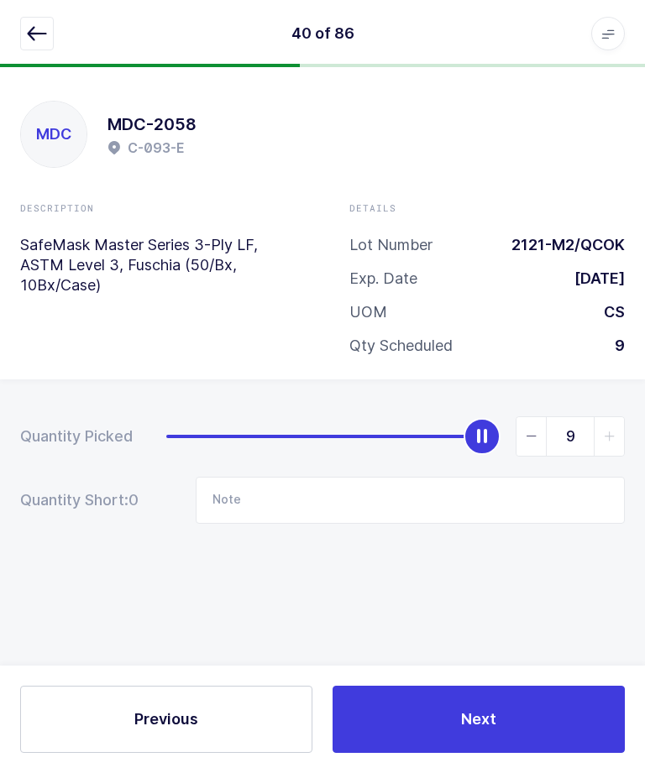
click at [411, 766] on div "Previous Next" at bounding box center [322, 719] width 645 height 107
click at [398, 742] on button "Next" at bounding box center [478, 719] width 292 height 67
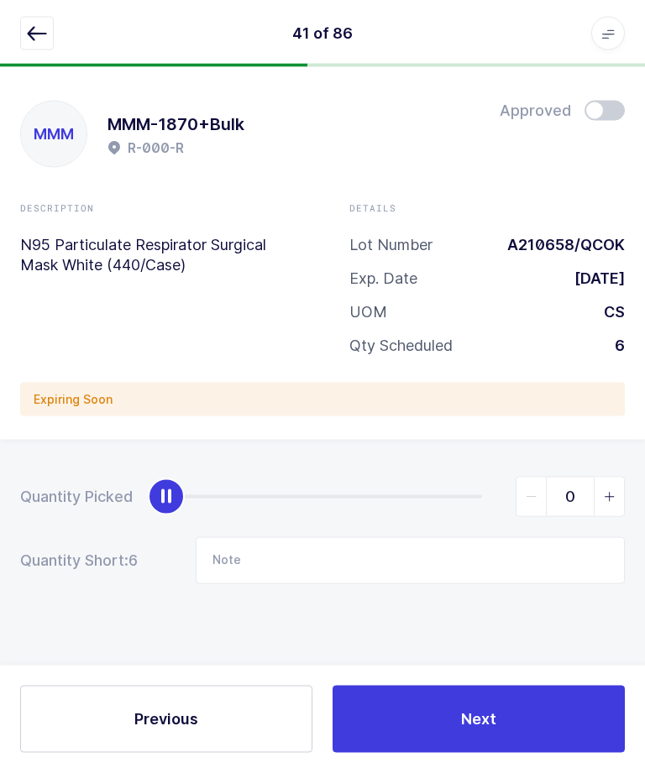
scroll to position [56, 0]
click at [39, 29] on icon "button" at bounding box center [37, 34] width 20 height 20
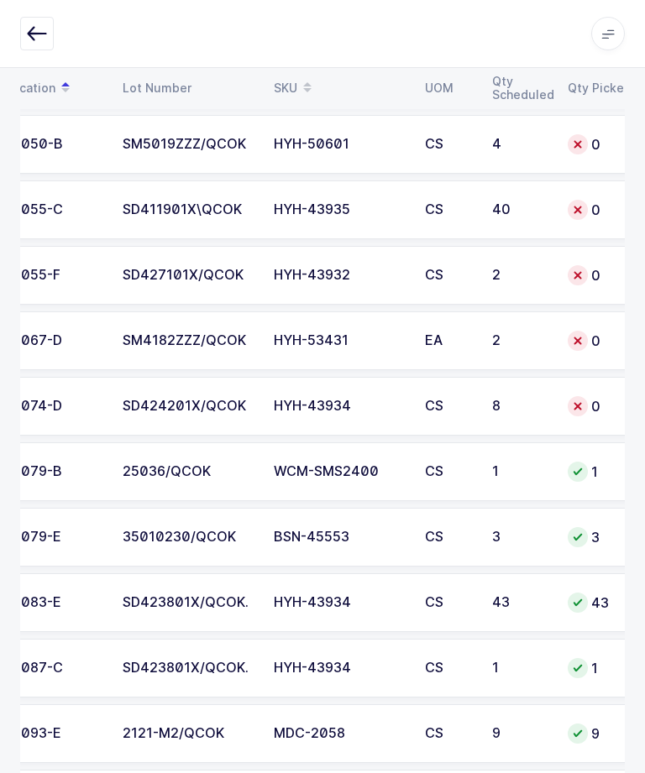
scroll to position [0, 144]
click at [540, 400] on div "8" at bounding box center [518, 406] width 55 height 15
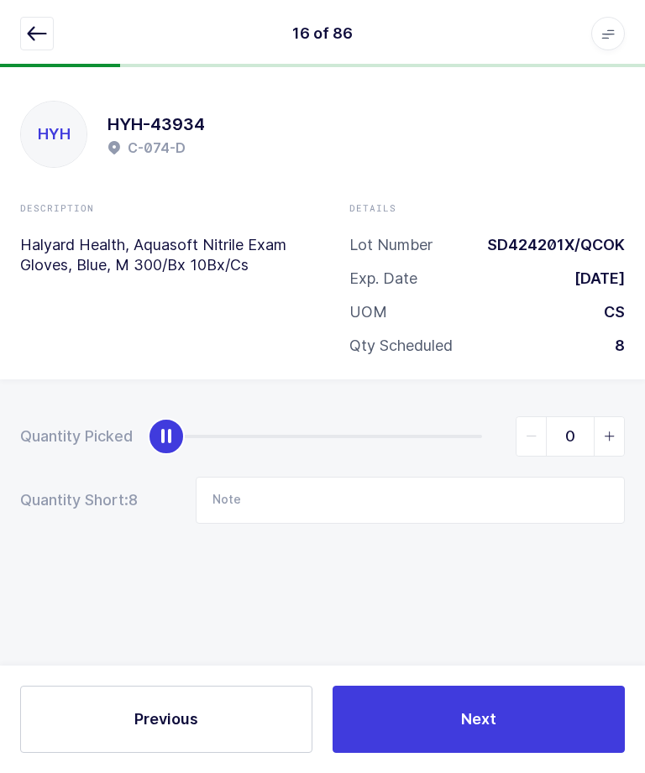
scroll to position [56, 0]
click at [365, 477] on input "Note" at bounding box center [410, 500] width 429 height 47
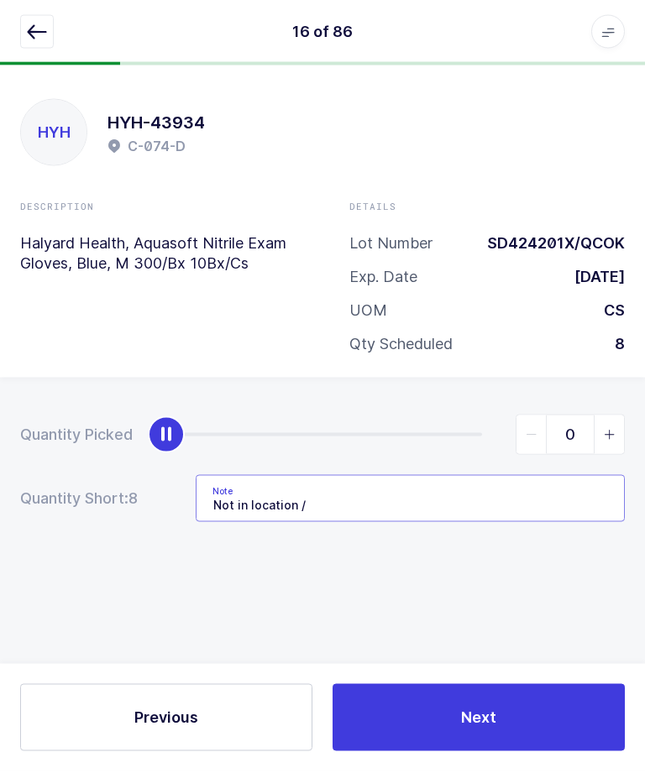
scroll to position [39, 0]
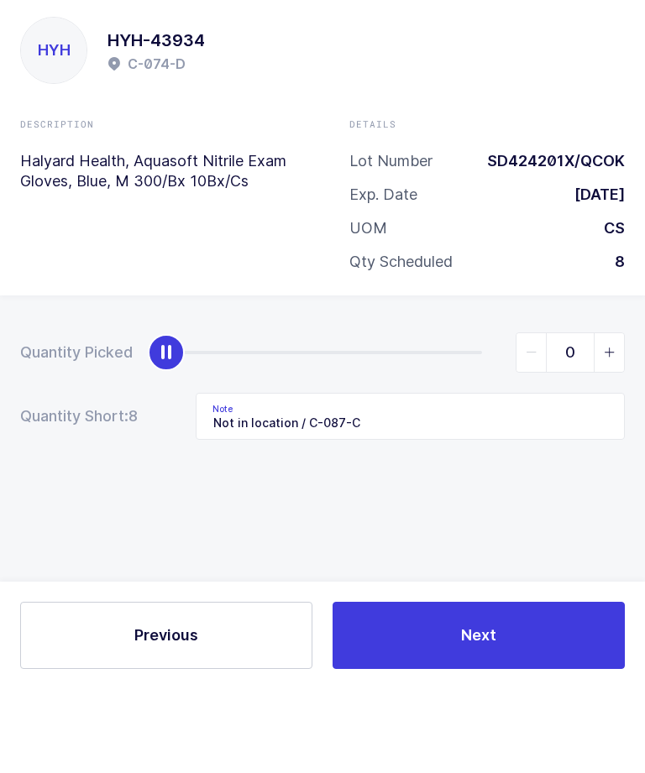
click at [481, 379] on div "Quantity Picked 0 Quantity Short: 8 Note Not in location / C-087-C" at bounding box center [322, 528] width 645 height 299
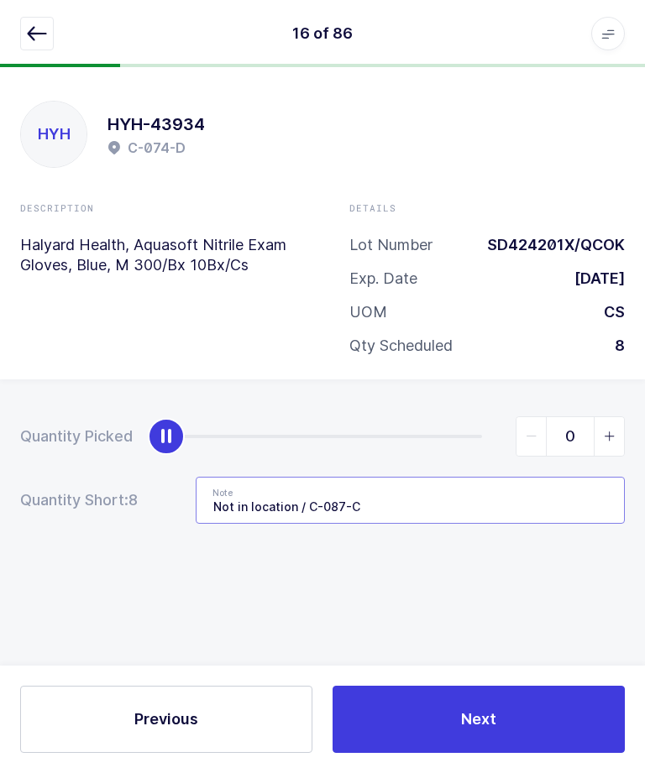
click at [403, 477] on input "Not in location / C-087-C" at bounding box center [410, 500] width 429 height 47
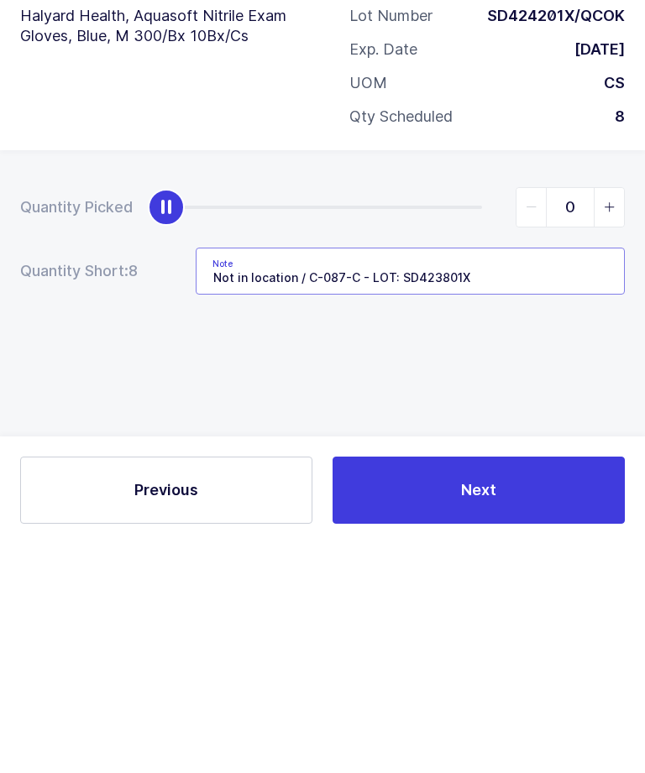
type input "Not in location / C-087-C - LOT: SD423801X"
click at [110, 379] on div "Quantity Picked 0 Quantity Short: 8 Note Not in location / C-087-C - LOT: SD423…" at bounding box center [322, 528] width 645 height 299
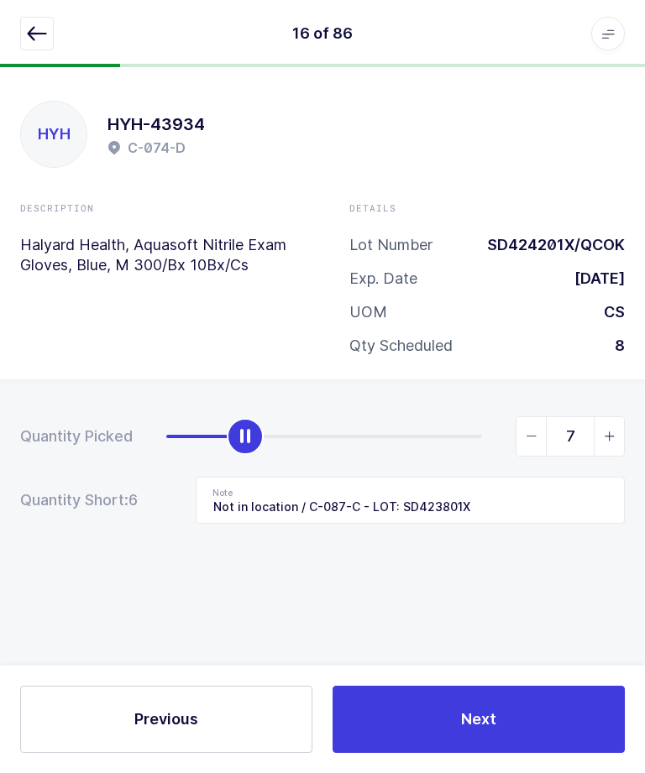
type input "8"
click at [551, 702] on button "Next" at bounding box center [478, 719] width 292 height 67
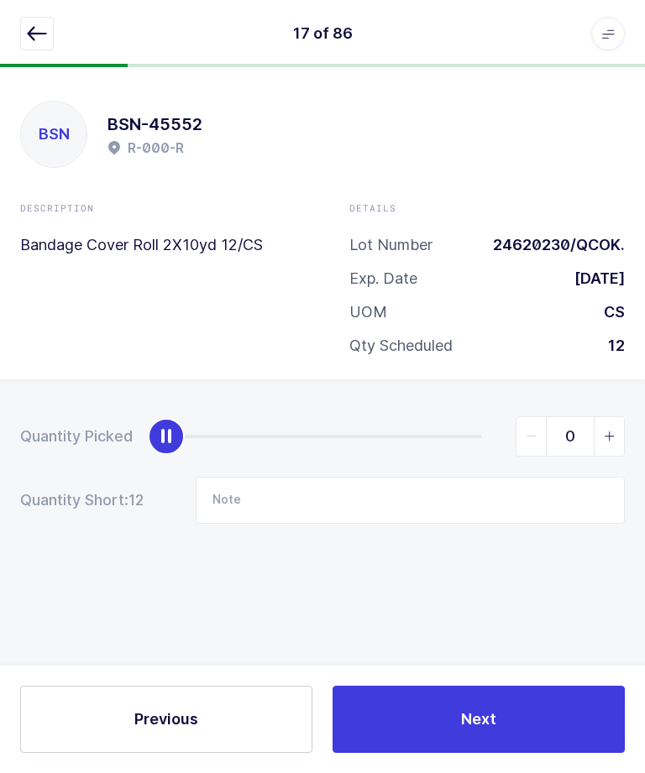
click at [38, 39] on icon "button" at bounding box center [37, 34] width 20 height 20
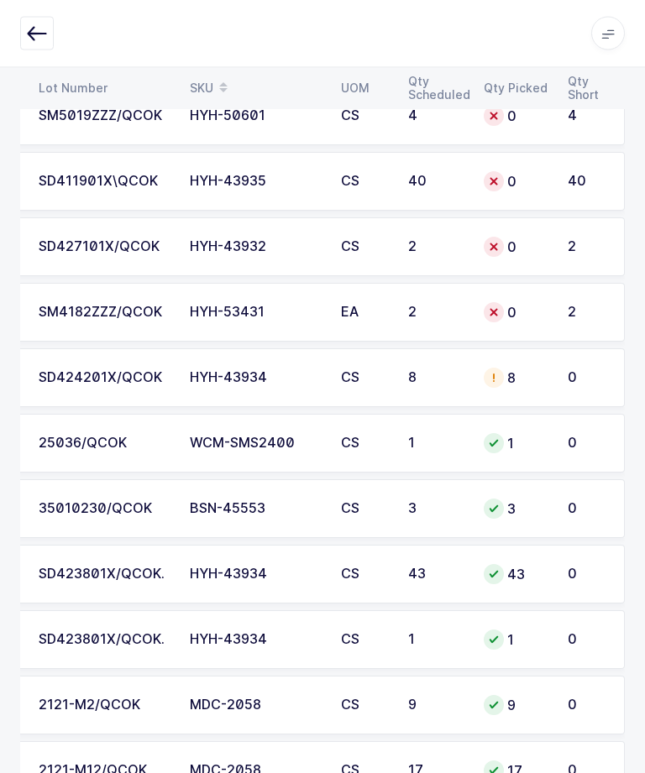
scroll to position [0, 227]
click at [101, 382] on div "SD424201X/QCOK" at bounding box center [104, 378] width 131 height 15
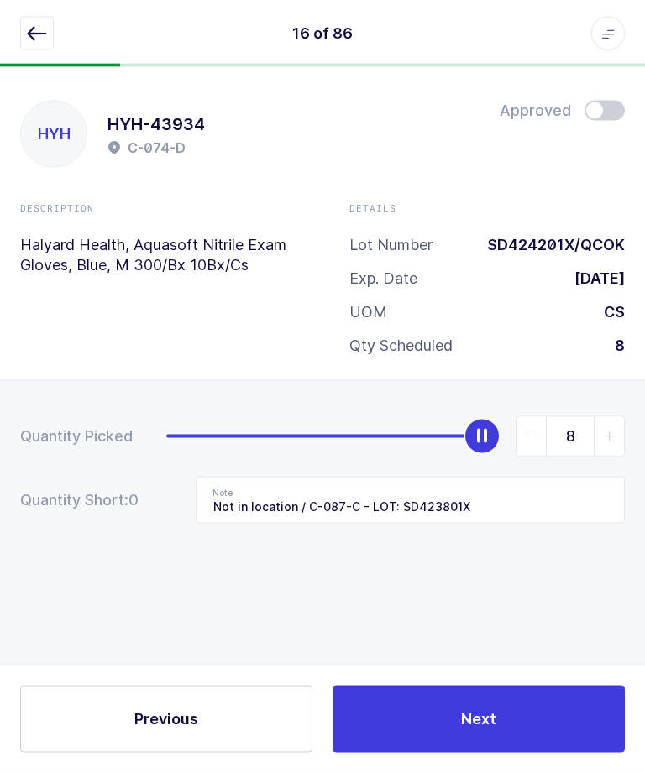
scroll to position [0, 0]
click at [24, 39] on button "button" at bounding box center [37, 34] width 34 height 34
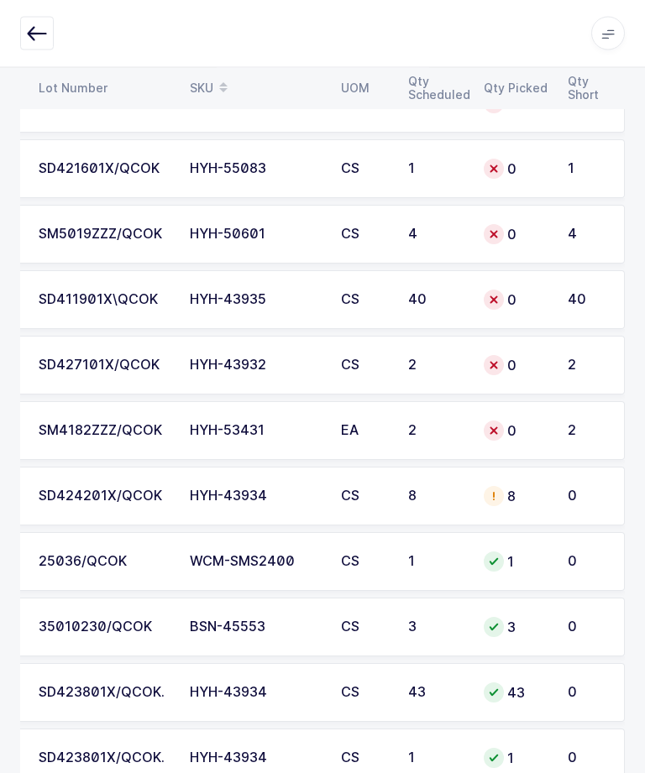
scroll to position [0, 227]
click at [45, 39] on icon "button" at bounding box center [37, 34] width 20 height 20
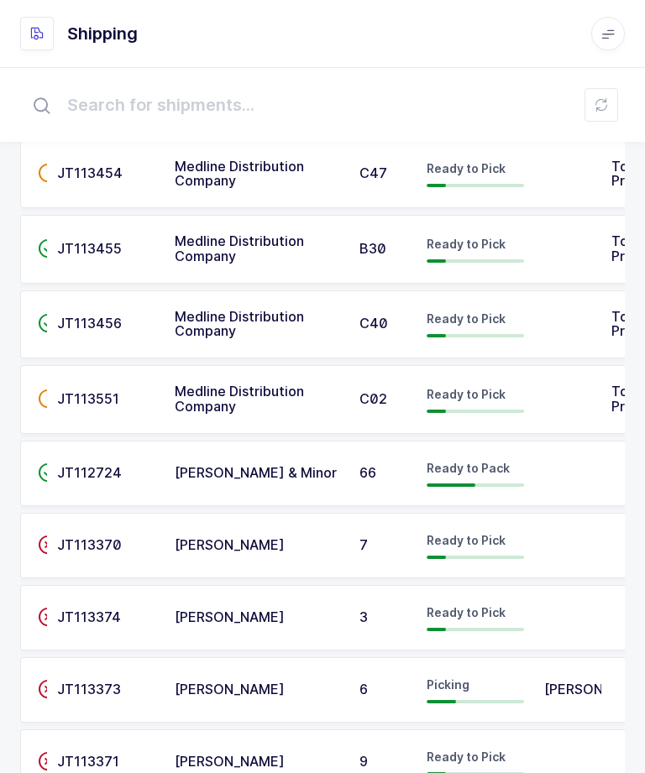
scroll to position [735, 0]
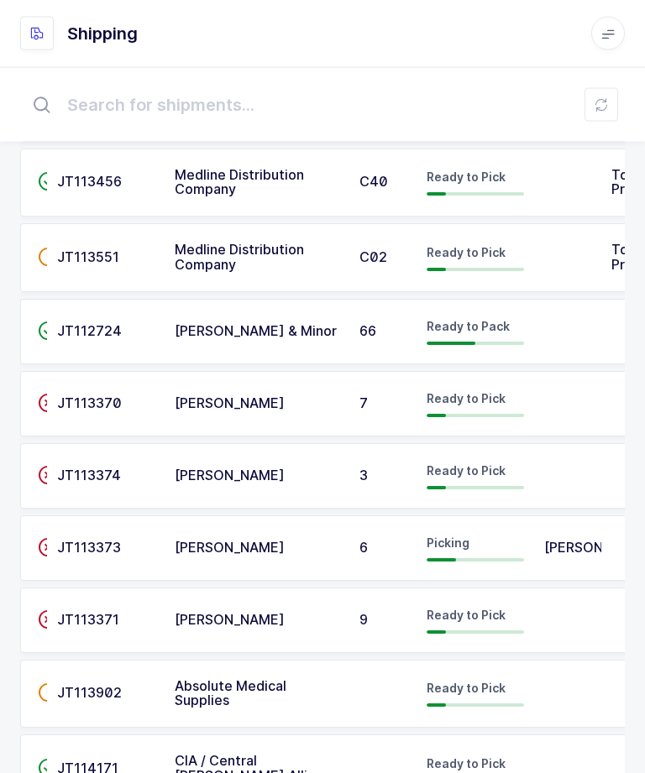
click at [118, 540] on span "JT113373" at bounding box center [89, 548] width 64 height 17
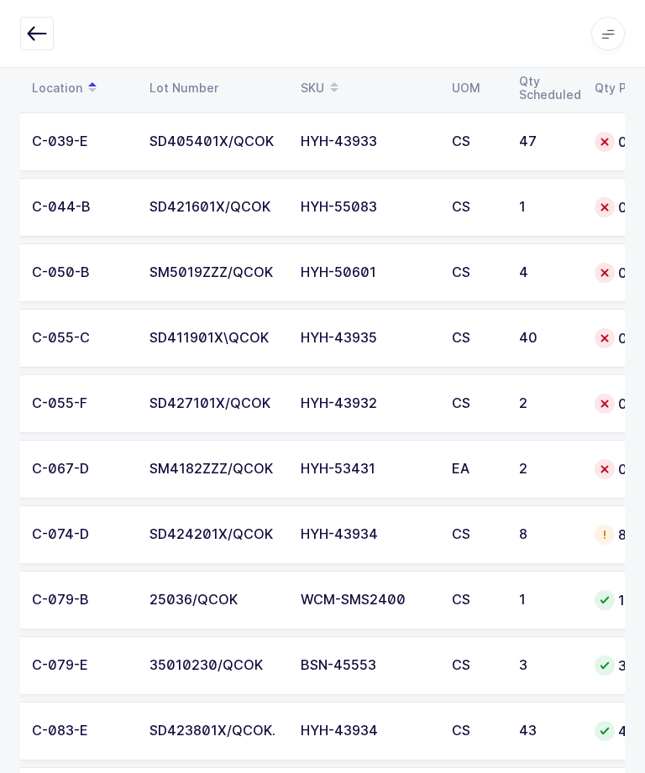
scroll to position [0, 117]
click at [221, 357] on td "SD411901X\QCOK" at bounding box center [214, 338] width 151 height 59
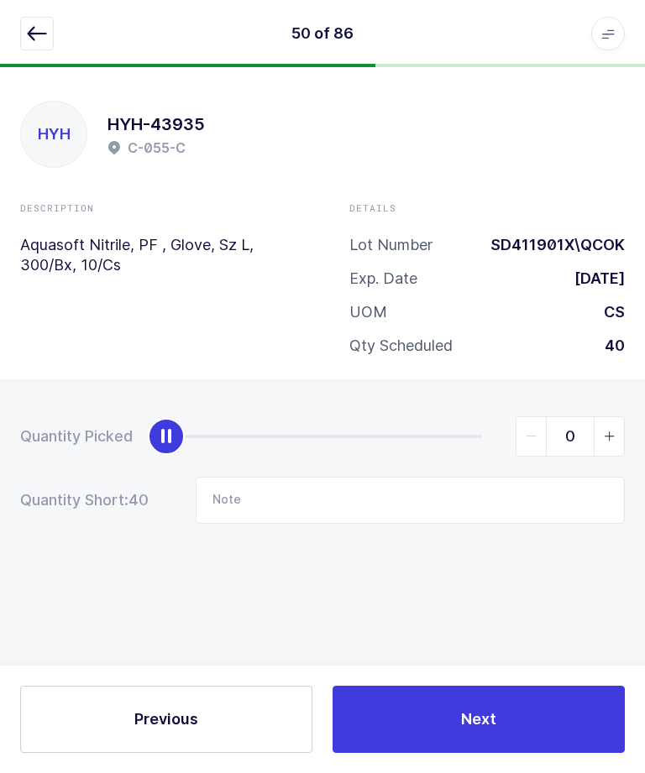
scroll to position [56, 0]
type input "40"
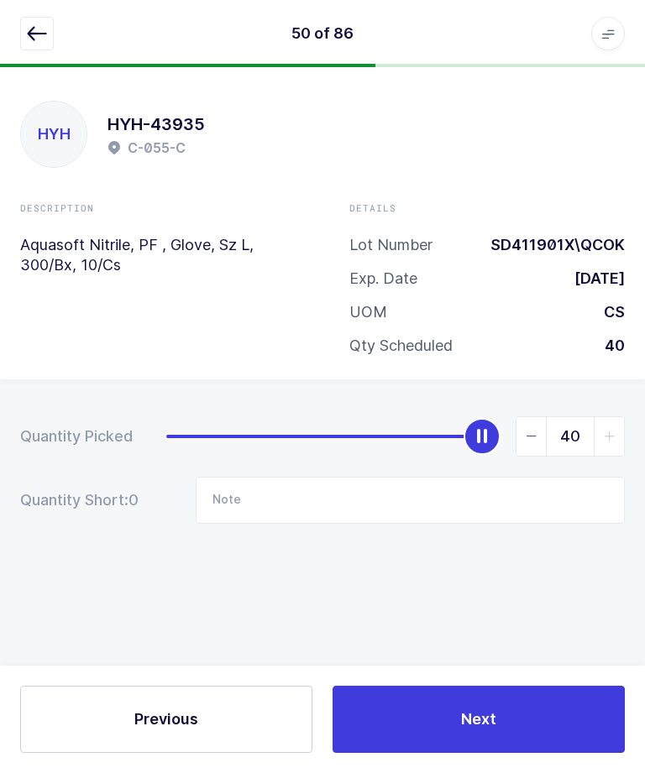
click at [509, 687] on button "Next" at bounding box center [478, 719] width 292 height 67
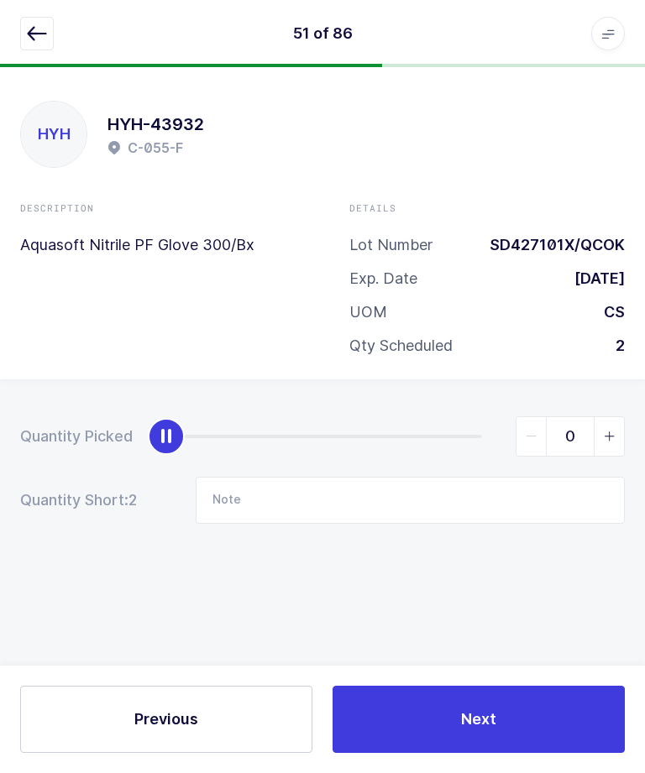
click at [34, 42] on icon "button" at bounding box center [37, 34] width 20 height 20
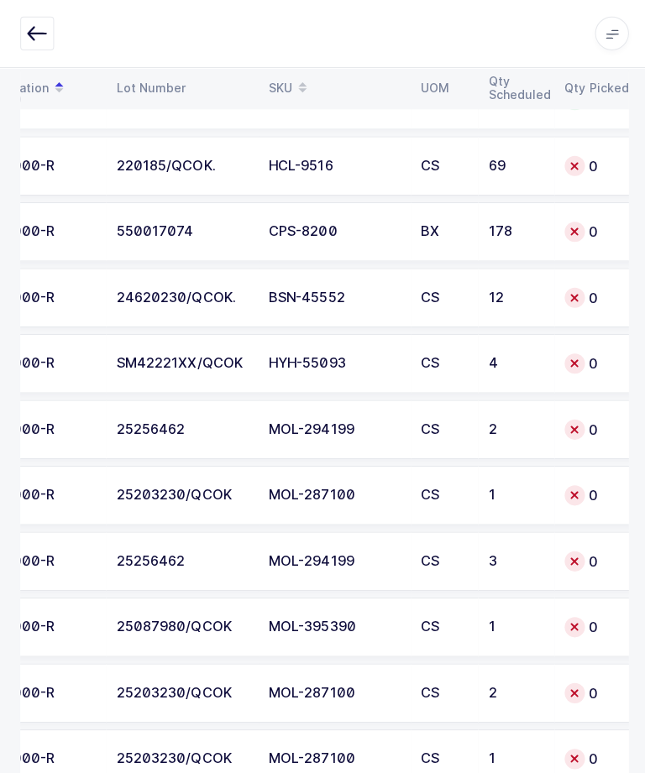
scroll to position [4452, 0]
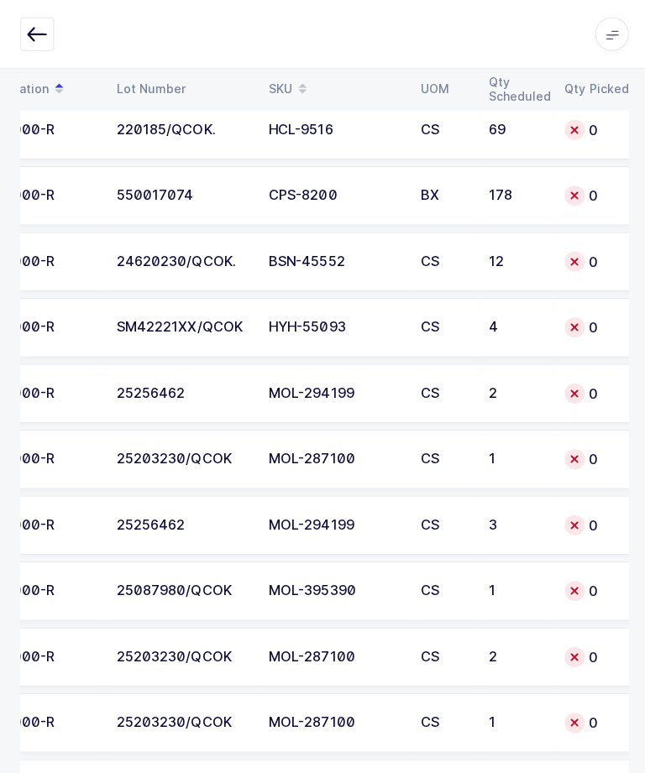
click at [511, 508] on td "3" at bounding box center [513, 521] width 76 height 59
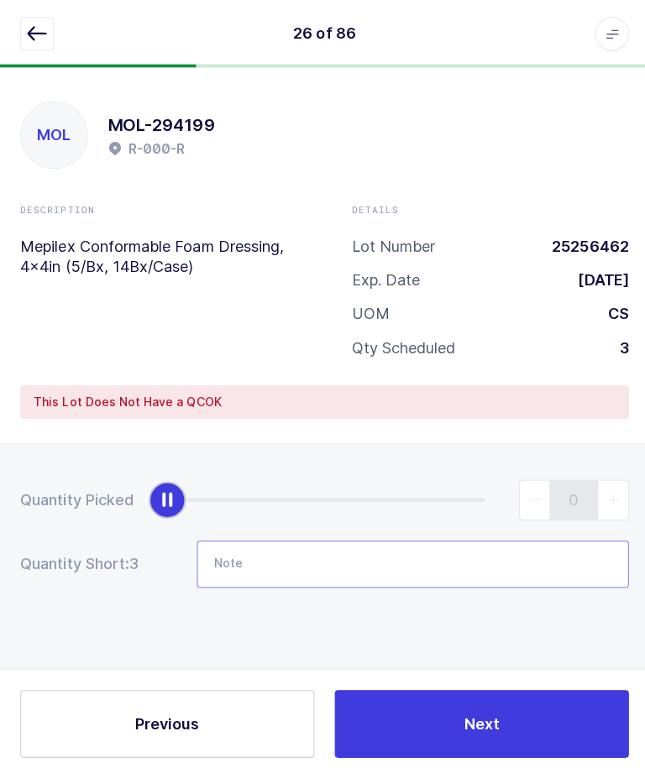
click at [463, 560] on input "Note" at bounding box center [410, 560] width 429 height 47
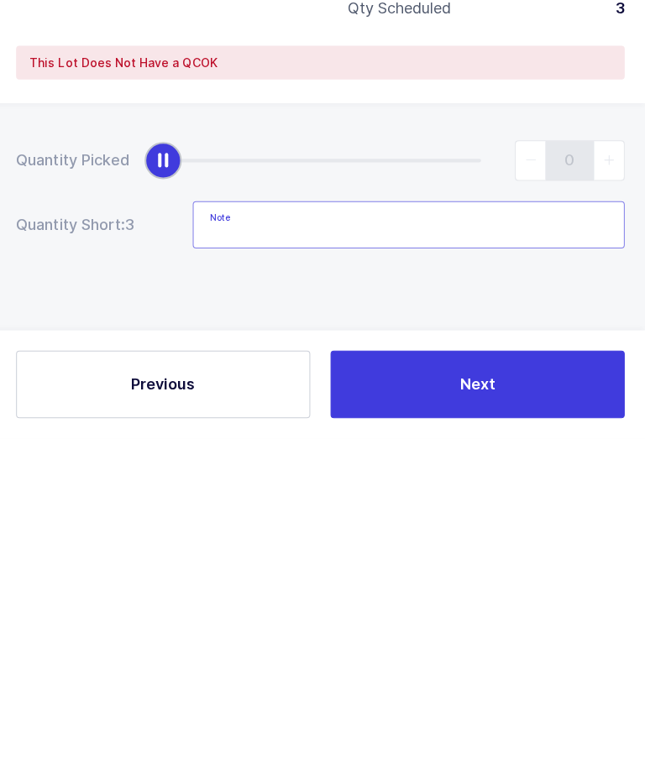
scroll to position [43, 0]
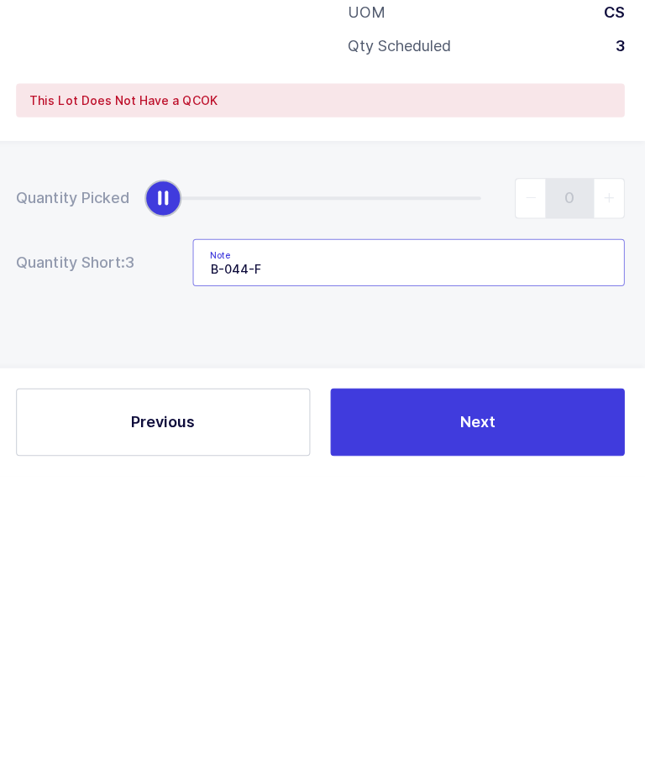
type input "B-044-F"
click at [433, 440] on div "Quantity Picked 0 Quantity Short: 3 Note B-044-F" at bounding box center [322, 589] width 645 height 299
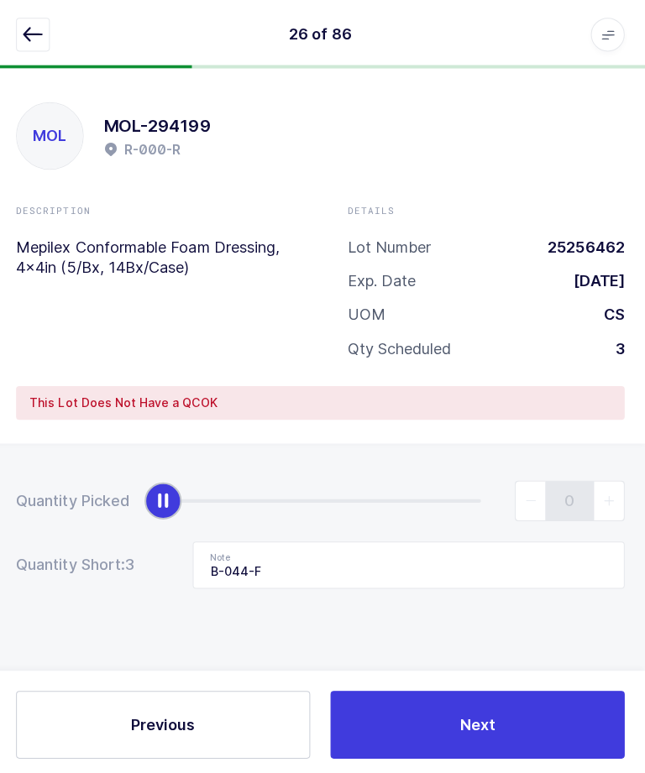
click at [494, 753] on button "Next" at bounding box center [478, 719] width 292 height 67
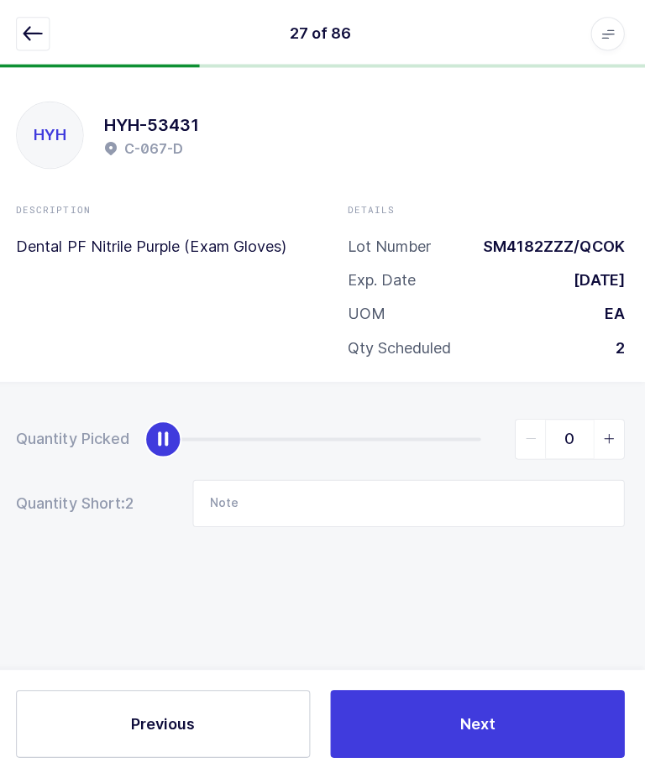
click at [34, 29] on icon "button" at bounding box center [37, 34] width 20 height 20
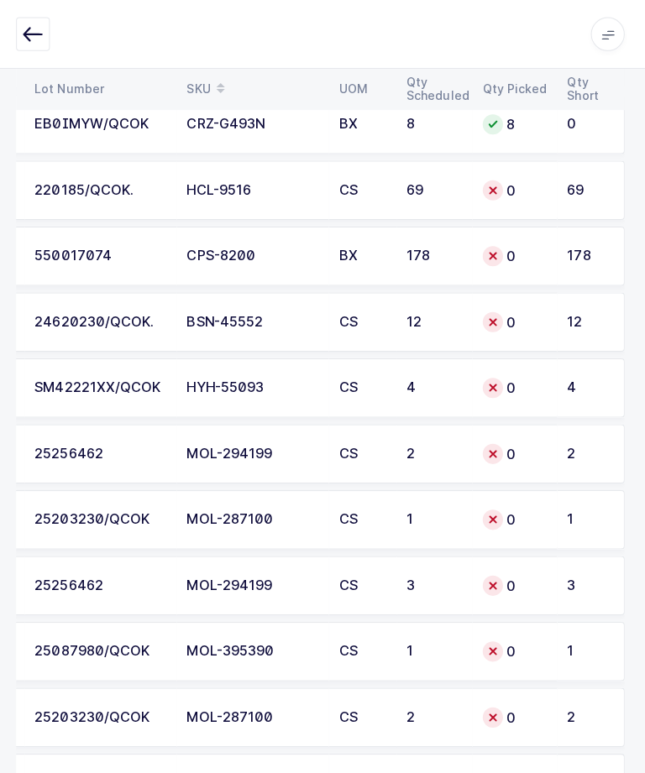
scroll to position [4397, 0]
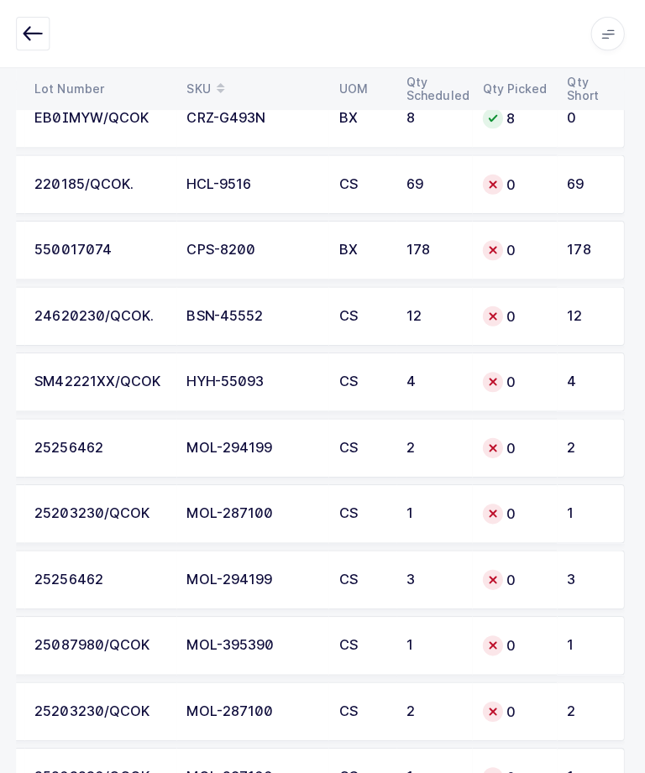
click at [545, 505] on td "0" at bounding box center [515, 510] width 84 height 59
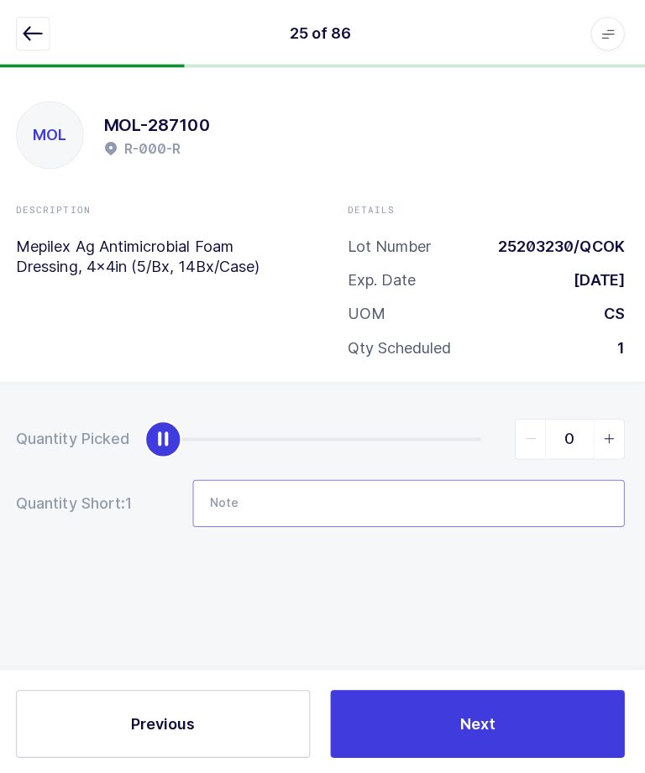
click at [462, 484] on input "Note" at bounding box center [410, 500] width 429 height 47
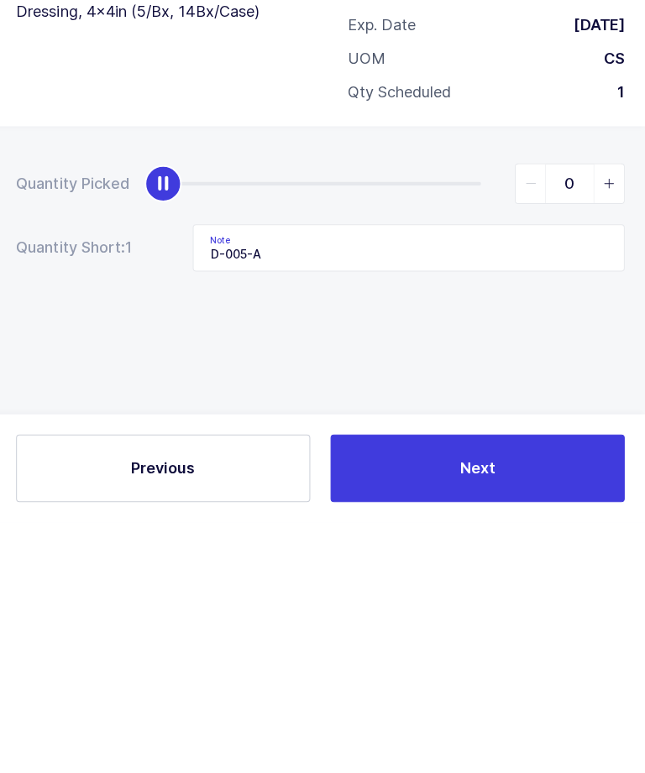
click at [405, 379] on div "Quantity Picked 0 Quantity Short: 1 Note D-005-A" at bounding box center [322, 528] width 645 height 299
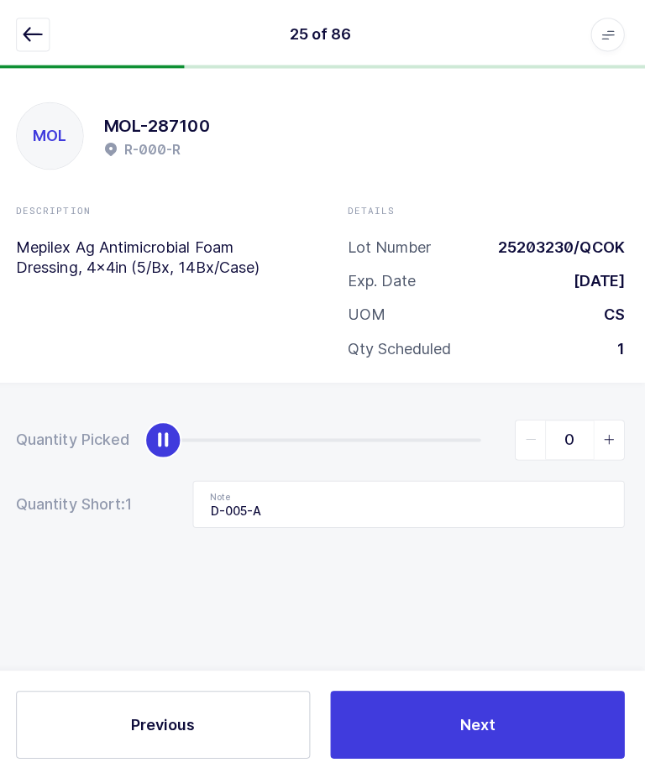
click at [494, 753] on button "Next" at bounding box center [478, 719] width 292 height 67
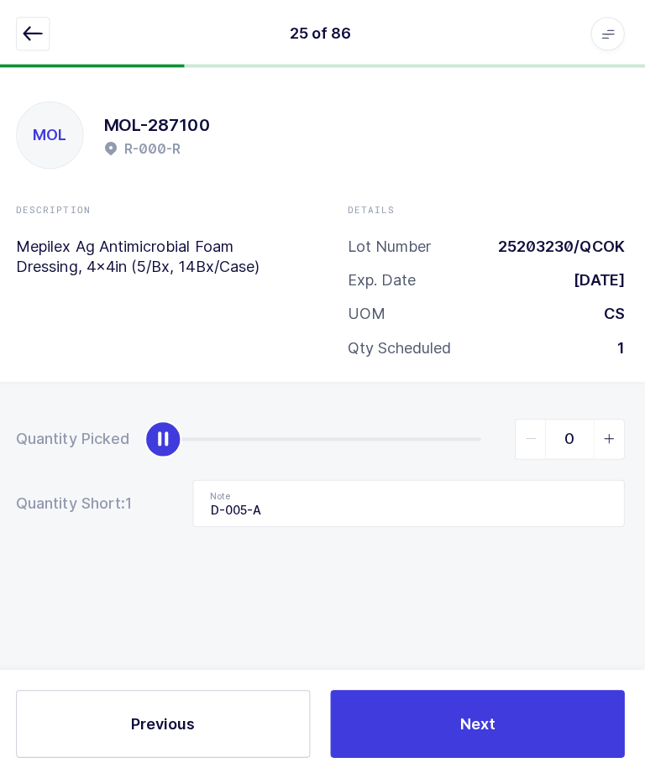
type input "B-044-F"
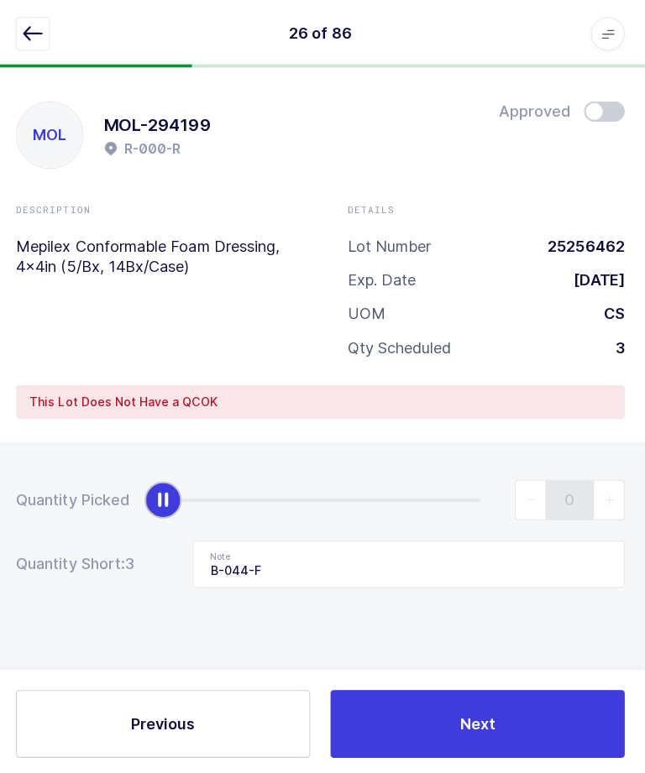
click at [27, 39] on icon "button" at bounding box center [37, 34] width 20 height 20
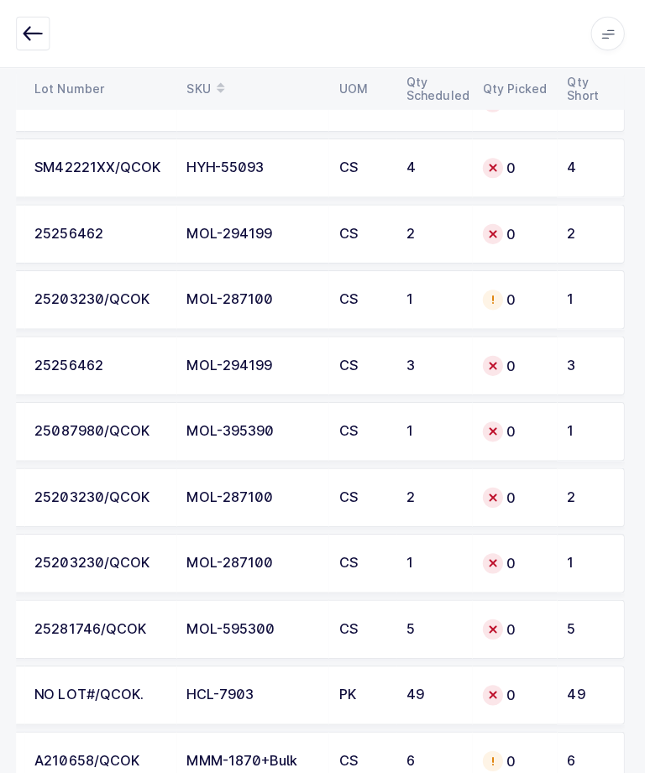
scroll to position [4606, 0]
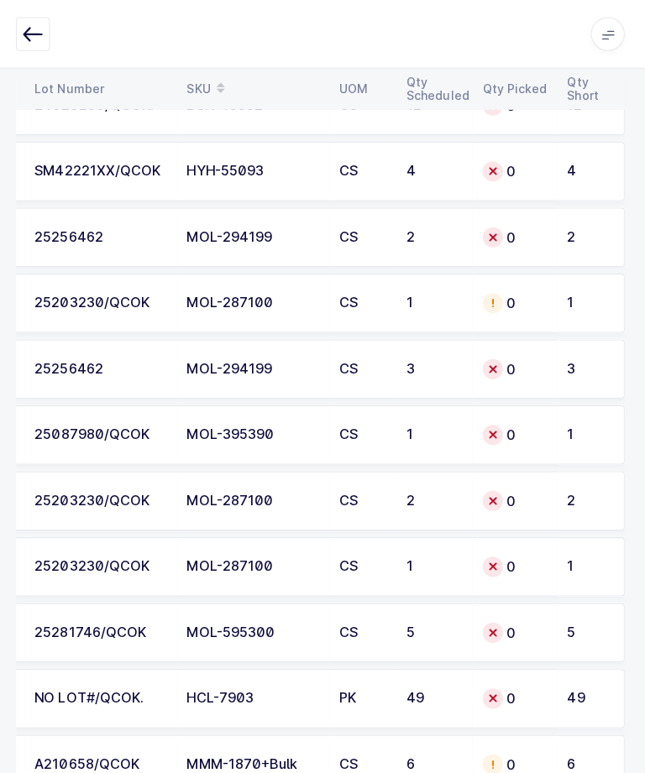
click at [526, 369] on div "0" at bounding box center [516, 367] width 64 height 20
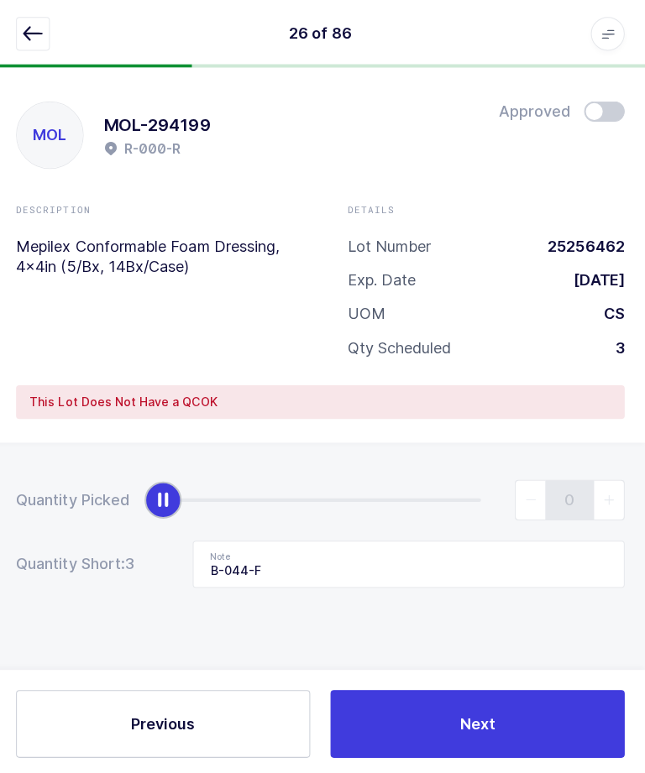
click at [27, 38] on icon "button" at bounding box center [37, 34] width 20 height 20
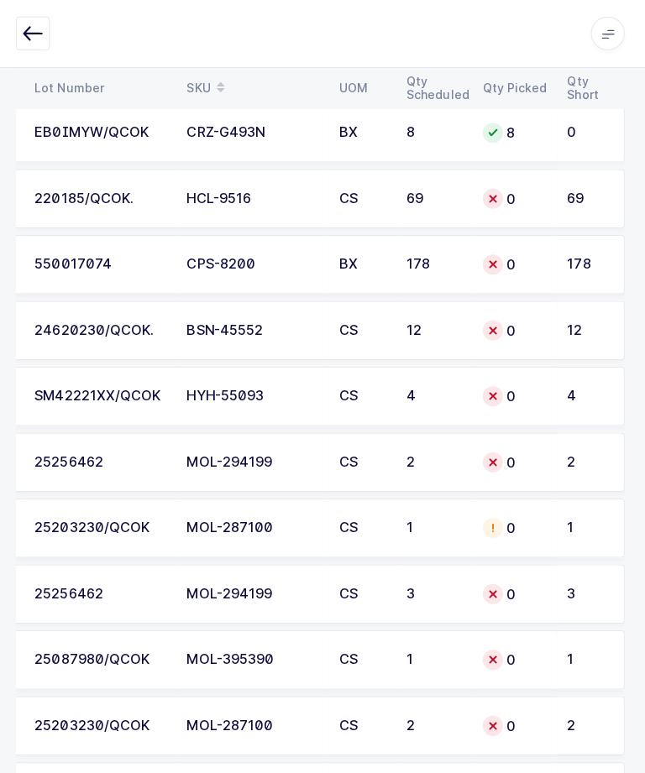
scroll to position [4383, 0]
click at [531, 588] on div "0" at bounding box center [516, 590] width 64 height 20
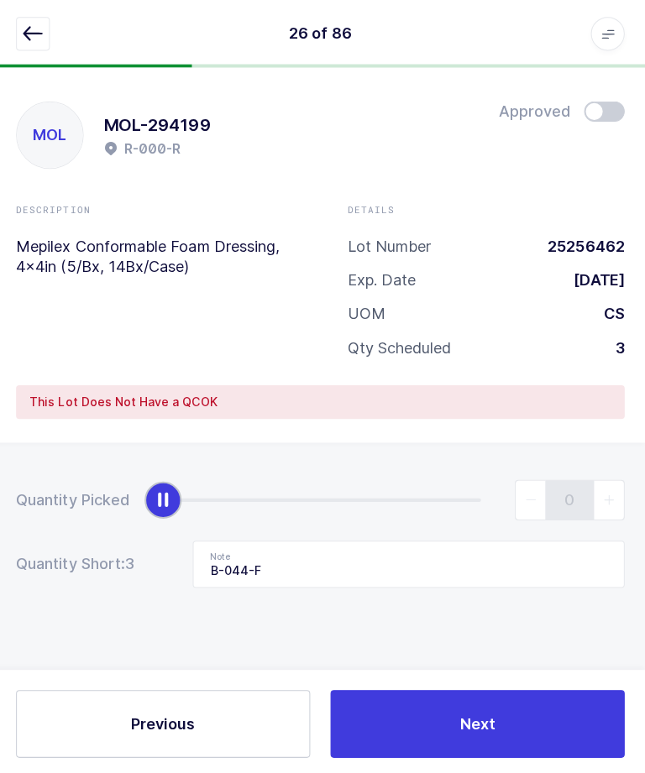
scroll to position [5, 0]
click at [28, 19] on button "button" at bounding box center [37, 34] width 34 height 34
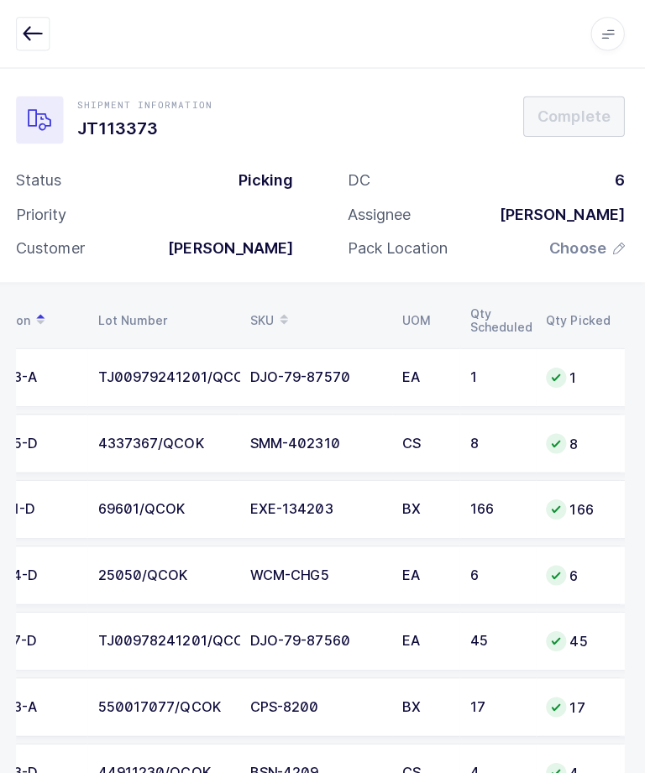
scroll to position [0, 115]
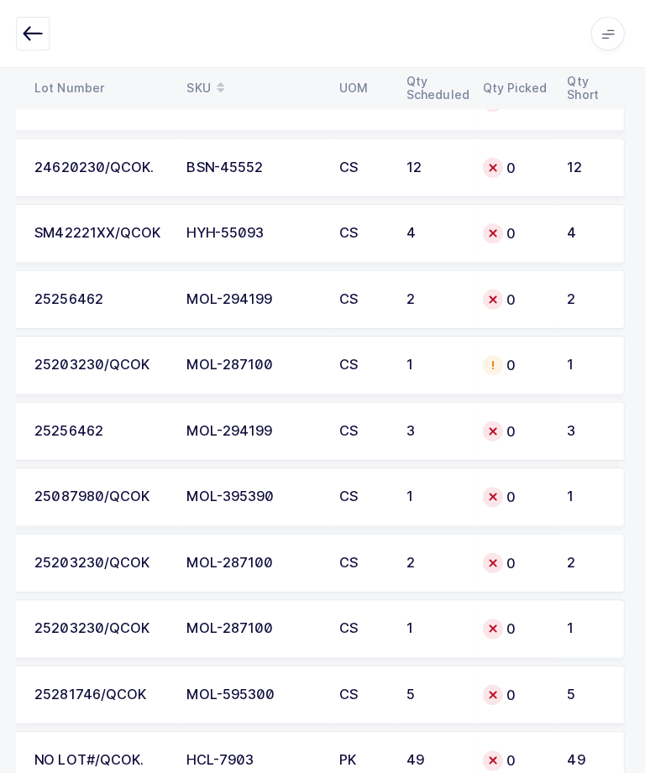
click at [547, 301] on td "0" at bounding box center [515, 298] width 84 height 59
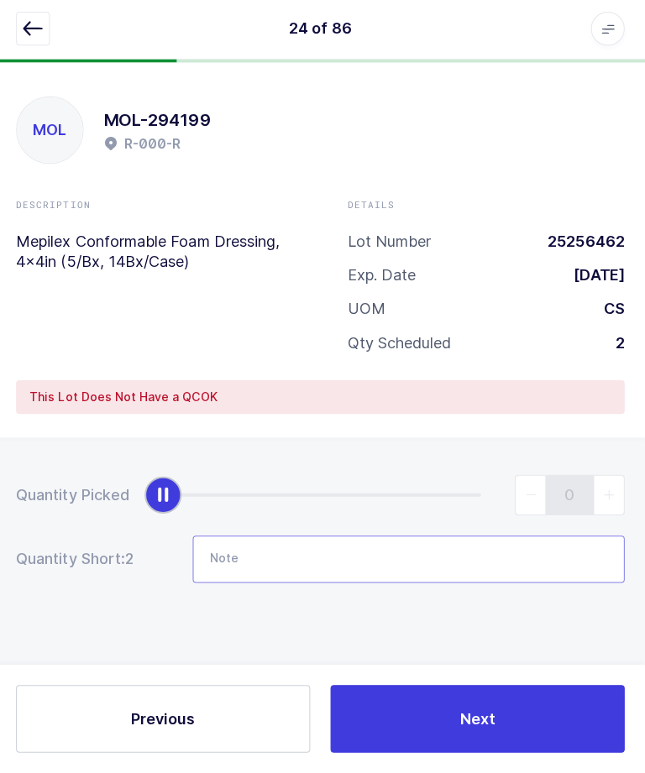
click at [423, 537] on input "Note" at bounding box center [410, 560] width 429 height 47
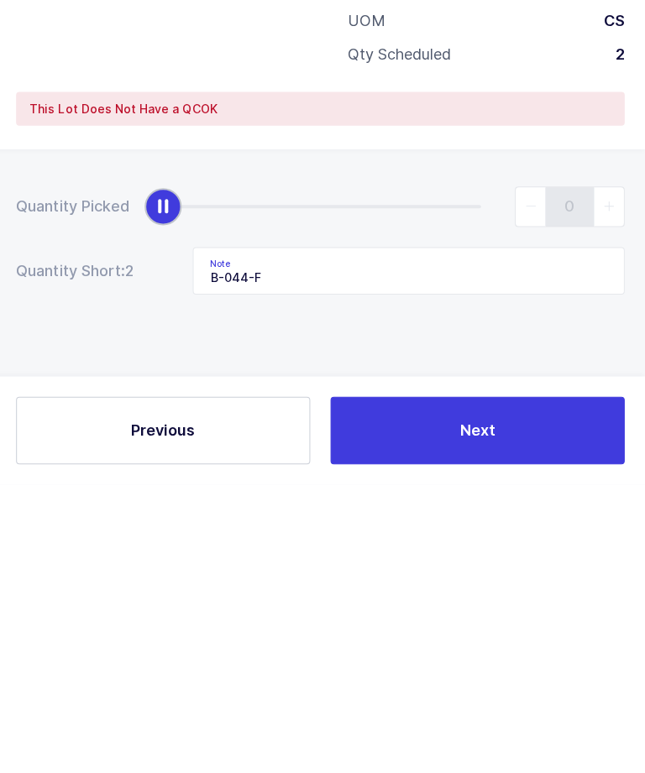
click at [401, 440] on div "Quantity Picked 0 Quantity Short: 2 Note B-044-F" at bounding box center [322, 589] width 645 height 299
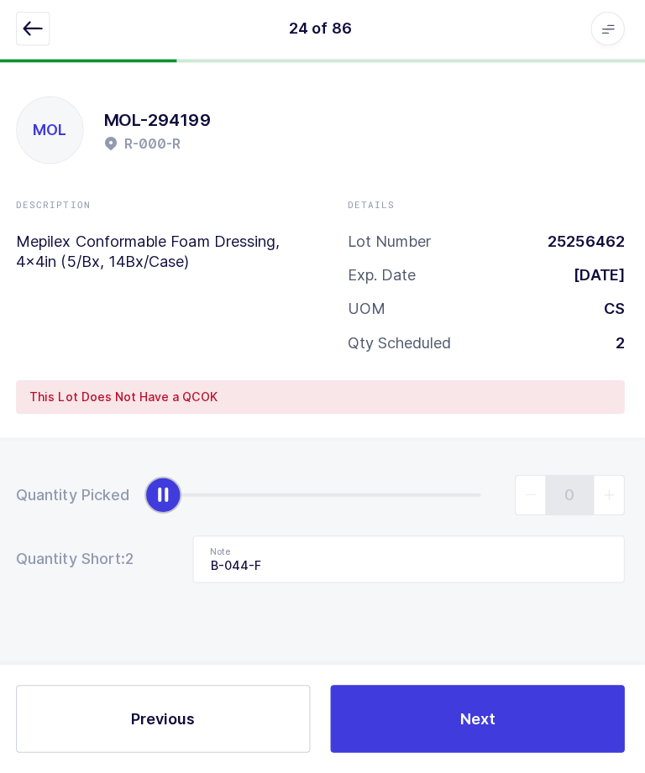
click at [438, 690] on button "Next" at bounding box center [478, 719] width 292 height 67
type input "D-005-A"
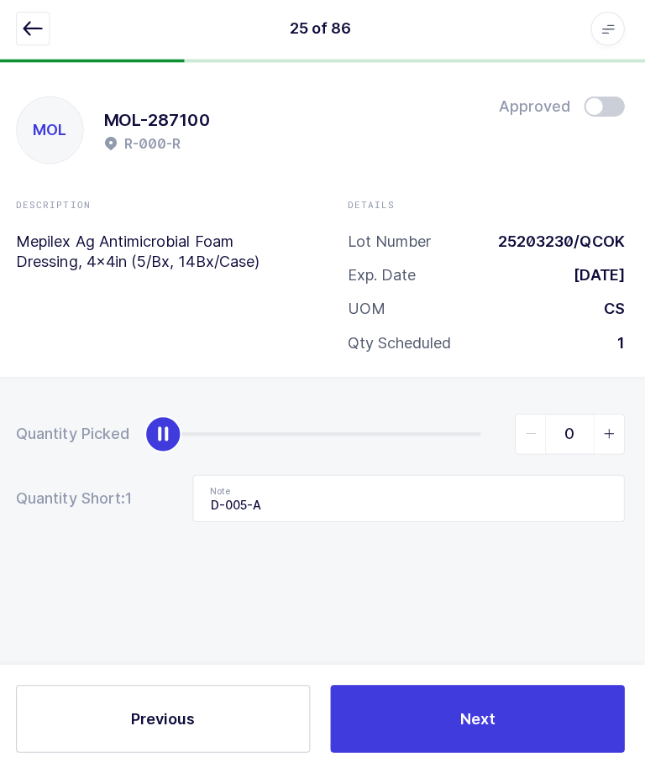
click at [37, 29] on icon "button" at bounding box center [37, 34] width 20 height 20
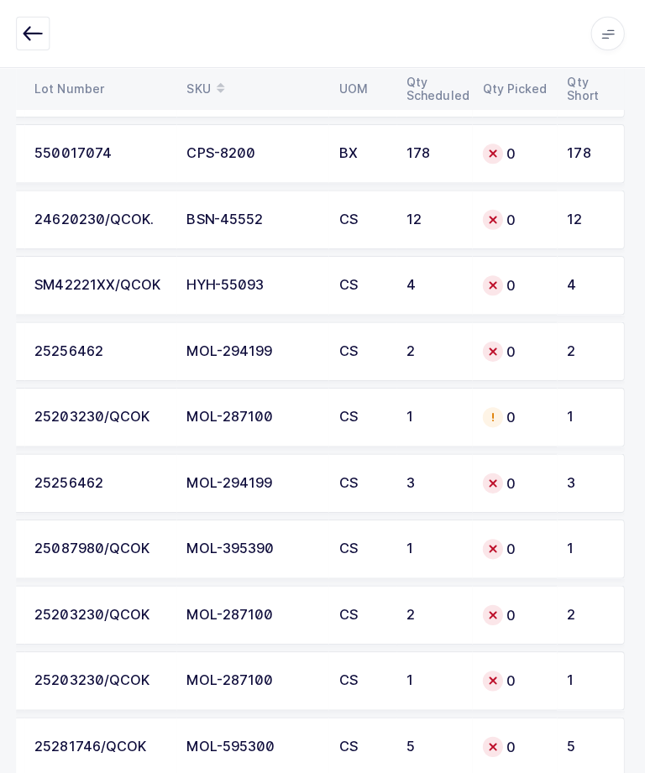
click at [502, 539] on div "0" at bounding box center [516, 546] width 64 height 20
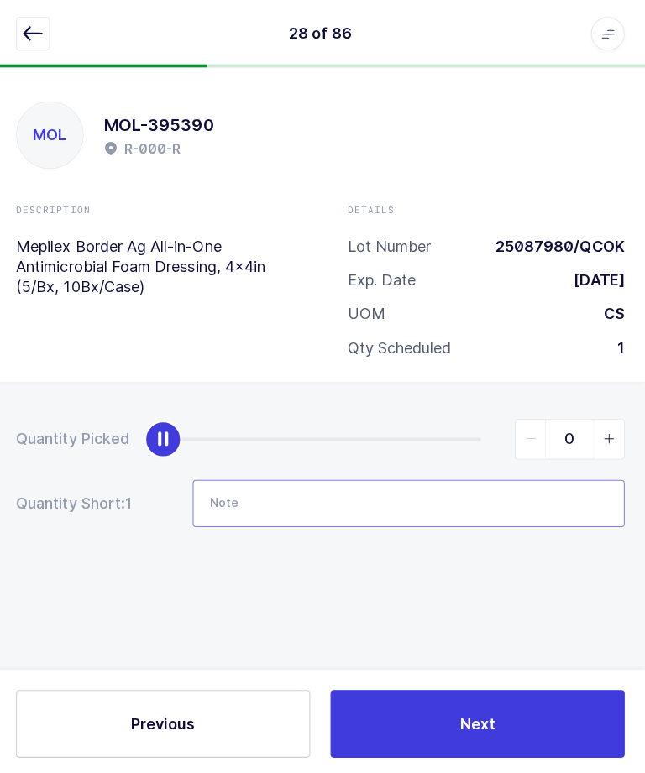
click at [387, 507] on input "Note" at bounding box center [410, 500] width 429 height 47
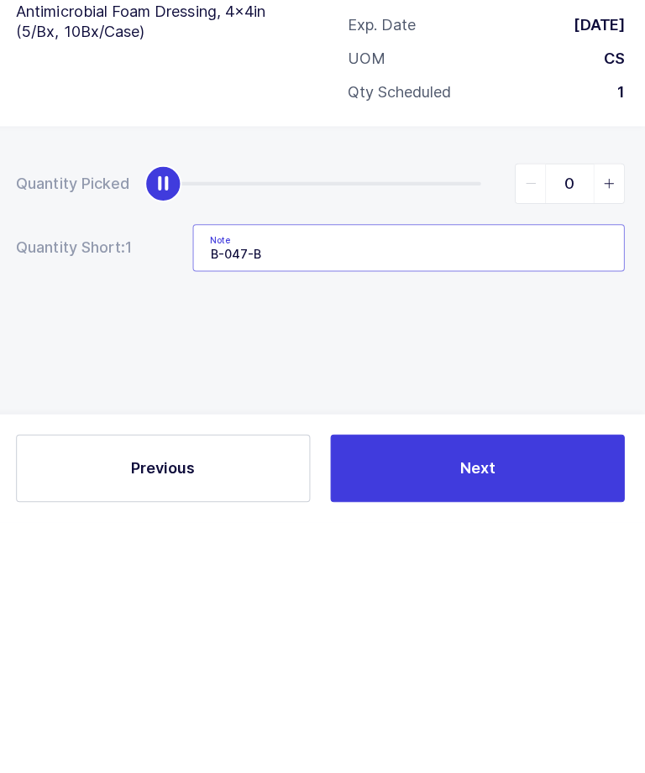
type input "B-047-B"
click at [431, 379] on div "Quantity Picked 0 Quantity Short: 1 Note B-047-B" at bounding box center [322, 528] width 645 height 299
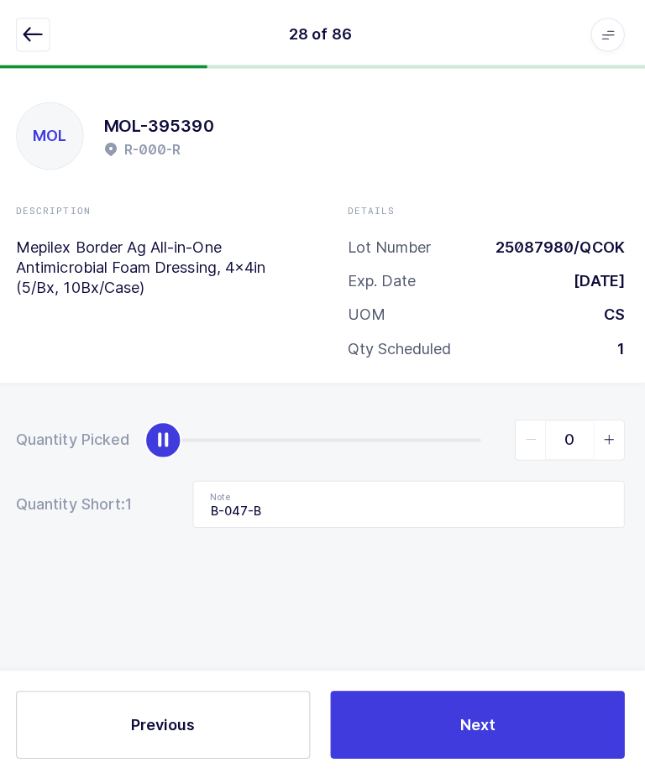
click at [516, 753] on button "Next" at bounding box center [478, 719] width 292 height 67
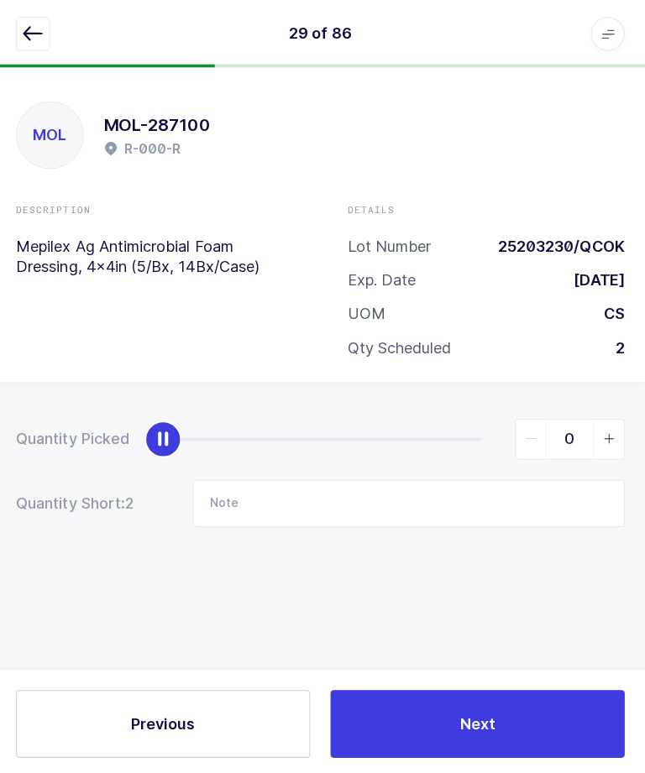
click at [35, 43] on icon "button" at bounding box center [37, 34] width 20 height 20
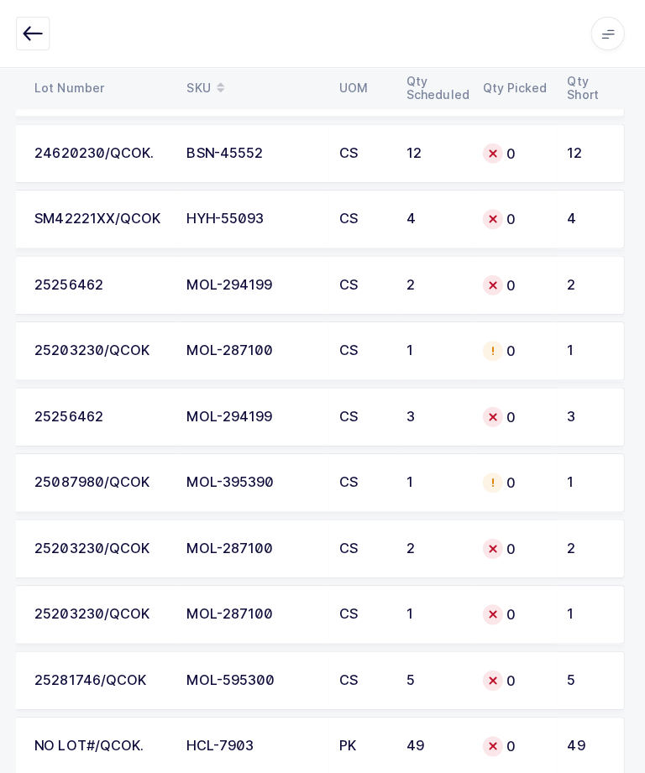
click at [559, 538] on td "2" at bounding box center [590, 545] width 67 height 59
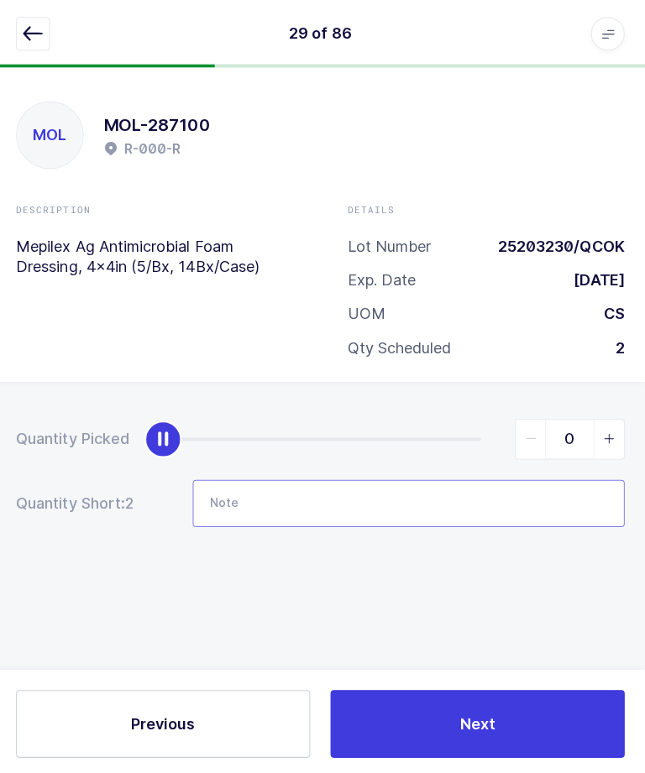
click at [425, 511] on input "Note" at bounding box center [410, 500] width 429 height 47
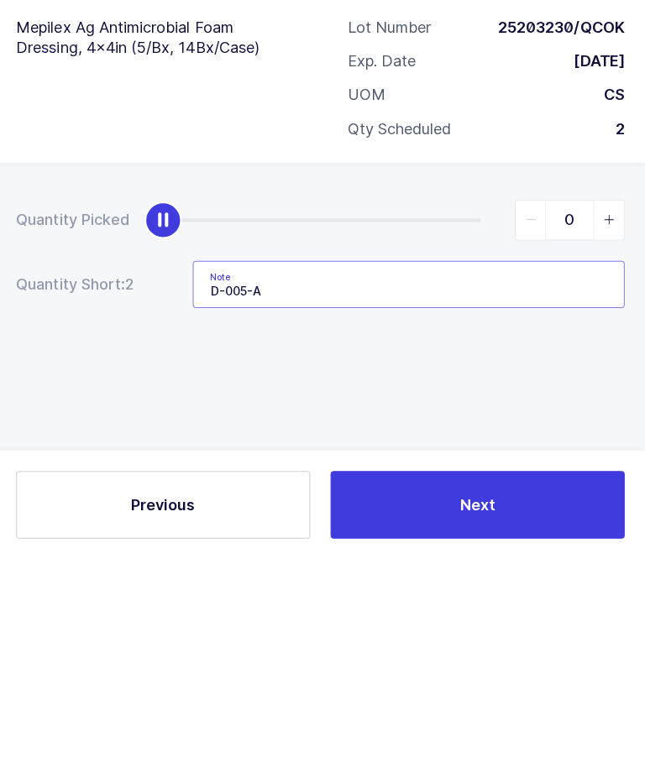
type input "D-005-A"
click at [510, 379] on div "Quantity Picked 0 Quantity Short: 2 Note D-005-A" at bounding box center [322, 528] width 645 height 299
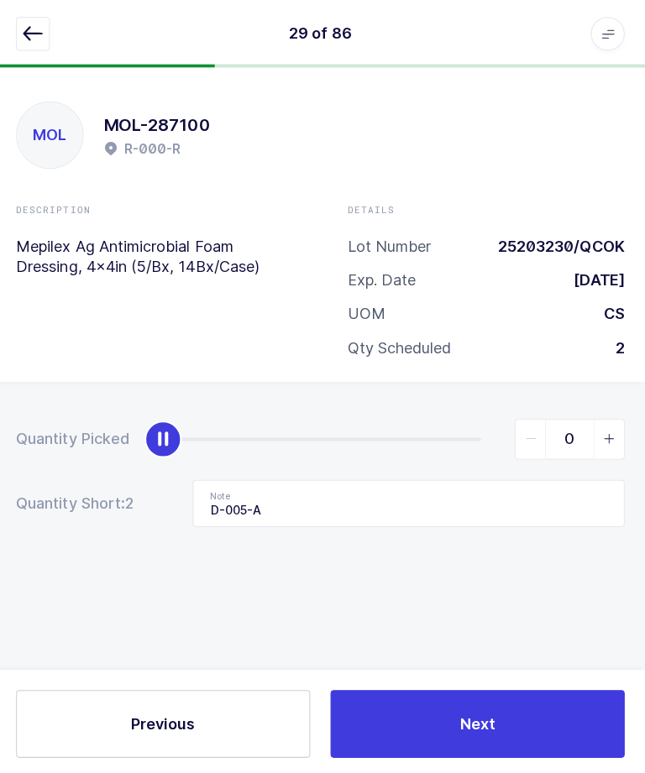
click at [420, 710] on button "Next" at bounding box center [478, 719] width 292 height 67
click at [27, 42] on icon "button" at bounding box center [37, 34] width 20 height 20
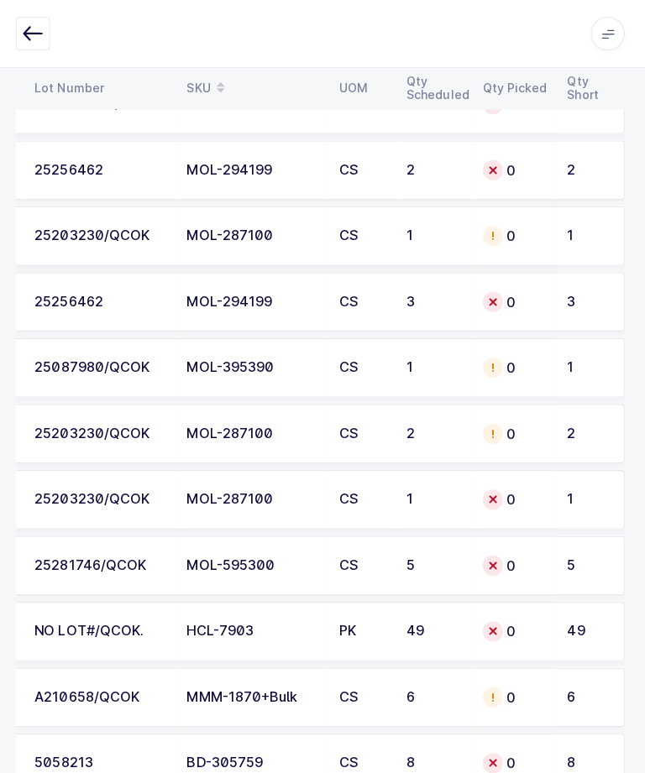
scroll to position [4630, 0]
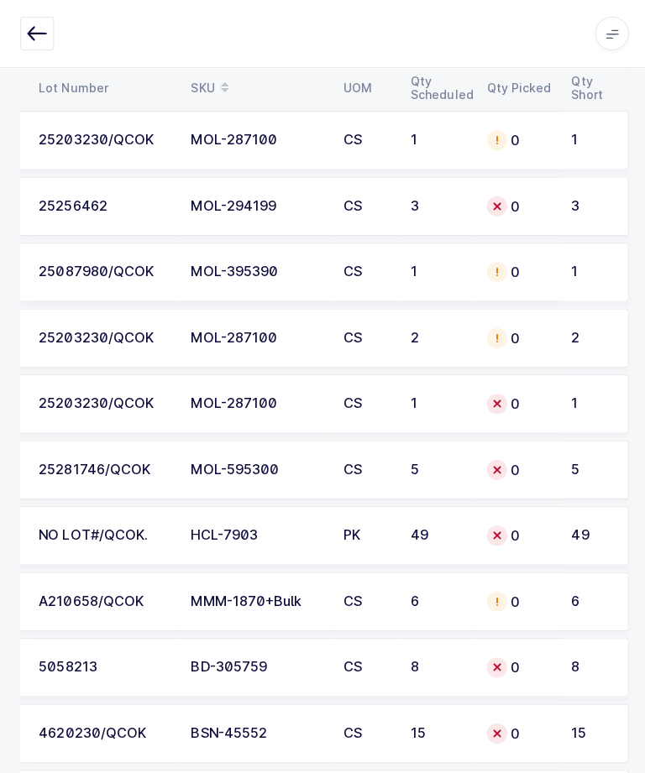
click at [572, 399] on div "1" at bounding box center [586, 402] width 39 height 15
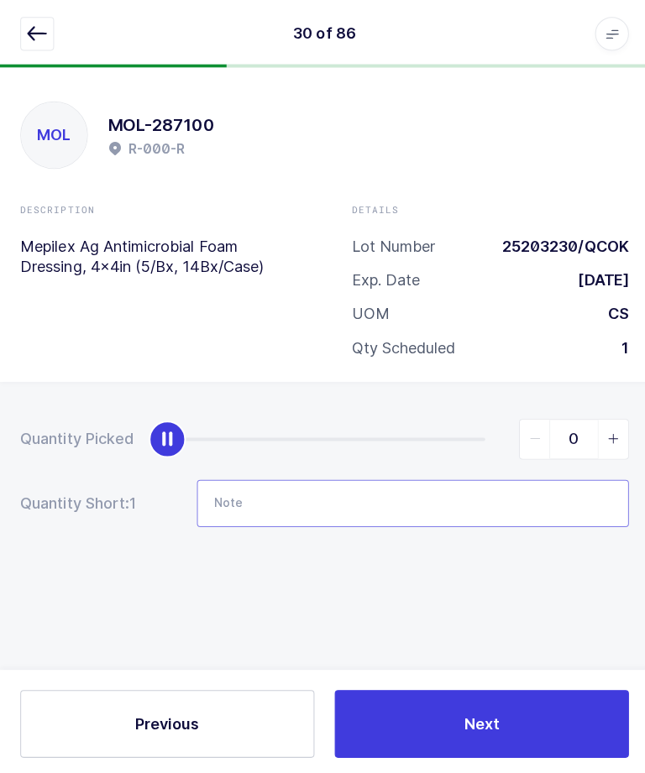
click at [447, 478] on input "Note" at bounding box center [410, 500] width 429 height 47
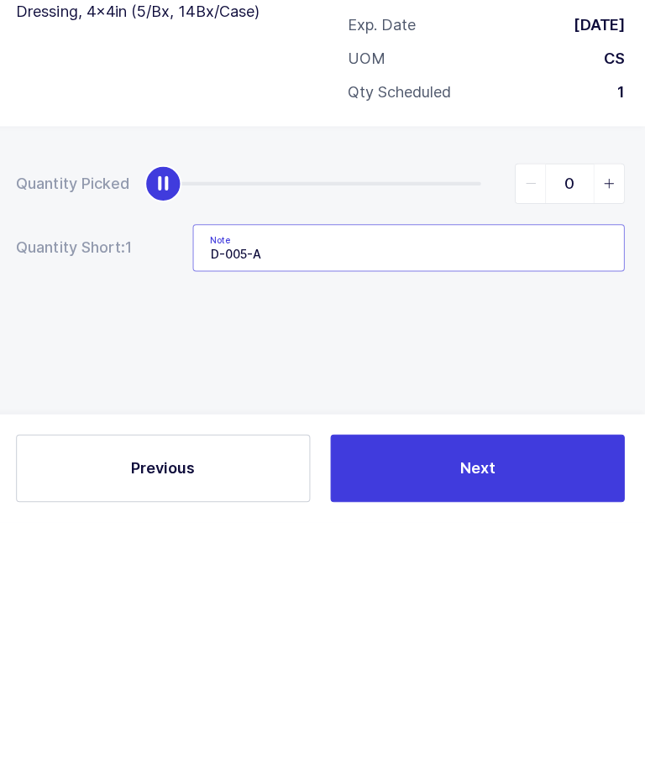
type input "D-005-A"
click at [468, 379] on div "Quantity Picked 0 Quantity Short: 1 Note D-005-A" at bounding box center [322, 528] width 645 height 299
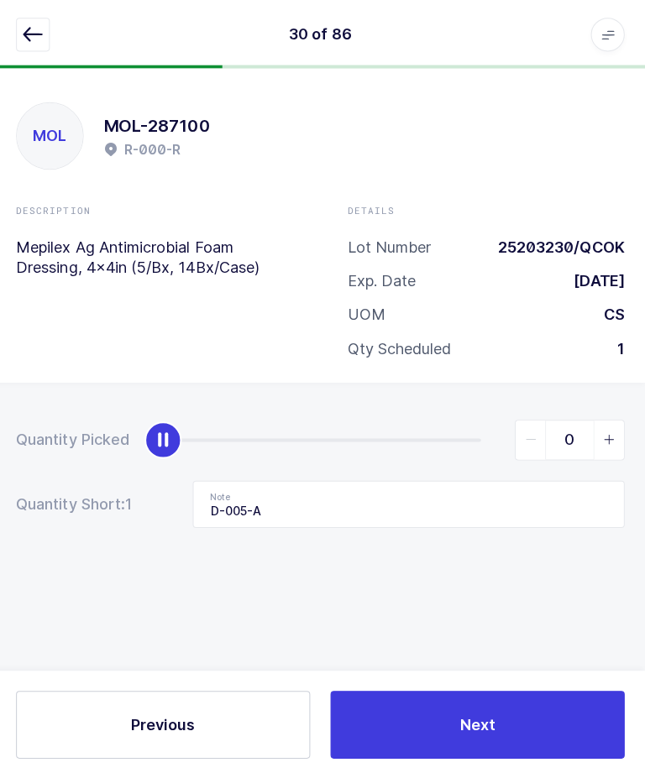
click at [441, 753] on button "Next" at bounding box center [478, 719] width 292 height 67
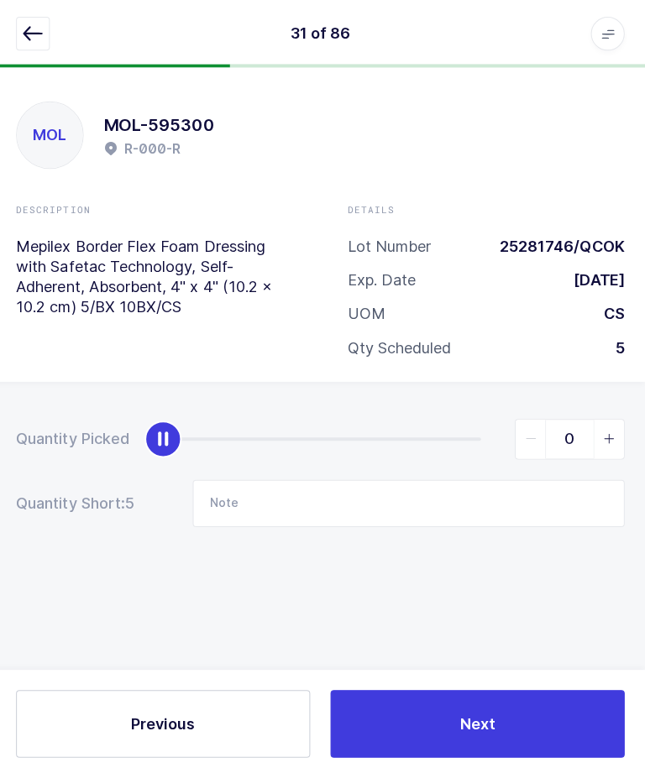
scroll to position [0, 0]
click at [27, 36] on icon "button" at bounding box center [37, 34] width 20 height 20
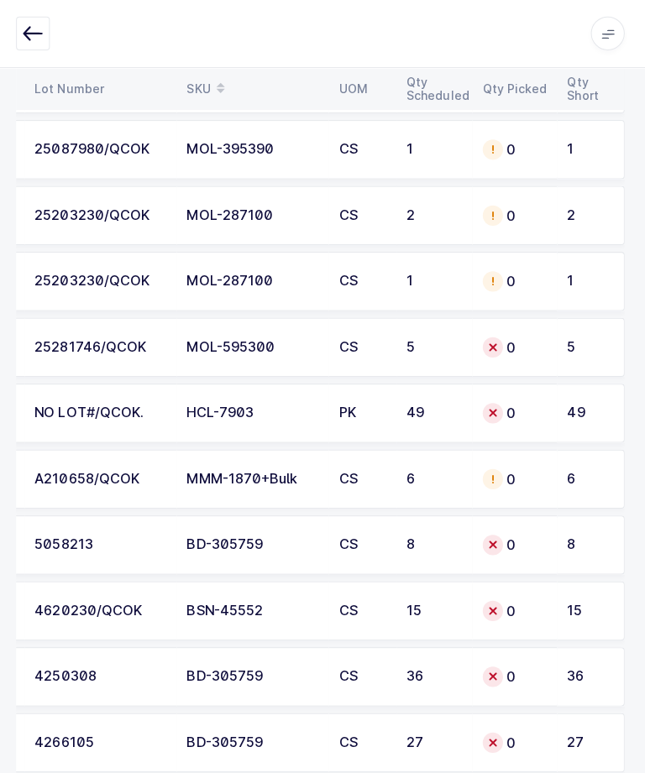
scroll to position [4940, 0]
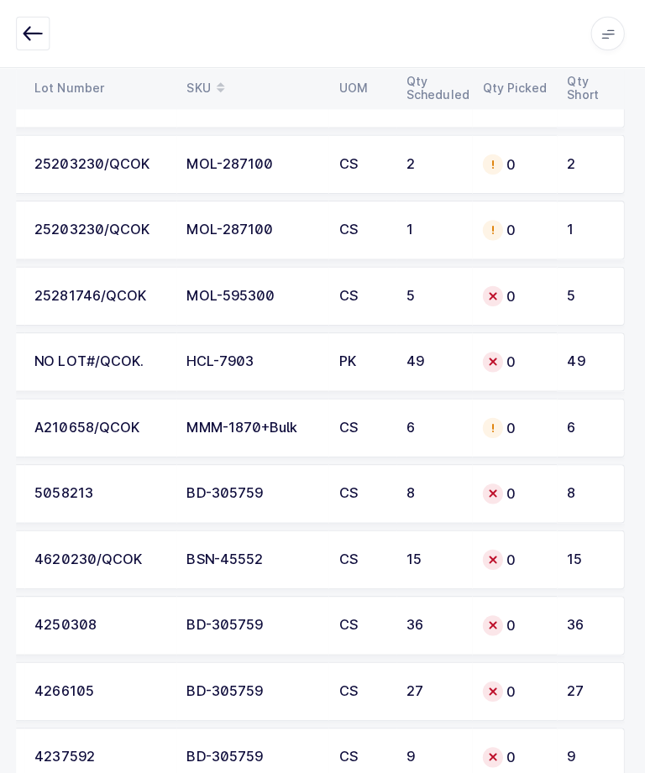
click at [536, 493] on div "0" at bounding box center [516, 491] width 64 height 20
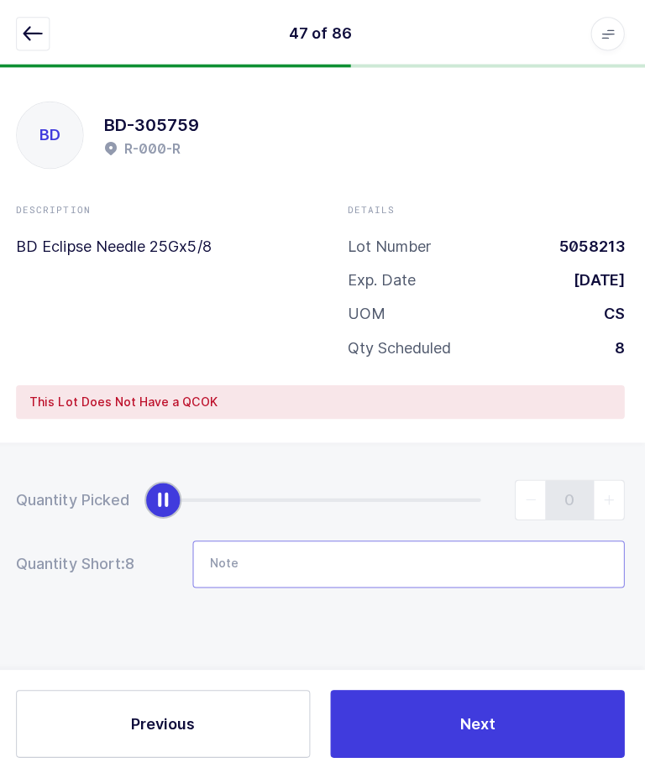
click at [442, 560] on input "Note" at bounding box center [410, 560] width 429 height 47
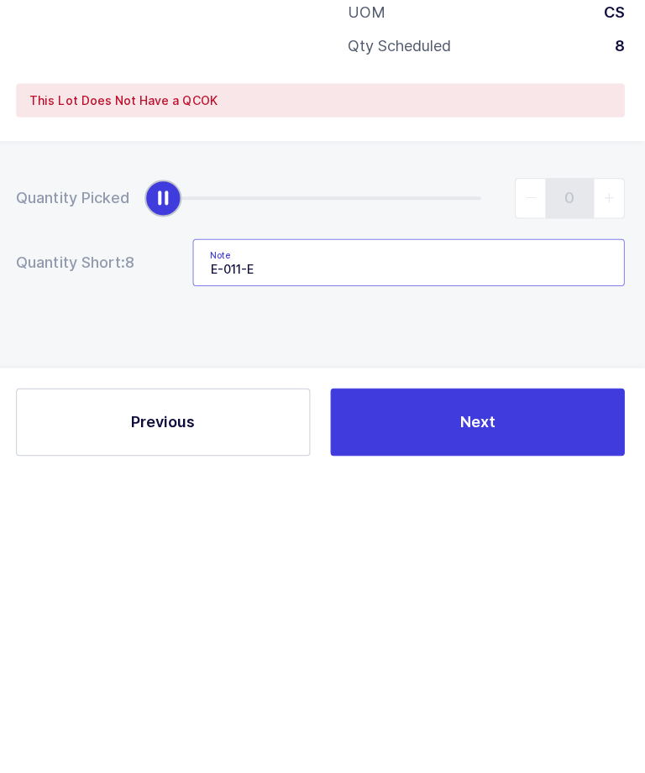
type input "E-011-E"
click at [332, 440] on div "Quantity Picked 0 Quantity Short: 8 Note E-011-E" at bounding box center [322, 589] width 645 height 299
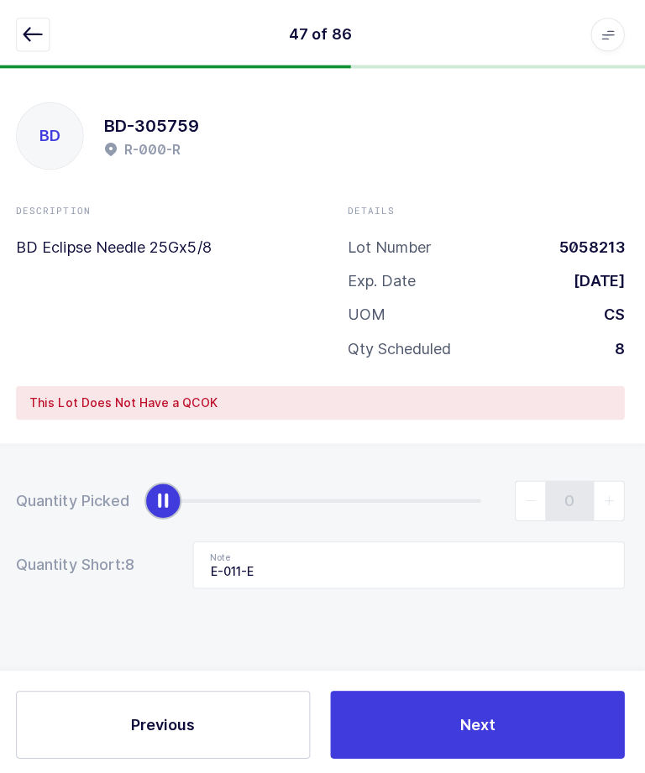
click at [448, 753] on button "Next" at bounding box center [478, 719] width 292 height 67
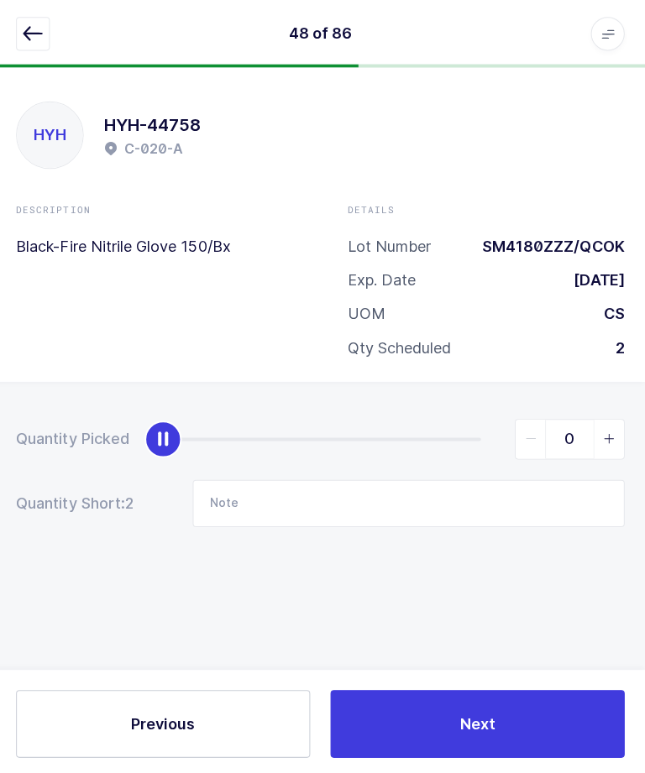
click at [32, 32] on icon "button" at bounding box center [37, 34] width 20 height 20
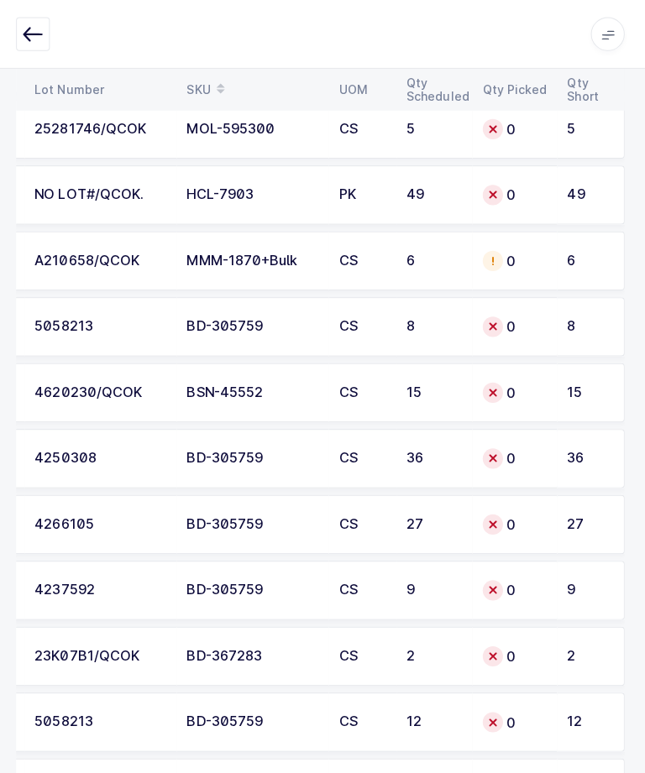
scroll to position [5106, 0]
click at [519, 456] on div "0" at bounding box center [516, 457] width 64 height 20
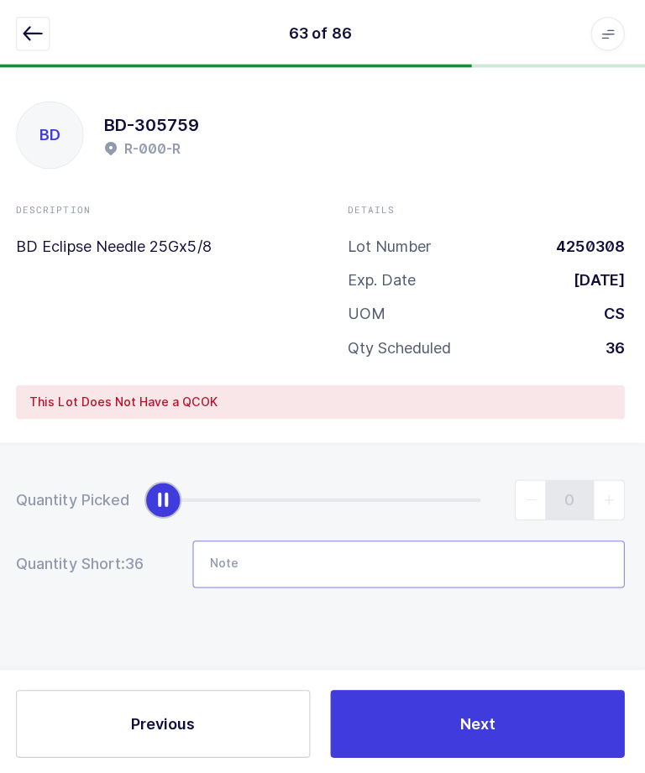
click at [427, 549] on input "Note" at bounding box center [410, 560] width 429 height 47
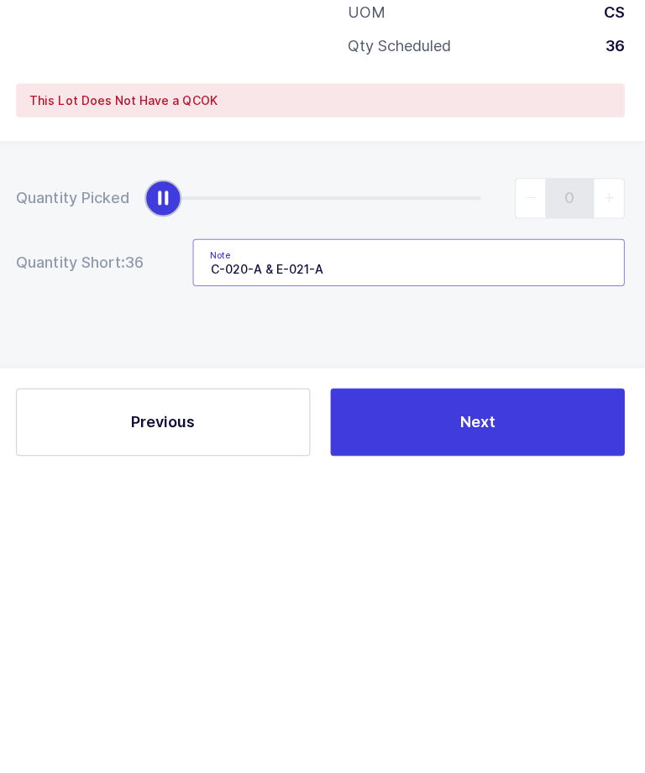
type input "C-020-A & E-021-A"
click at [437, 440] on div "Quantity Picked 0 Quantity Short: 36 Note C-020-A & E-021-A" at bounding box center [322, 589] width 645 height 299
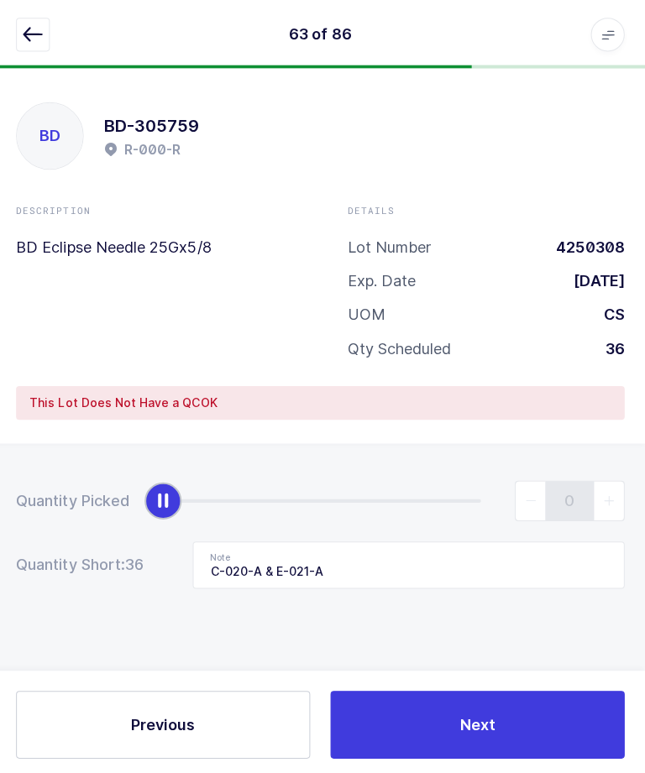
click at [439, 753] on button "Next" at bounding box center [478, 719] width 292 height 67
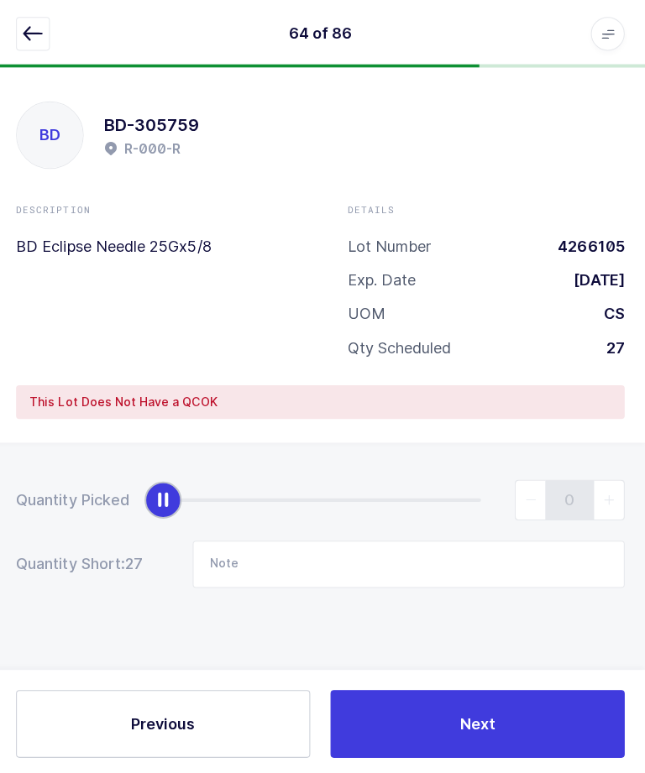
click at [33, 31] on icon "button" at bounding box center [37, 34] width 20 height 20
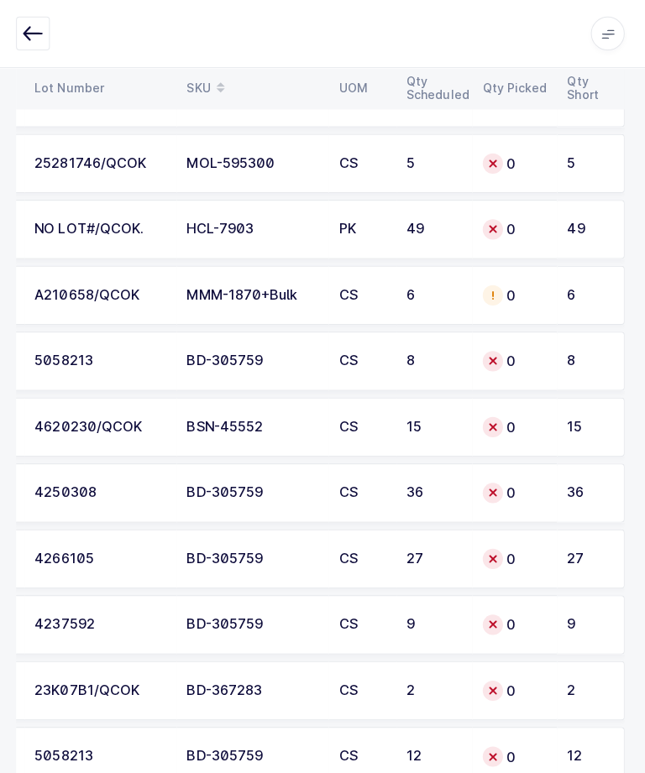
scroll to position [5197, 0]
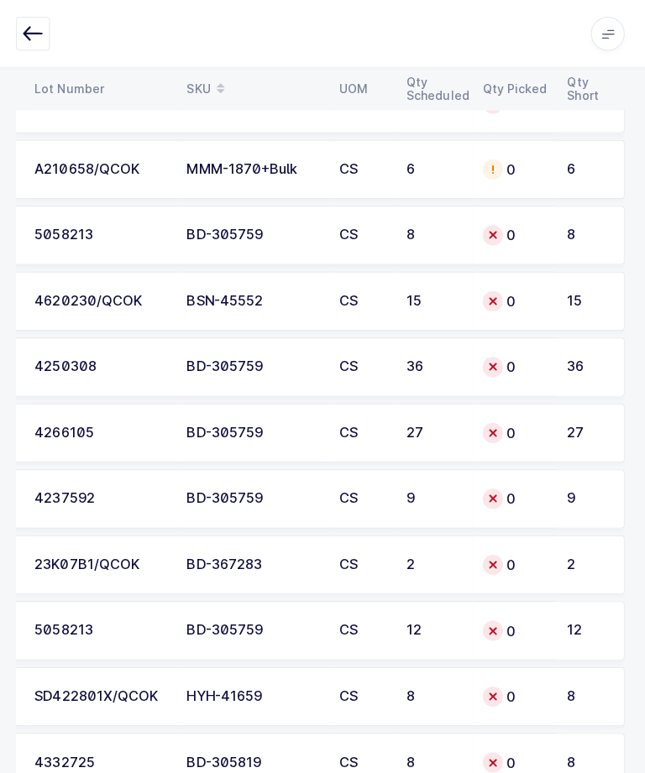
click at [522, 369] on div "0" at bounding box center [516, 365] width 64 height 20
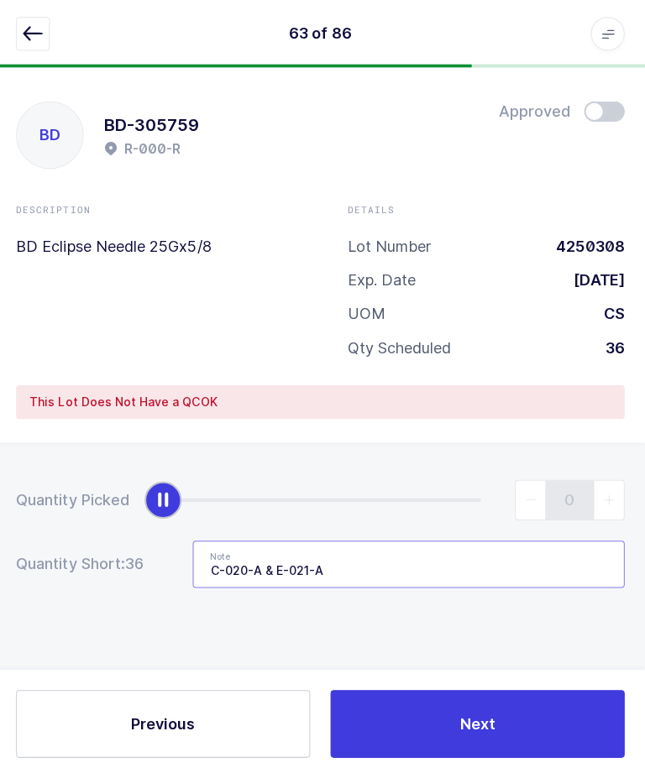
click at [426, 562] on input "C-020-A & E-021-A" at bounding box center [410, 560] width 429 height 47
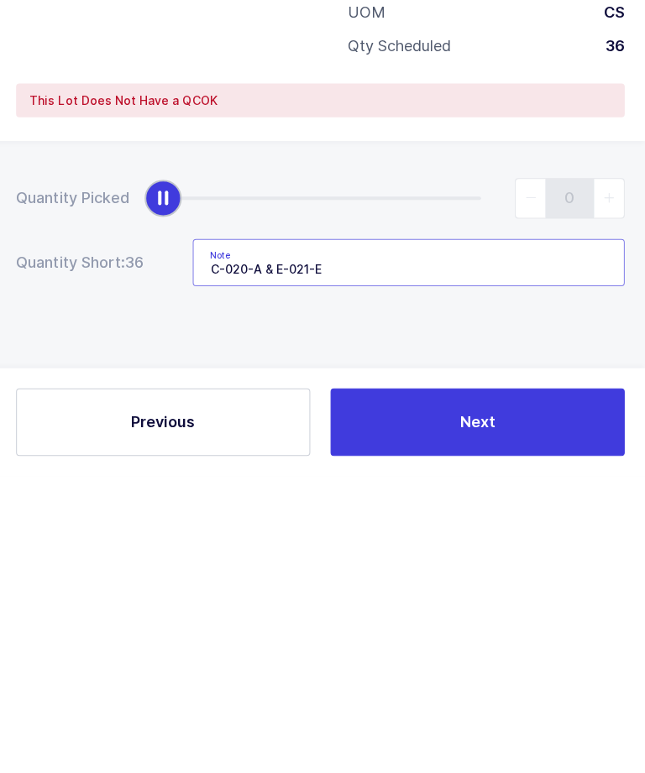
type input "C-020-A & E-021-E"
click at [430, 686] on button "Next" at bounding box center [478, 719] width 292 height 67
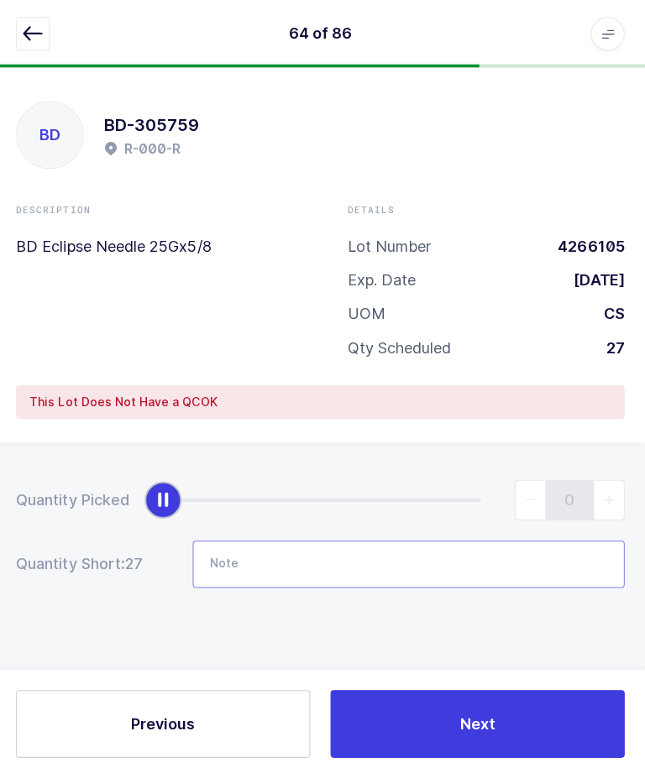
click at [342, 537] on input "Note" at bounding box center [410, 560] width 429 height 47
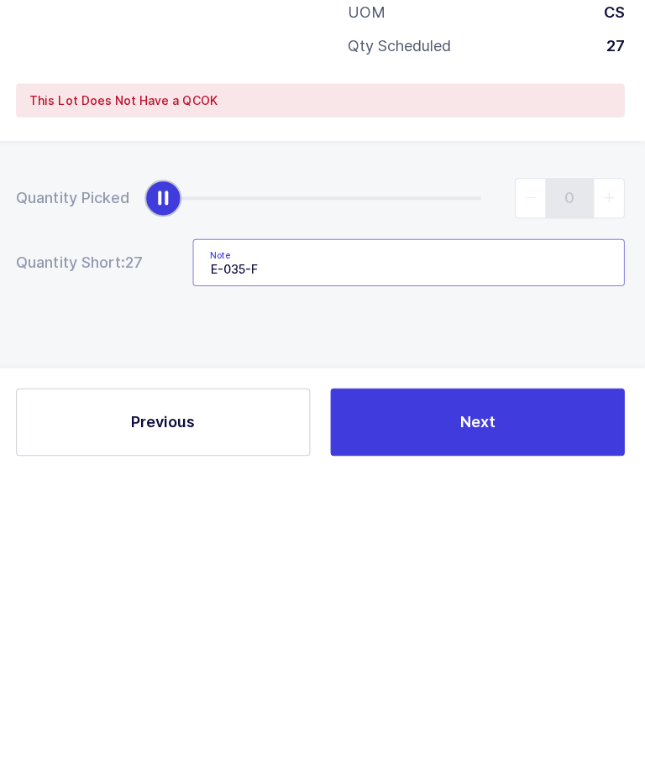
type input "E-035-F"
click at [431, 440] on div "Quantity Picked 0 Quantity Short: 27 Note E-035-F" at bounding box center [322, 589] width 645 height 299
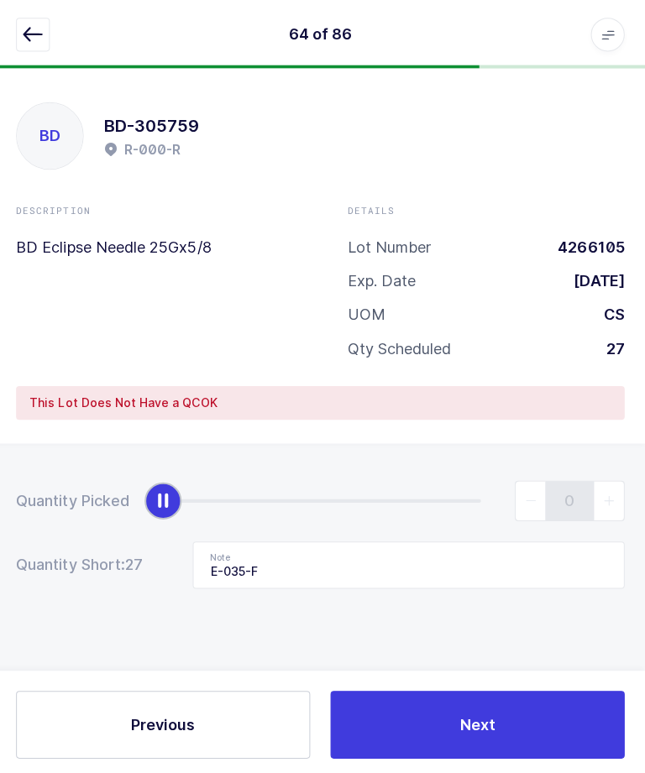
click at [501, 753] on button "Next" at bounding box center [478, 719] width 292 height 67
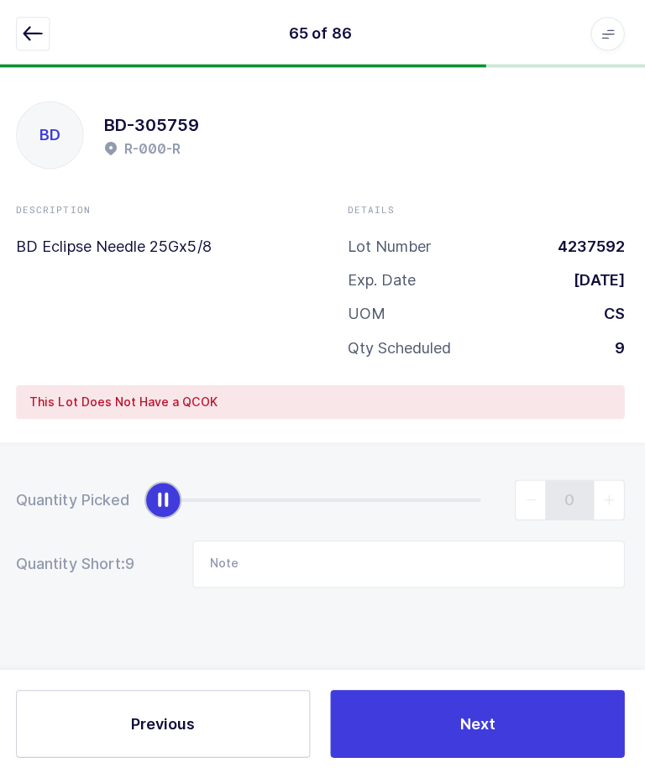
click at [41, 17] on button "button" at bounding box center [37, 34] width 34 height 34
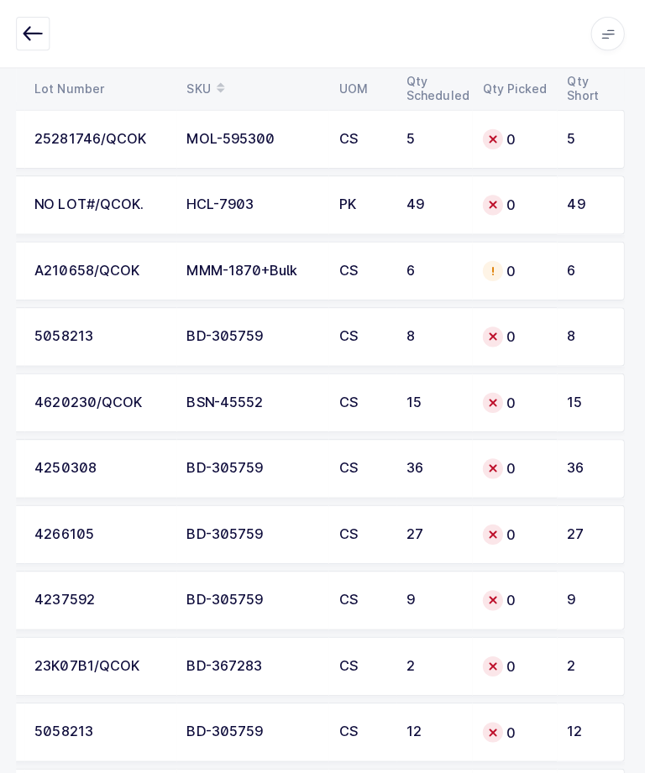
scroll to position [5197, 0]
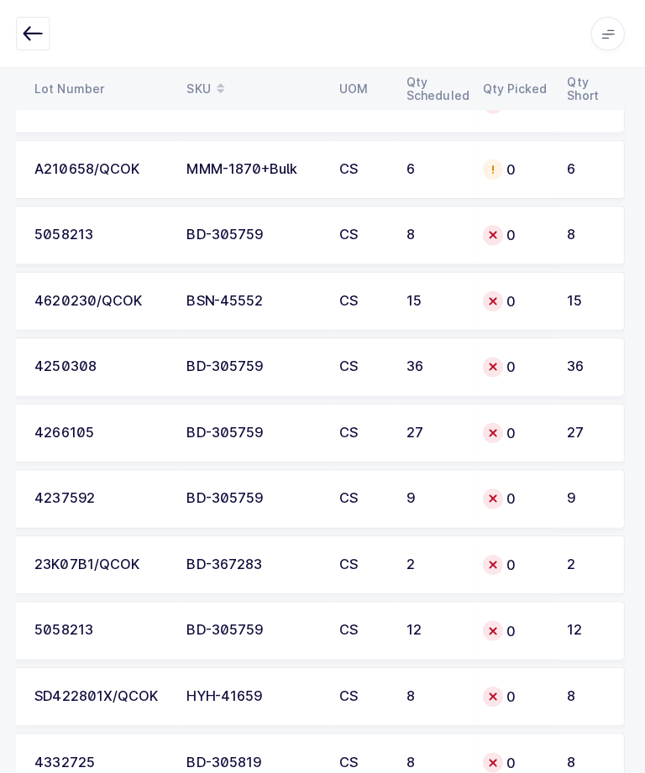
click at [510, 500] on div "0" at bounding box center [516, 496] width 64 height 20
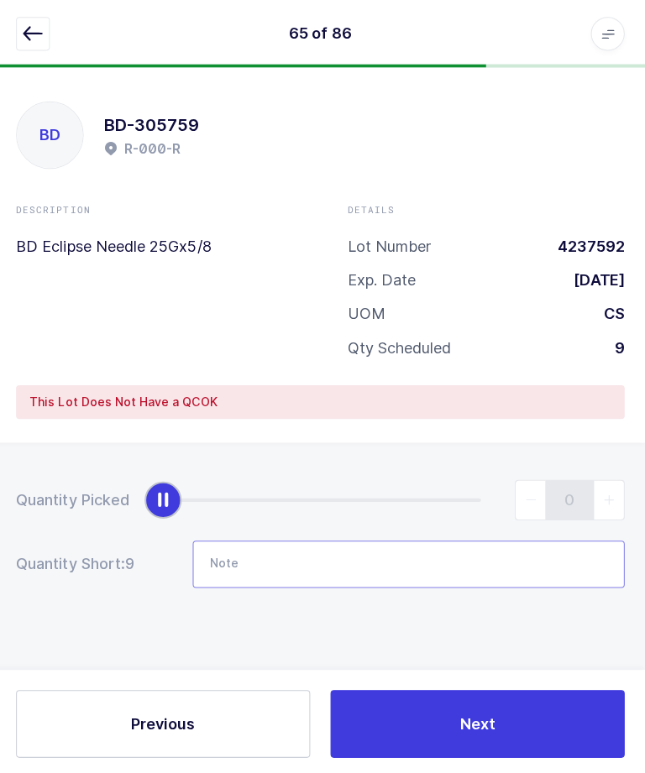
click at [361, 549] on input "Note" at bounding box center [410, 560] width 429 height 47
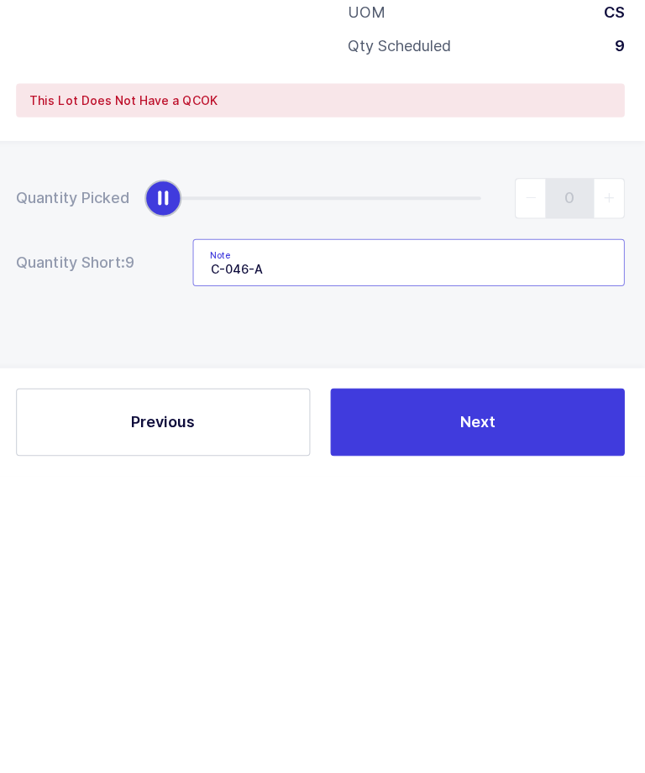
type input "C-046-A"
click at [519, 440] on div "Quantity Picked 0 Quantity Short: 9 Note C-046-A" at bounding box center [322, 589] width 645 height 299
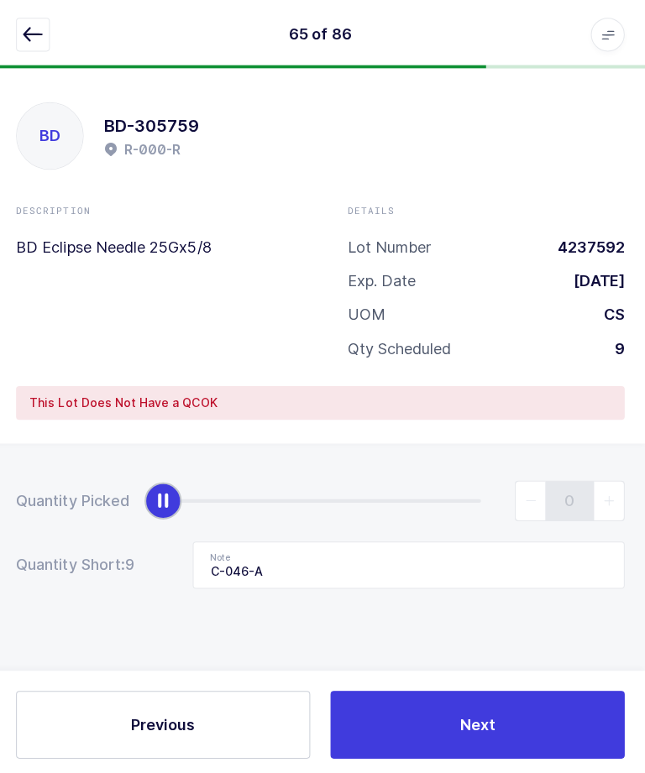
click at [433, 753] on button "Next" at bounding box center [478, 719] width 292 height 67
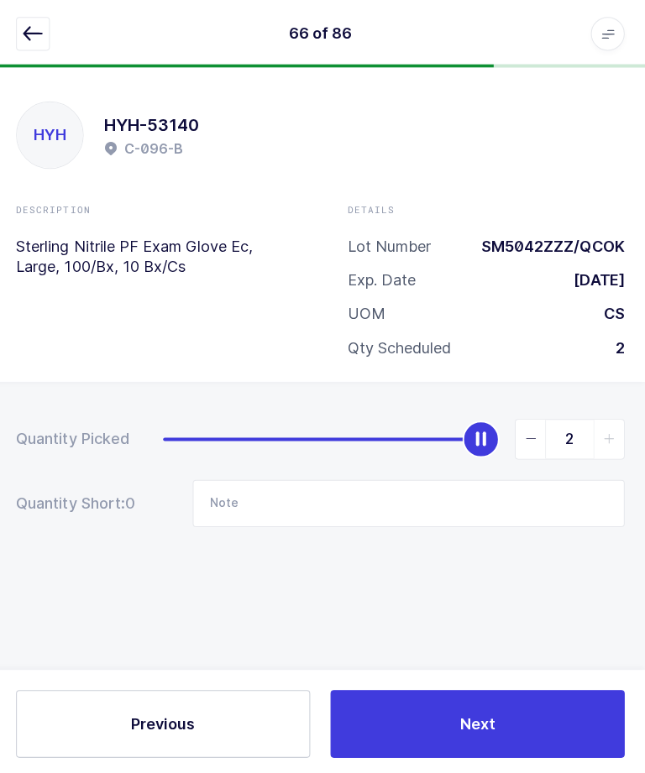
click at [31, 20] on button "button" at bounding box center [37, 34] width 34 height 34
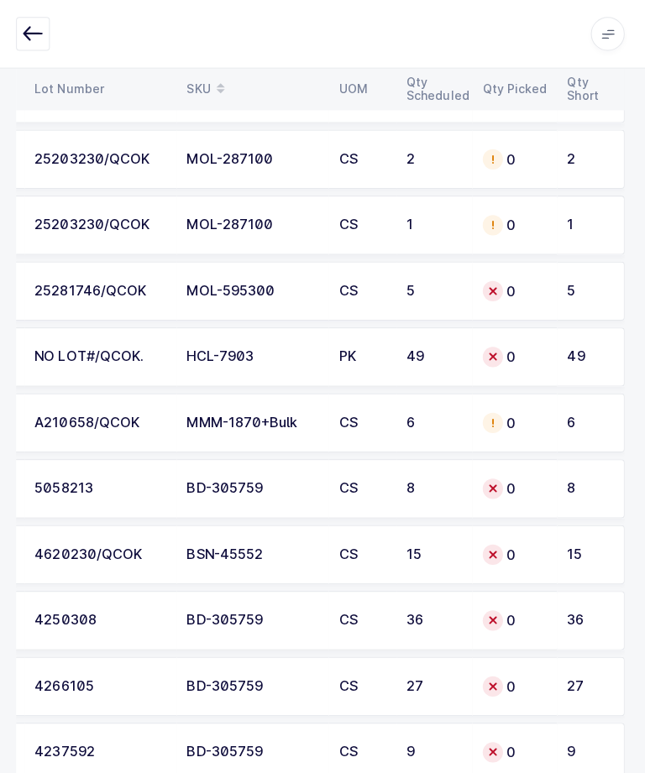
scroll to position [4945, 0]
click at [574, 490] on td "8" at bounding box center [590, 486] width 67 height 59
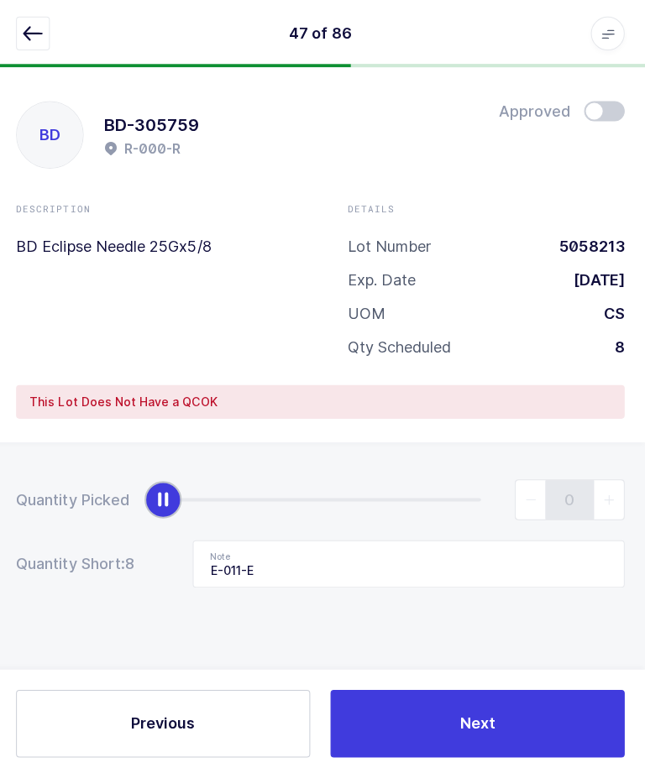
scroll to position [5, 0]
click at [44, 17] on button "button" at bounding box center [37, 34] width 34 height 34
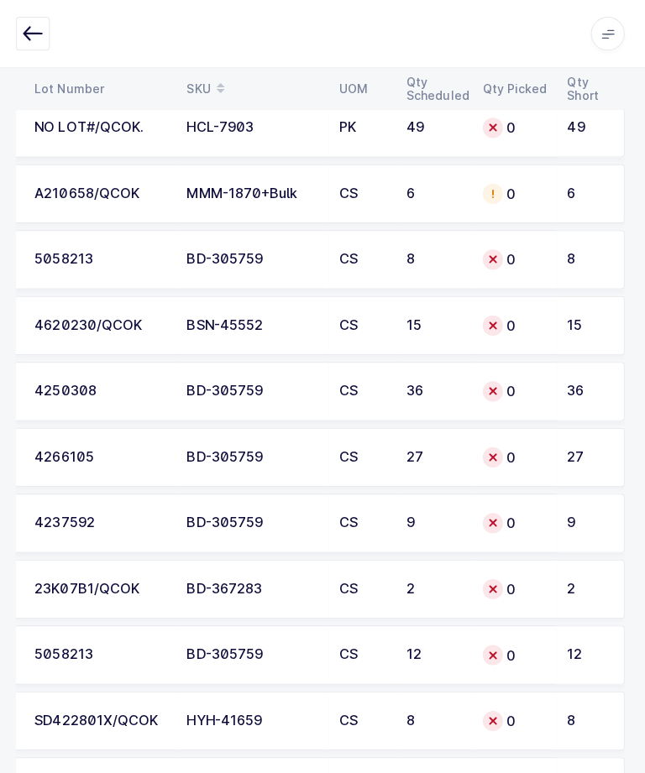
scroll to position [5197, 0]
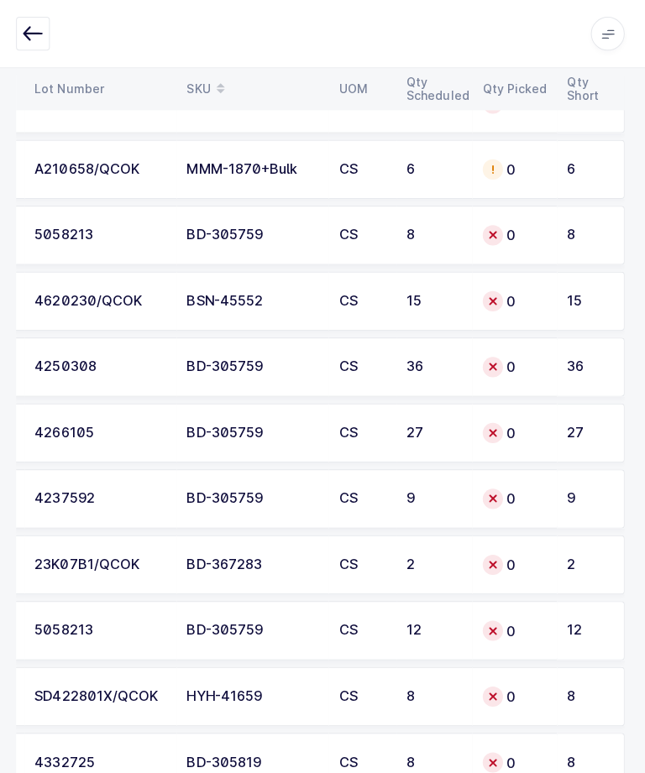
click at [505, 624] on div "0" at bounding box center [516, 627] width 64 height 20
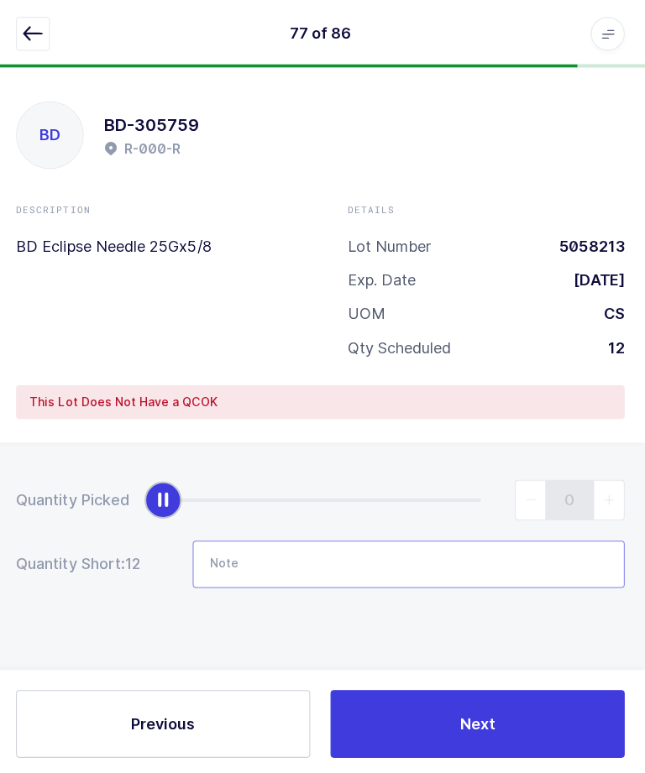
click at [454, 544] on input "Note" at bounding box center [410, 560] width 429 height 47
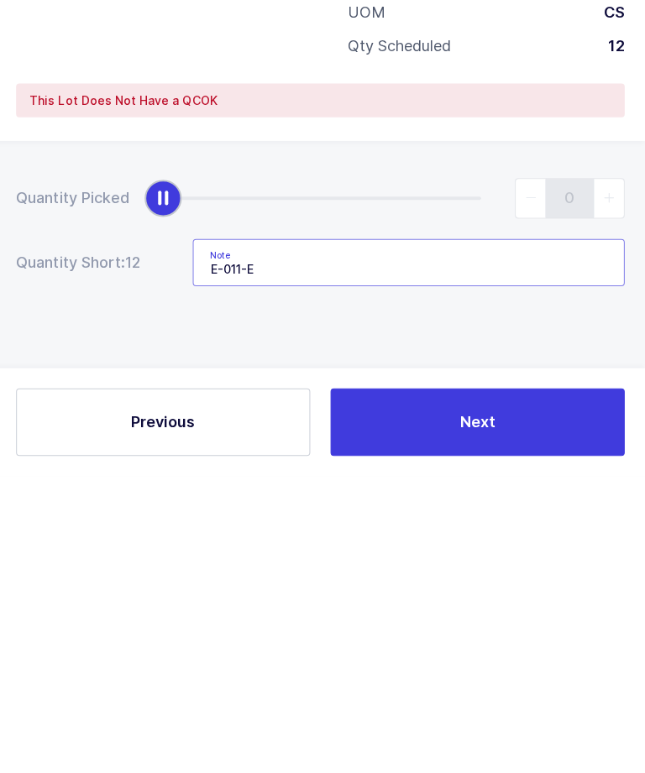
type input "E-011-E"
click at [283, 440] on div "Quantity Picked 0 Quantity Short: 12 Note E-011-E" at bounding box center [322, 589] width 645 height 299
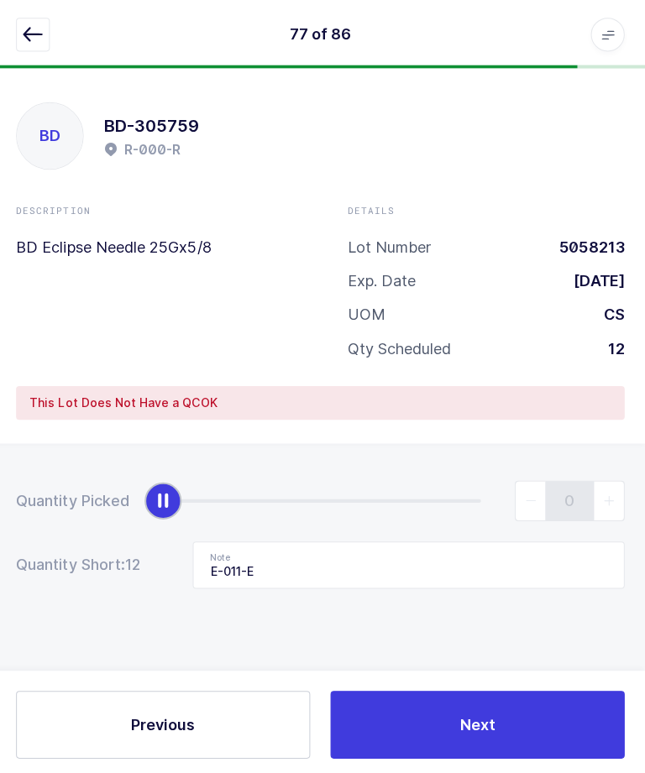
click at [447, 753] on button "Next" at bounding box center [478, 719] width 292 height 67
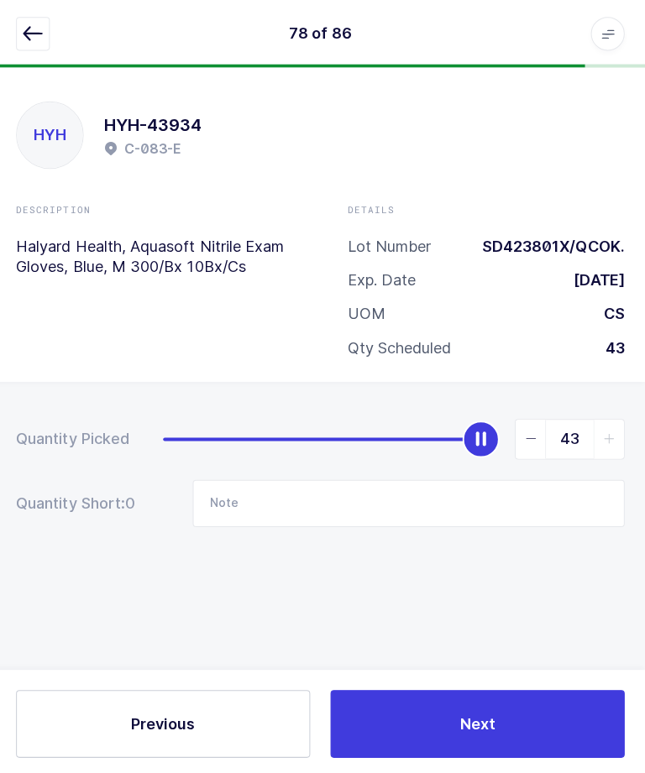
click at [27, 28] on icon "button" at bounding box center [37, 34] width 20 height 20
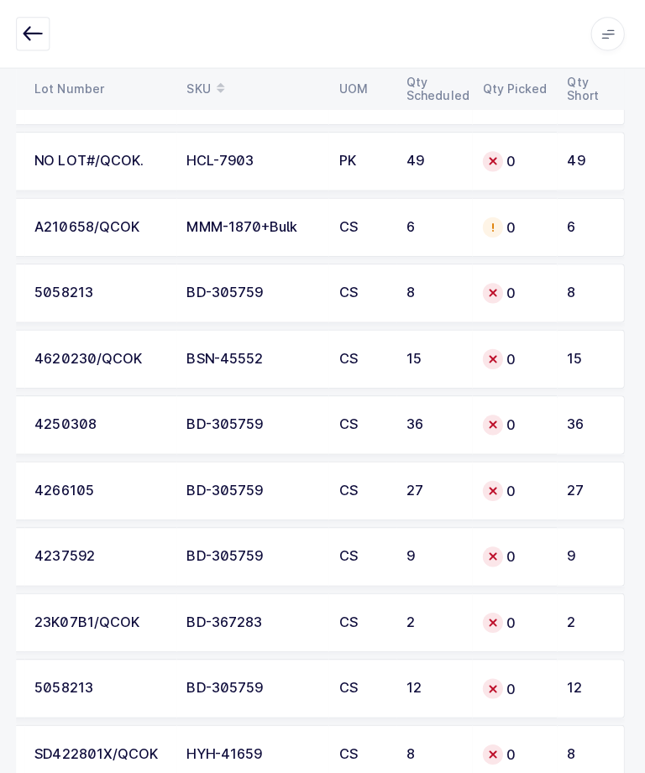
scroll to position [5197, 0]
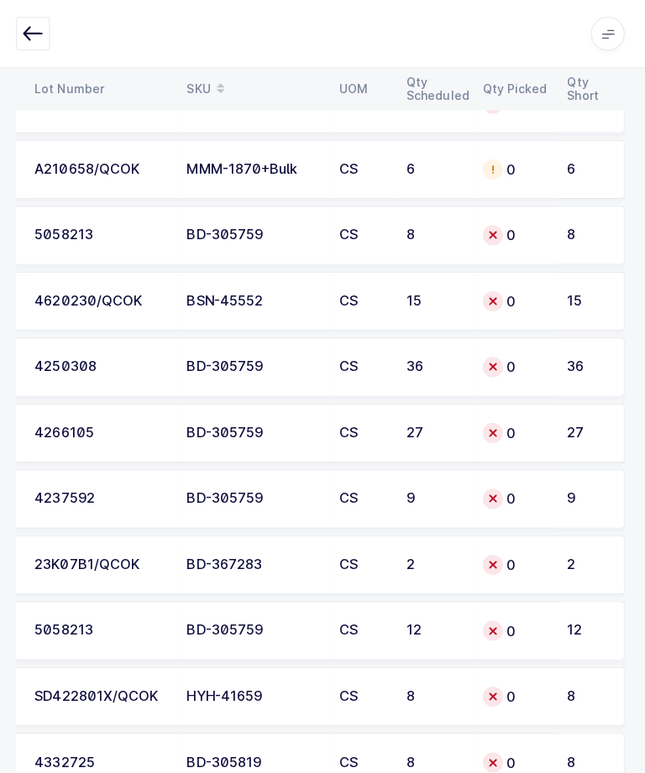
click at [365, 752] on div "CS" at bounding box center [364, 757] width 47 height 15
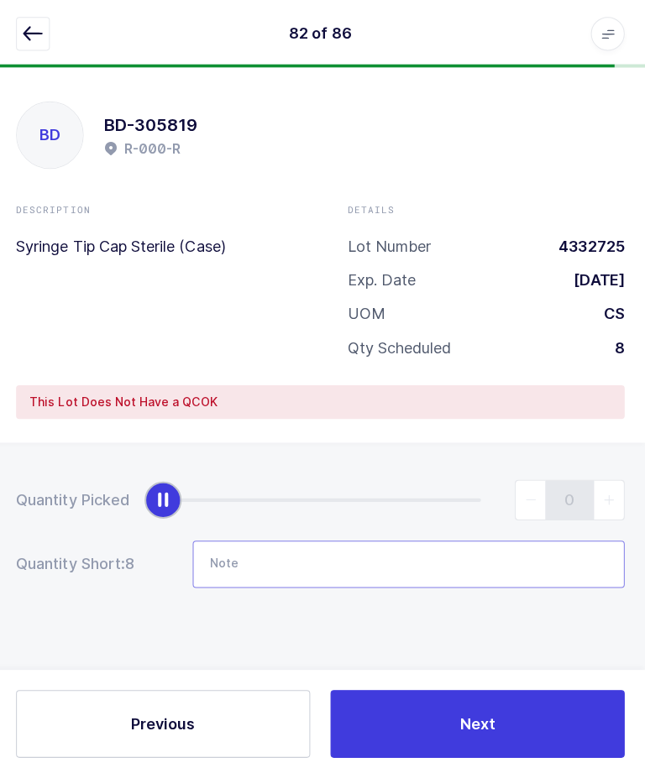
click at [322, 544] on input "Note" at bounding box center [410, 560] width 429 height 47
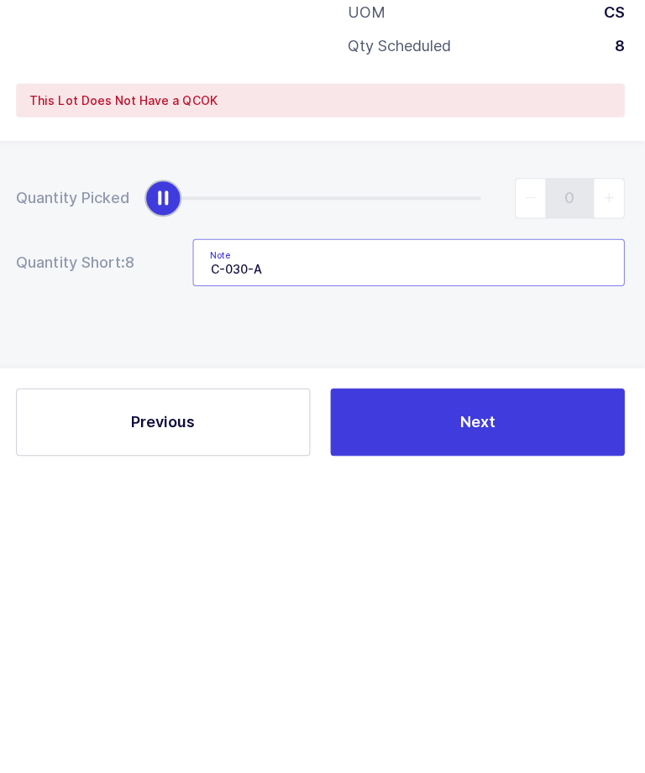
type input "C-030-A"
click at [296, 440] on div "Quantity Picked 0 Quantity Short: 8 Note C-030-A" at bounding box center [322, 589] width 645 height 299
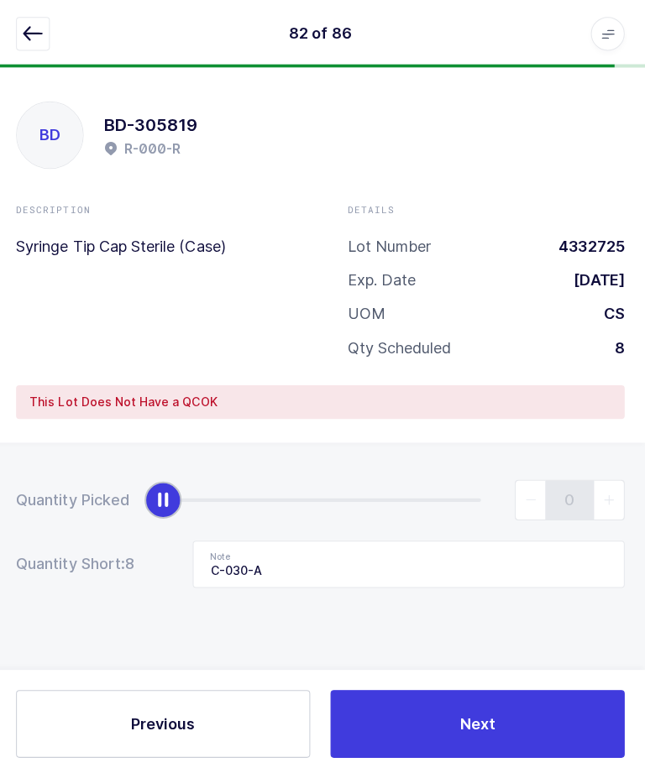
click at [461, 729] on span "Next" at bounding box center [478, 719] width 35 height 21
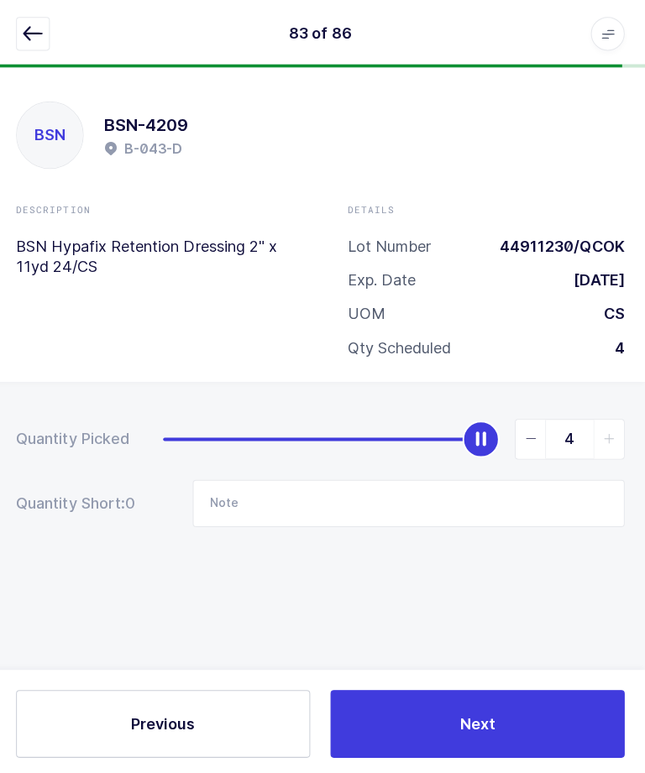
click at [49, 22] on button "button" at bounding box center [37, 34] width 34 height 34
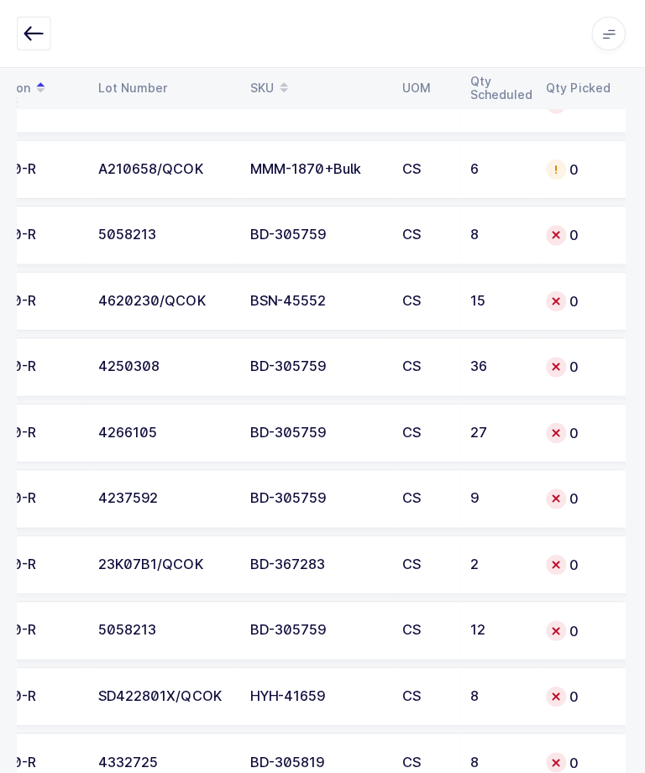
scroll to position [0, 164]
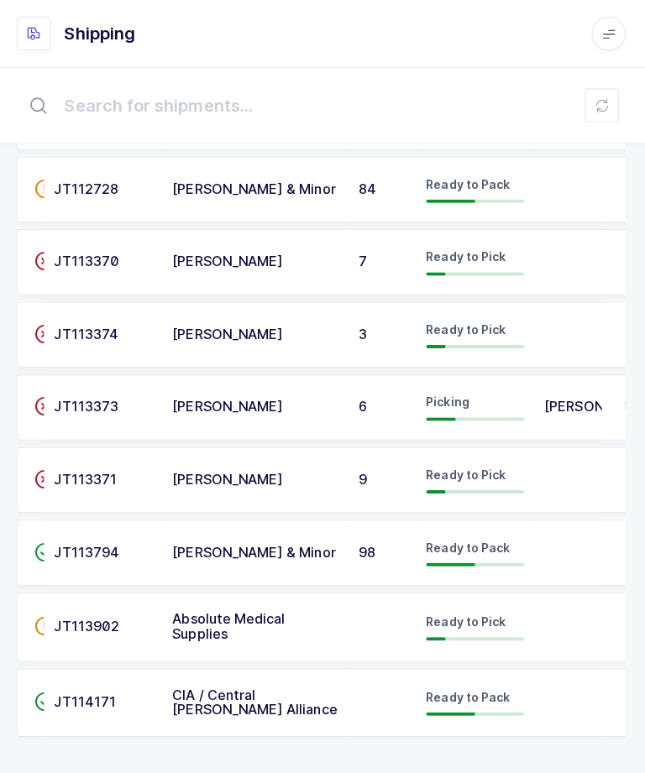
scroll to position [731, 0]
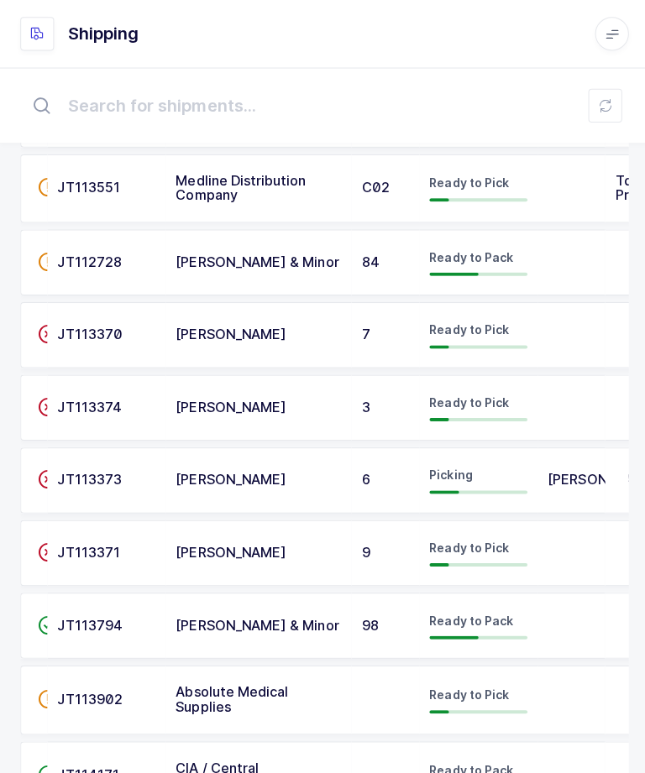
click at [129, 449] on td "JT113373" at bounding box center [106, 477] width 118 height 65
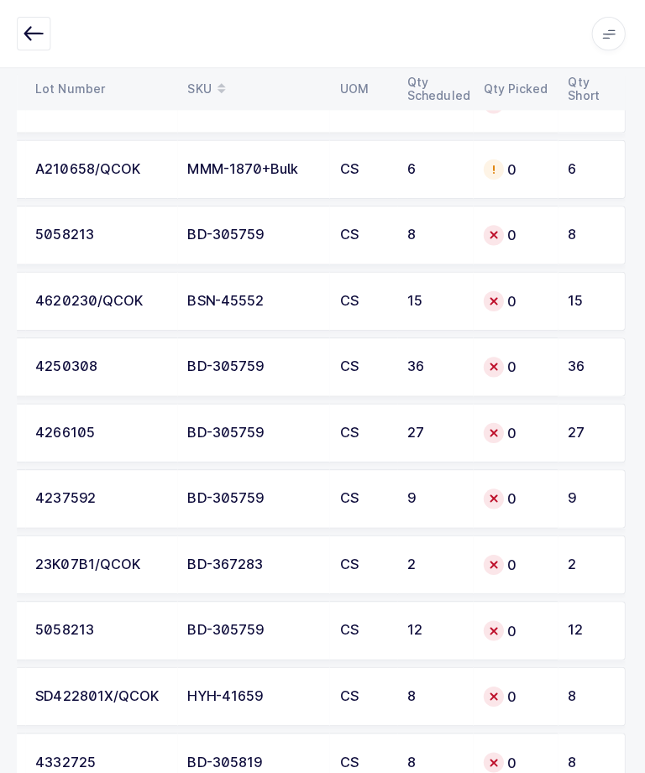
scroll to position [5197, 0]
